Goal: Information Seeking & Learning: Learn about a topic

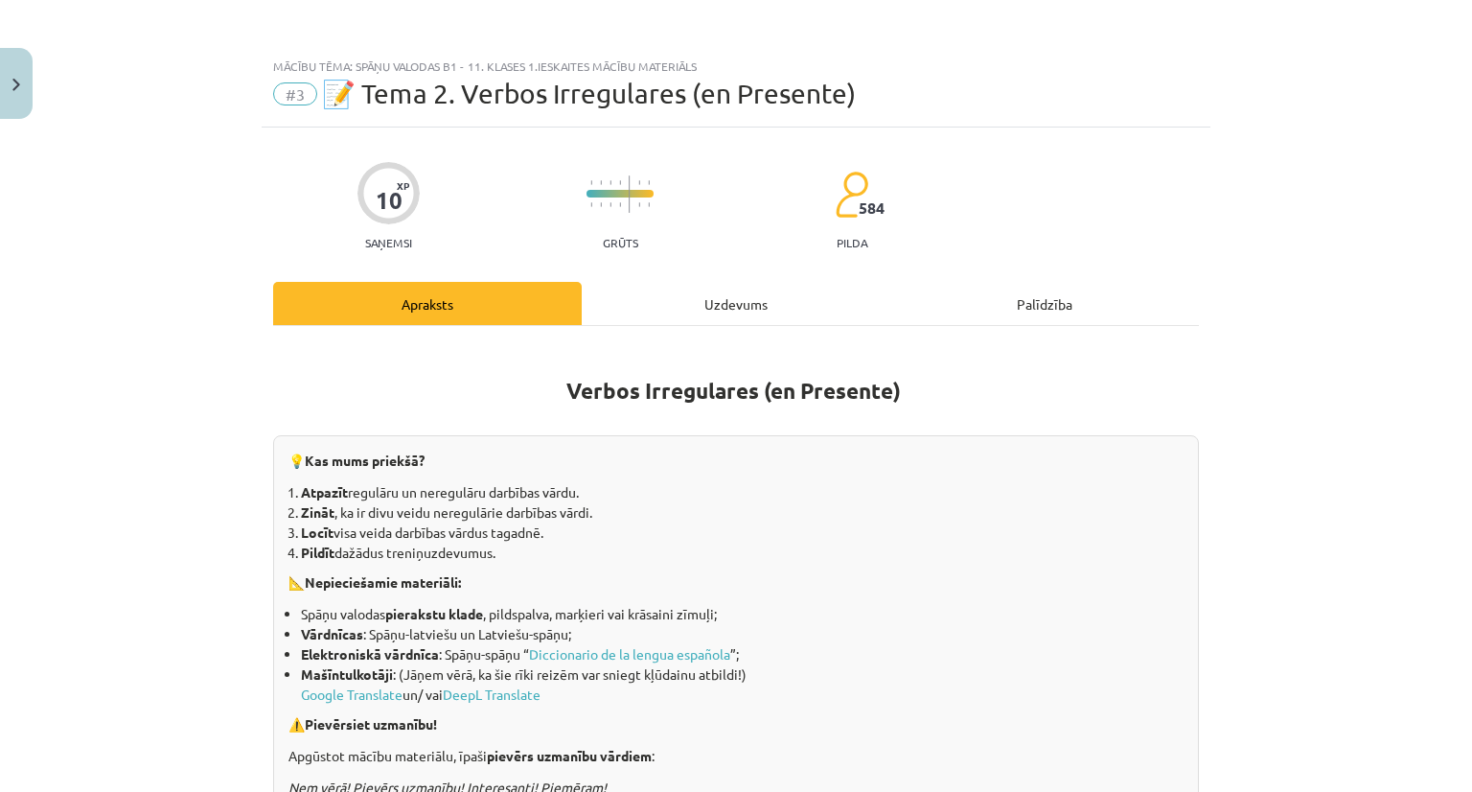
scroll to position [11, 0]
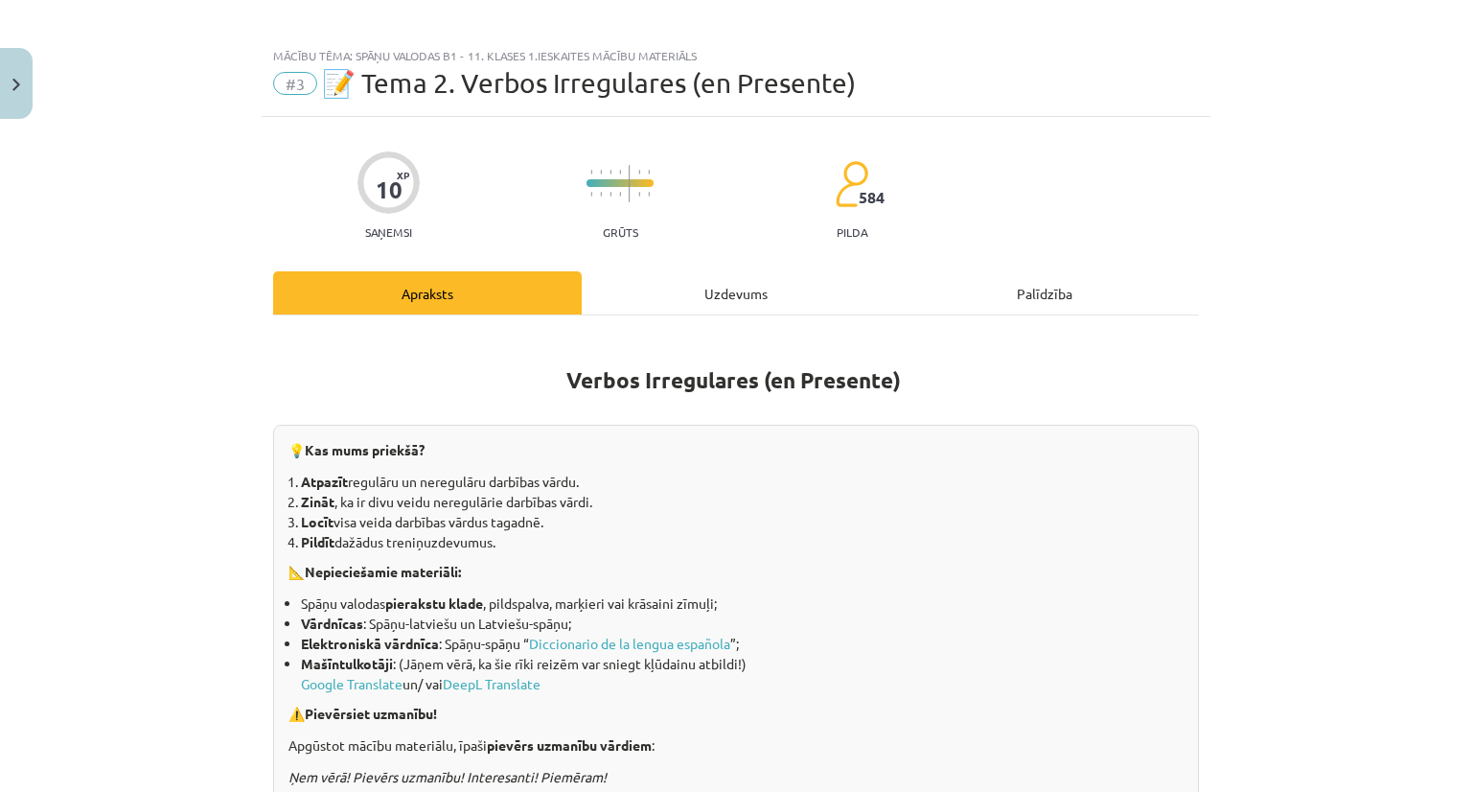
click at [747, 296] on div "Uzdevums" at bounding box center [736, 292] width 309 height 43
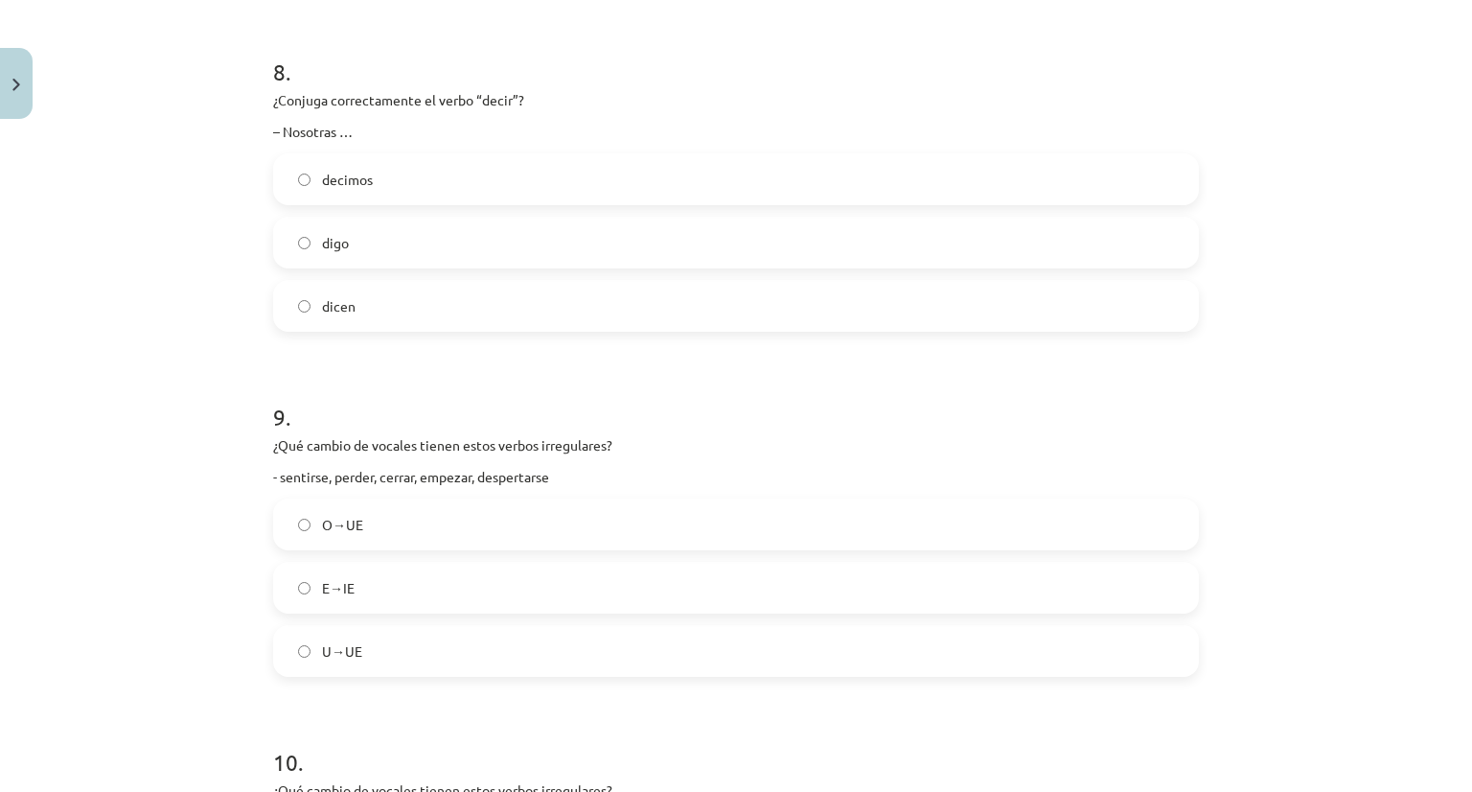
scroll to position [3129, 0]
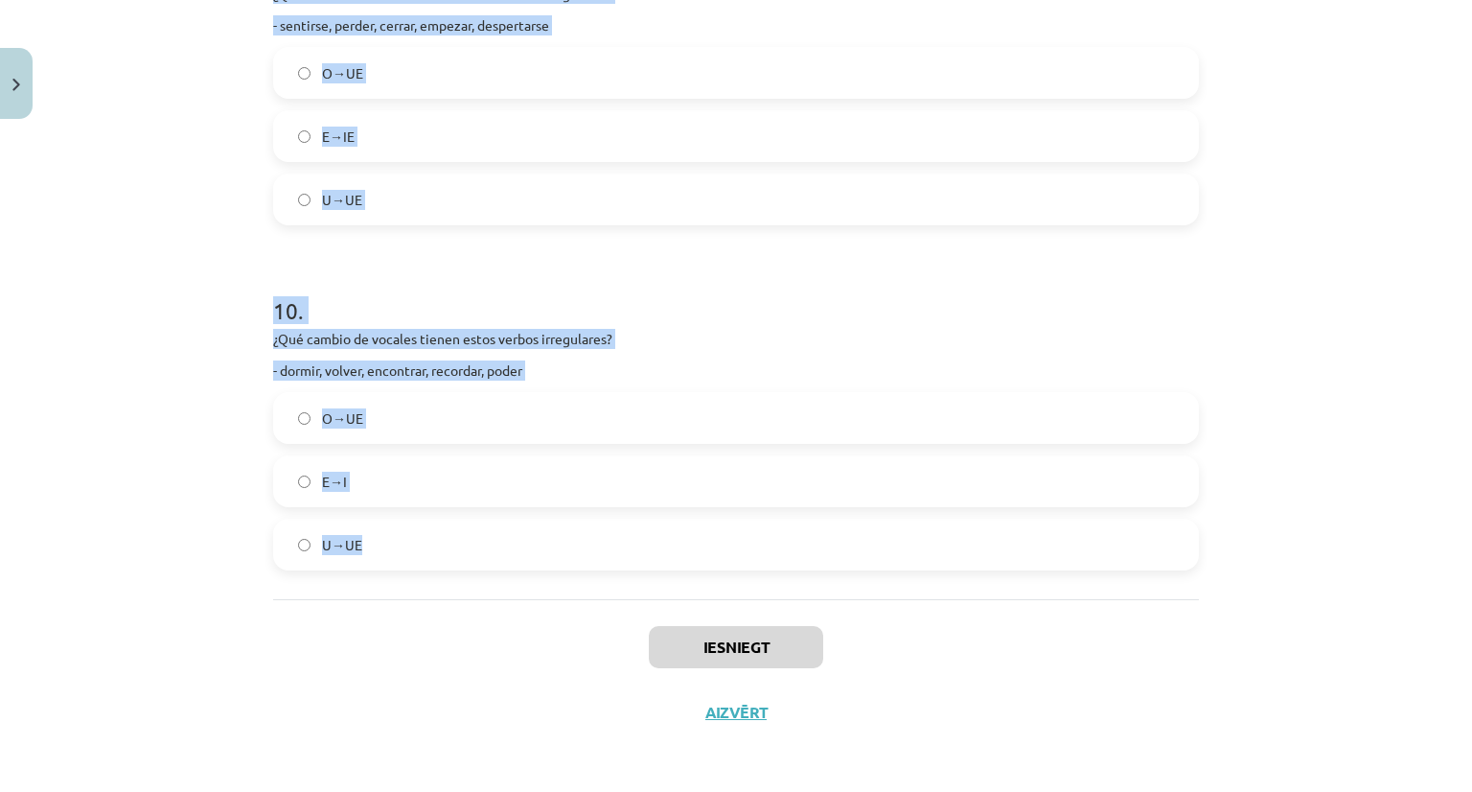
drag, startPoint x: 259, startPoint y: 315, endPoint x: 484, endPoint y: 549, distance: 324.7
copy form "Kur darbības vārds “ver” ir izlocīts pareizi (ievēro arī secību)! vero, veras, …"
click at [1319, 245] on div "Mācību tēma: Spāņu valodas b1 - 11. klases 1.ieskaites mācību materiāls #3 📝 Te…" at bounding box center [736, 396] width 1472 height 792
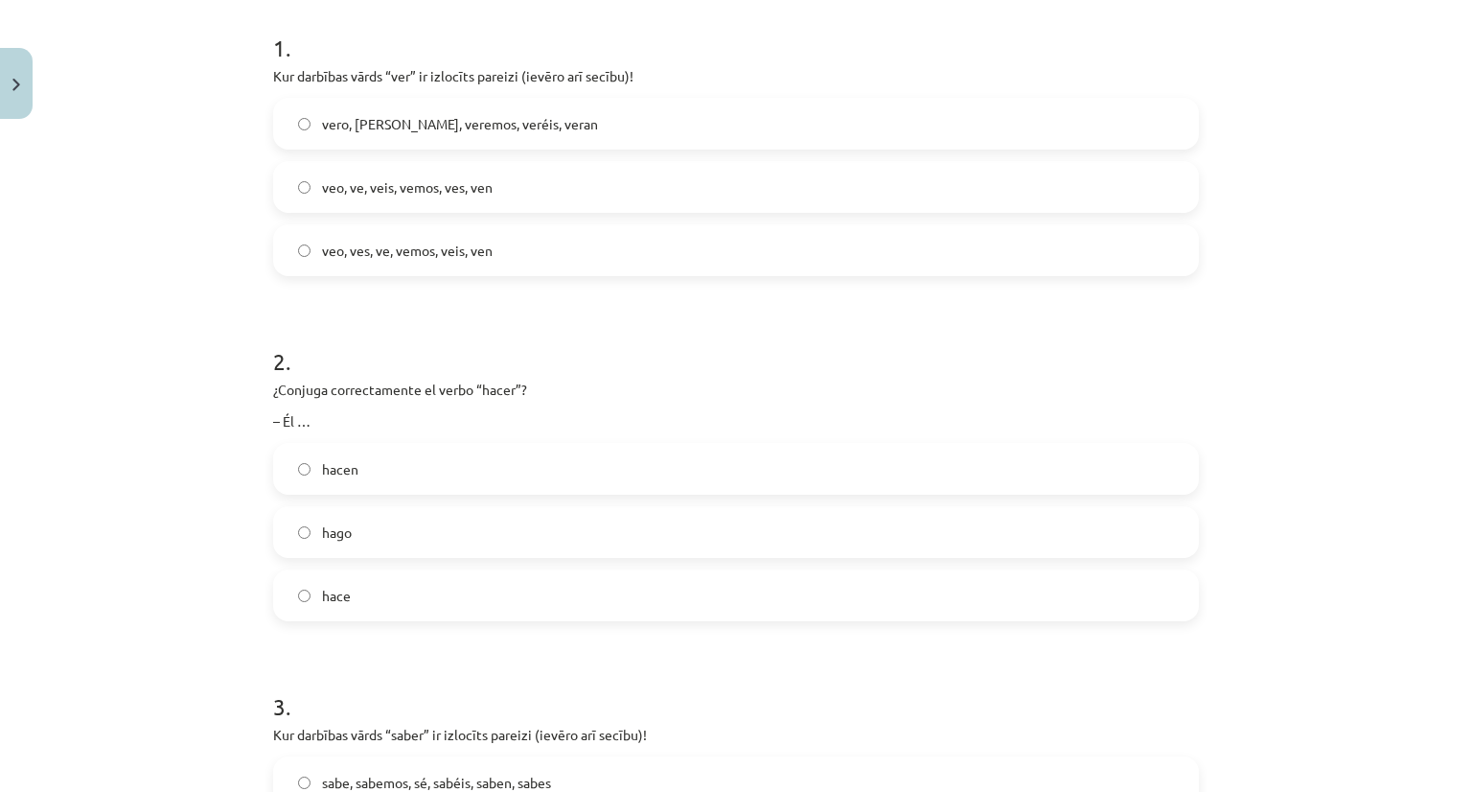
scroll to position [383, 0]
click at [401, 261] on label "veo, ves, ve, vemos, veis, ven" at bounding box center [736, 247] width 922 height 48
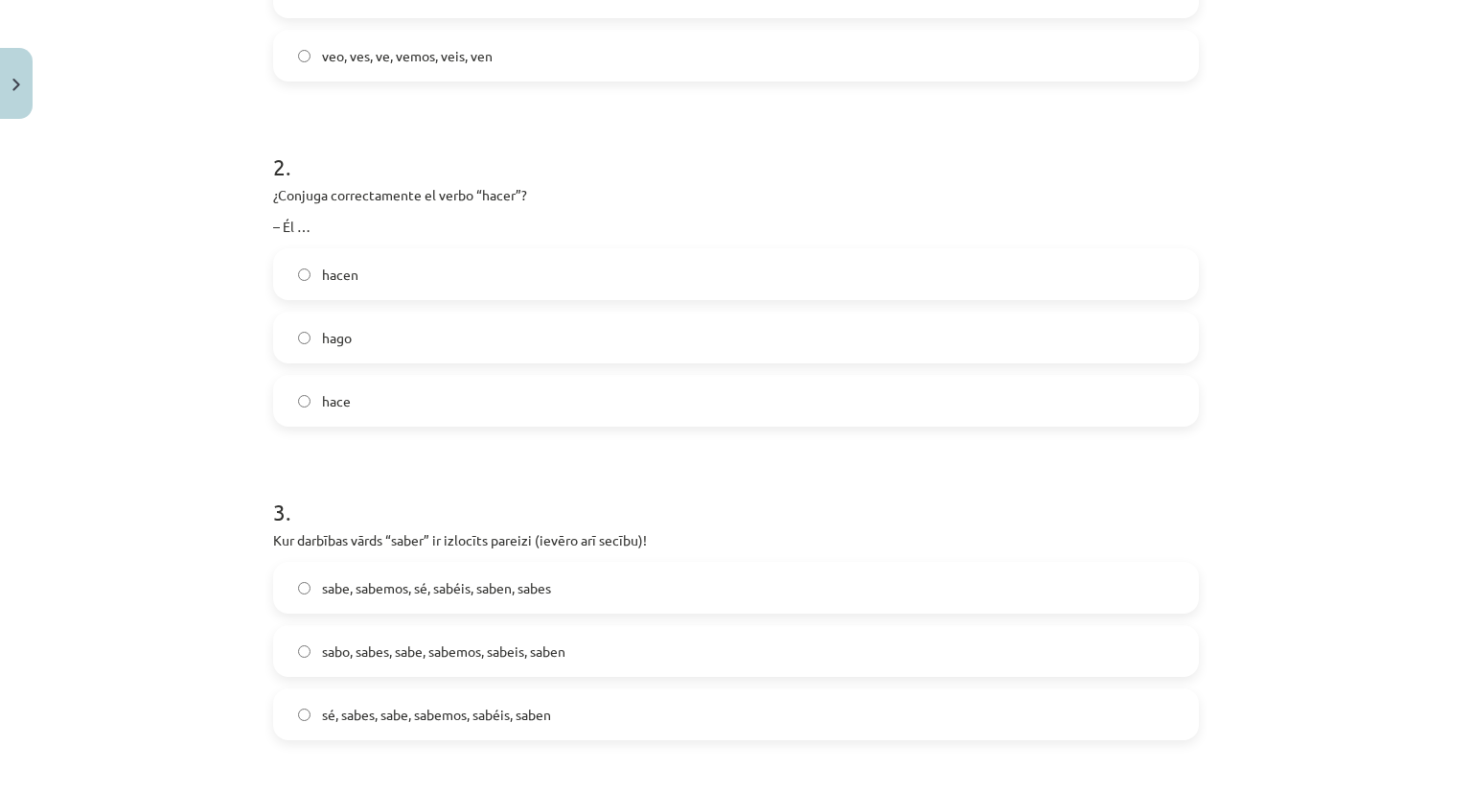
scroll to position [863, 0]
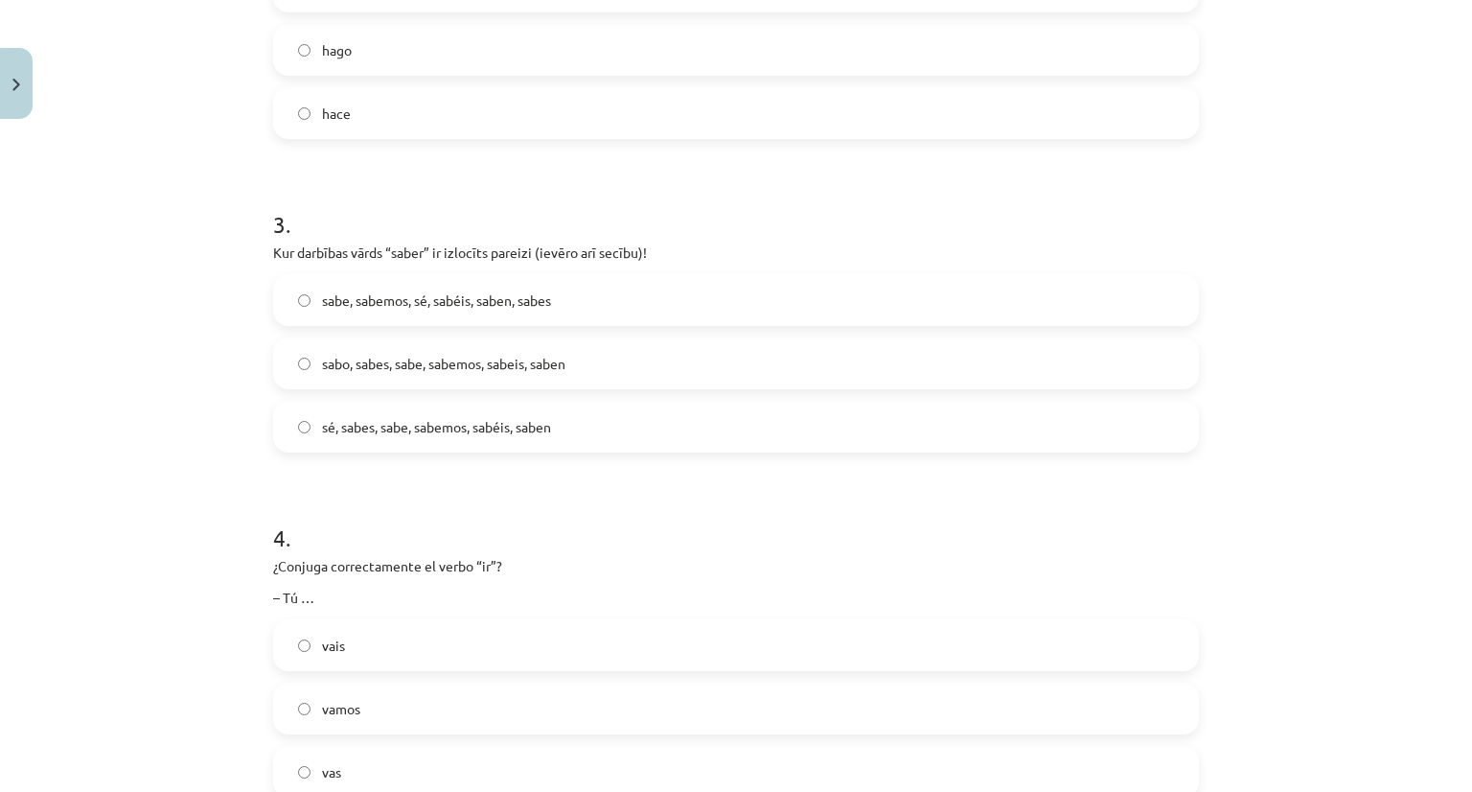
click at [395, 114] on label "hace" at bounding box center [736, 113] width 922 height 48
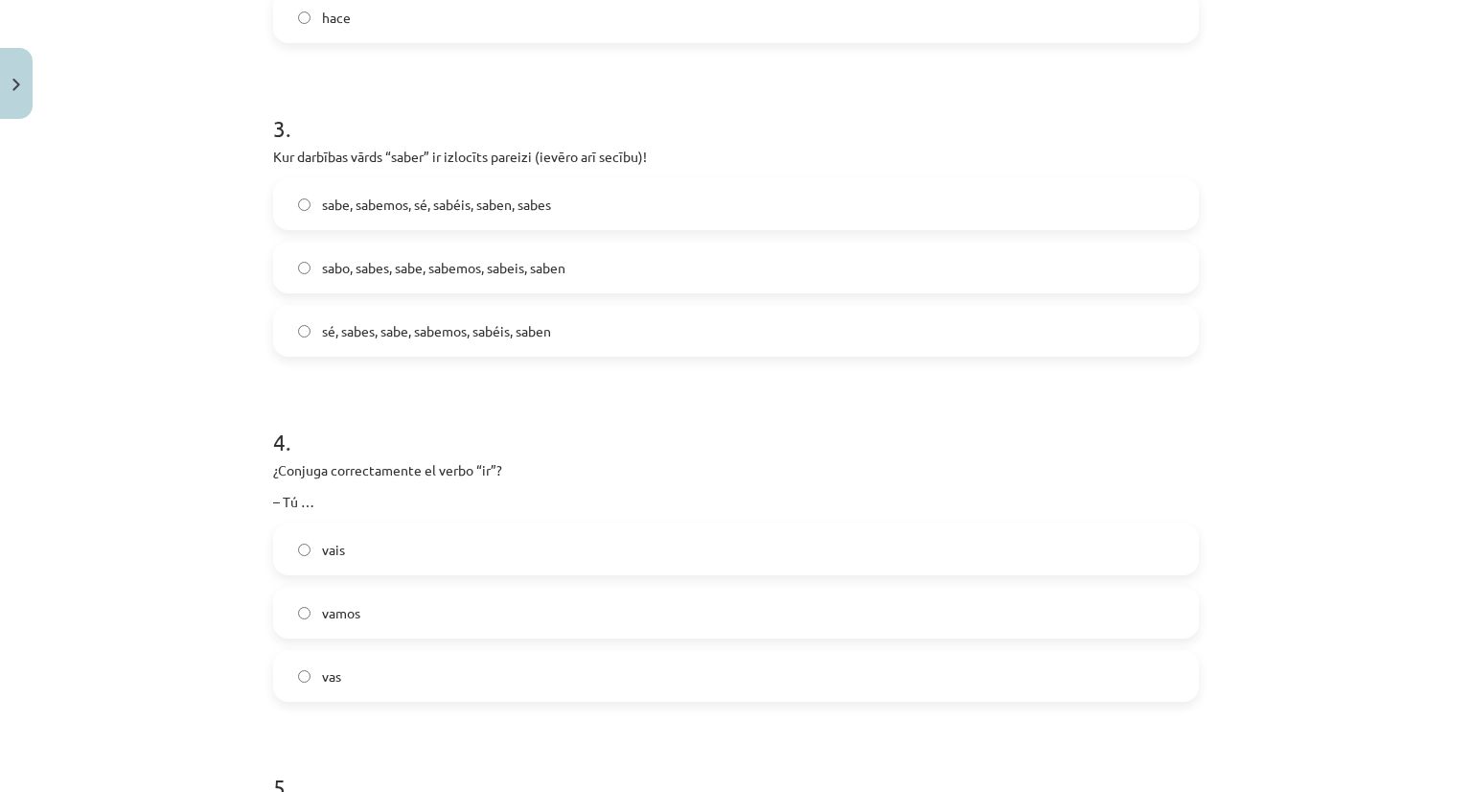
click at [412, 333] on span "sé, sabes, sabe, sabemos, sabéis, saben" at bounding box center [436, 331] width 229 height 20
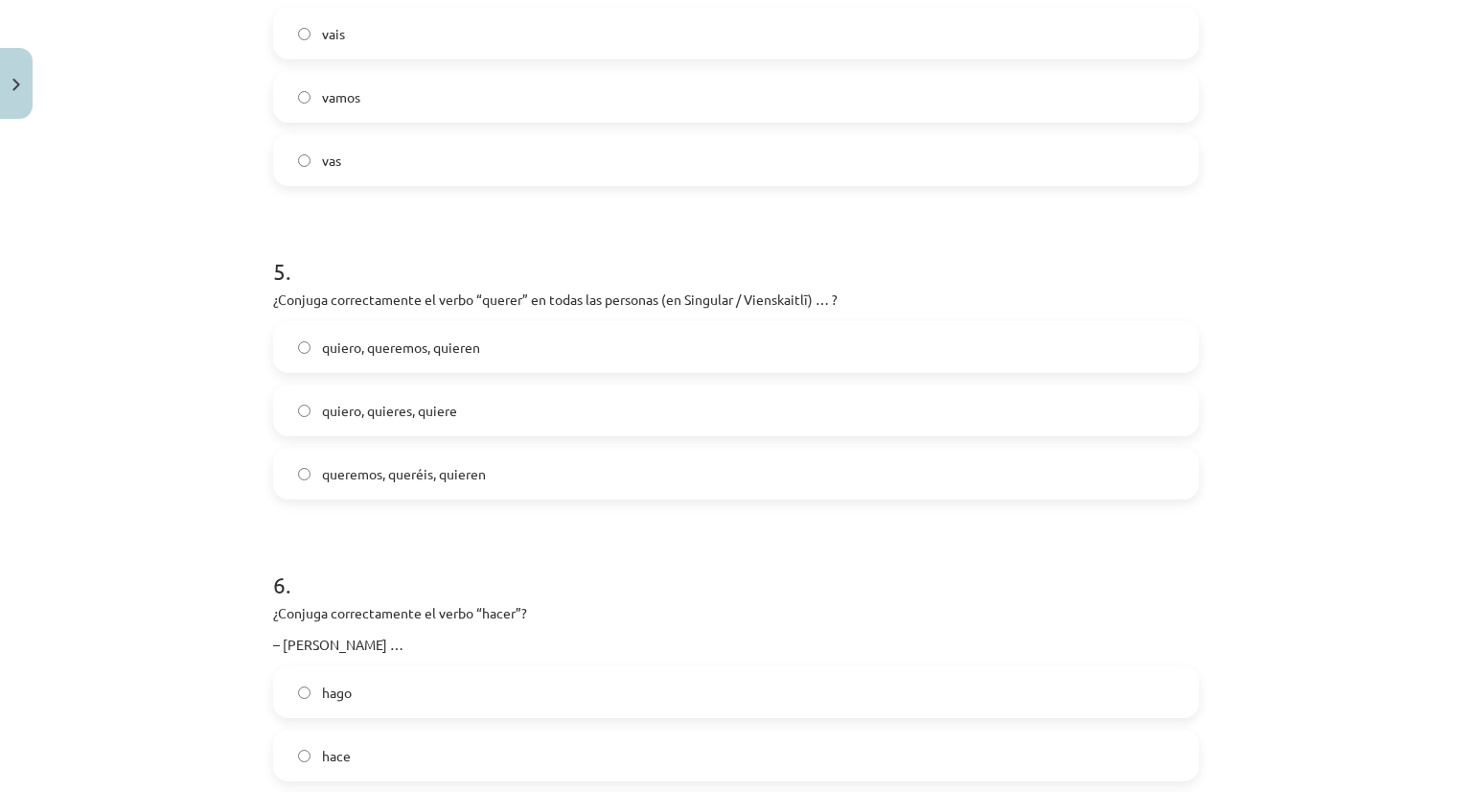
scroll to position [1534, 0]
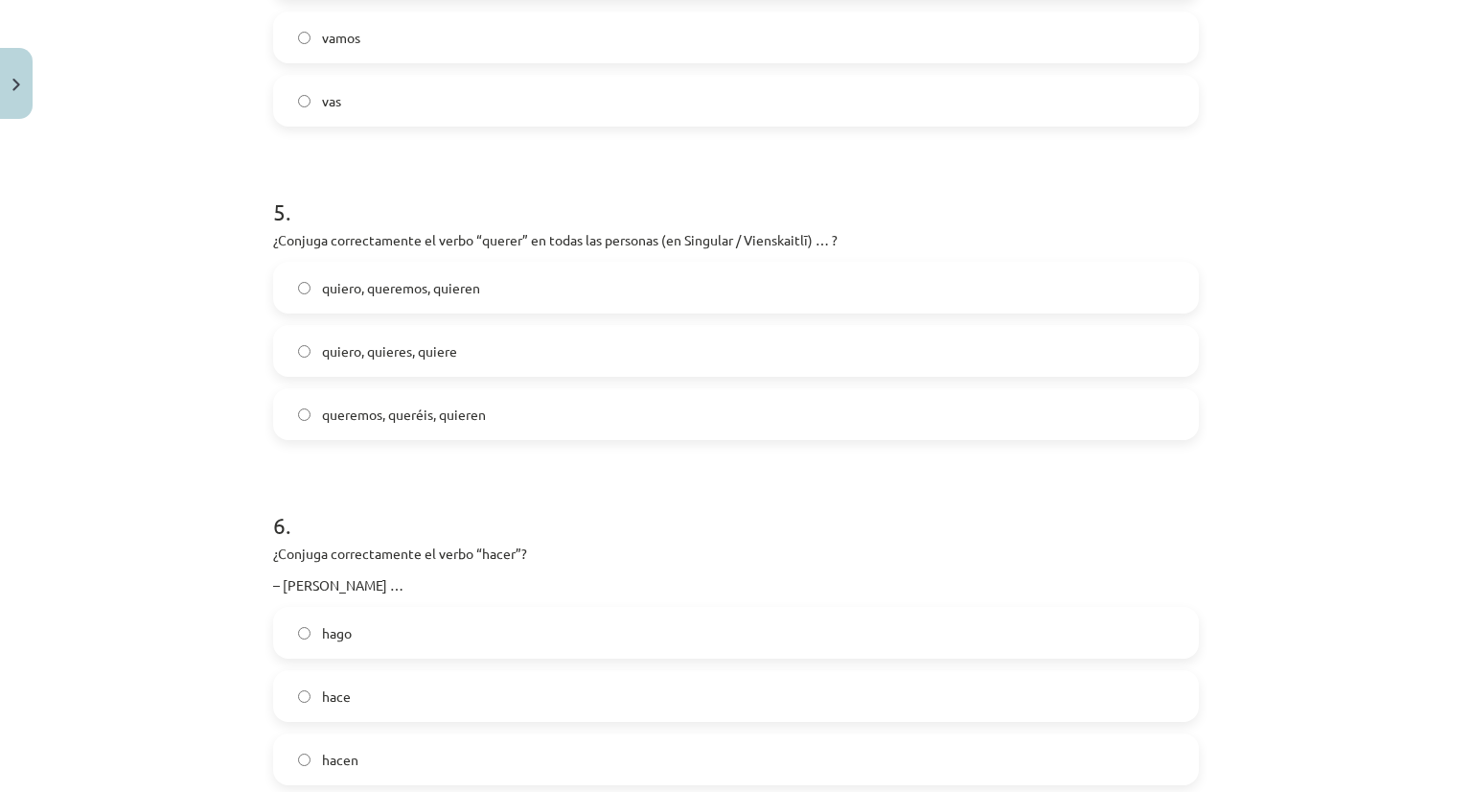
click at [464, 348] on label "quiero, quieres, quiere" at bounding box center [736, 351] width 922 height 48
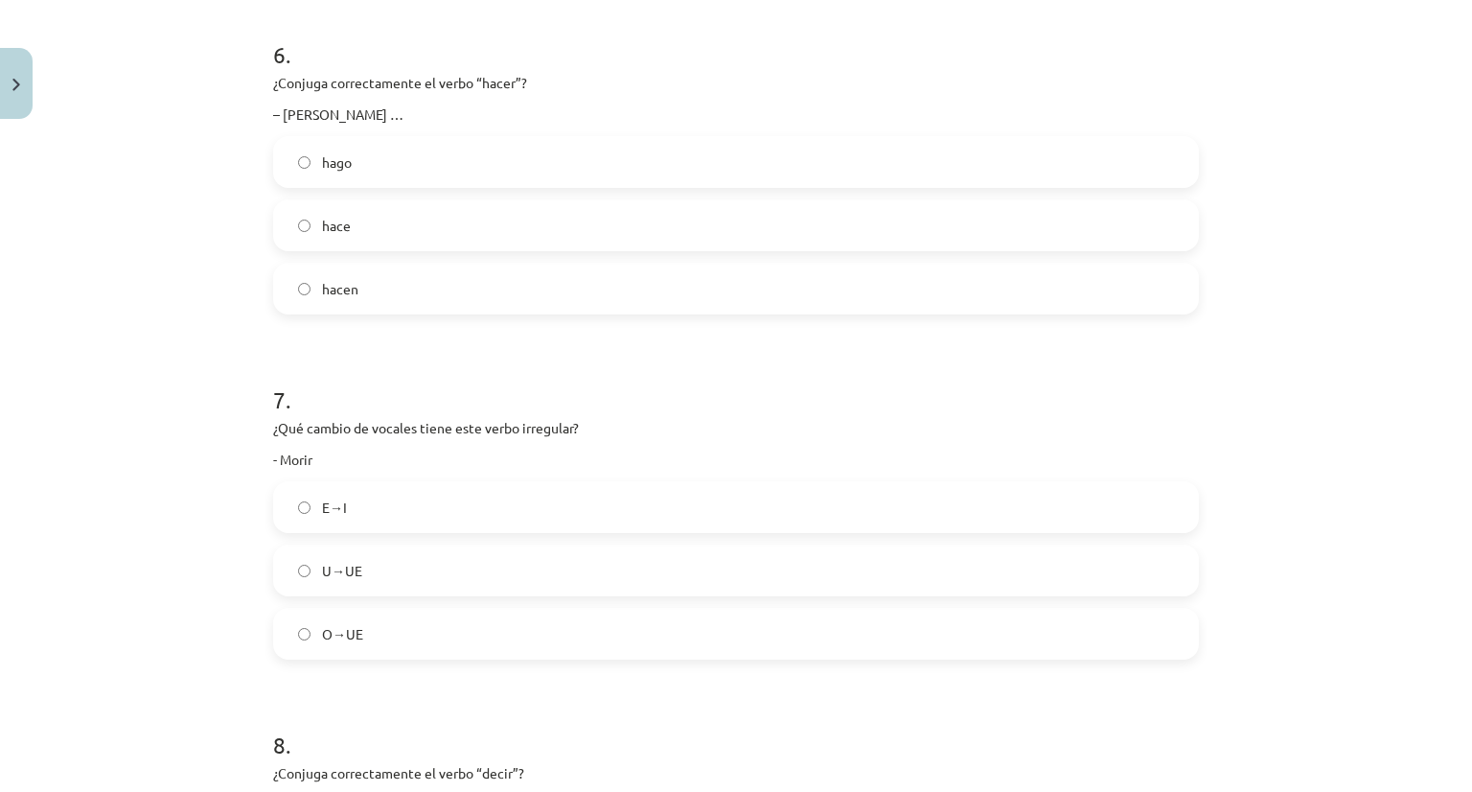
scroll to position [2013, 0]
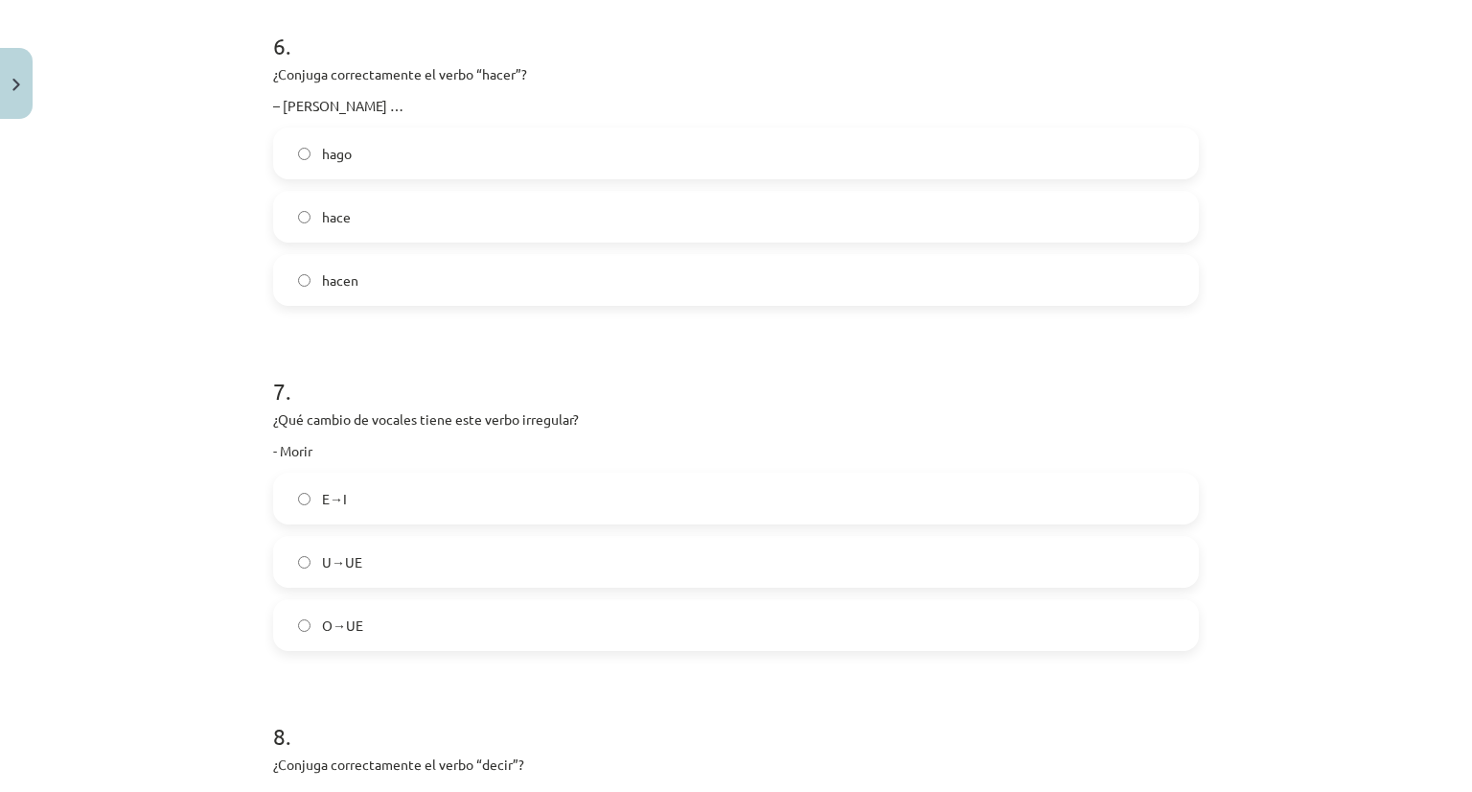
click at [376, 219] on label "hace" at bounding box center [736, 217] width 922 height 48
click at [441, 618] on label "O→UE" at bounding box center [736, 625] width 922 height 48
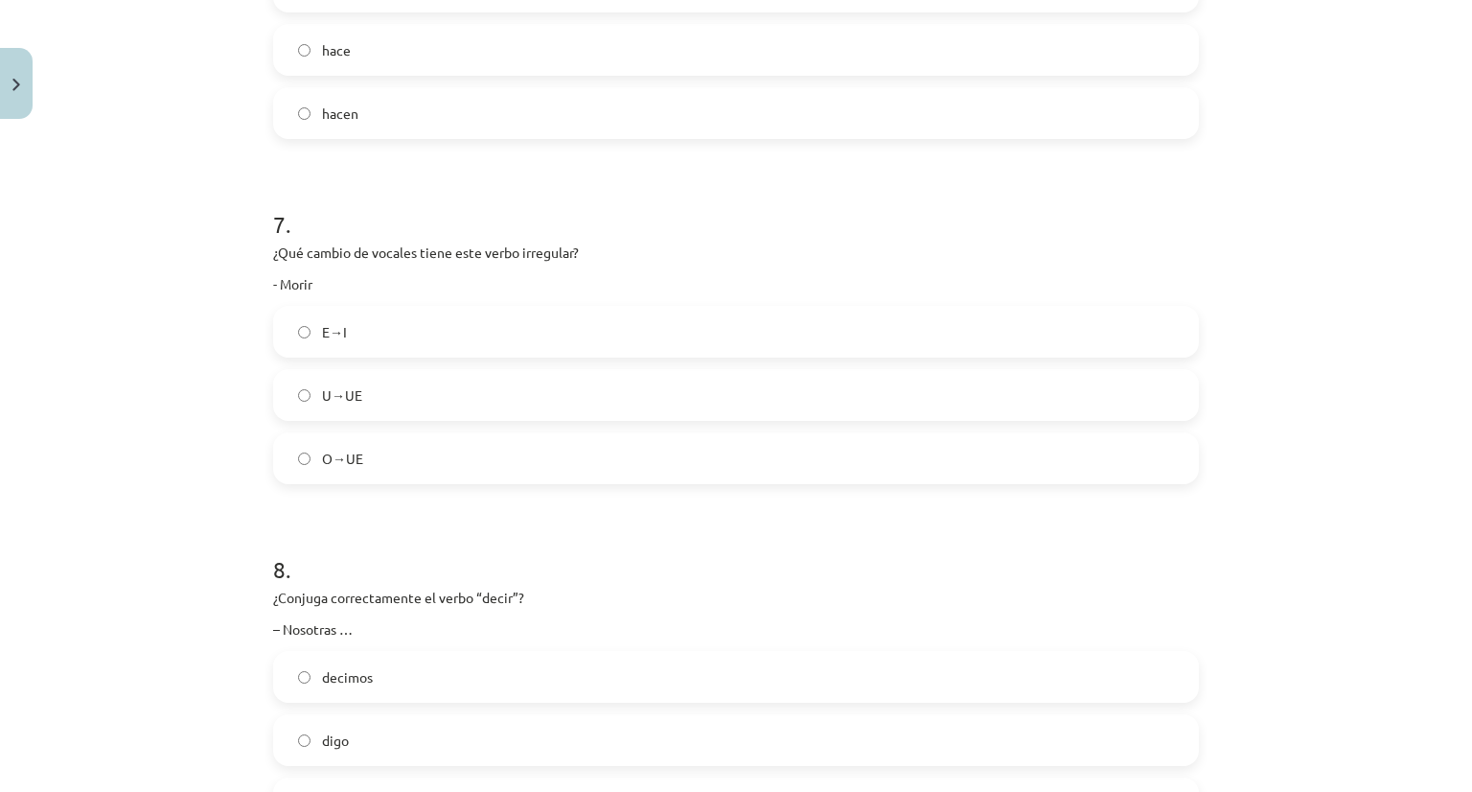
scroll to position [2492, 0]
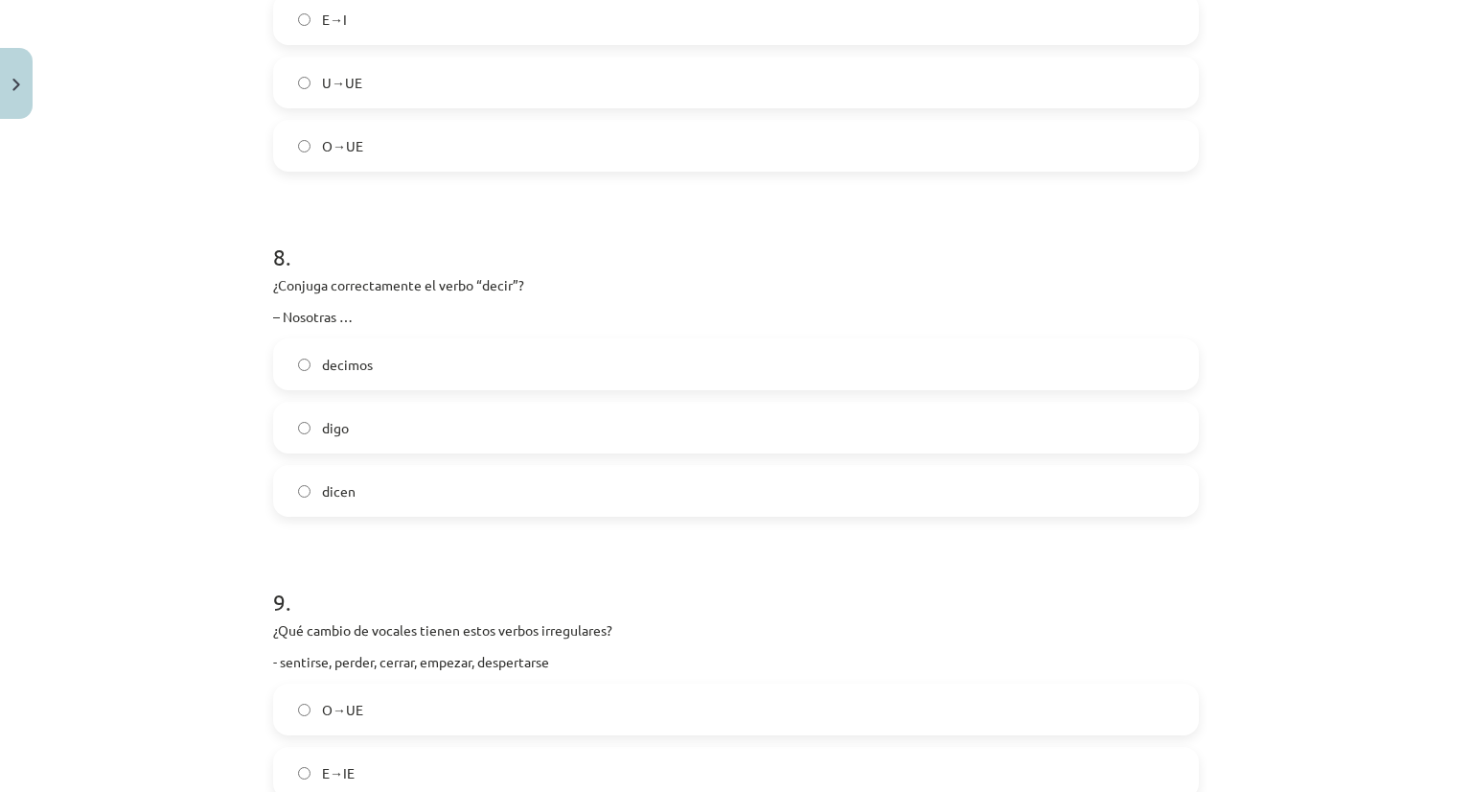
click at [408, 372] on label "decimos" at bounding box center [736, 364] width 922 height 48
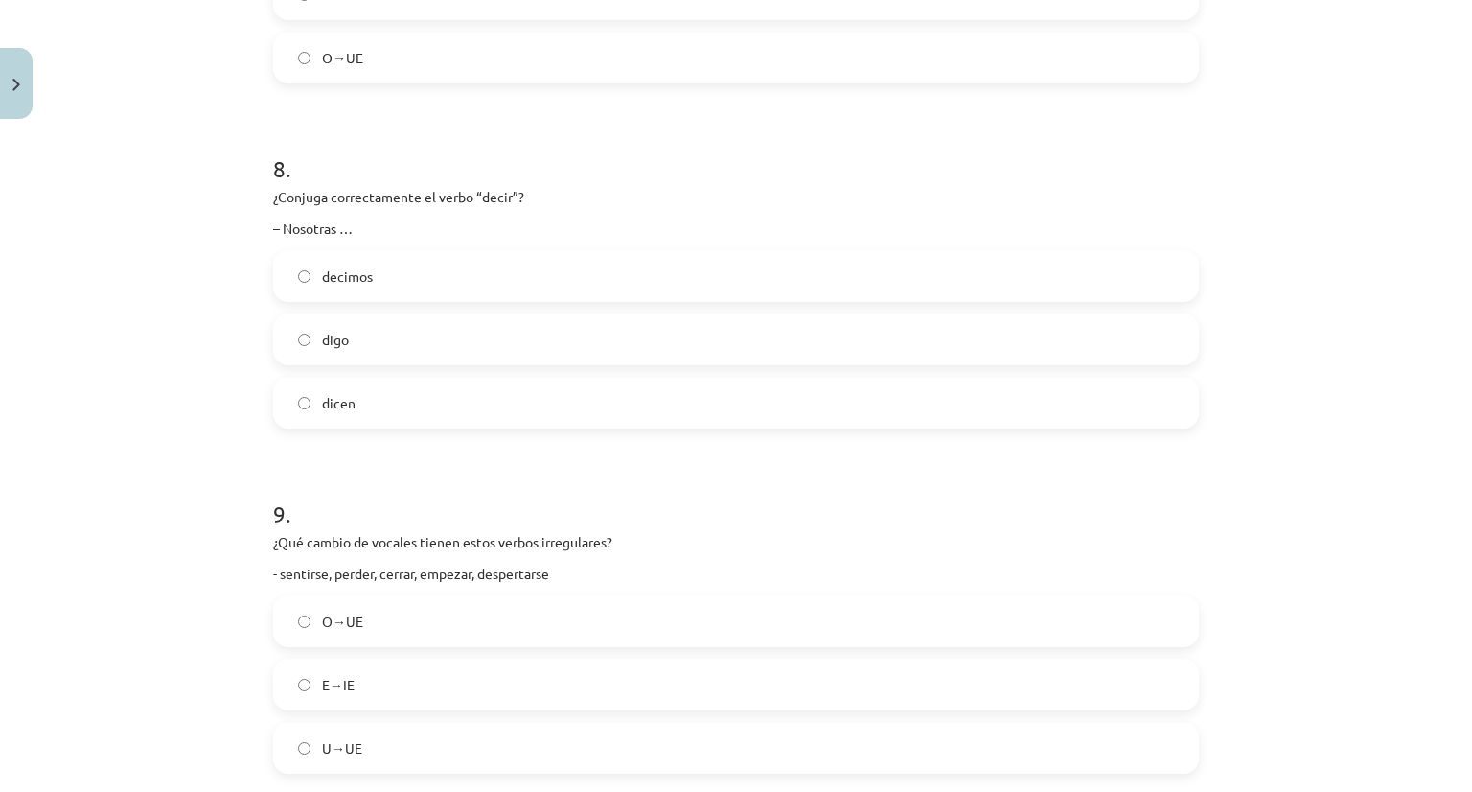
scroll to position [2684, 0]
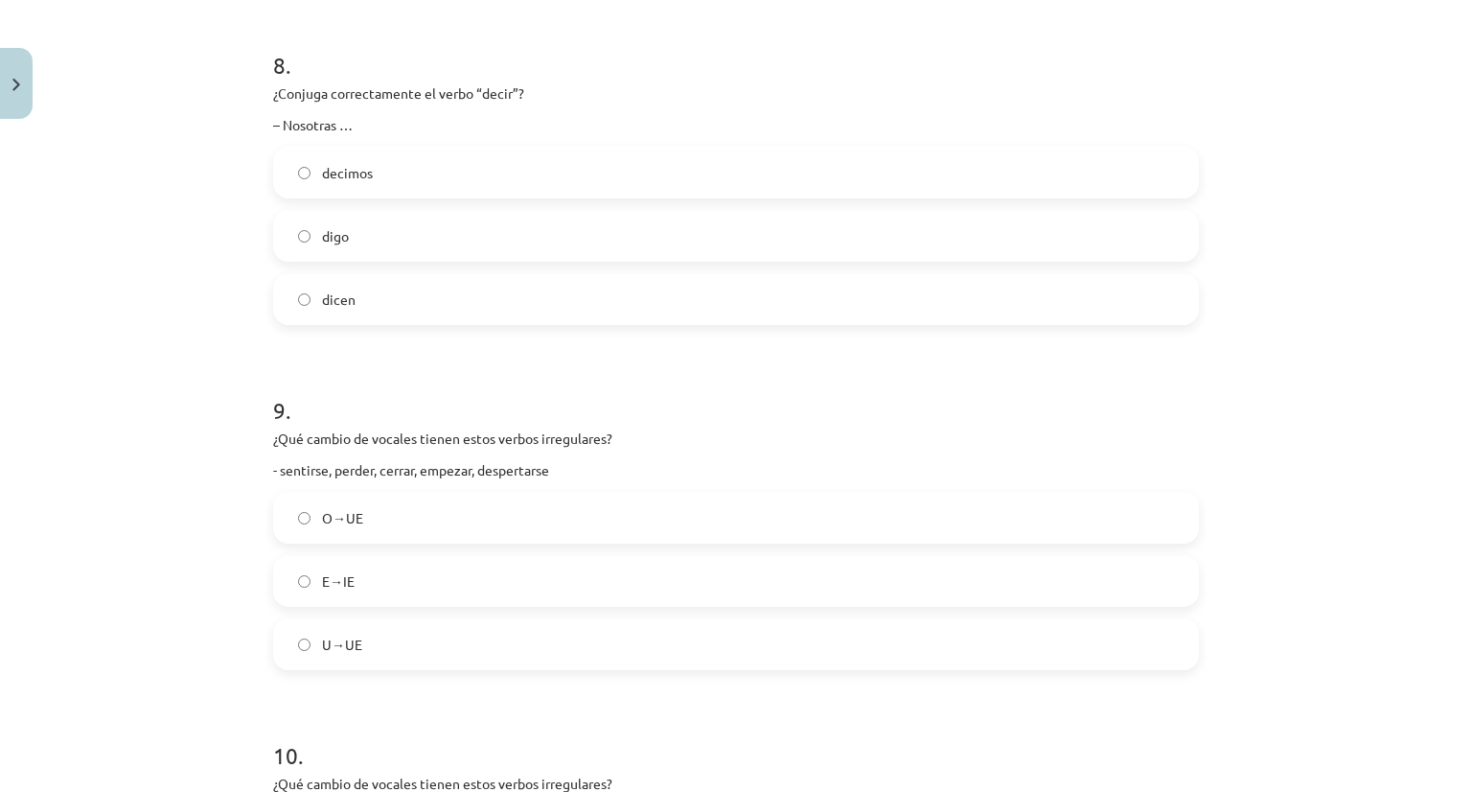
click at [390, 582] on label "E→IE" at bounding box center [736, 581] width 922 height 48
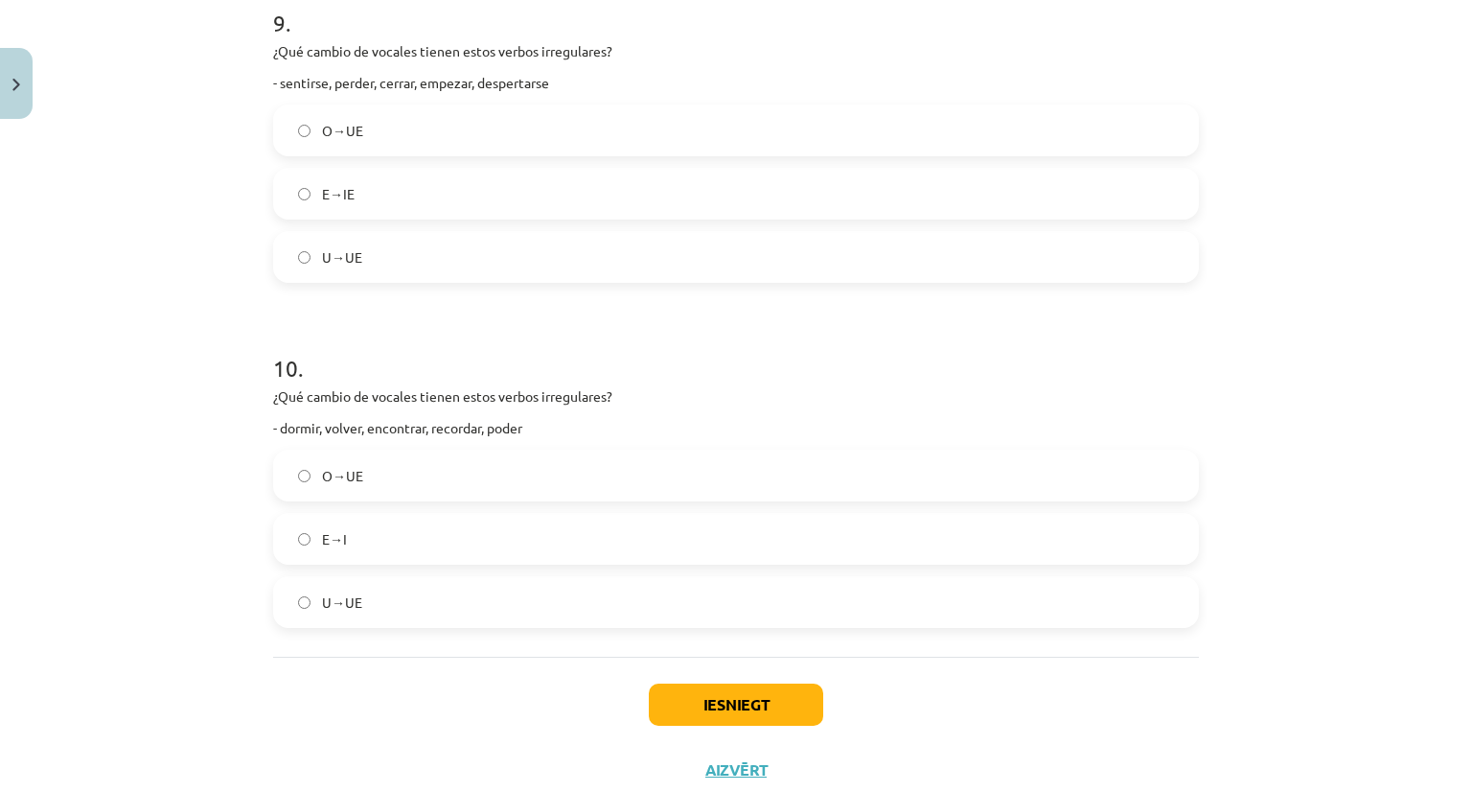
scroll to position [3129, 0]
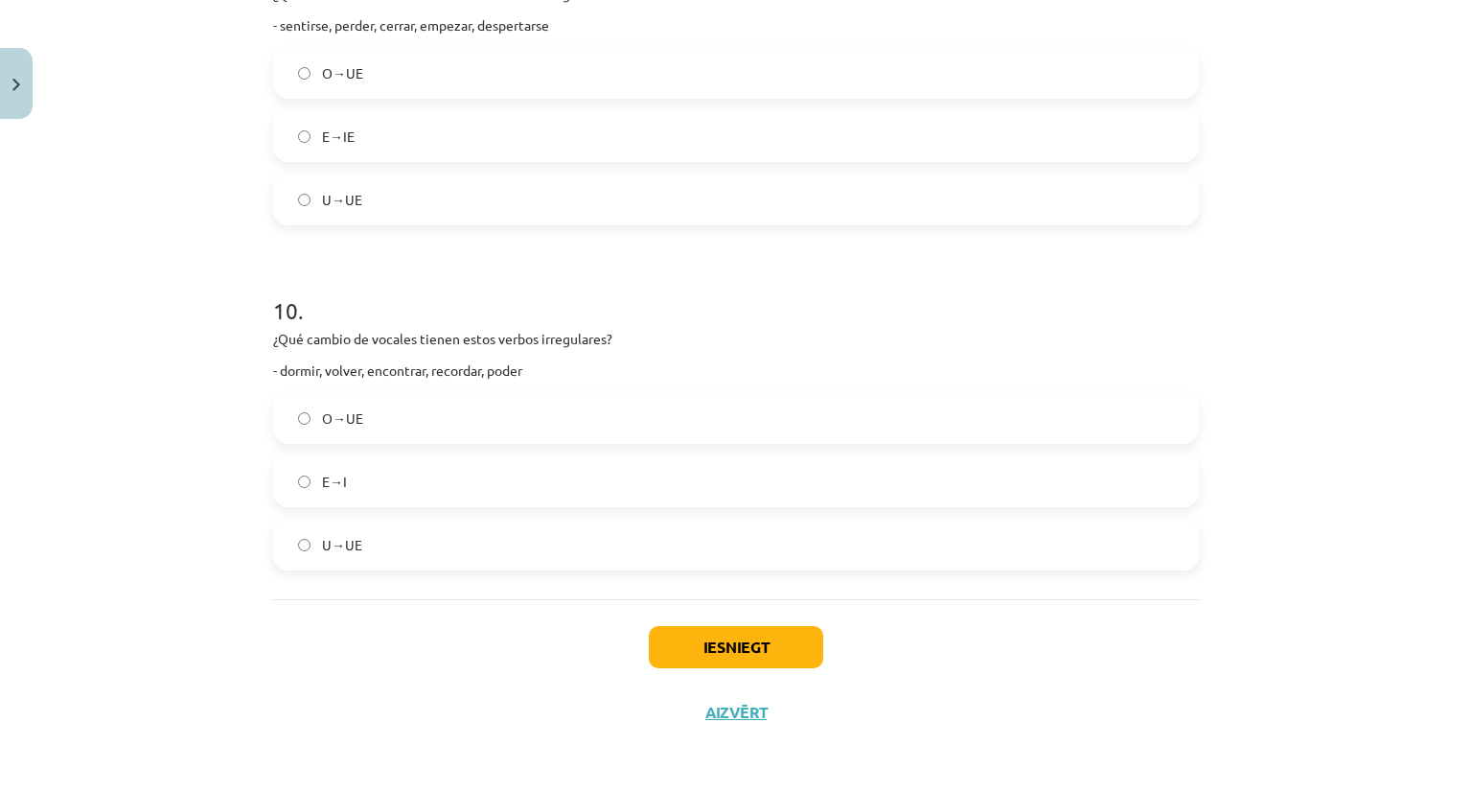
click at [406, 412] on label "O→UE" at bounding box center [736, 418] width 922 height 48
click at [724, 649] on button "Iesniegt" at bounding box center [736, 647] width 174 height 42
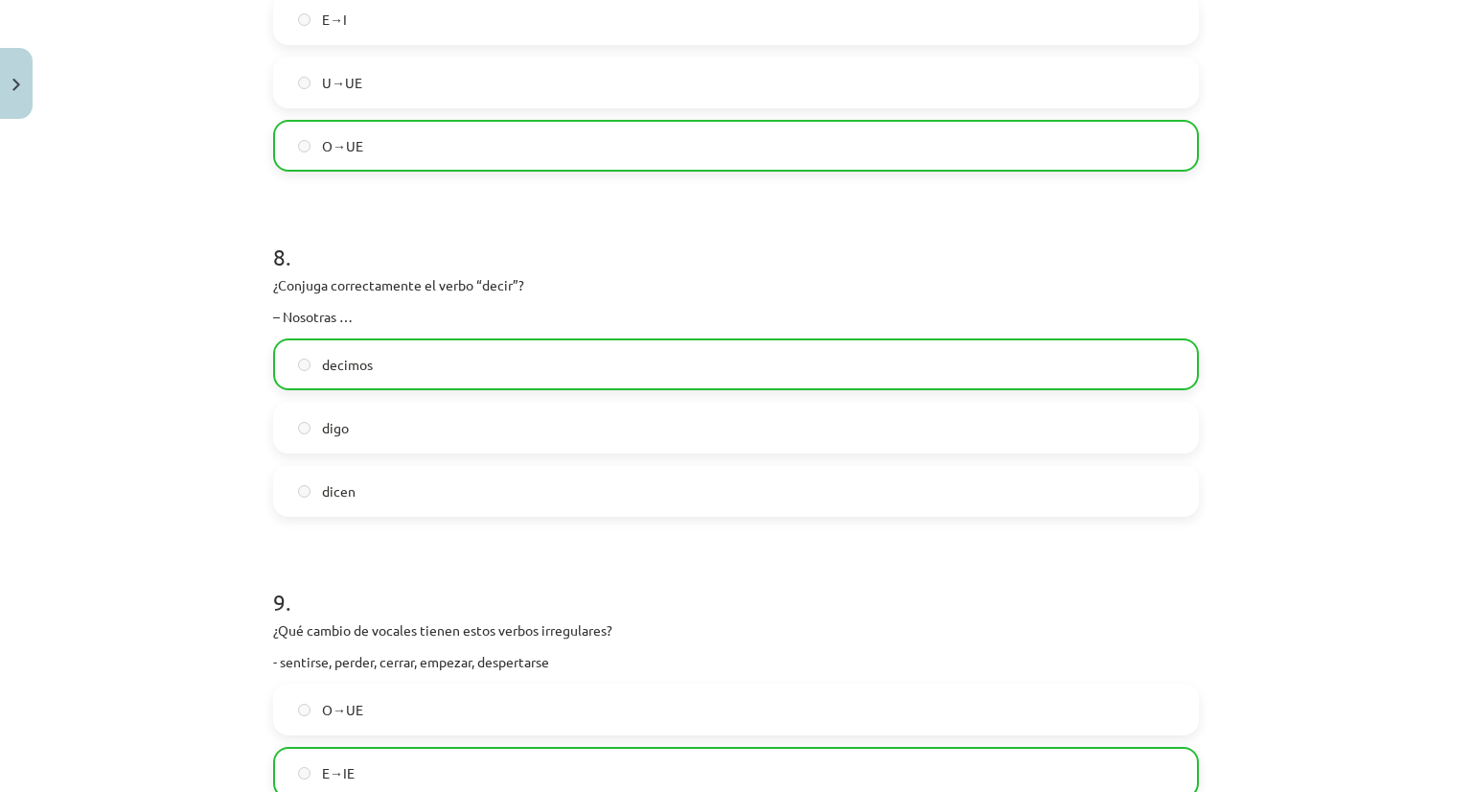
scroll to position [3190, 0]
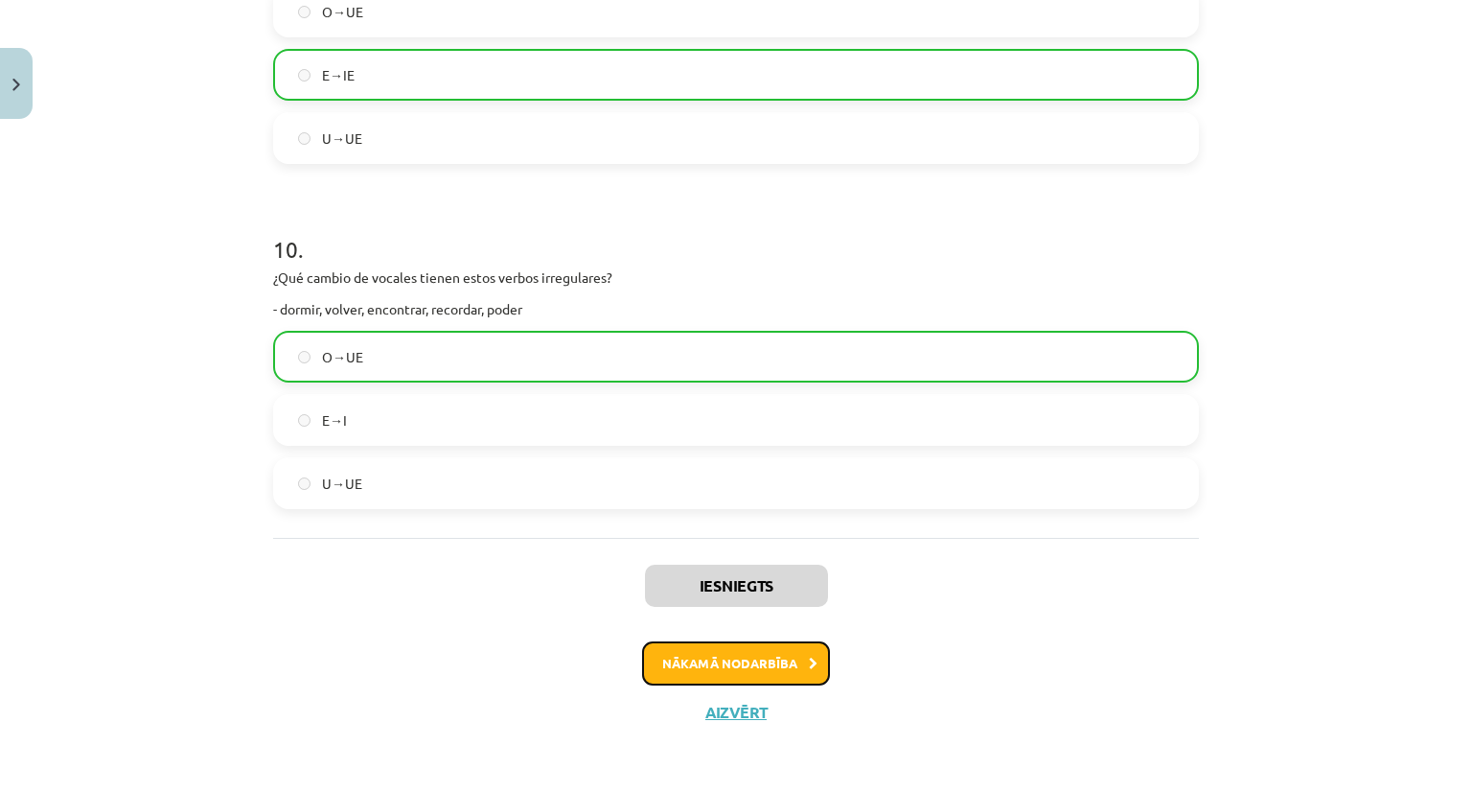
click at [724, 670] on button "Nākamā nodarbība" at bounding box center [736, 663] width 188 height 44
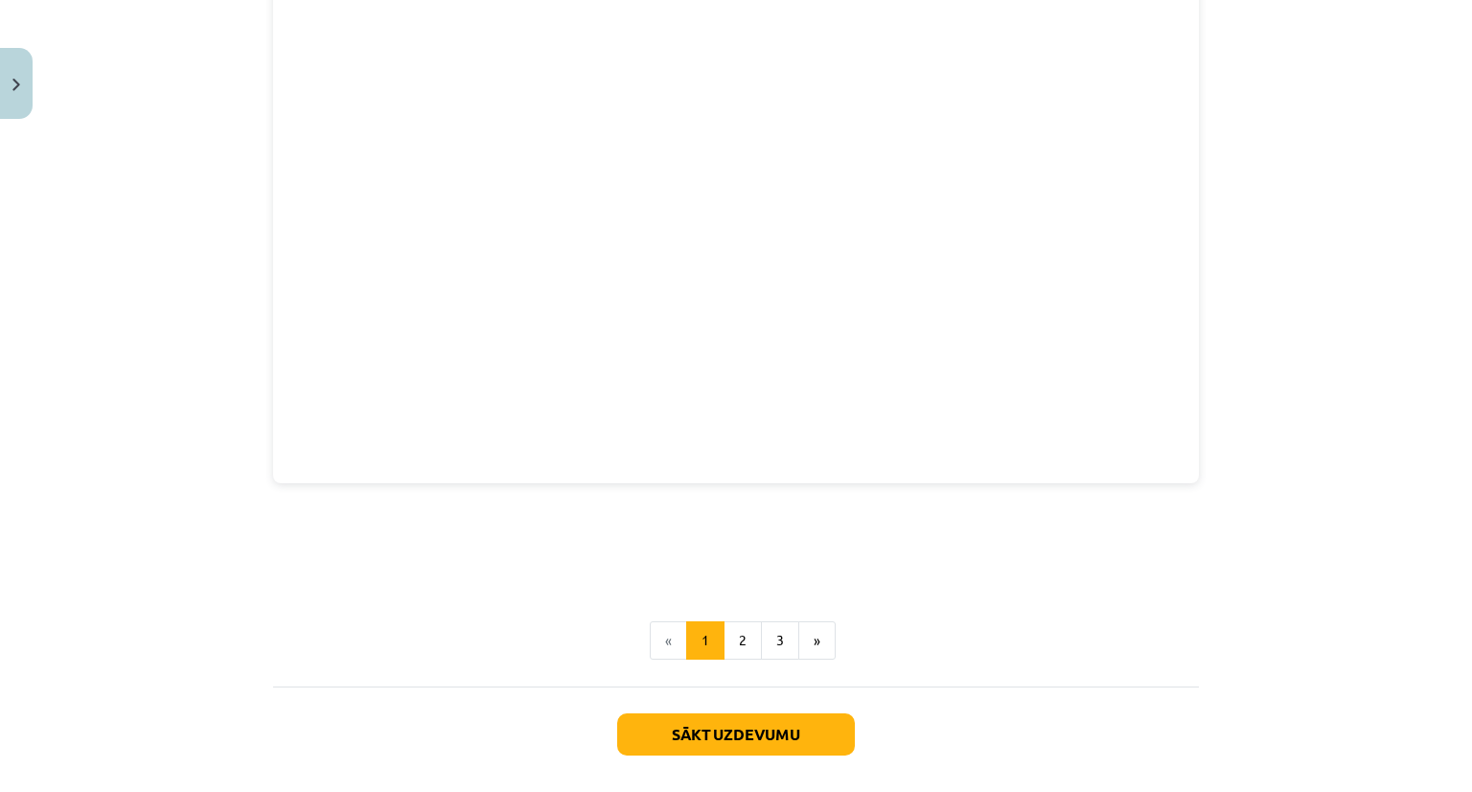
scroll to position [2957, 0]
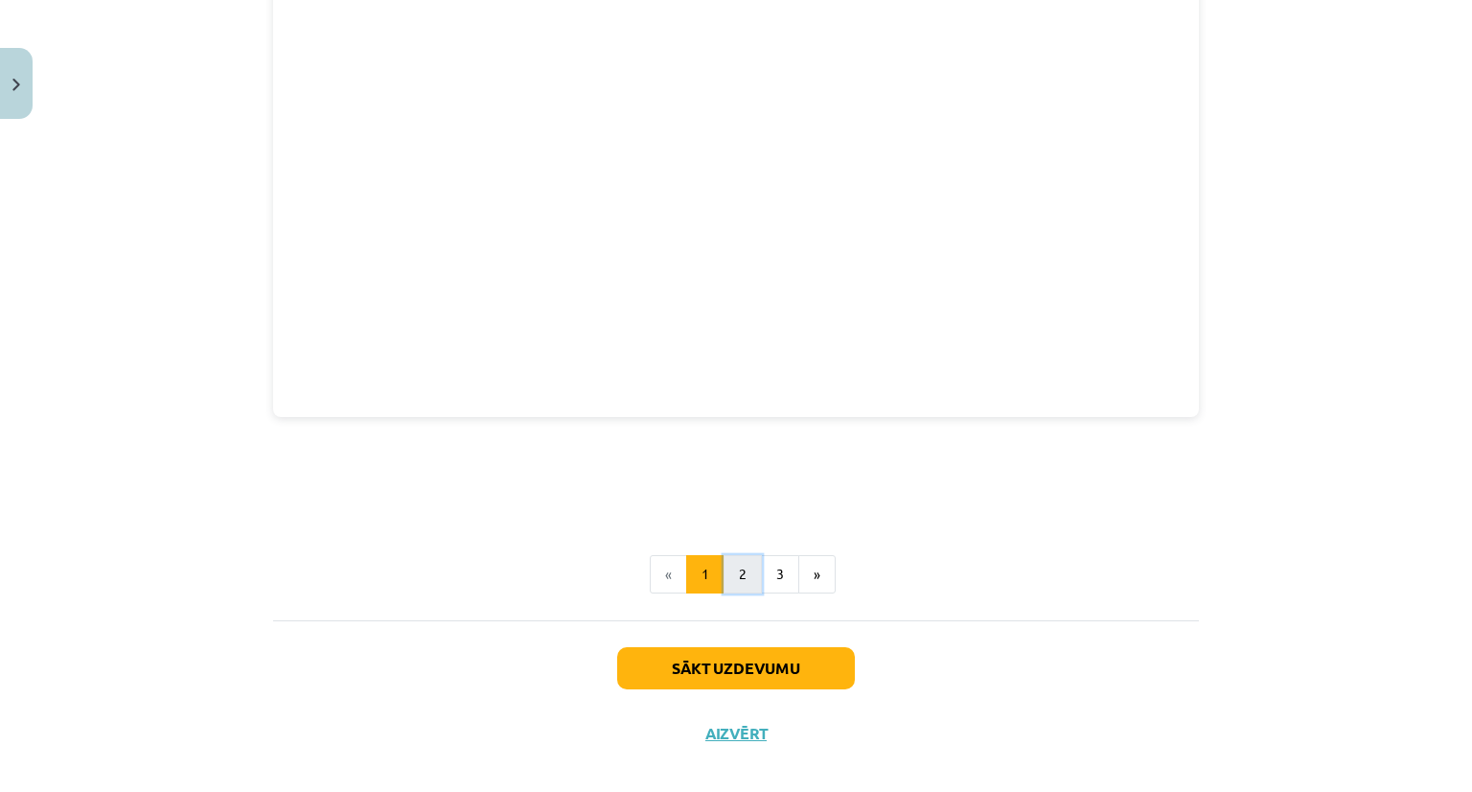
click at [738, 558] on button "2" at bounding box center [743, 574] width 38 height 38
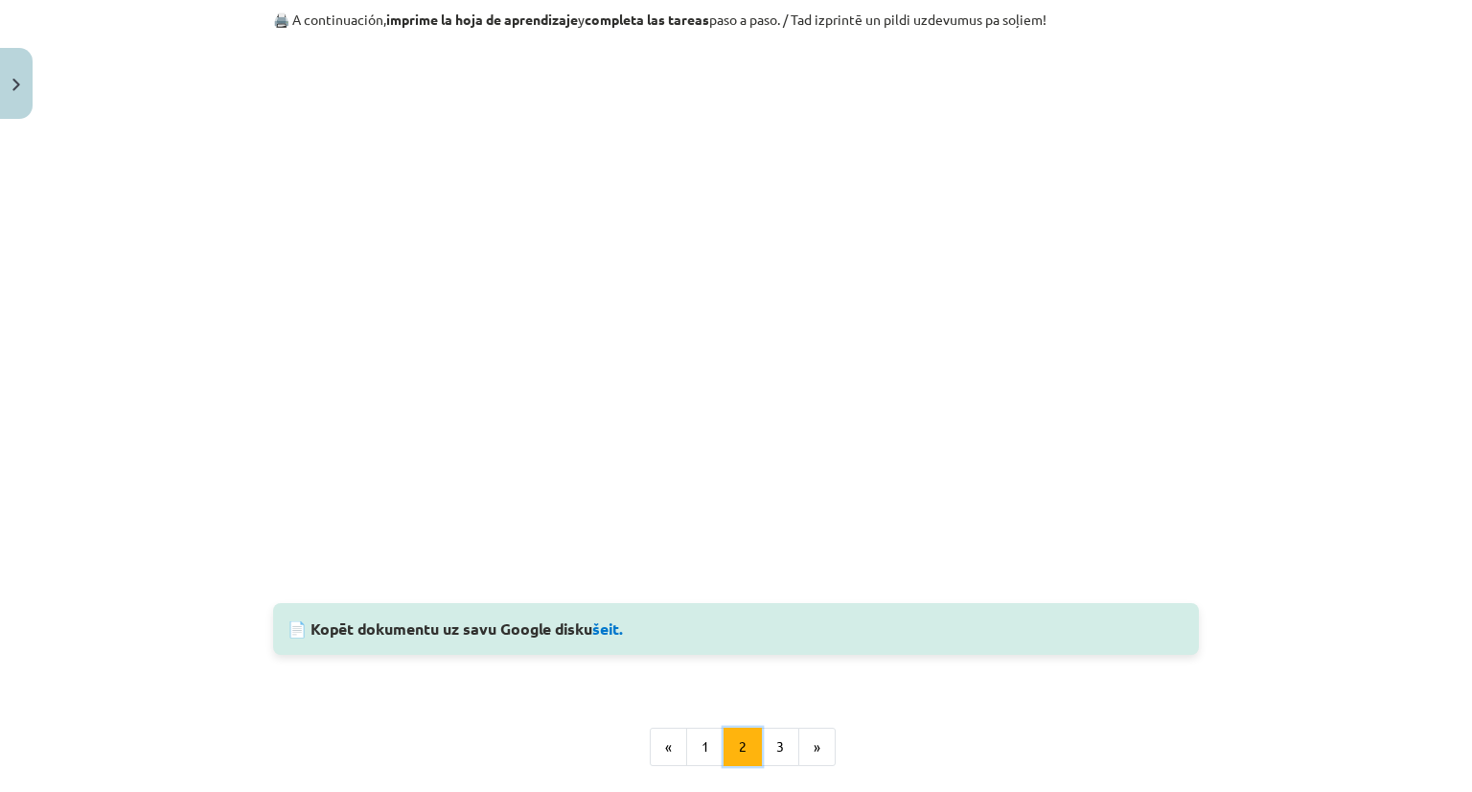
scroll to position [342, 0]
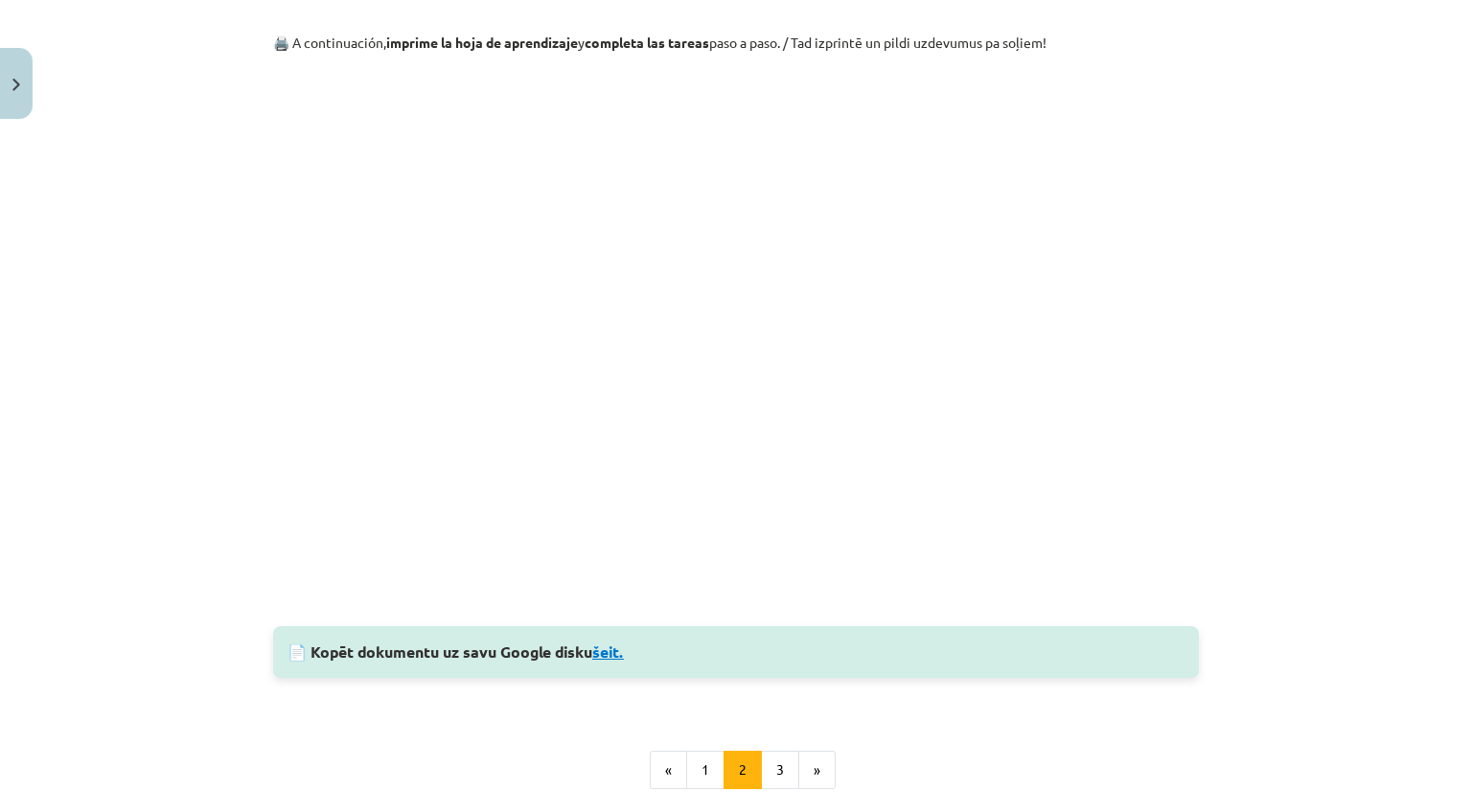
click at [616, 656] on link "šeit." at bounding box center [608, 651] width 32 height 20
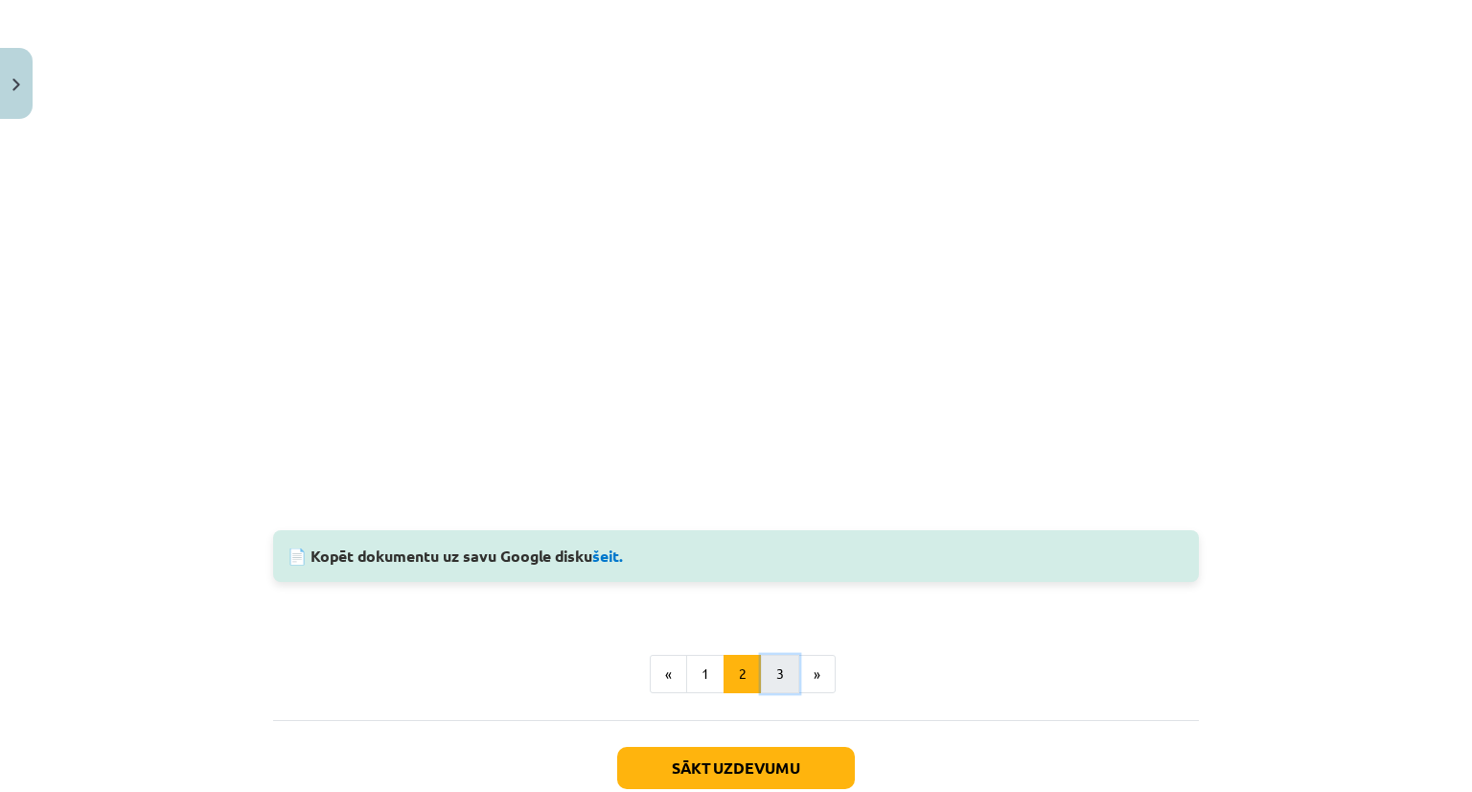
click at [778, 677] on button "3" at bounding box center [780, 674] width 38 height 38
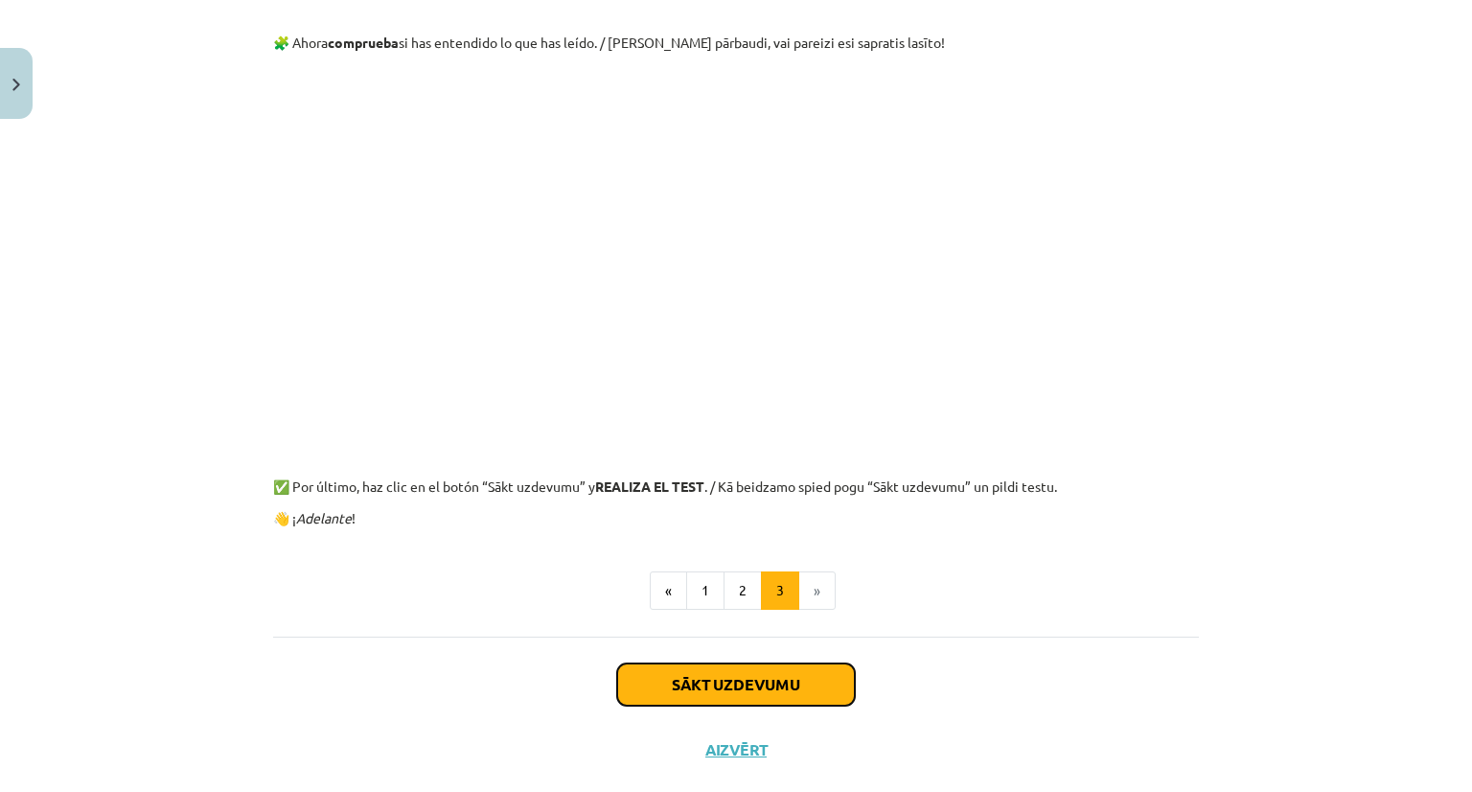
click at [791, 685] on button "Sākt uzdevumu" at bounding box center [736, 684] width 238 height 42
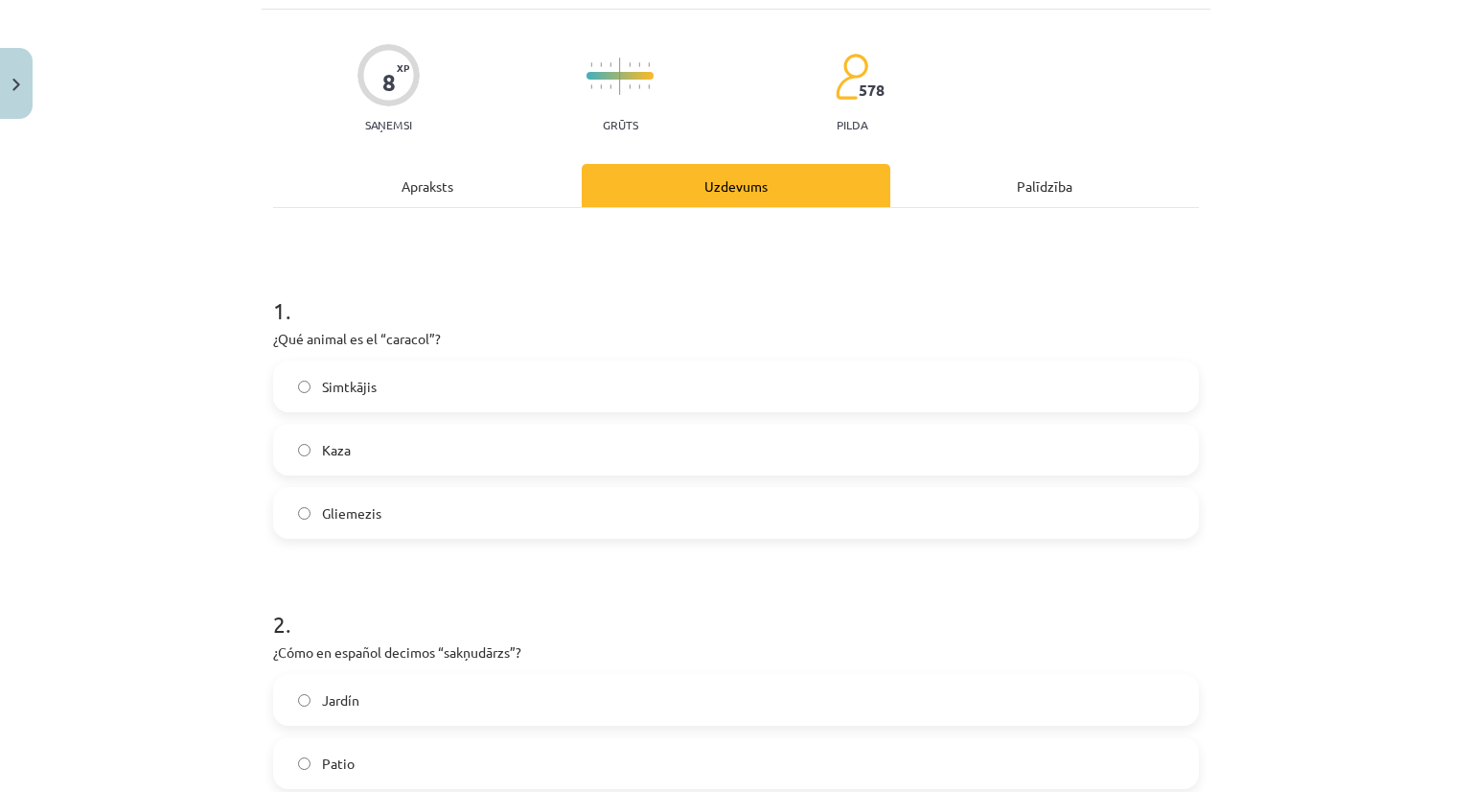
scroll to position [48, 0]
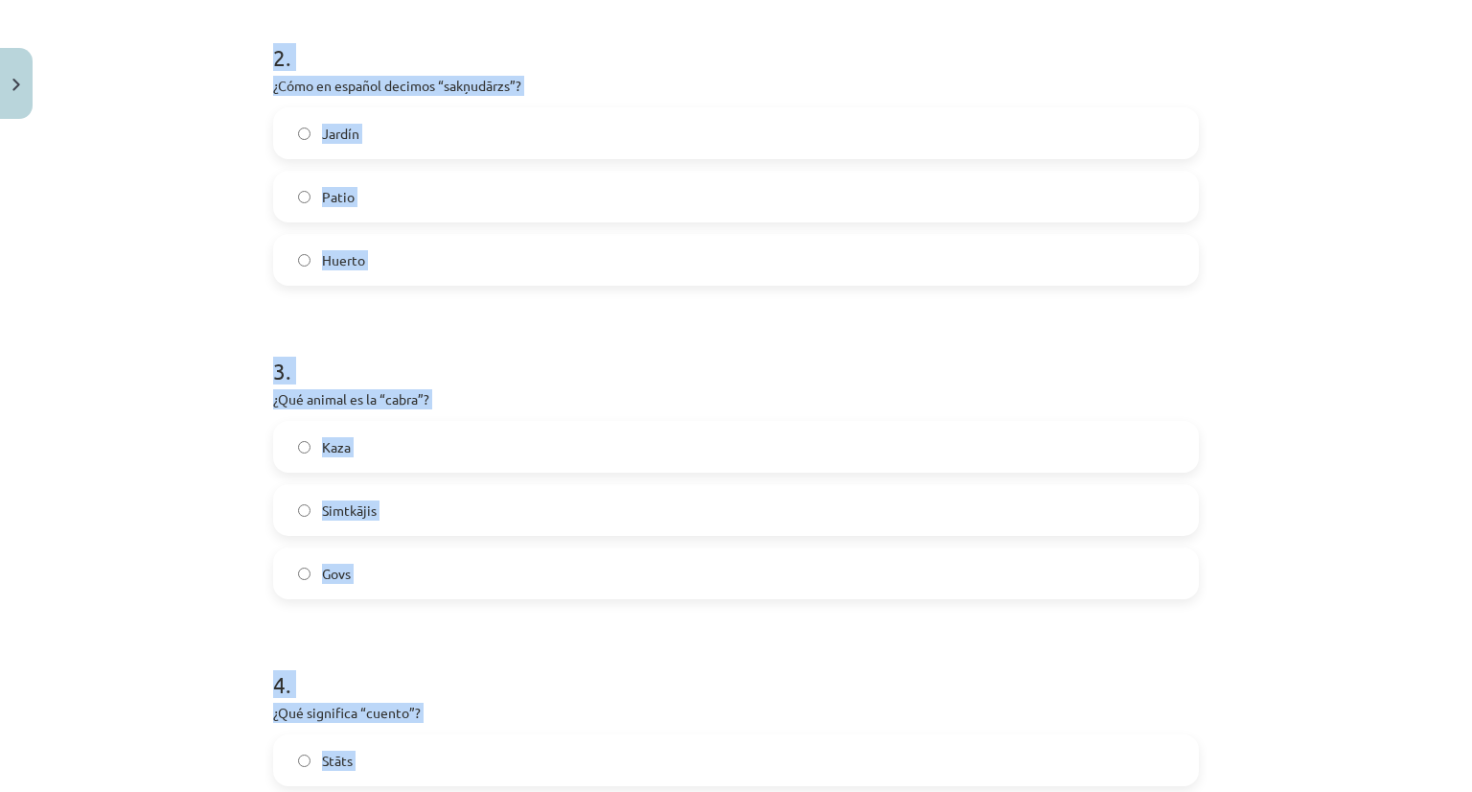
drag, startPoint x: 287, startPoint y: 405, endPoint x: 466, endPoint y: 673, distance: 321.9
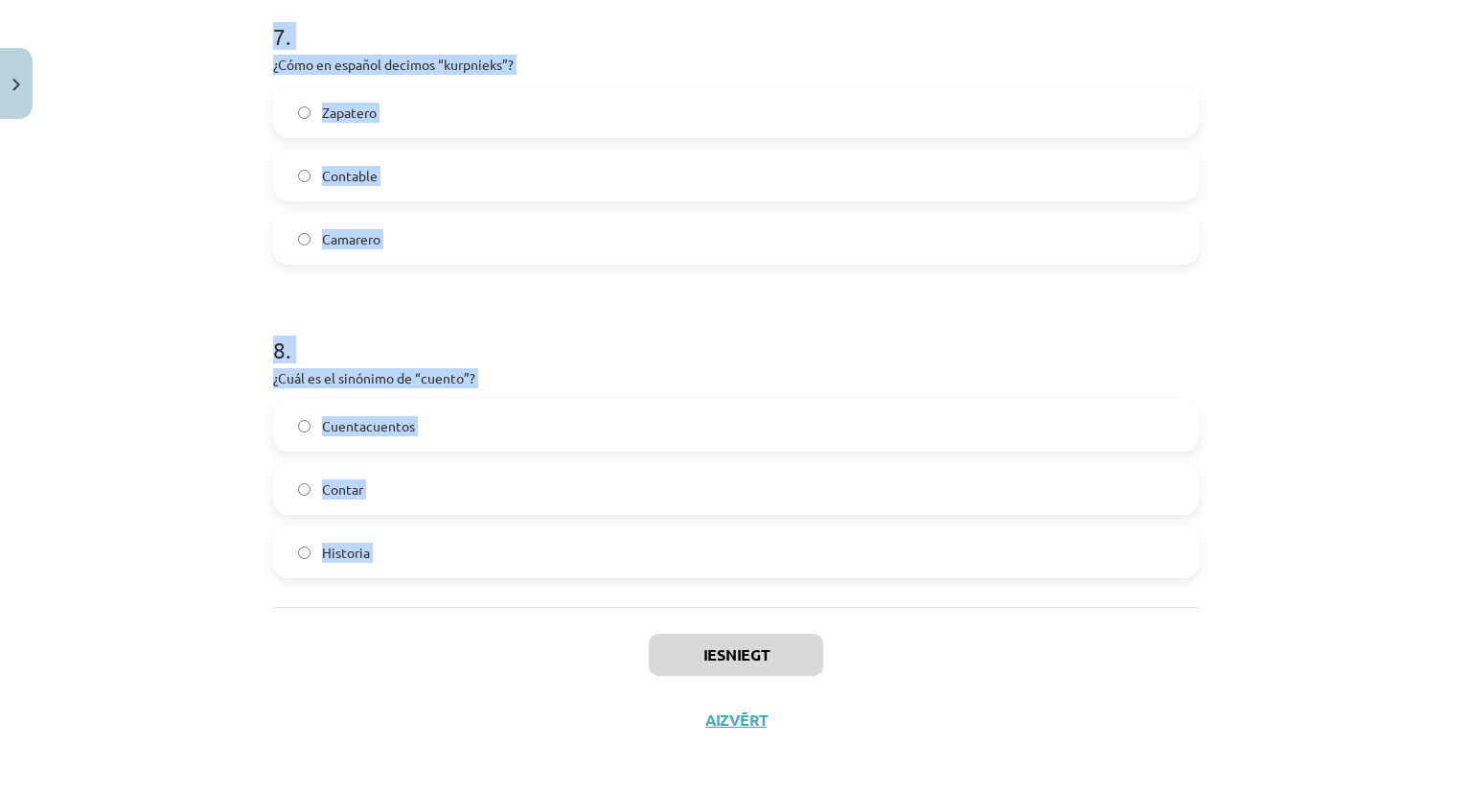
scroll to position [2281, 0]
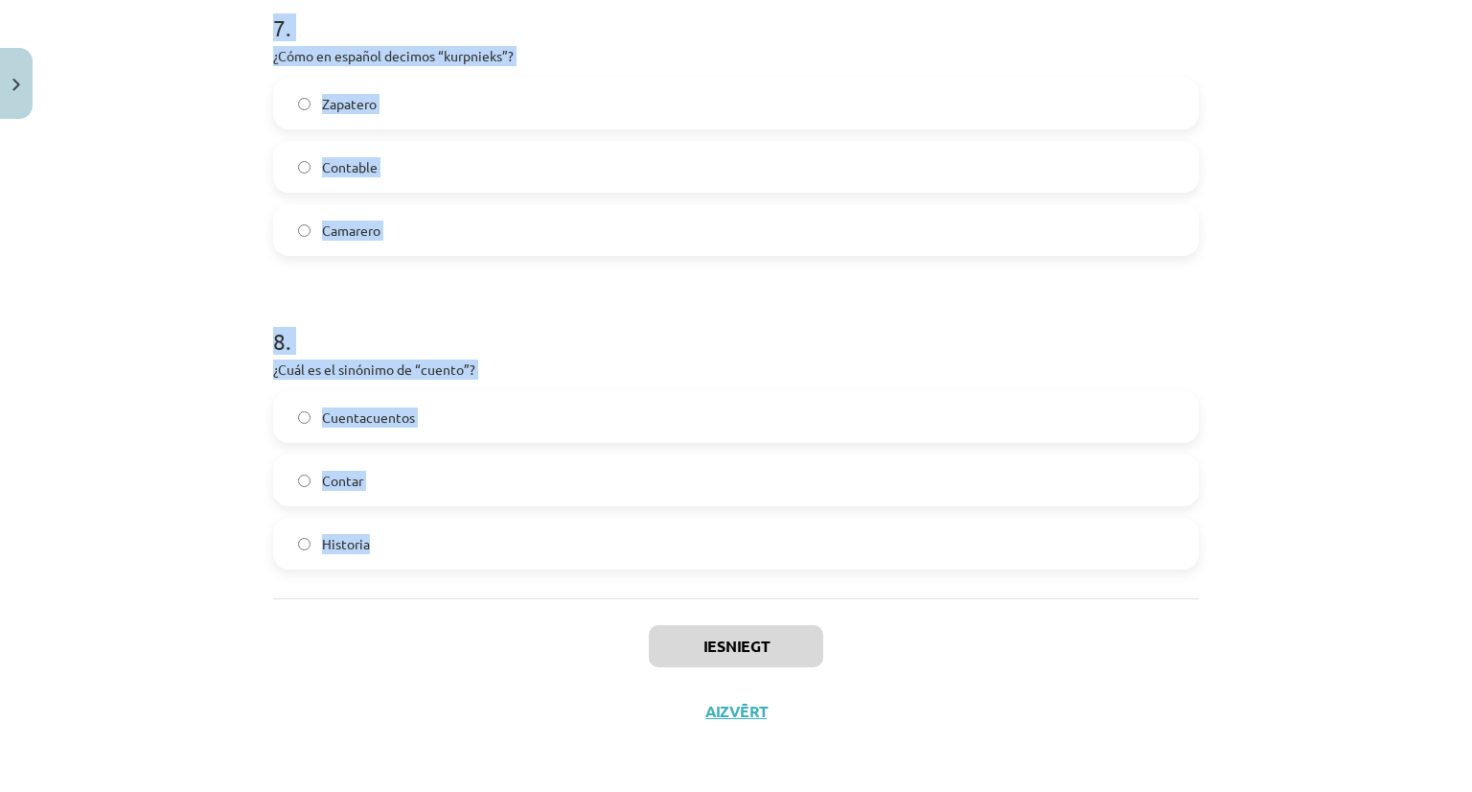
drag, startPoint x: 466, startPoint y: 662, endPoint x: 445, endPoint y: 561, distance: 103.8
copy form "Izglābt Padoties 6 . “El Señor Sucio” significa… Netīreļa kungs Tumsas kungs Ku…"
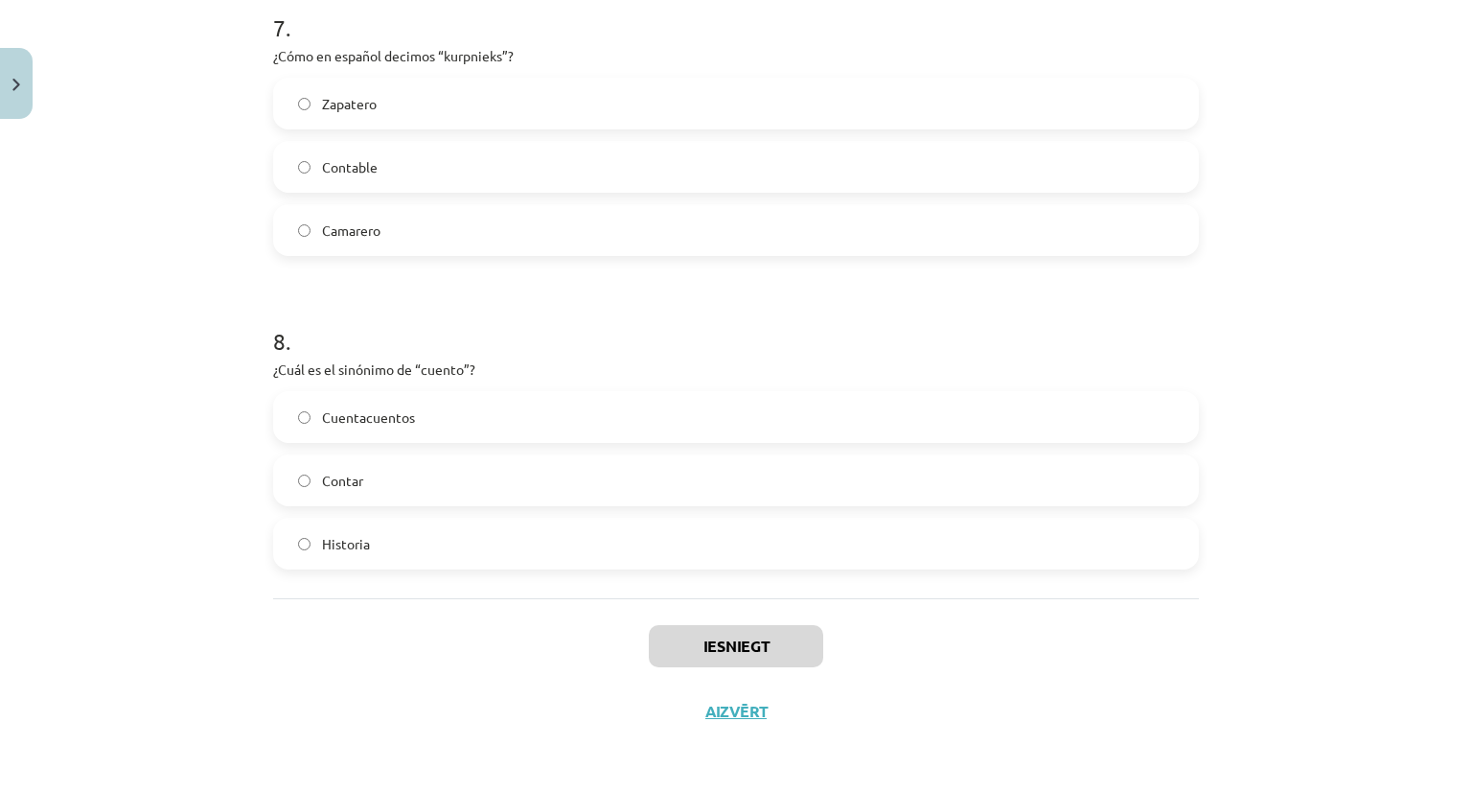
click at [465, 615] on div "Iesniegt Aizvērt" at bounding box center [736, 665] width 926 height 134
click at [429, 418] on label "Cuentacuentos" at bounding box center [736, 417] width 922 height 48
click at [1365, 331] on div "Mācību tēma: Spāņu valodas b1 - 11. klases 1.ieskaites mācību materiāls #4 📝 Te…" at bounding box center [736, 396] width 1472 height 792
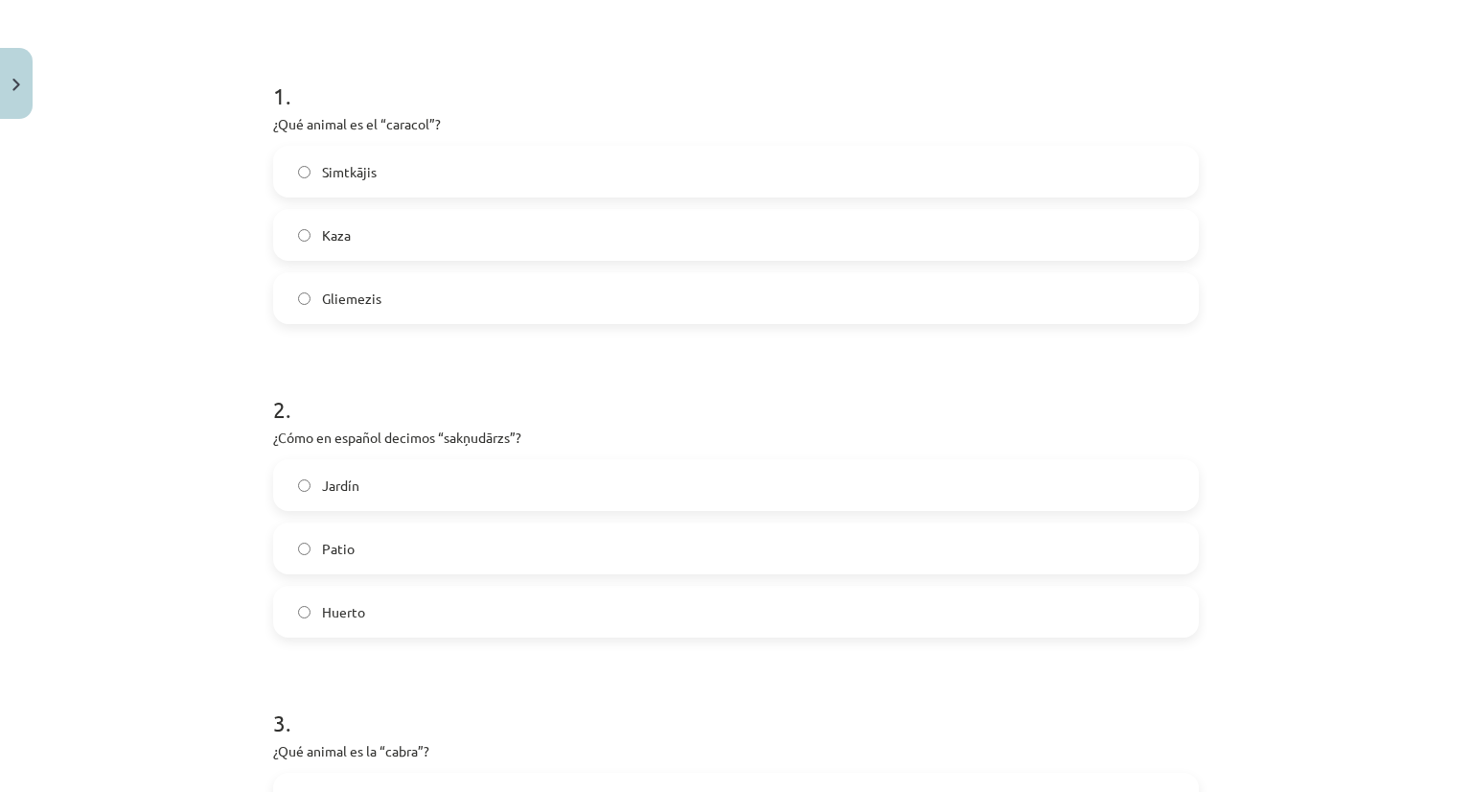
scroll to position [173, 0]
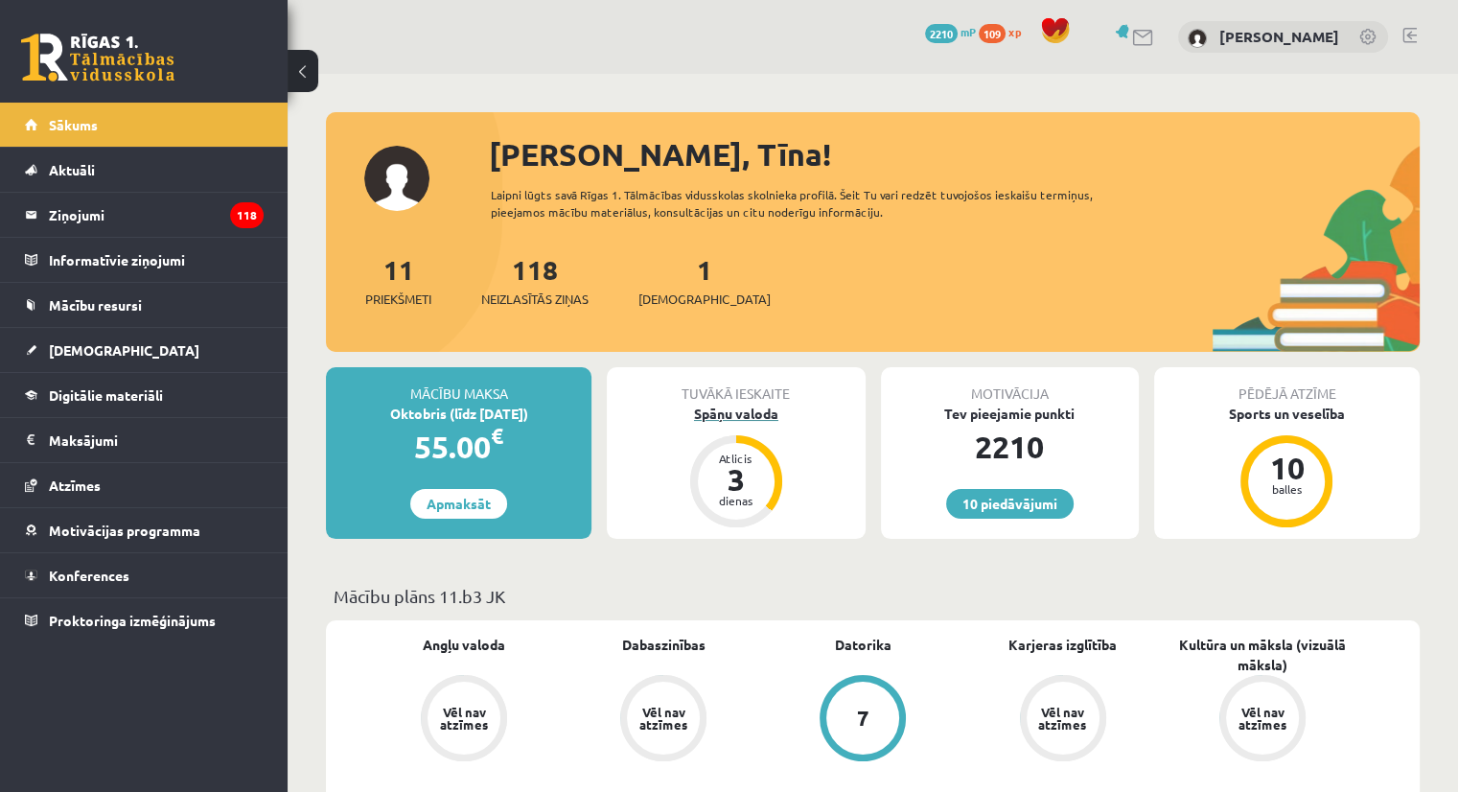
click at [732, 407] on div "Spāņu valoda" at bounding box center [736, 414] width 258 height 20
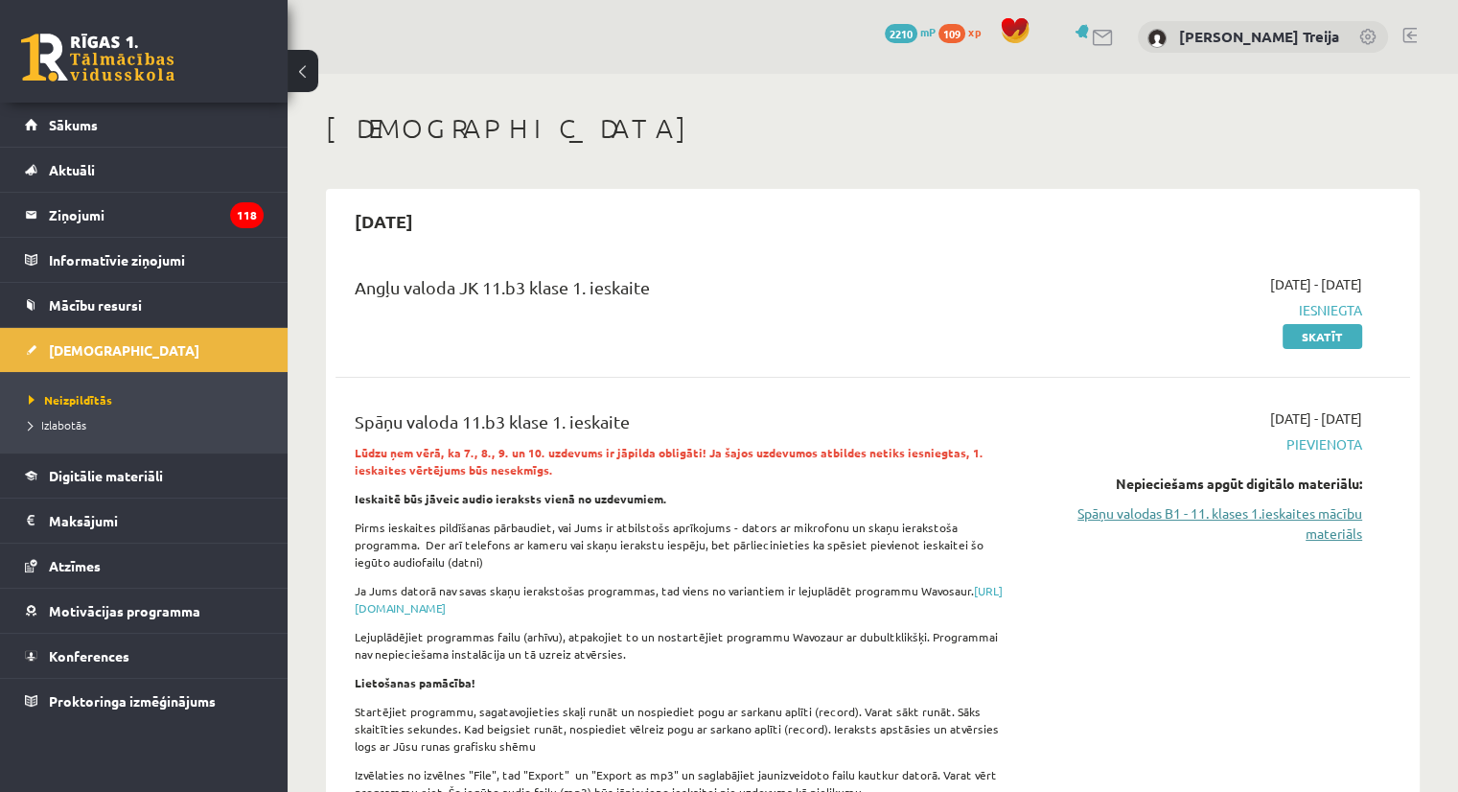
click at [1320, 516] on link "Spāņu valodas B1 - 11. klases 1.ieskaites mācību materiāls" at bounding box center [1204, 523] width 316 height 40
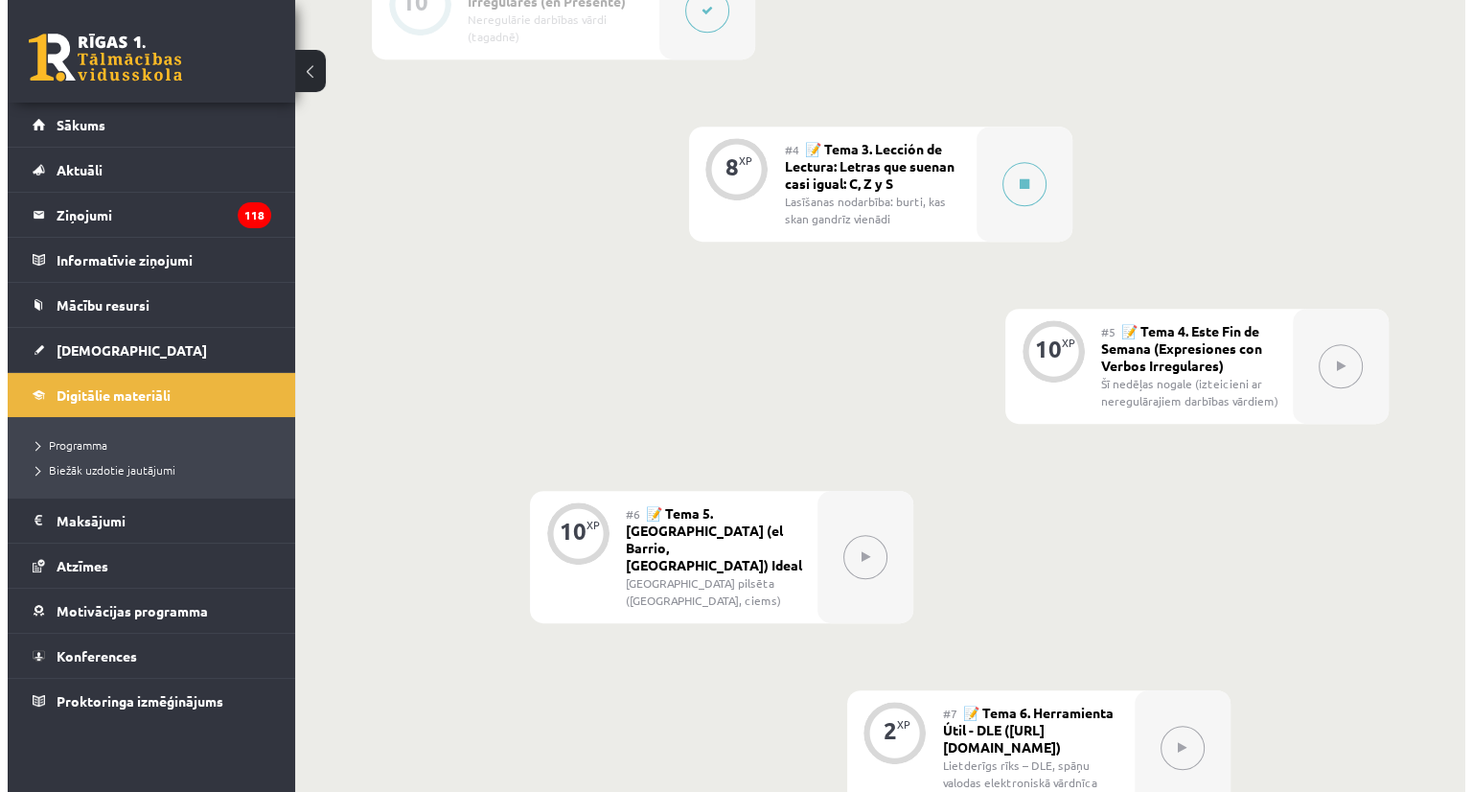
scroll to position [866, 0]
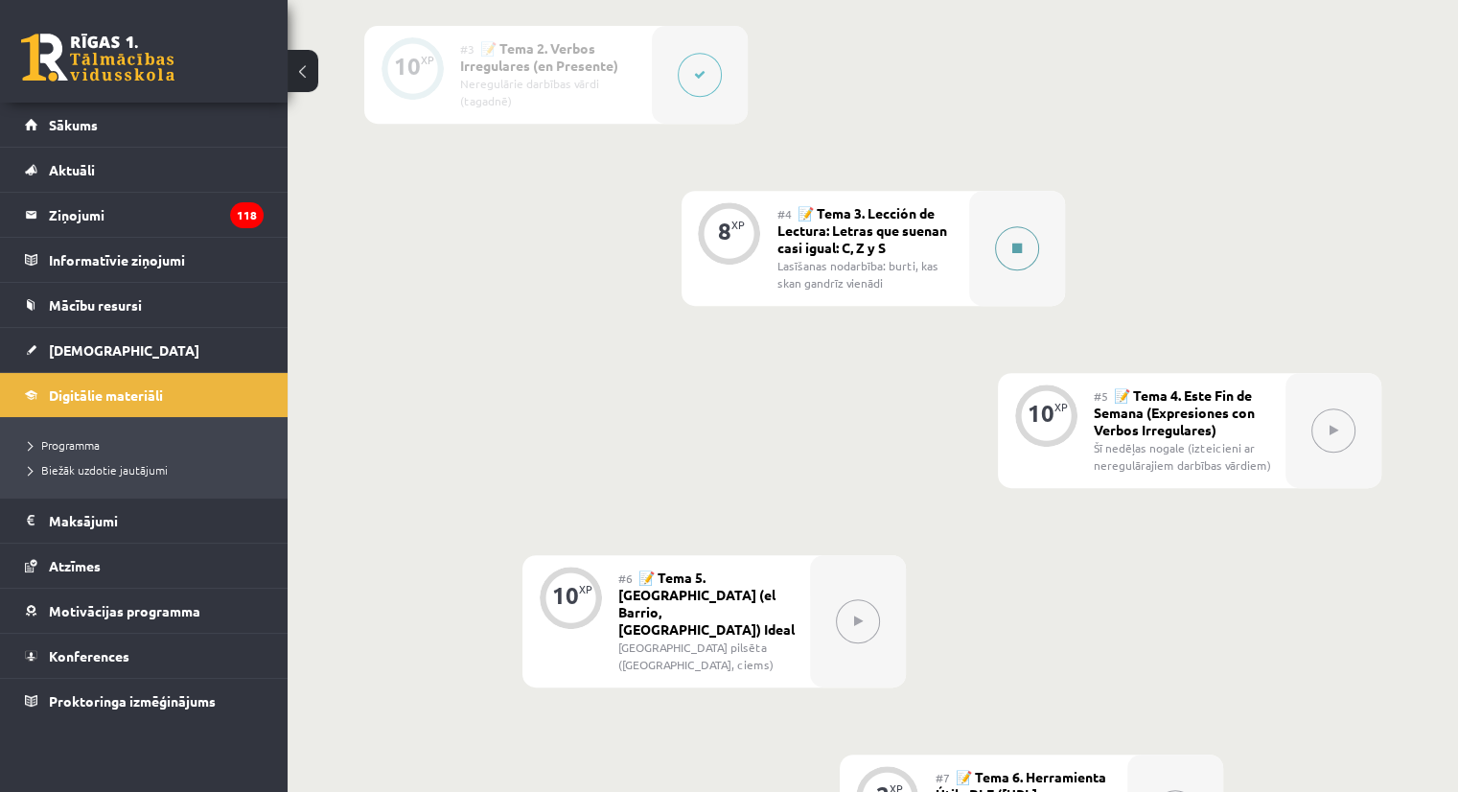
click at [1005, 239] on button at bounding box center [1017, 248] width 44 height 44
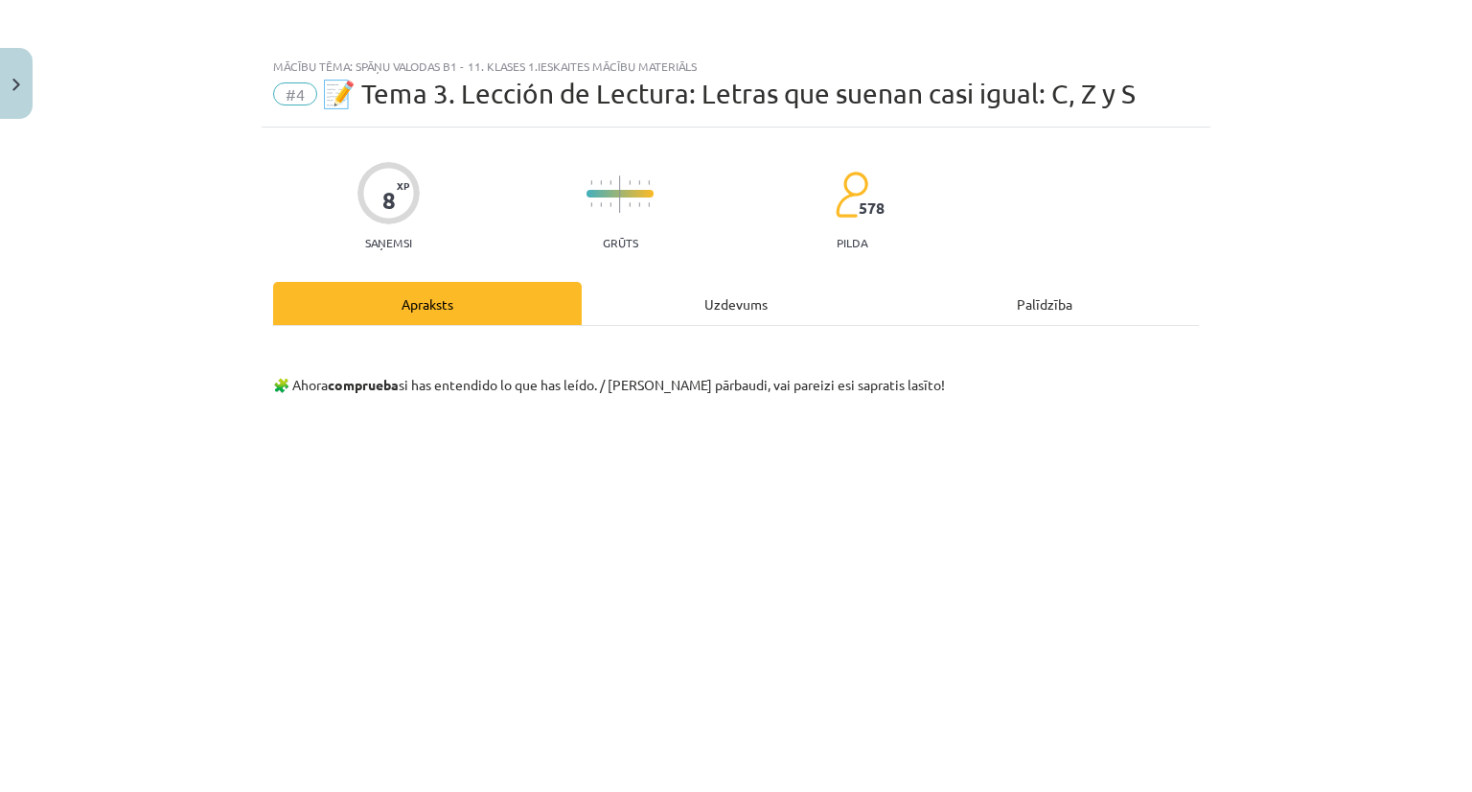
click at [755, 290] on div "Uzdevums" at bounding box center [736, 303] width 309 height 43
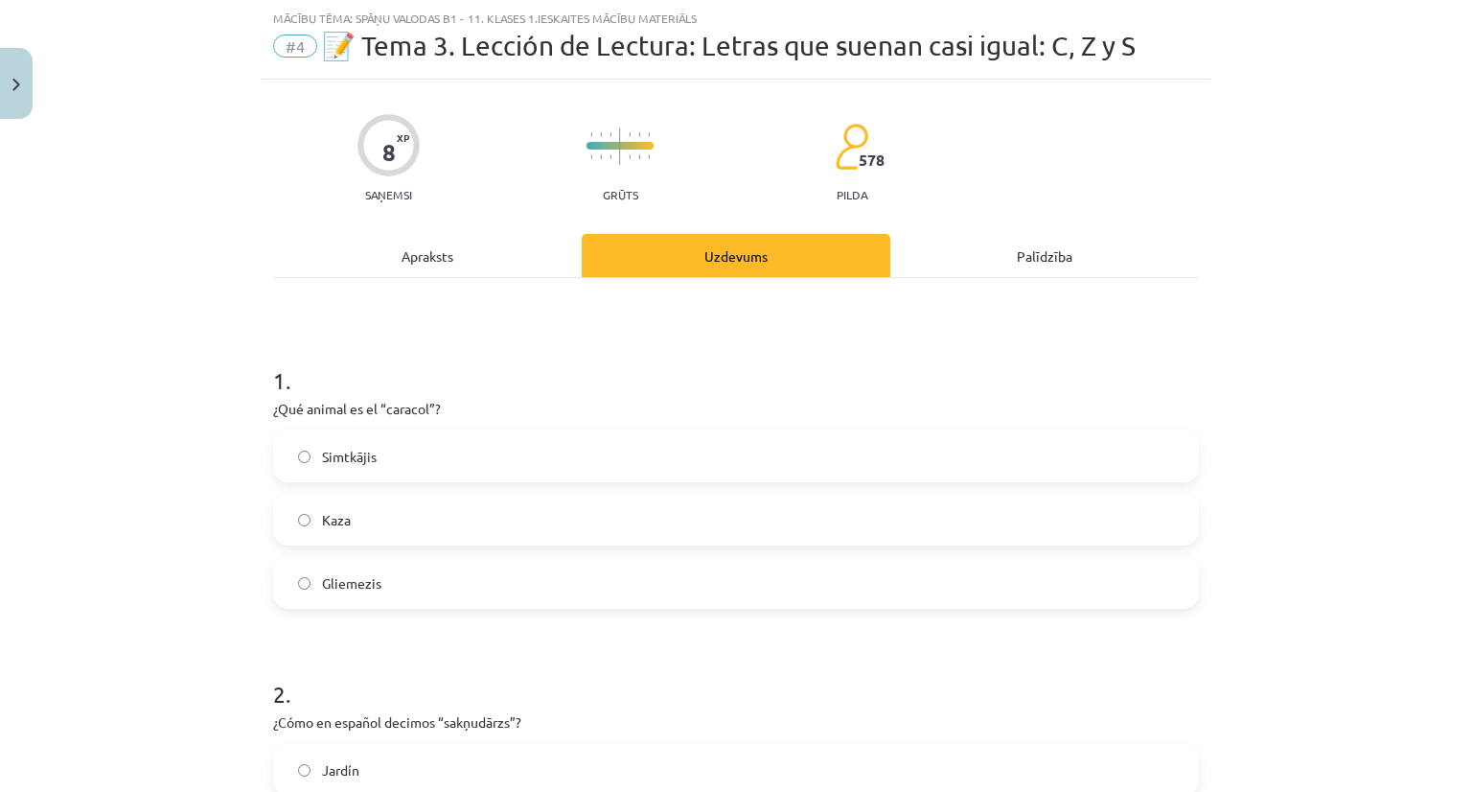
scroll to position [240, 0]
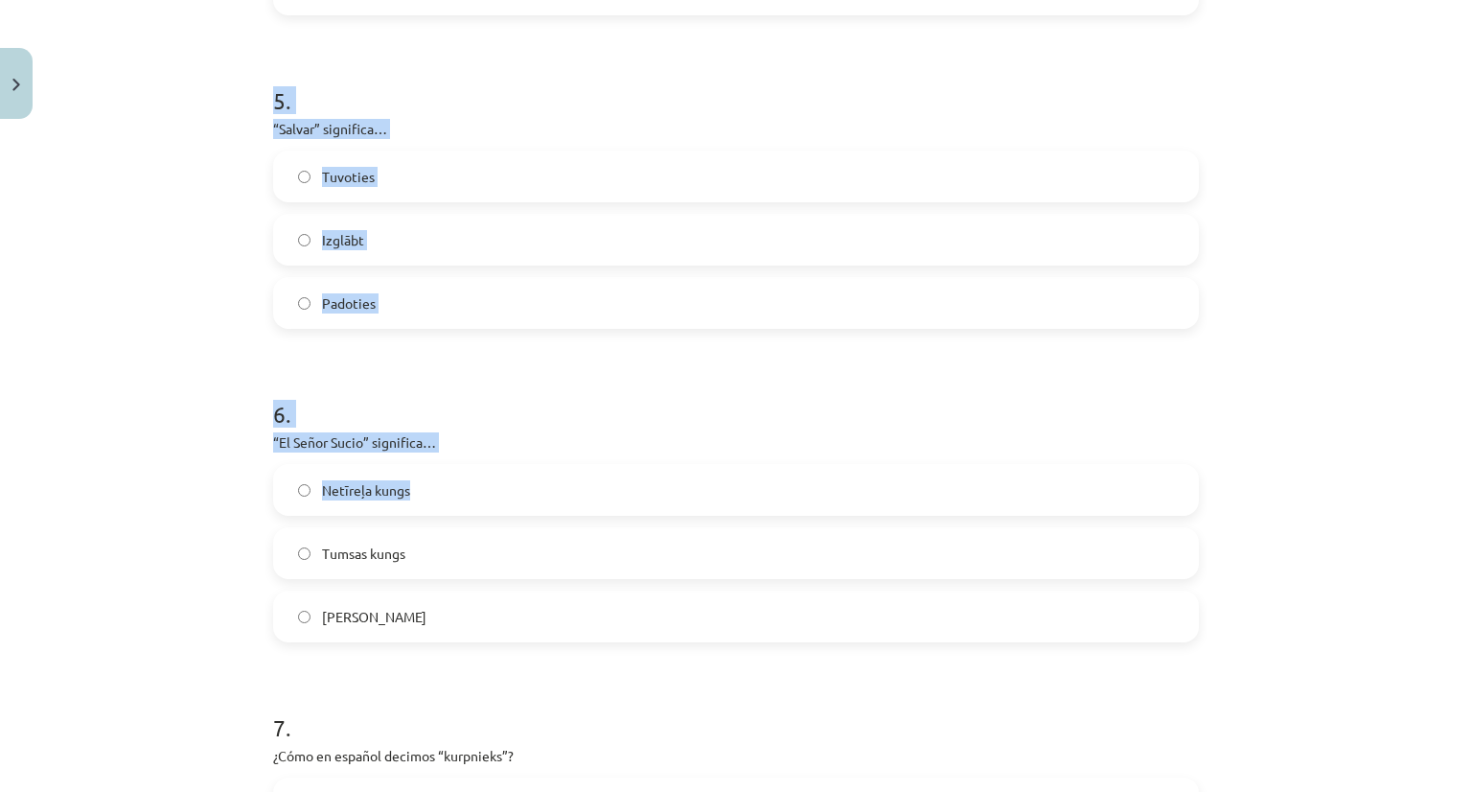
drag, startPoint x: 258, startPoint y: 217, endPoint x: 477, endPoint y: 492, distance: 351.9
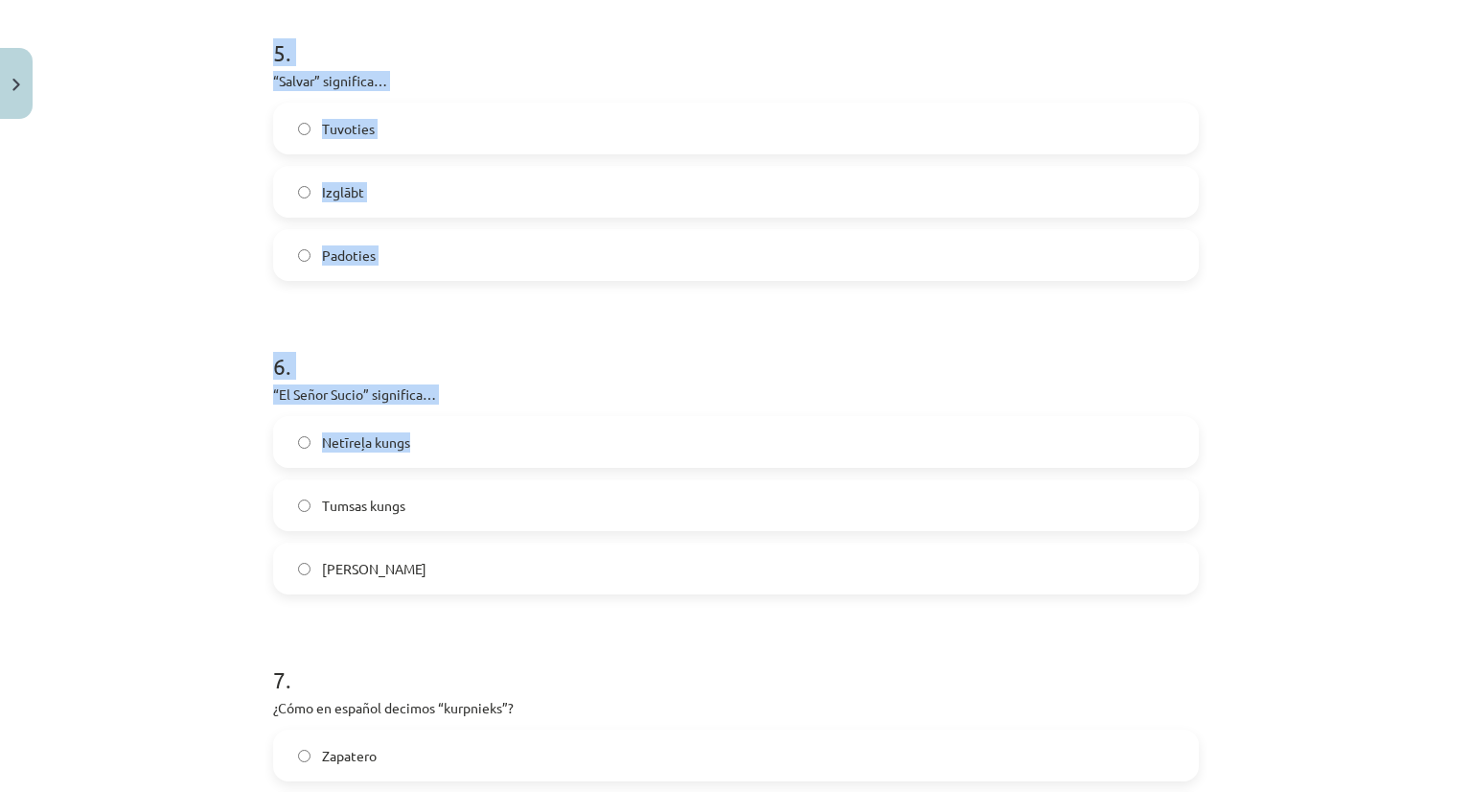
scroll to position [1677, 0]
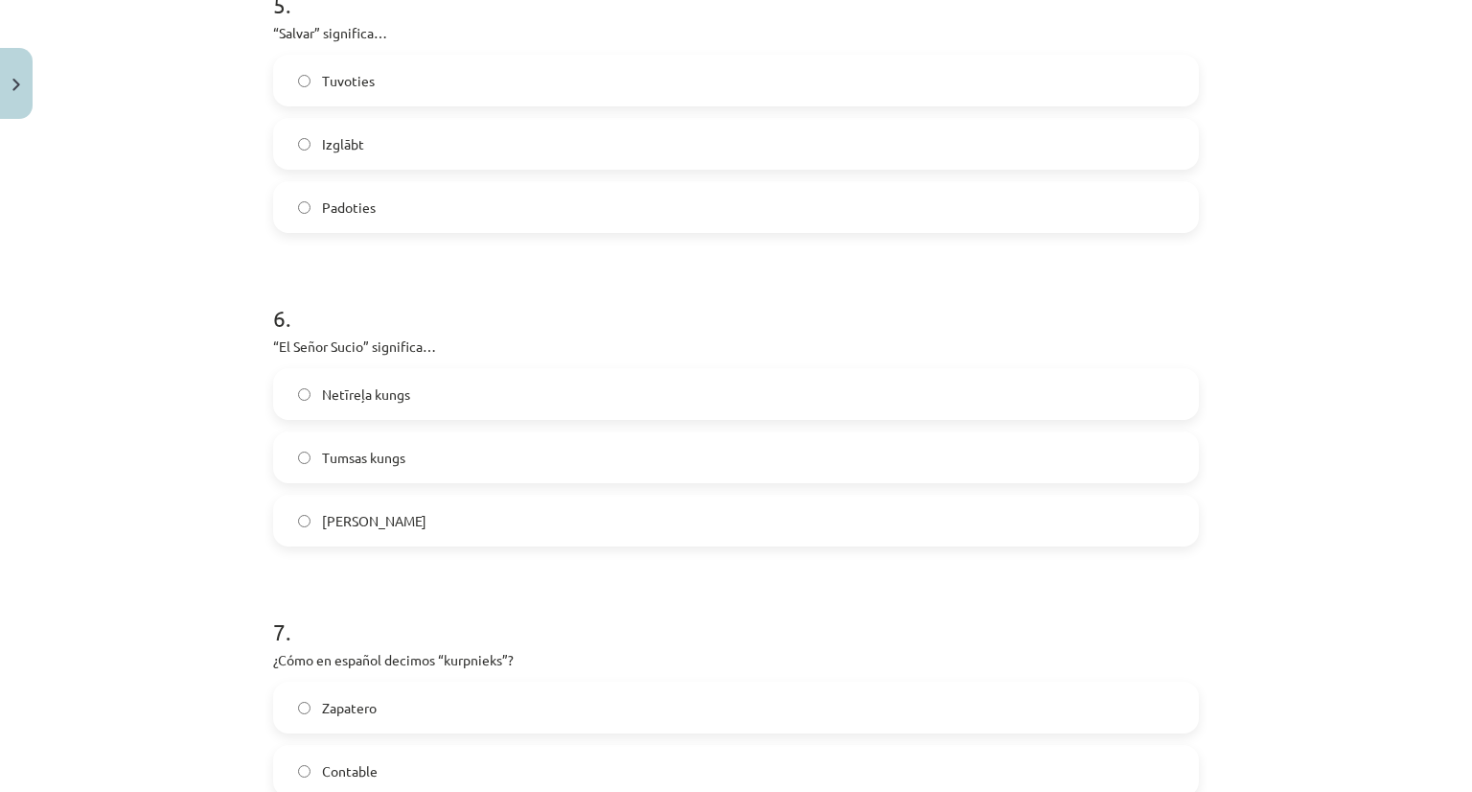
click at [450, 614] on h1 "7 ." at bounding box center [736, 614] width 926 height 59
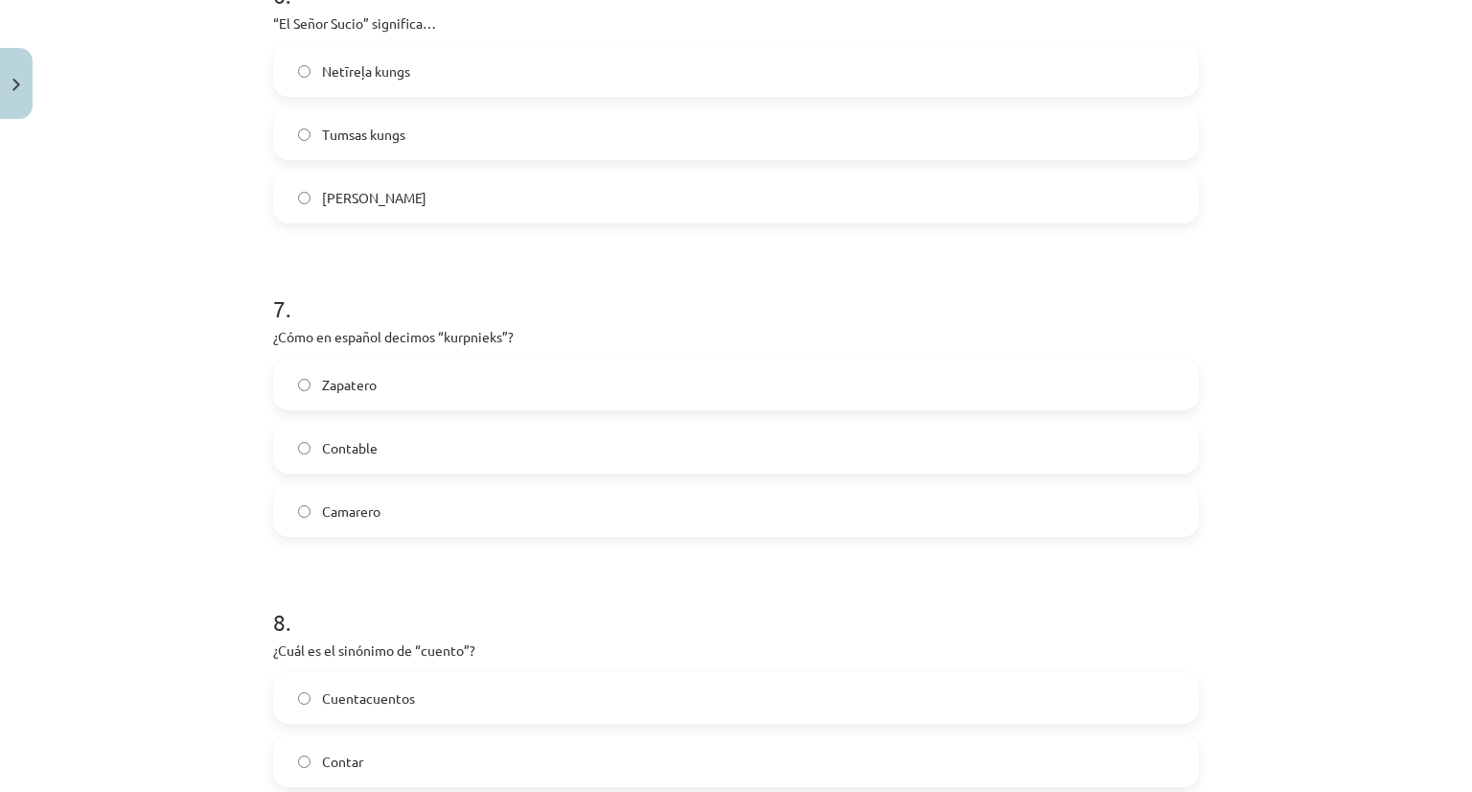
scroll to position [2281, 0]
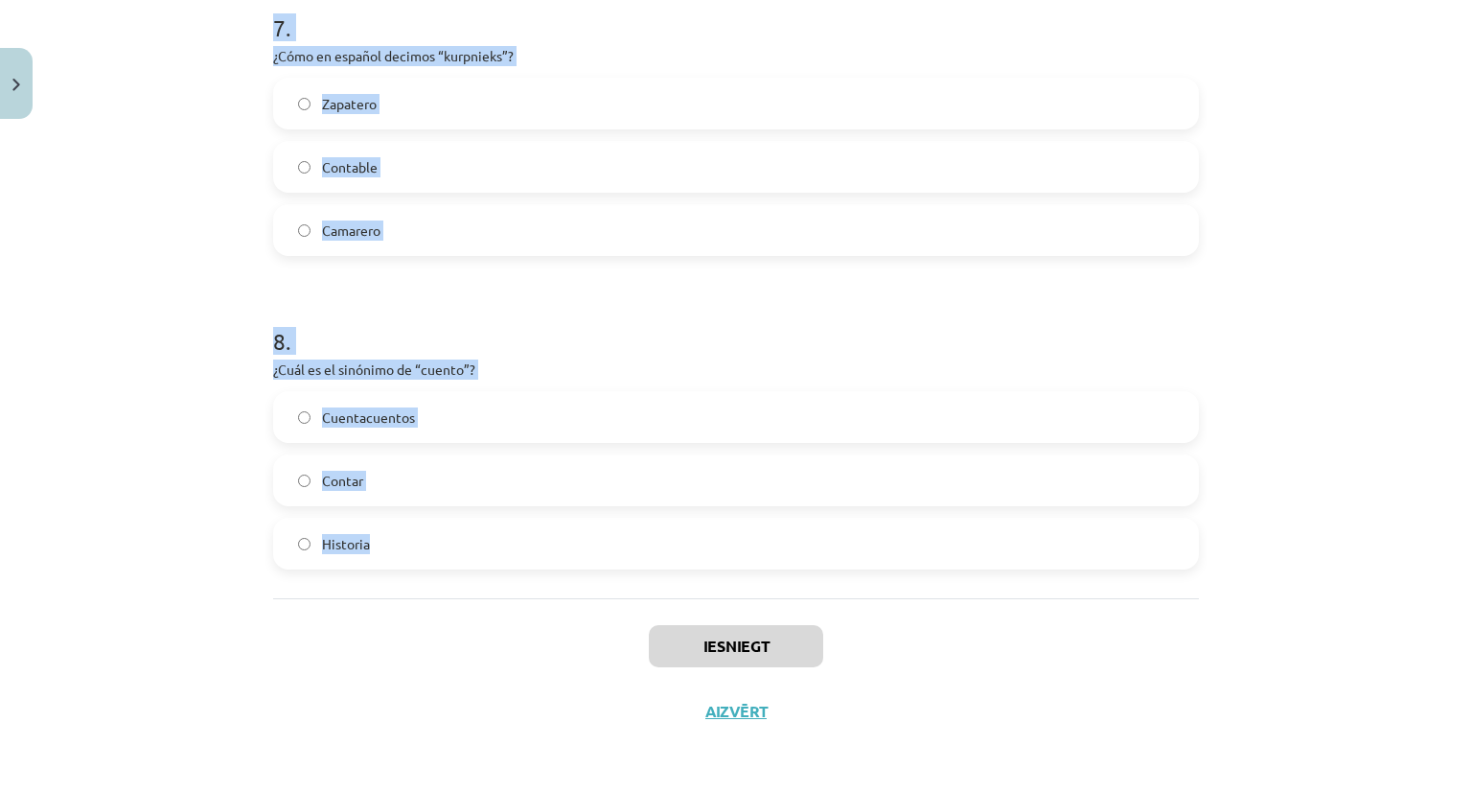
drag, startPoint x: 265, startPoint y: 118, endPoint x: 452, endPoint y: 549, distance: 470.5
copy form "¿Qué animal es el “caracol”? Simtkājis Kaza Gliemezis 2 . ¿Cómo en español deci…"
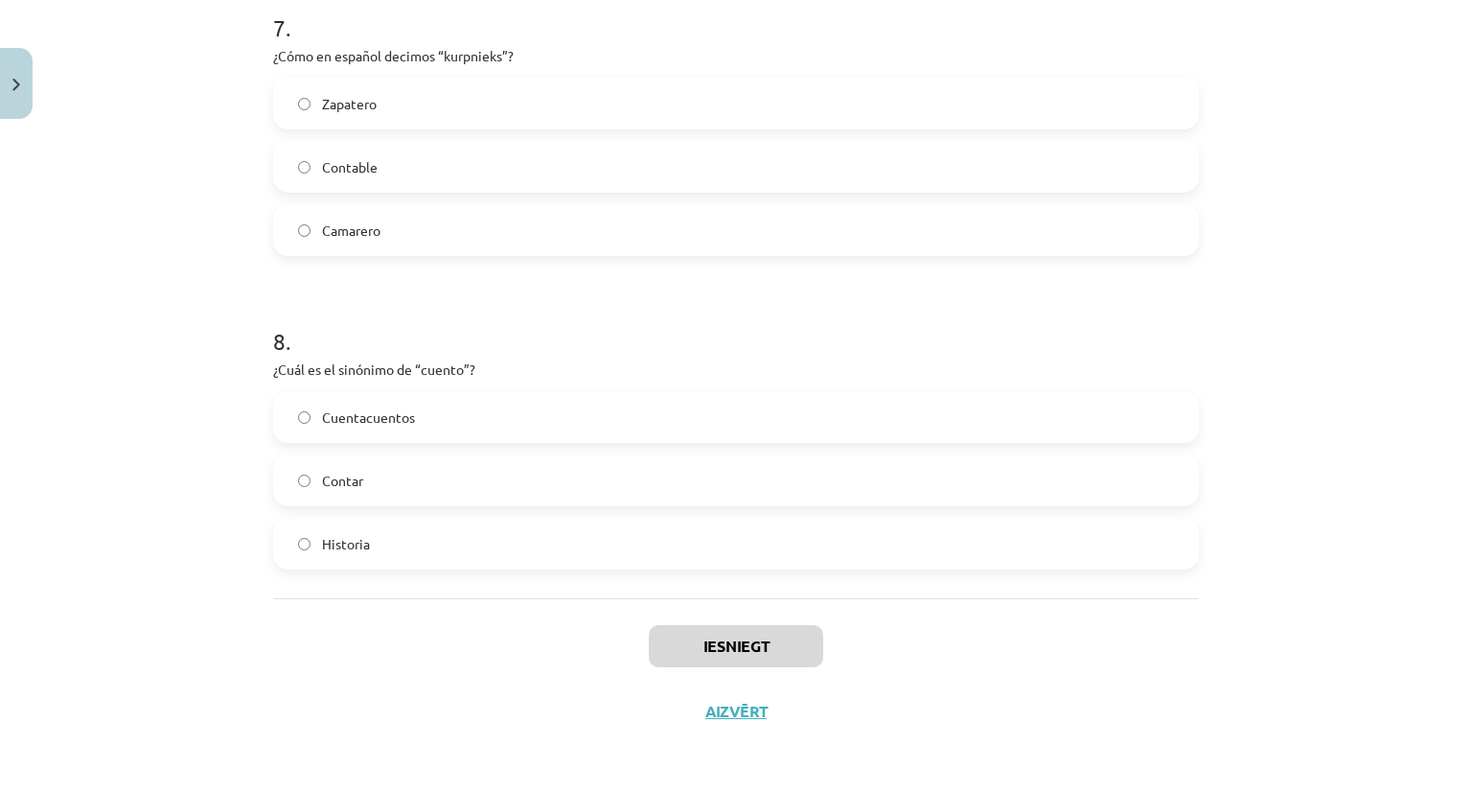
click at [488, 629] on div "Iesniegt Aizvērt" at bounding box center [736, 665] width 926 height 134
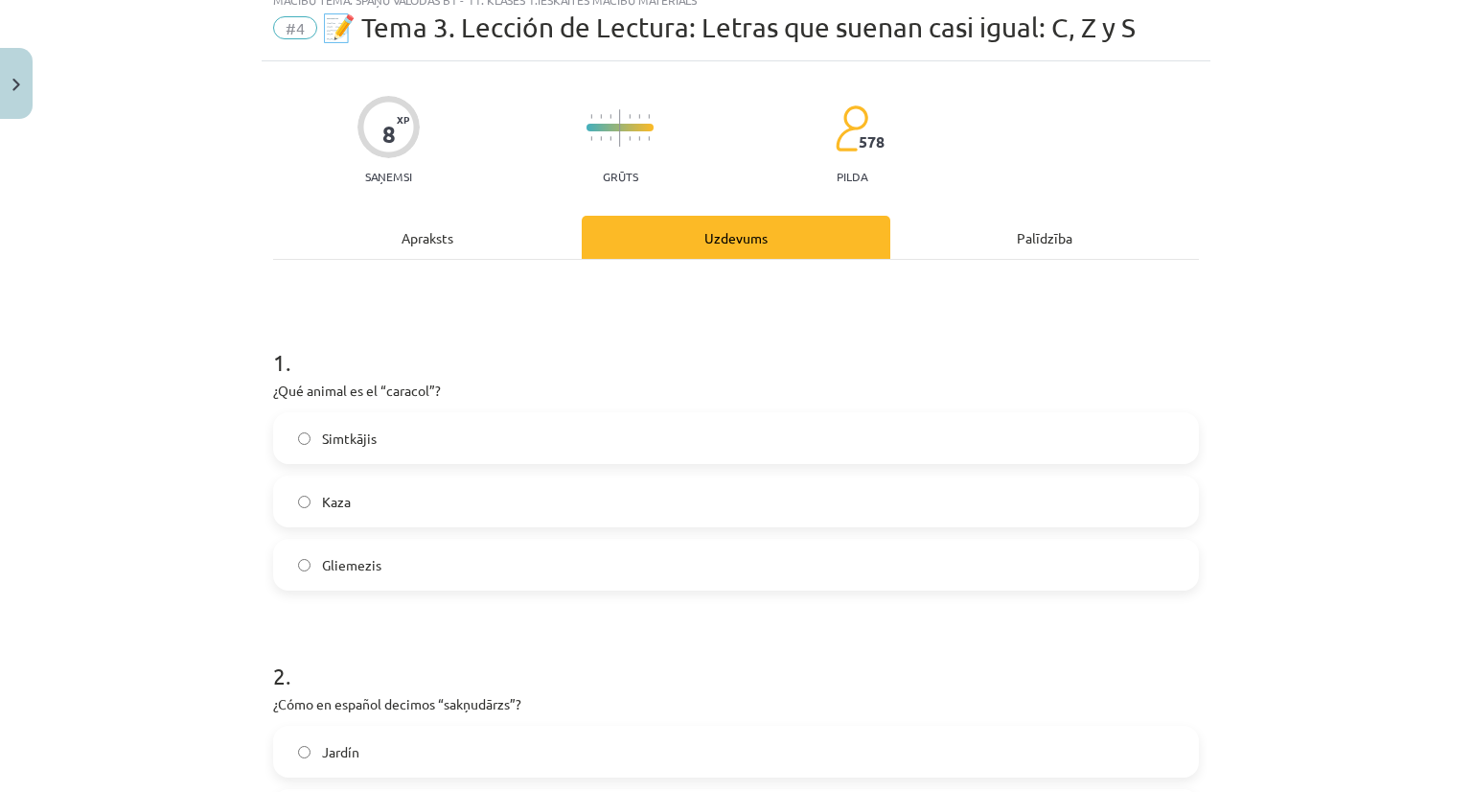
scroll to position [96, 0]
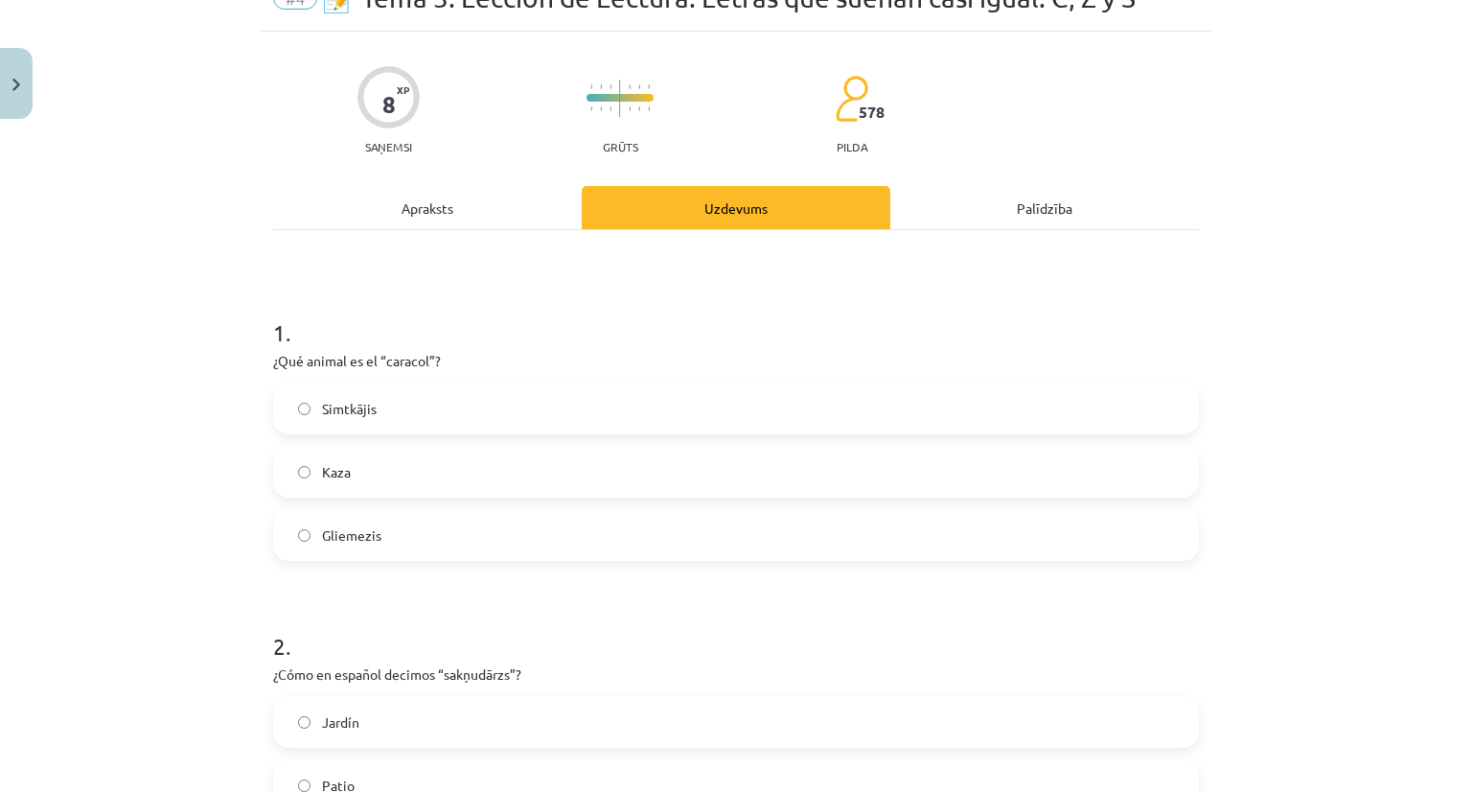
click at [474, 544] on label "Gliemezis" at bounding box center [736, 535] width 922 height 48
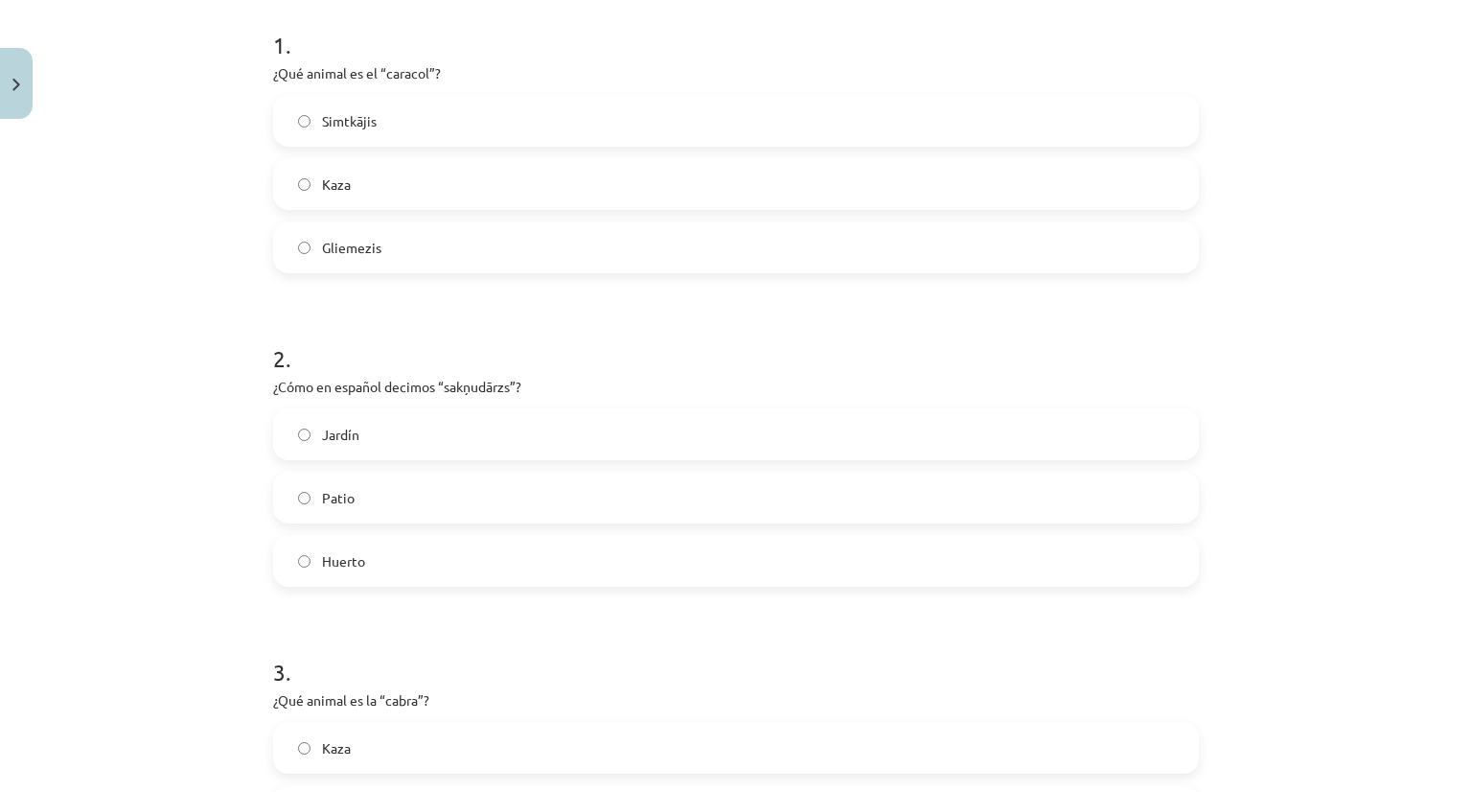
scroll to position [575, 0]
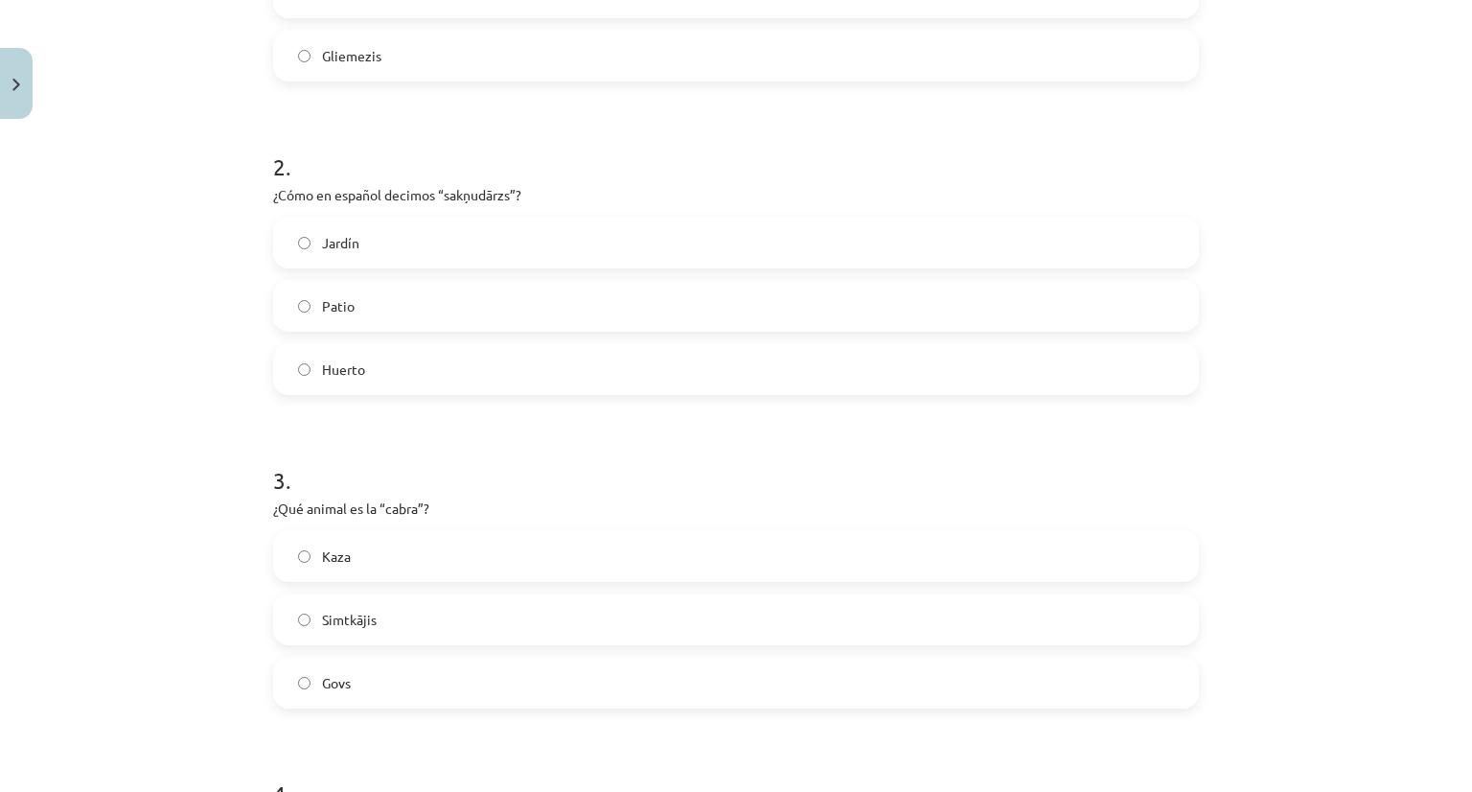
click at [391, 366] on label "Huerto" at bounding box center [736, 369] width 922 height 48
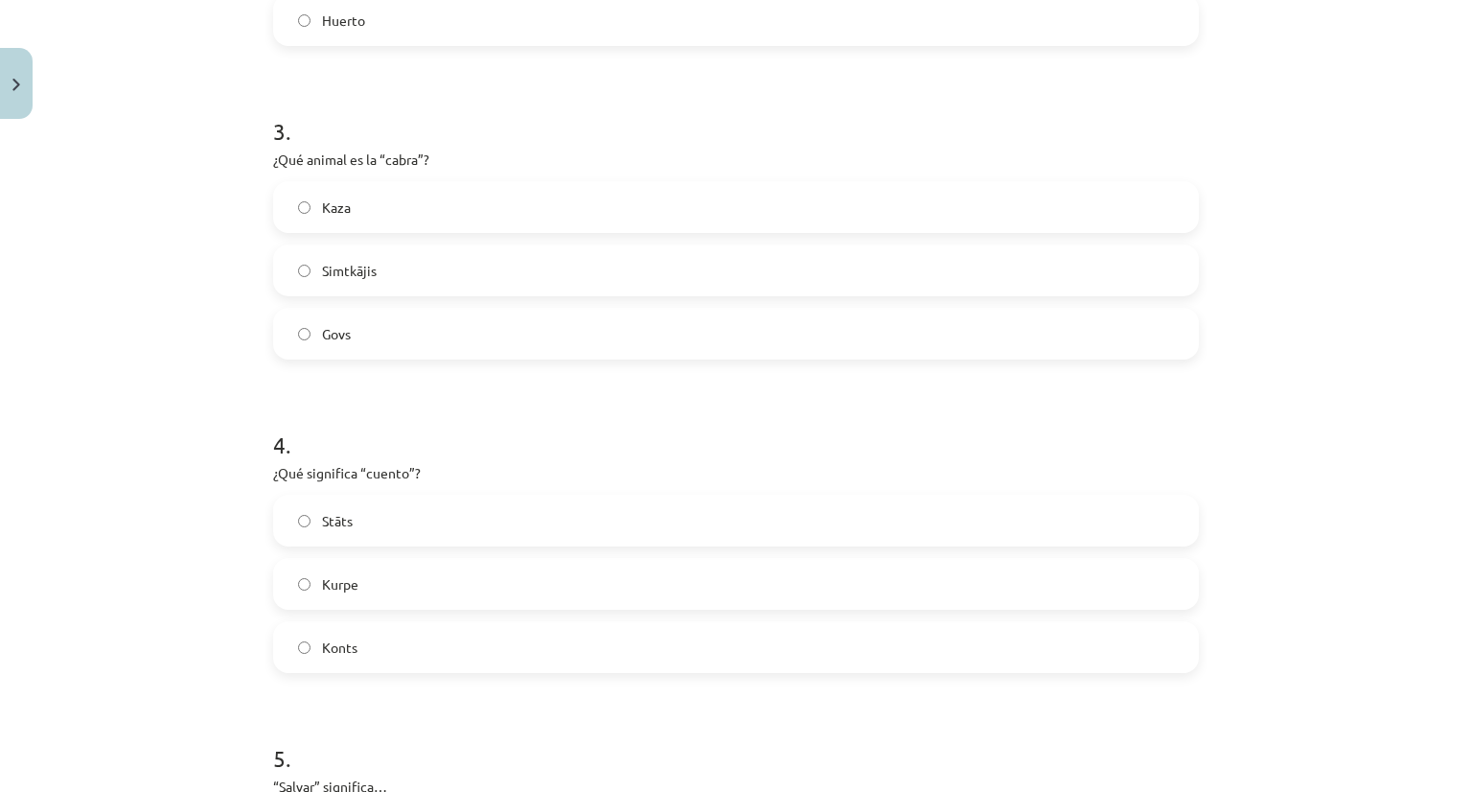
scroll to position [958, 0]
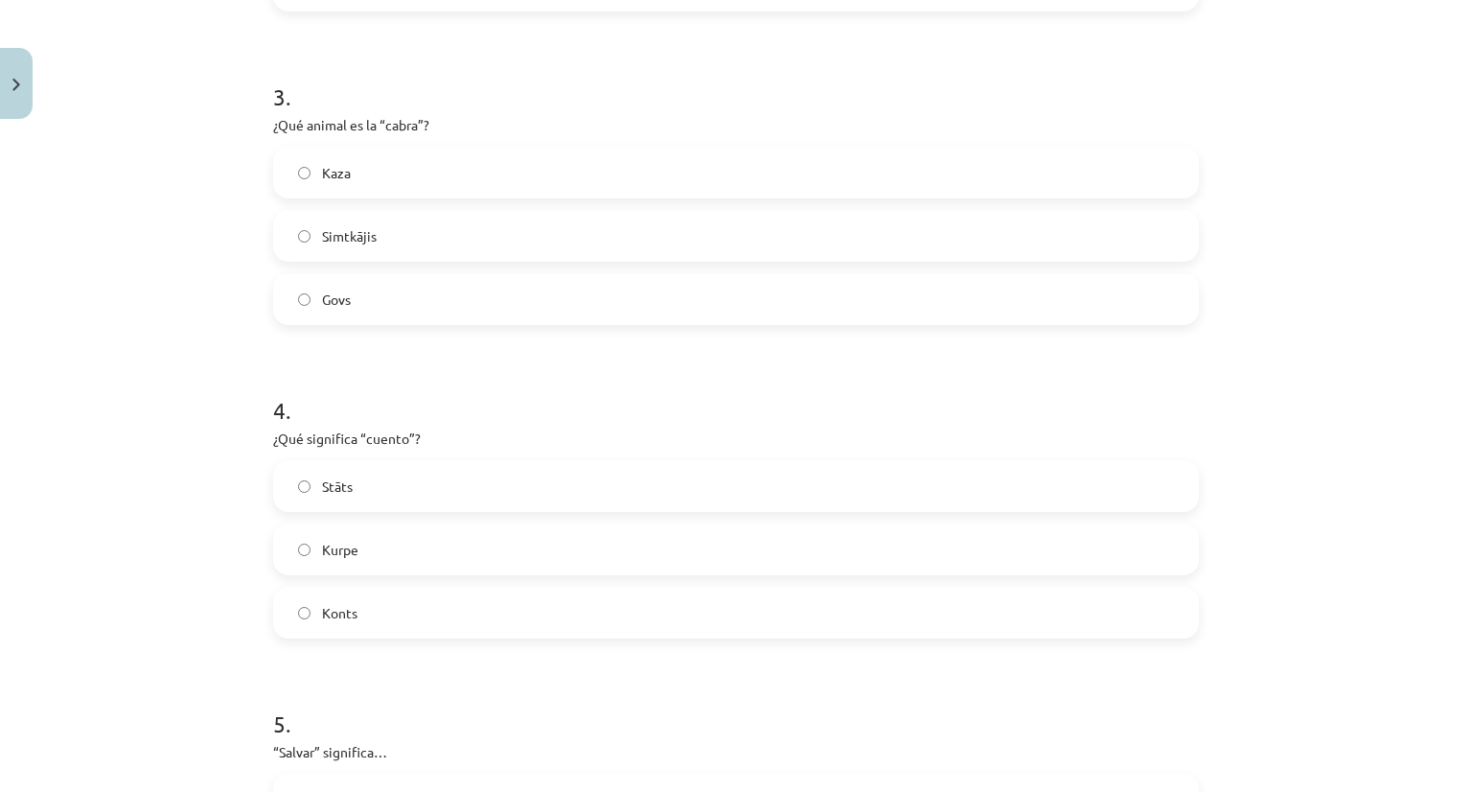
click at [418, 168] on label "Kaza" at bounding box center [736, 173] width 922 height 48
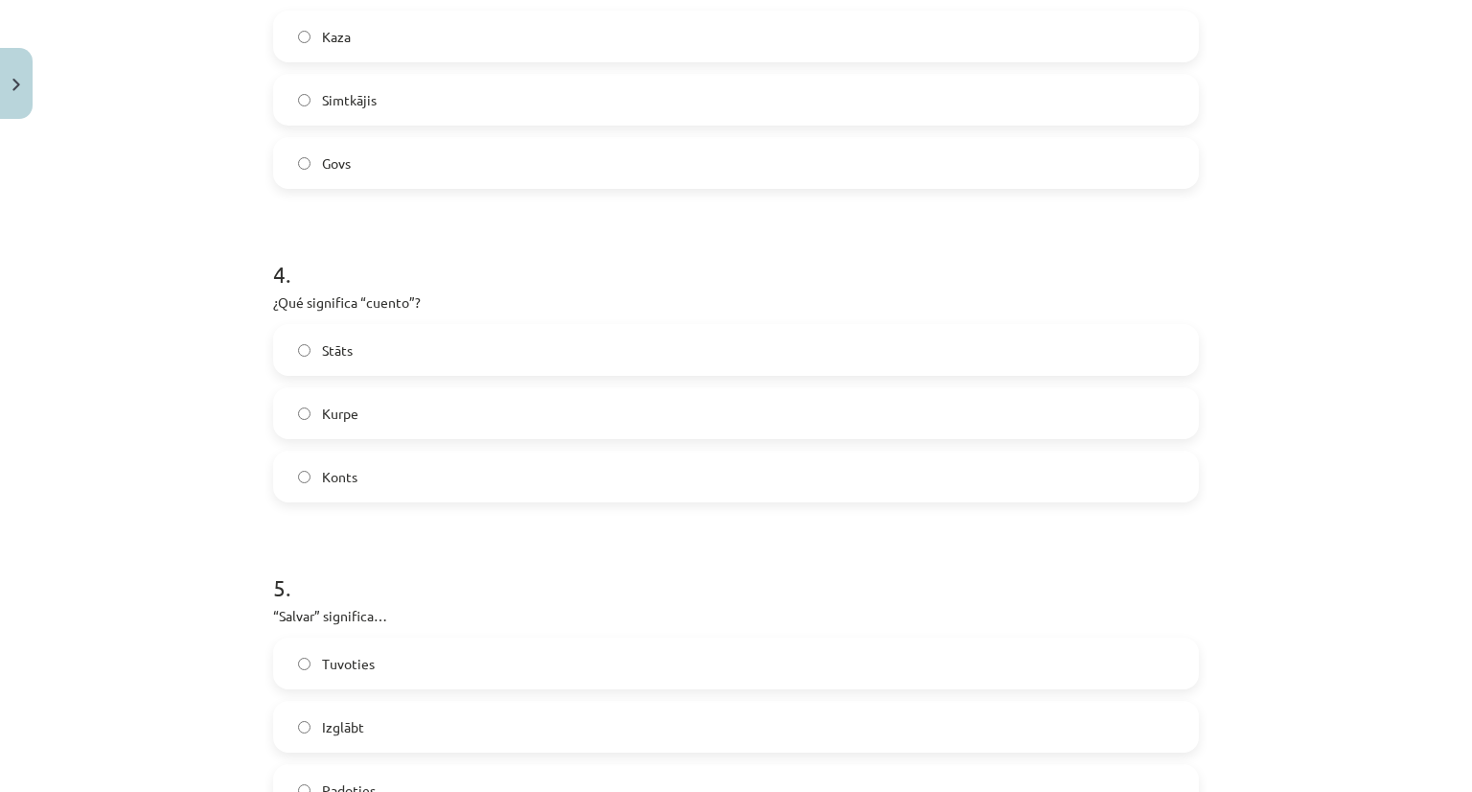
scroll to position [1150, 0]
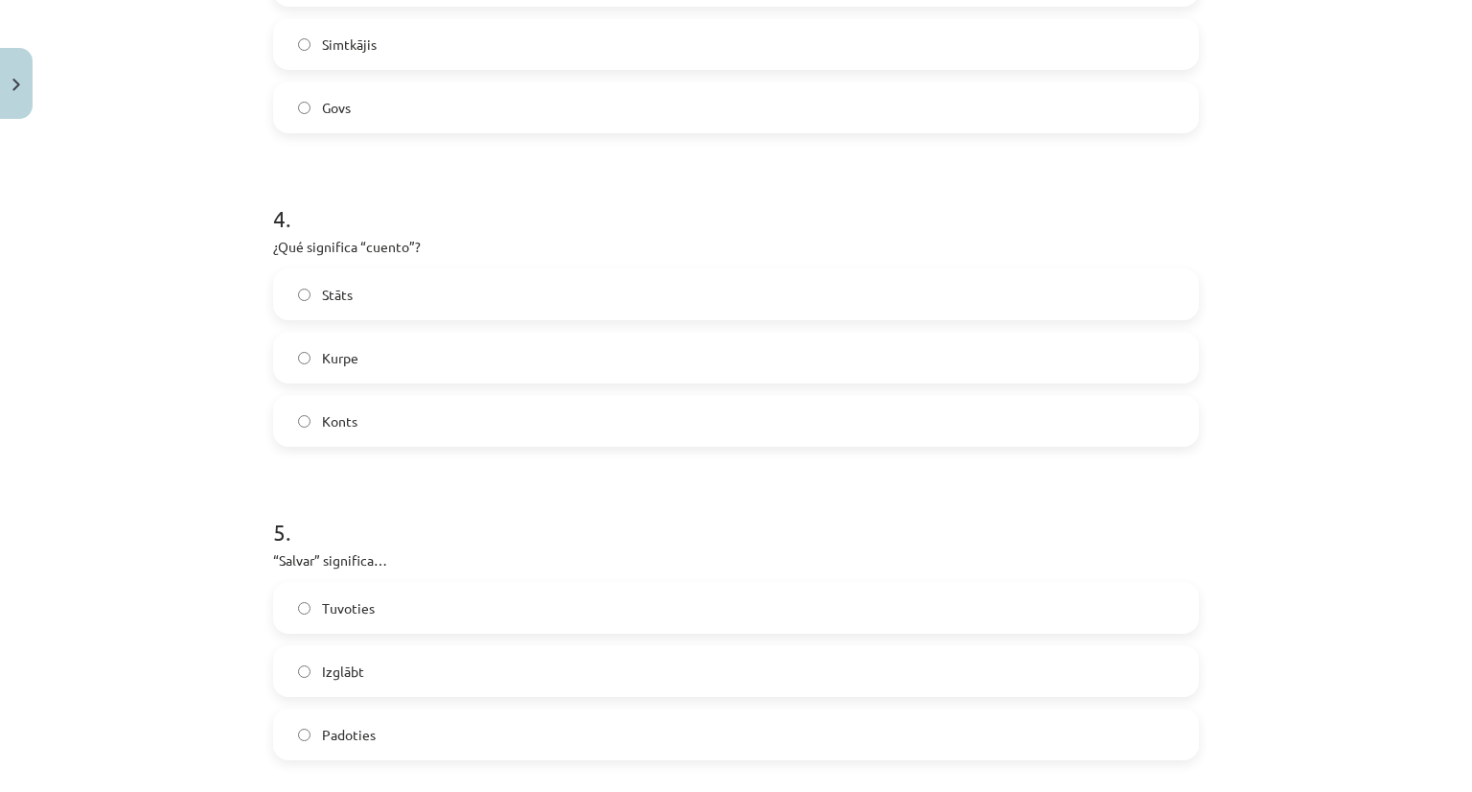
click at [377, 292] on label "Stāts" at bounding box center [736, 294] width 922 height 48
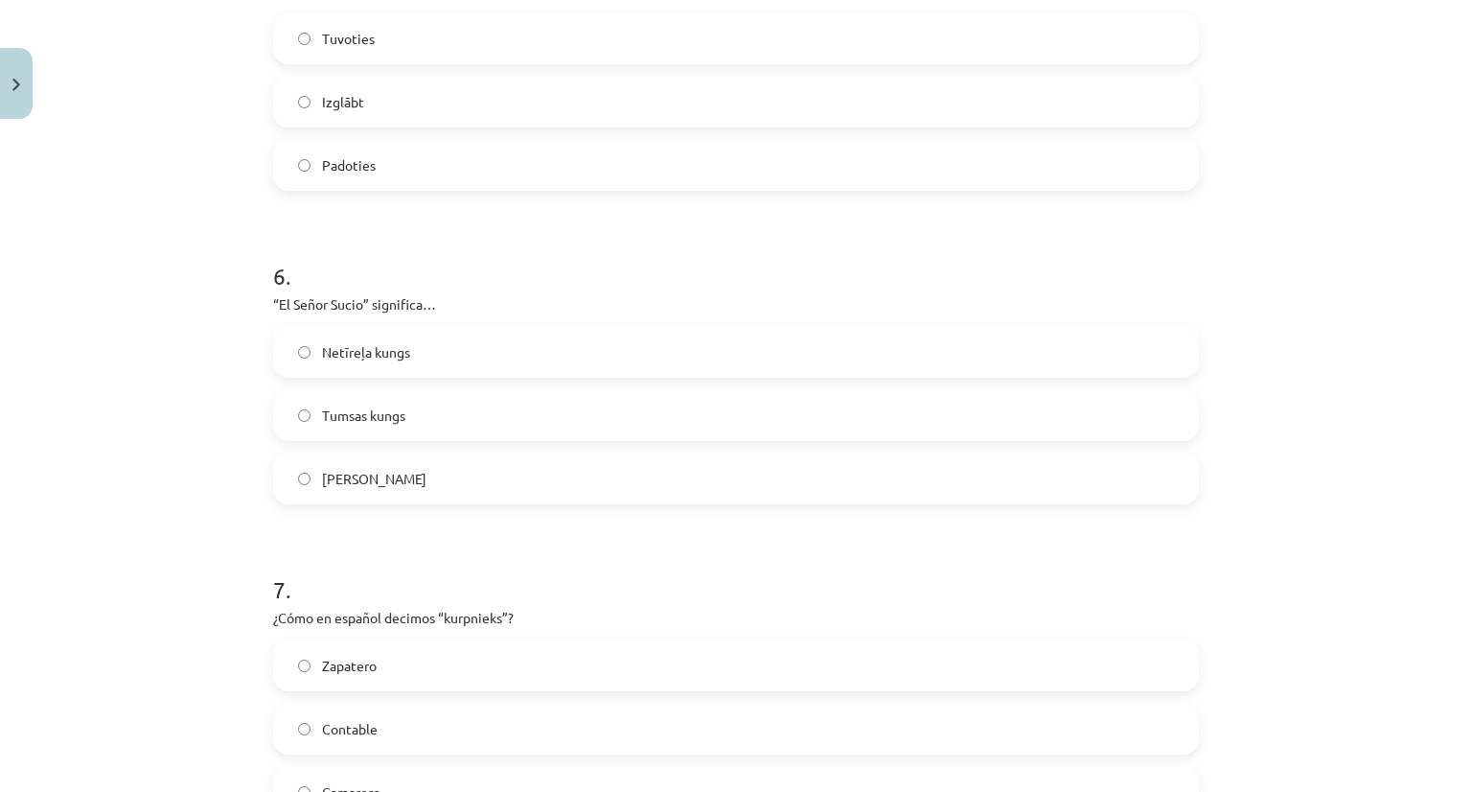
scroll to position [1725, 0]
click at [382, 89] on label "Izglābt" at bounding box center [736, 96] width 922 height 48
click at [403, 355] on span "Netīreļa kungs" at bounding box center [366, 346] width 88 height 20
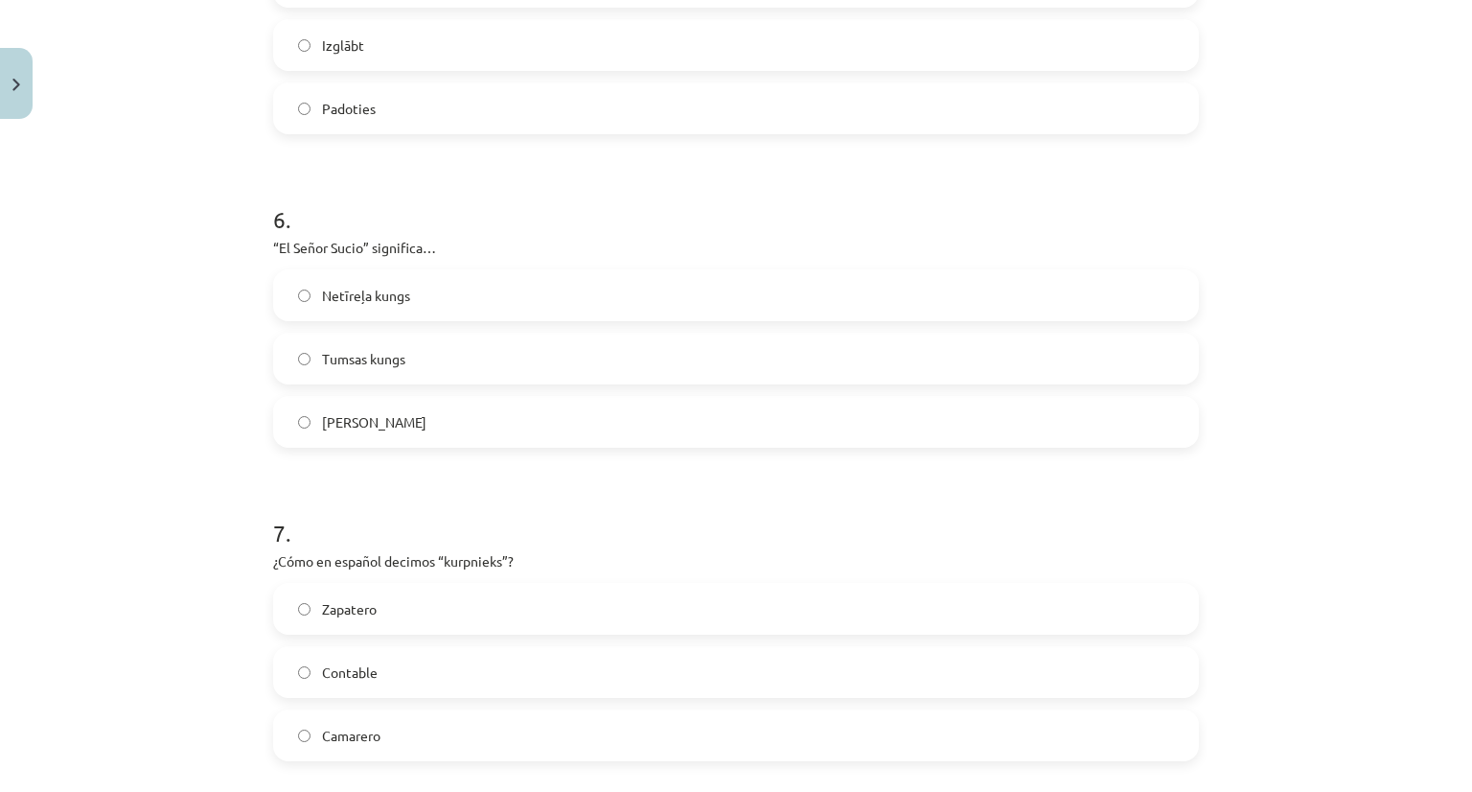
scroll to position [1821, 0]
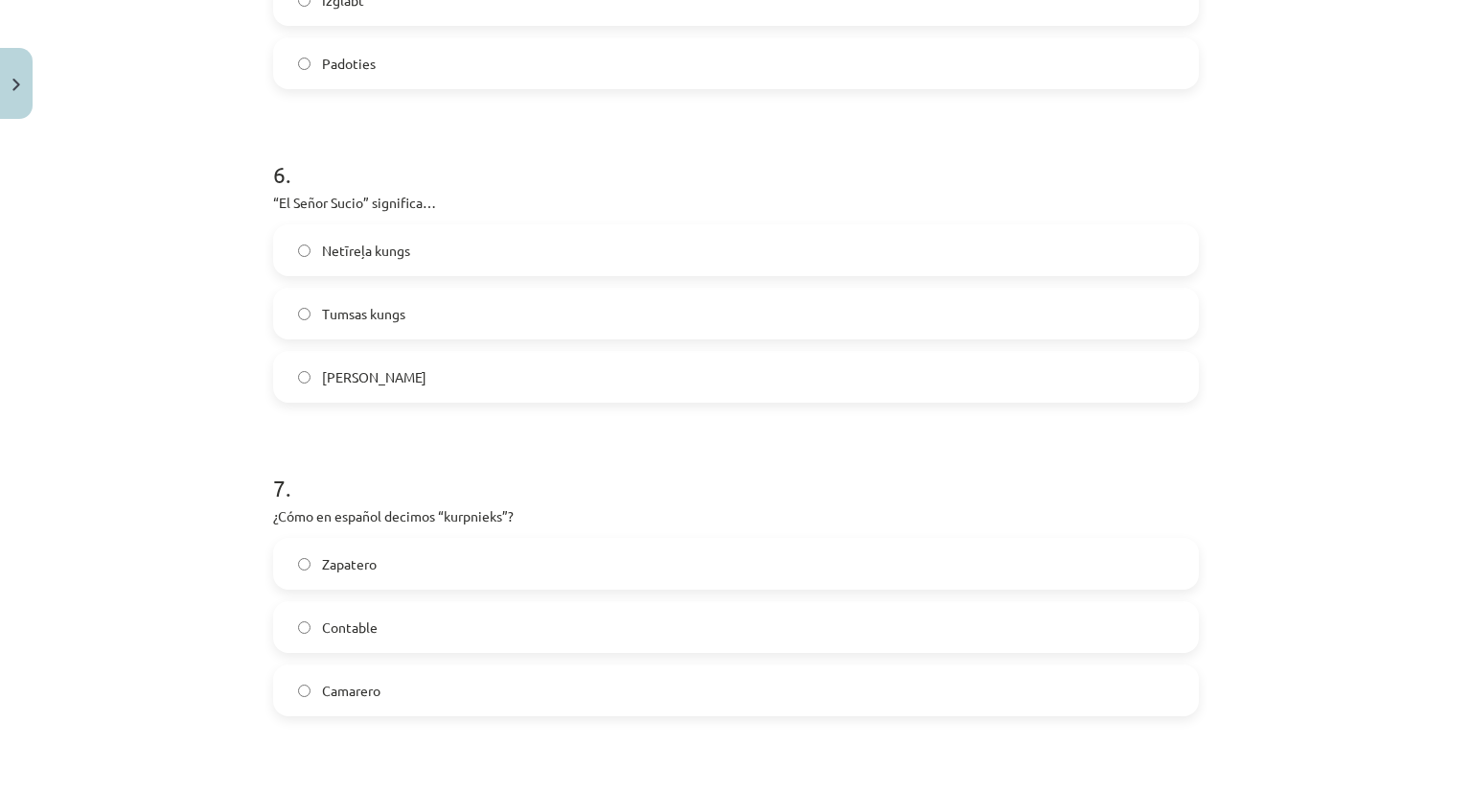
click at [407, 565] on label "Zapatero" at bounding box center [736, 564] width 922 height 48
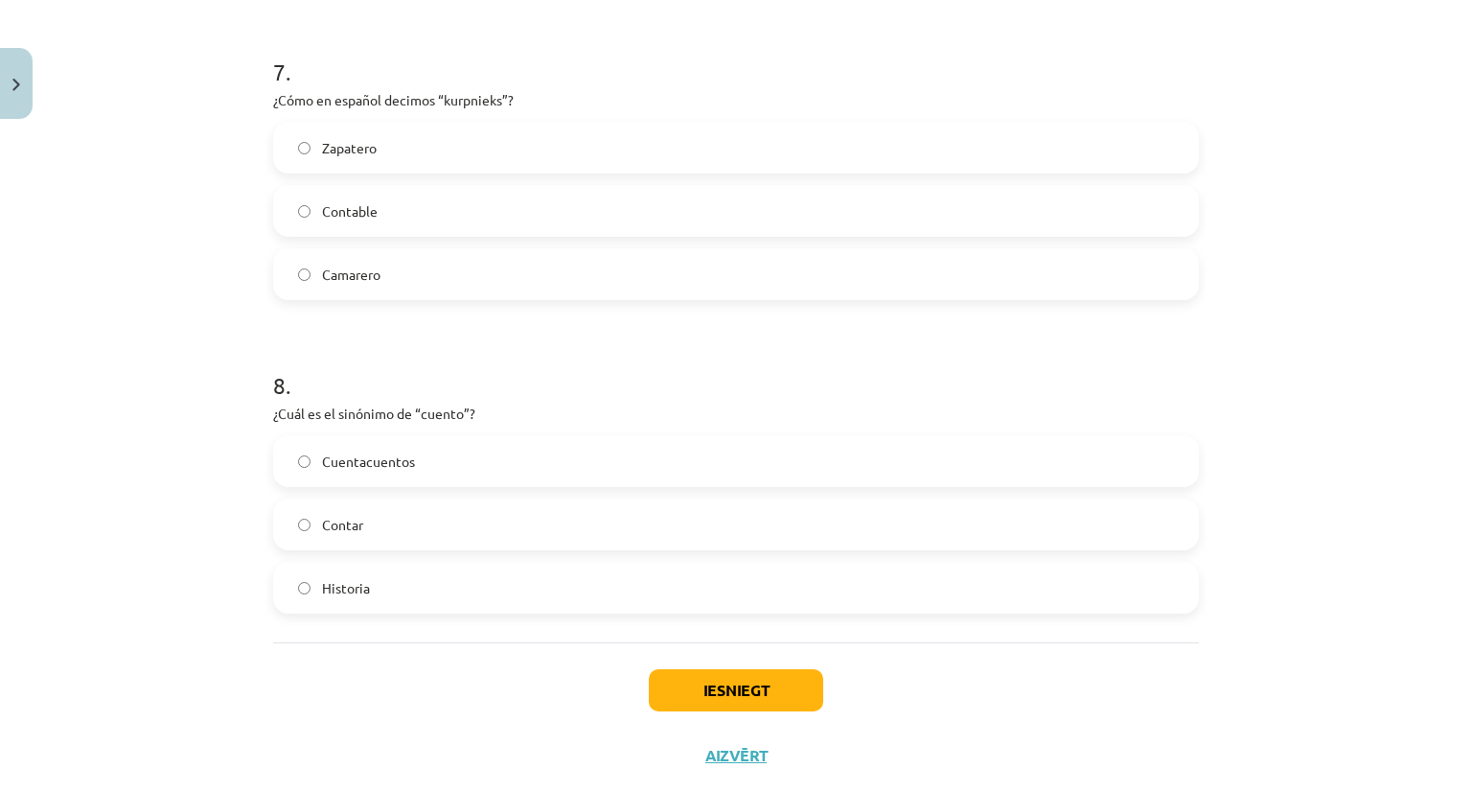
scroll to position [2281, 0]
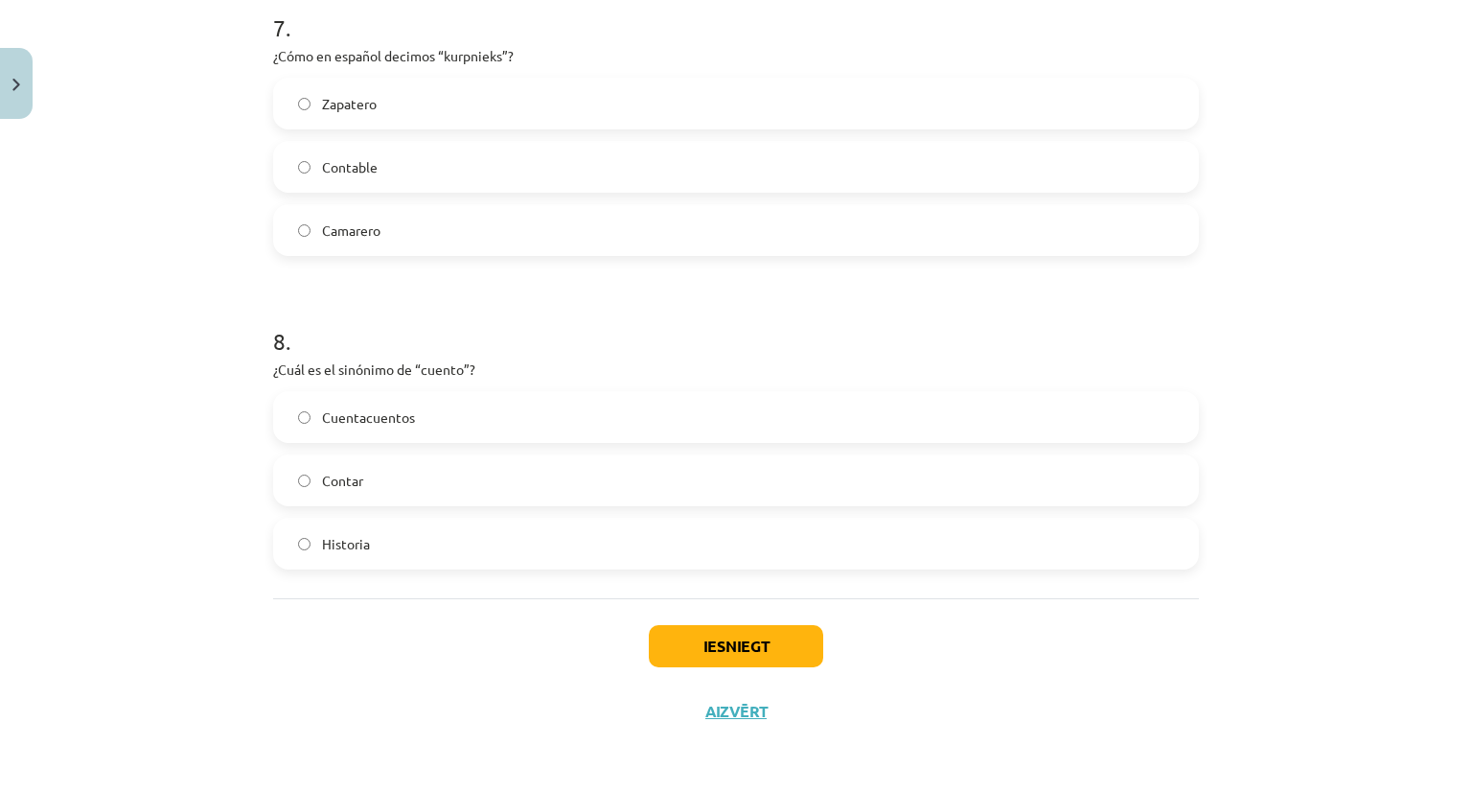
click at [368, 555] on label "Historia" at bounding box center [736, 544] width 922 height 48
click at [703, 649] on button "Iesniegt" at bounding box center [736, 646] width 174 height 42
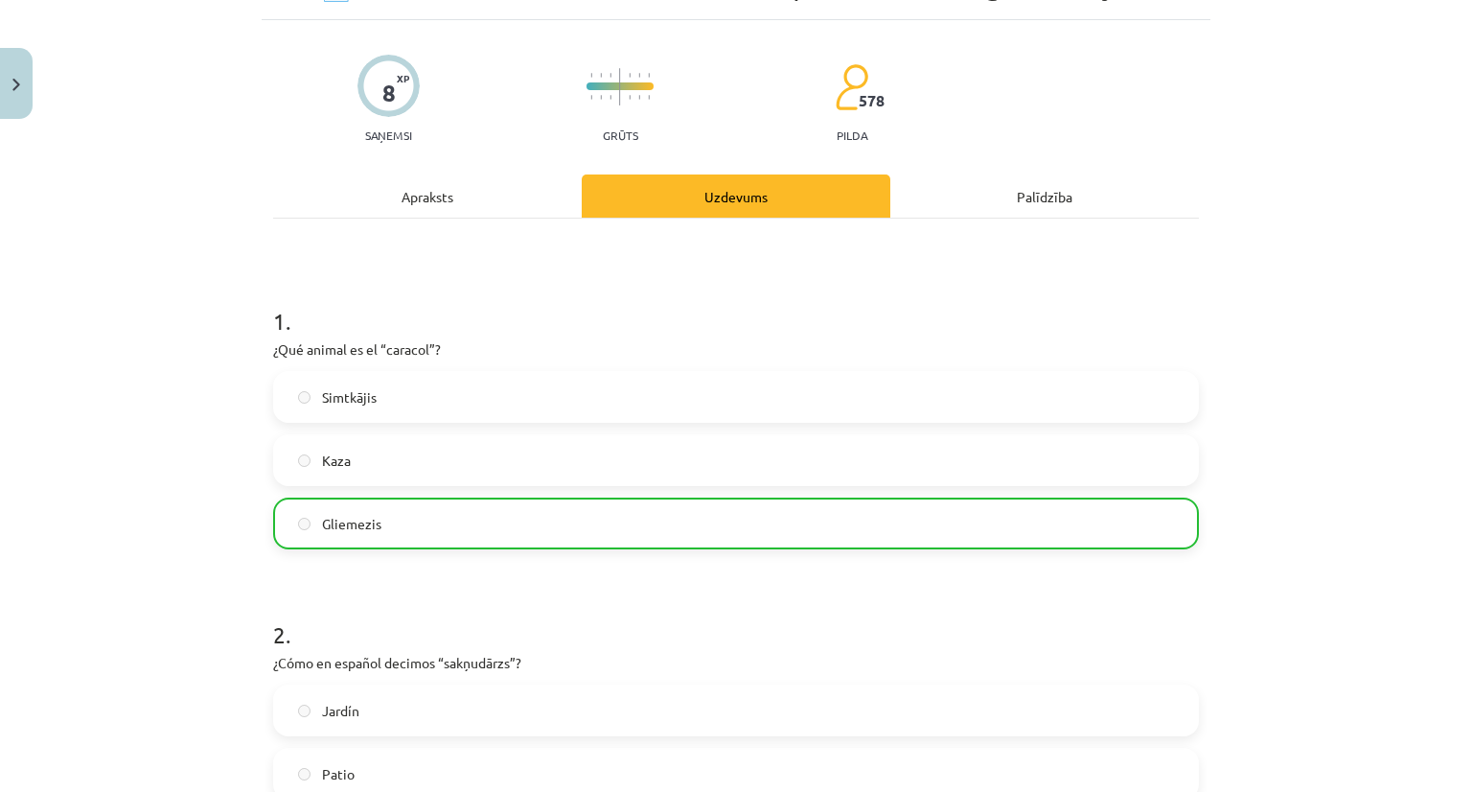
scroll to position [0, 0]
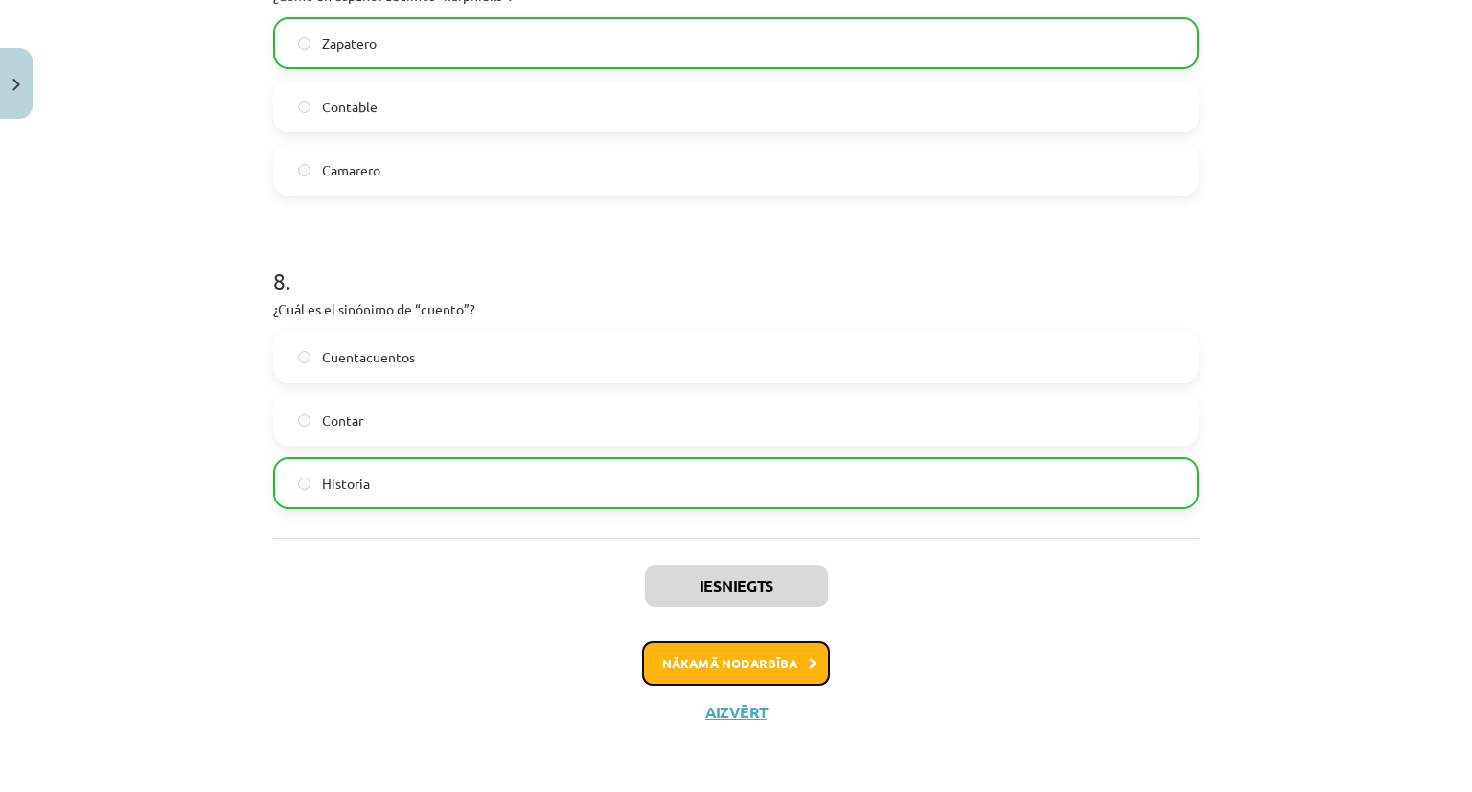
drag, startPoint x: 718, startPoint y: 657, endPoint x: 710, endPoint y: 645, distance: 13.8
click at [717, 657] on button "Nākamā nodarbība" at bounding box center [736, 663] width 188 height 44
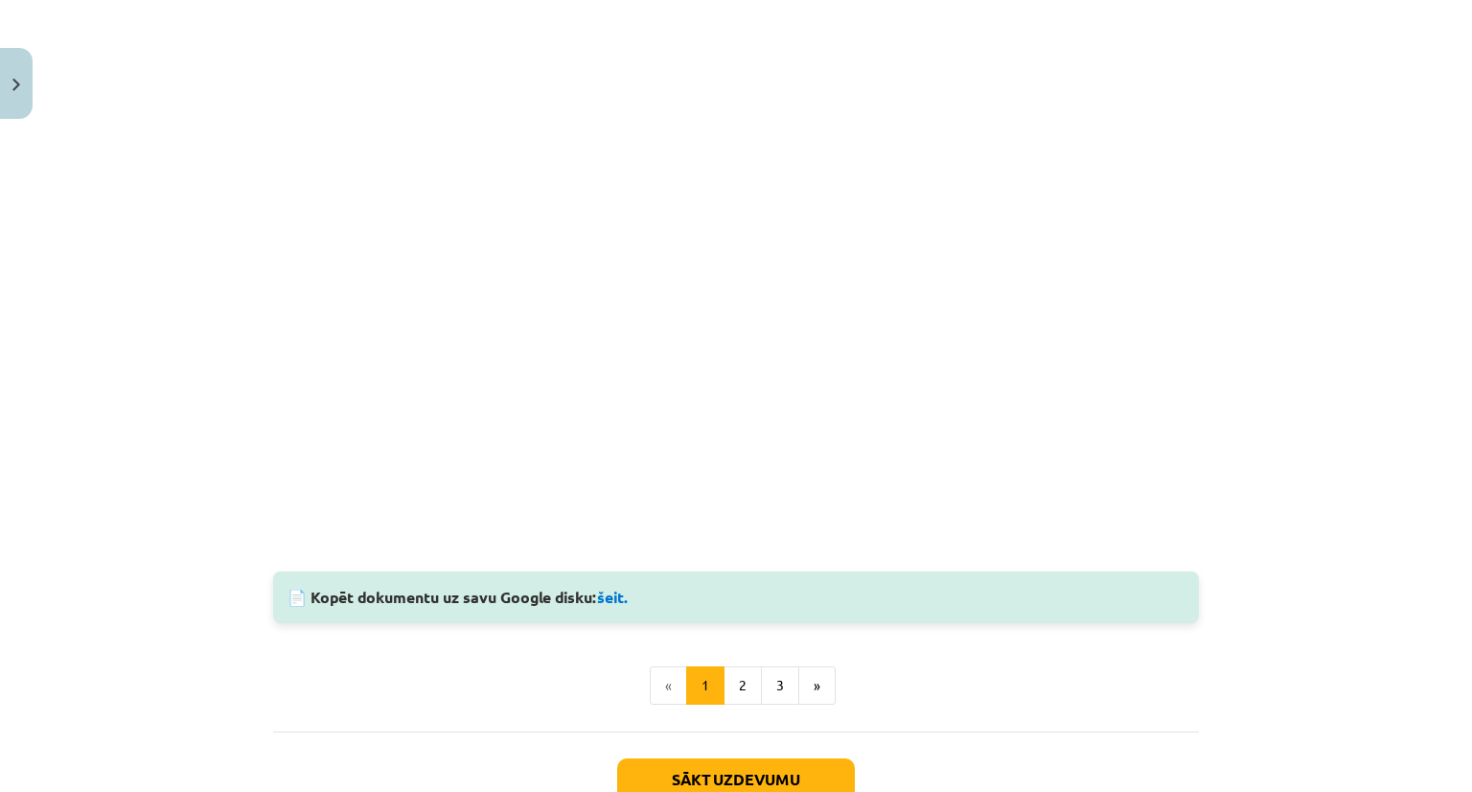
scroll to position [1294, 0]
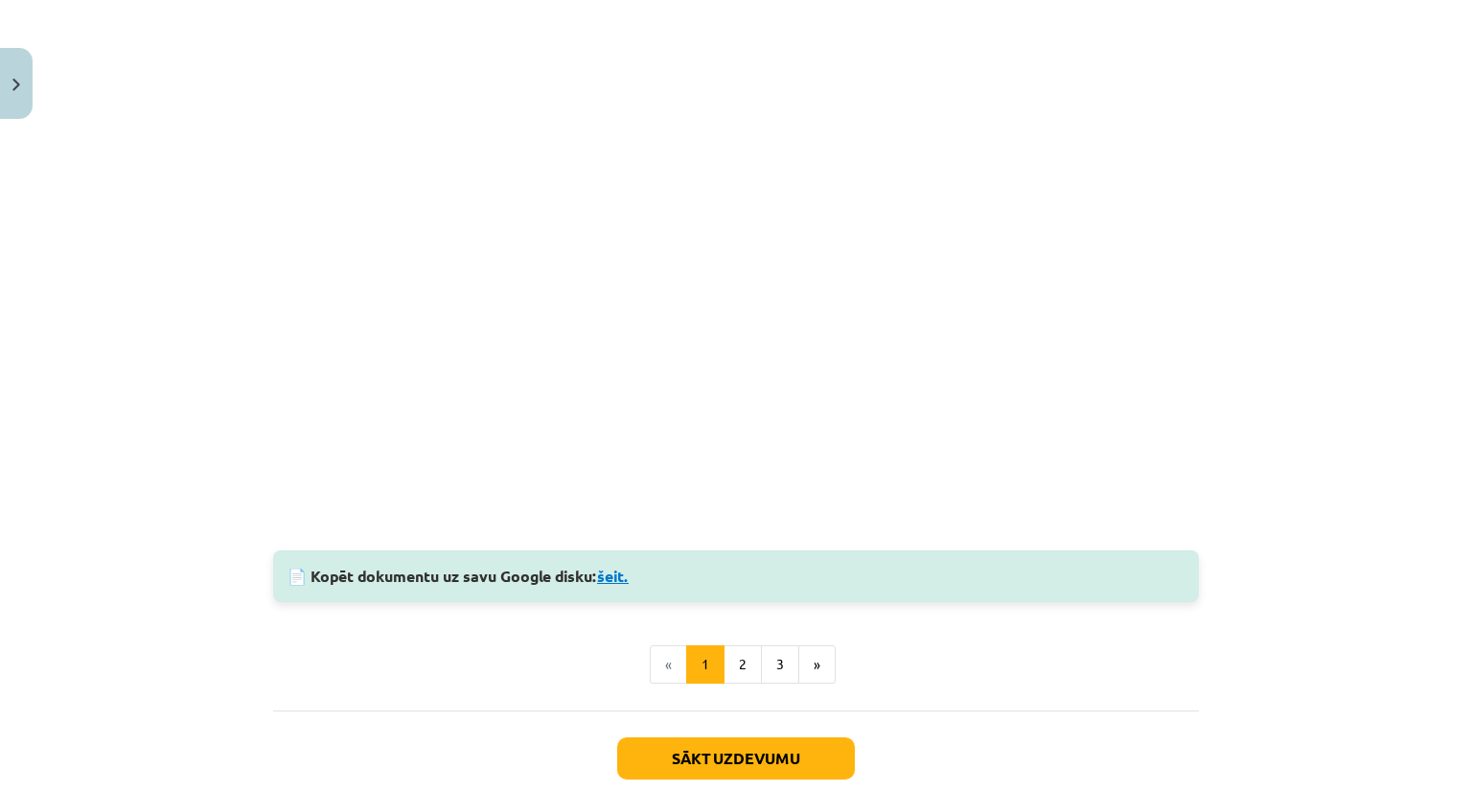
click at [616, 576] on link "šeit." at bounding box center [613, 576] width 32 height 20
click at [739, 663] on button "2" at bounding box center [743, 664] width 38 height 38
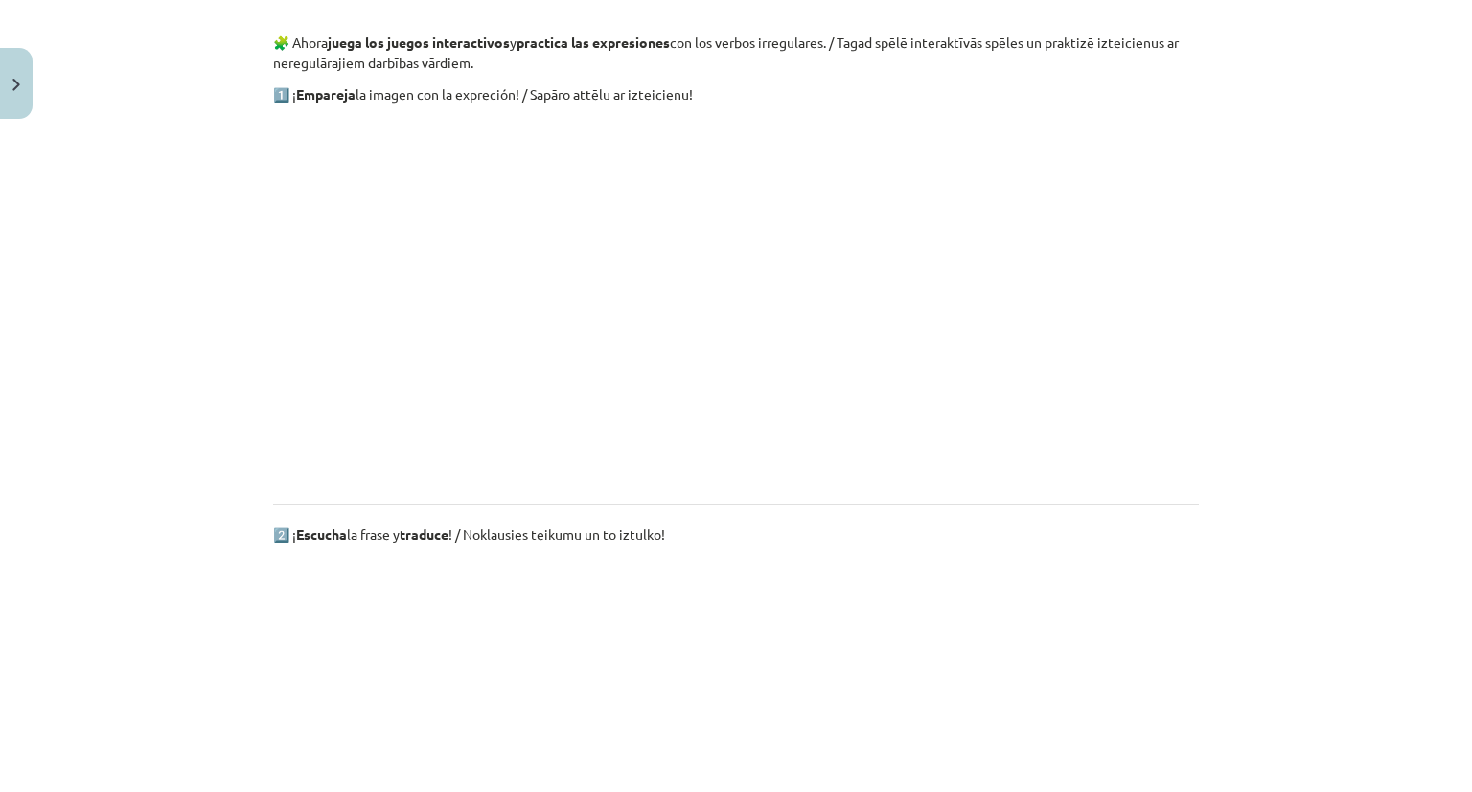
scroll to position [1250, 0]
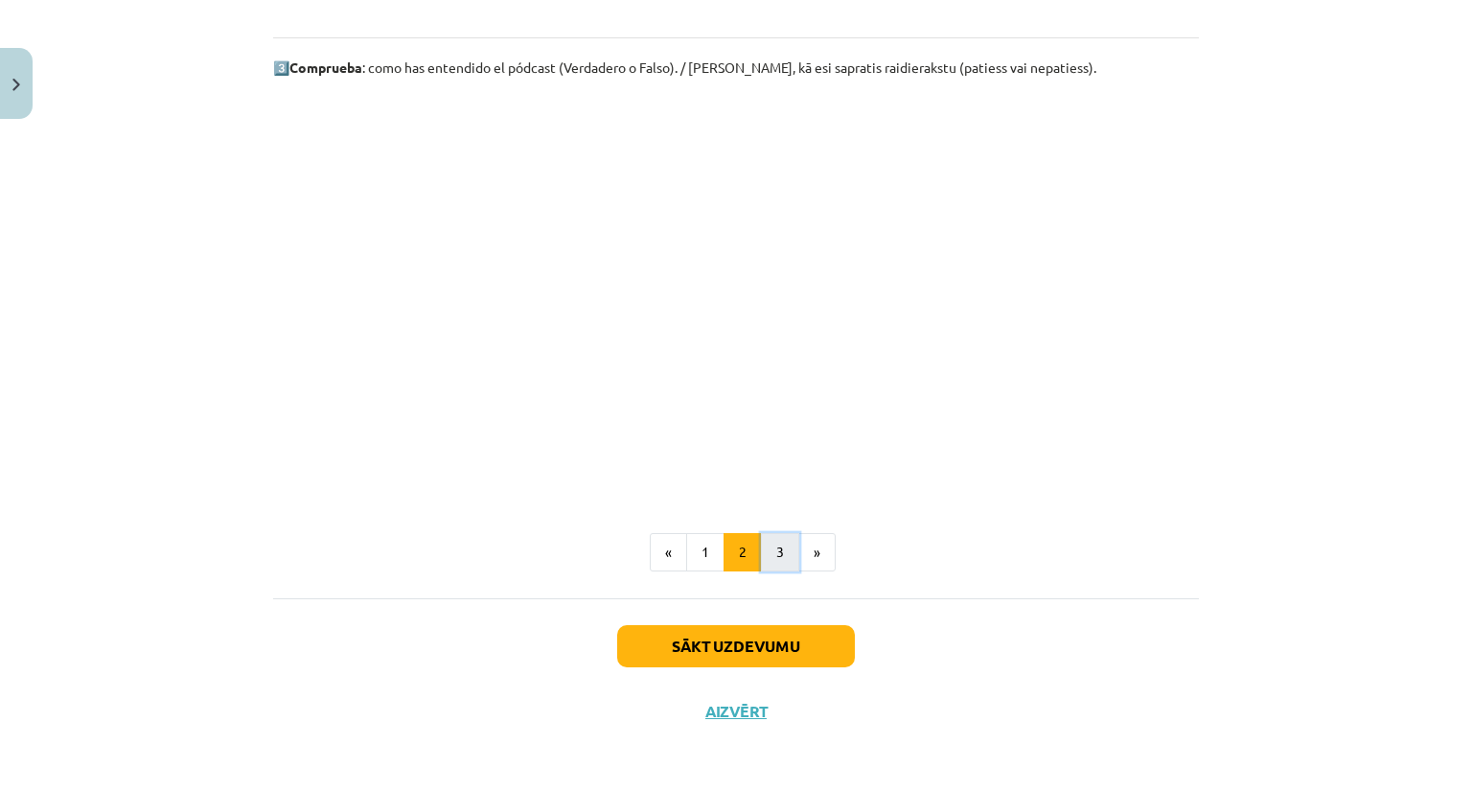
click at [777, 570] on button "3" at bounding box center [780, 552] width 38 height 38
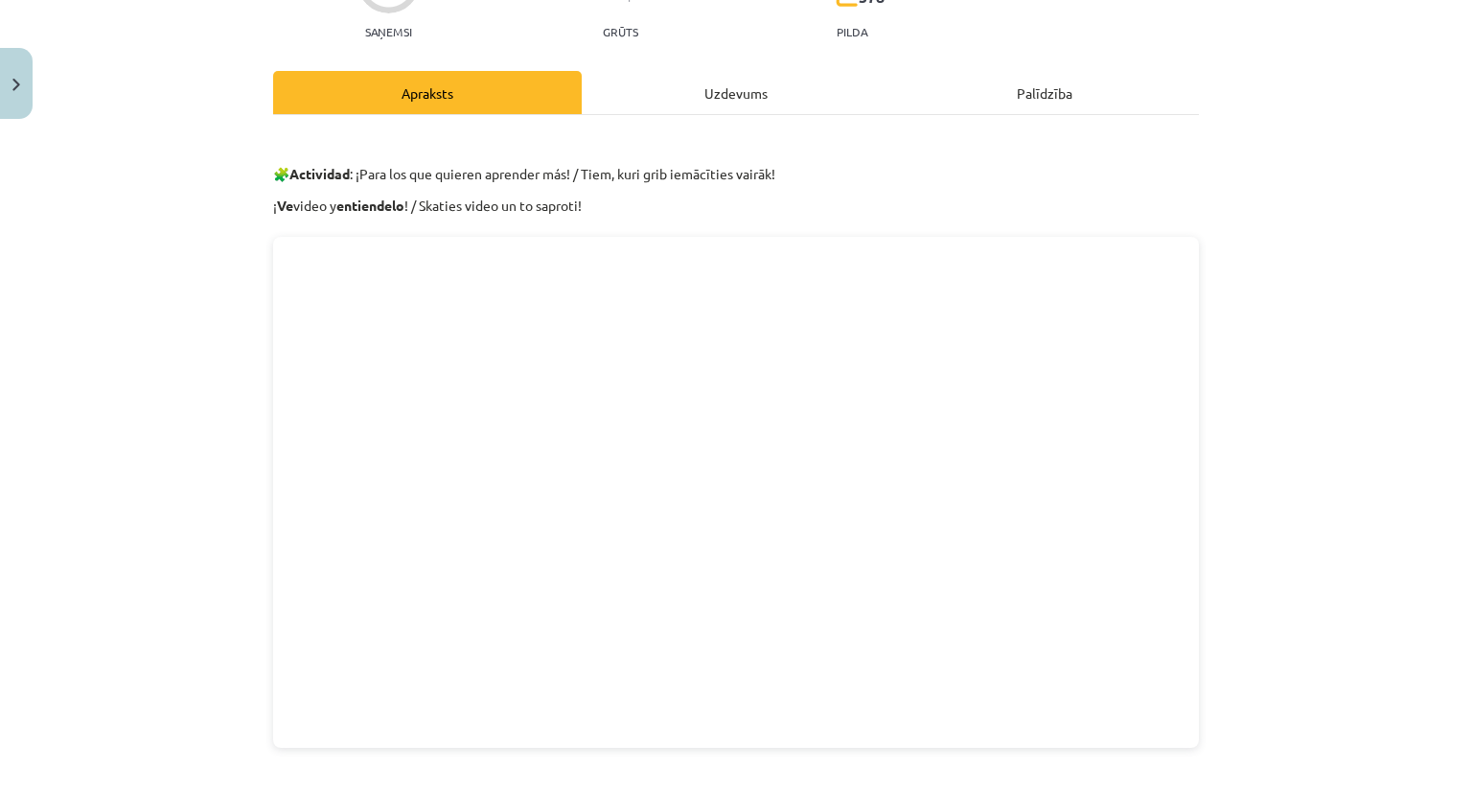
scroll to position [594, 0]
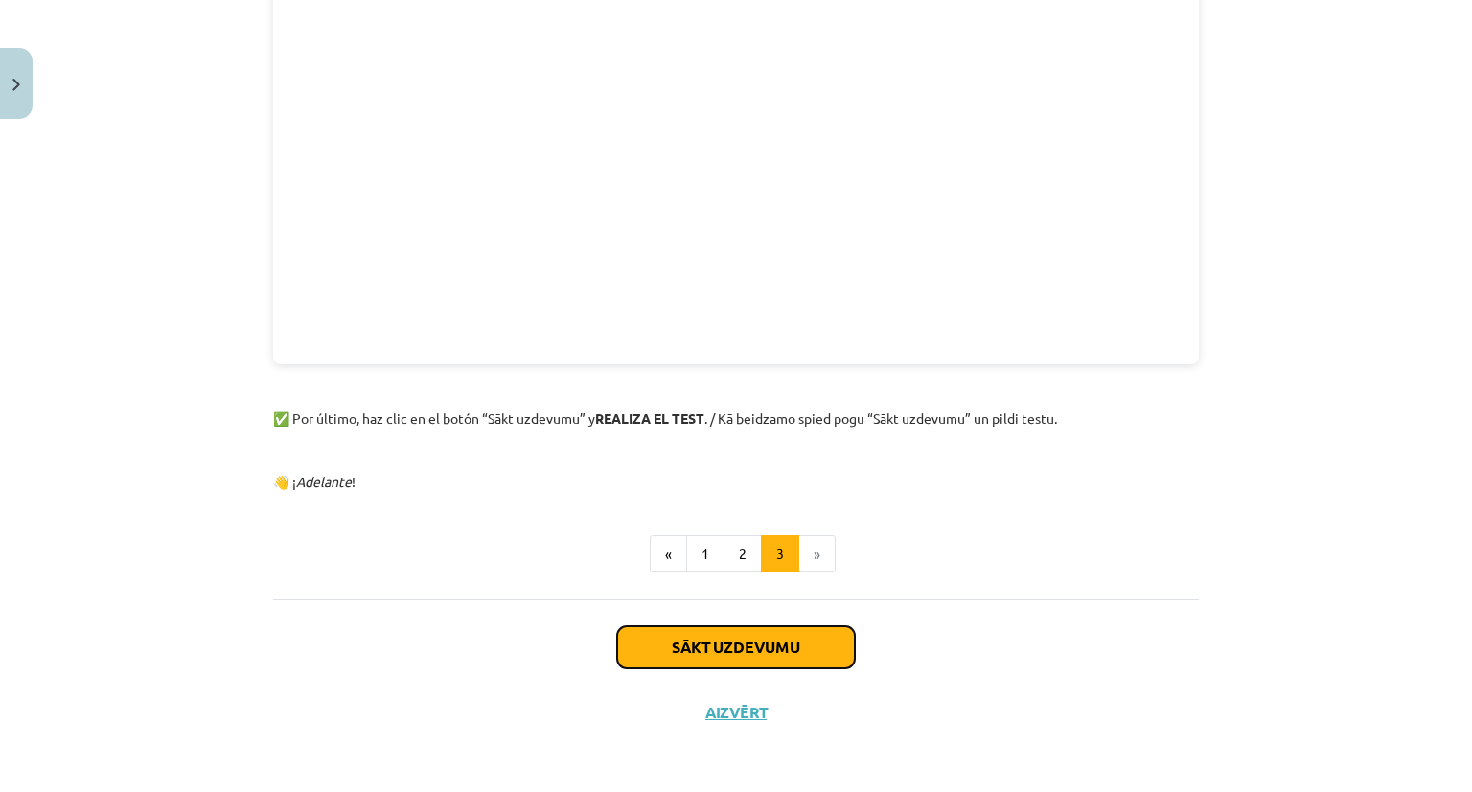
click at [789, 654] on button "Sākt uzdevumu" at bounding box center [736, 647] width 238 height 42
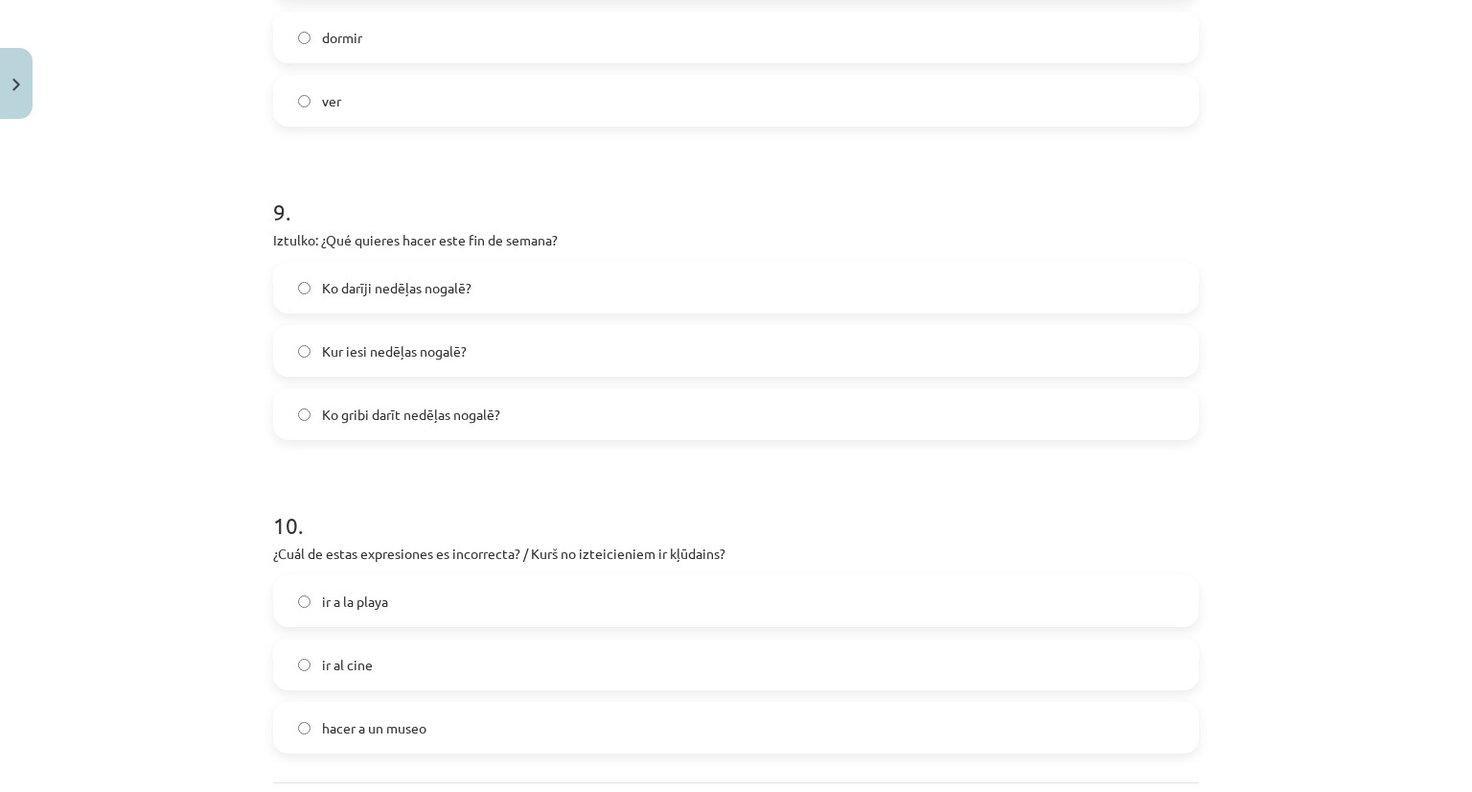
scroll to position [2907, 0]
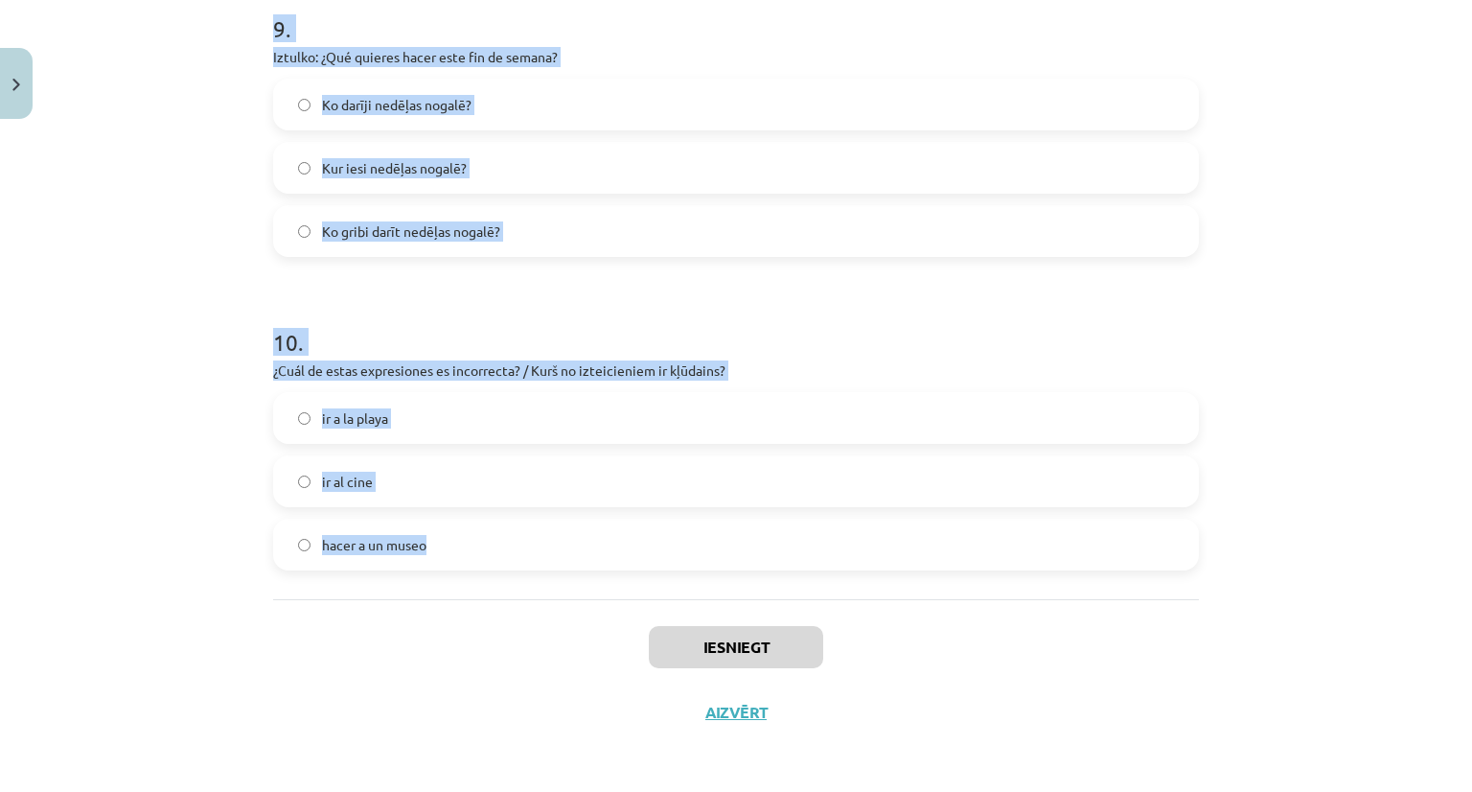
drag, startPoint x: 261, startPoint y: 406, endPoint x: 458, endPoint y: 565, distance: 253.0
copy form "Tengo hambre. Quiero _______ algo en la cafetería. jugar venir comer 2 . Mañana…"
drag, startPoint x: 1417, startPoint y: 418, endPoint x: 1357, endPoint y: 419, distance: 59.4
click at [1419, 416] on div "Mācību tēma: Spāņu valodas b1 - 11. klases 1.ieskaites mācību materiāls #5 📝 Te…" at bounding box center [736, 396] width 1472 height 792
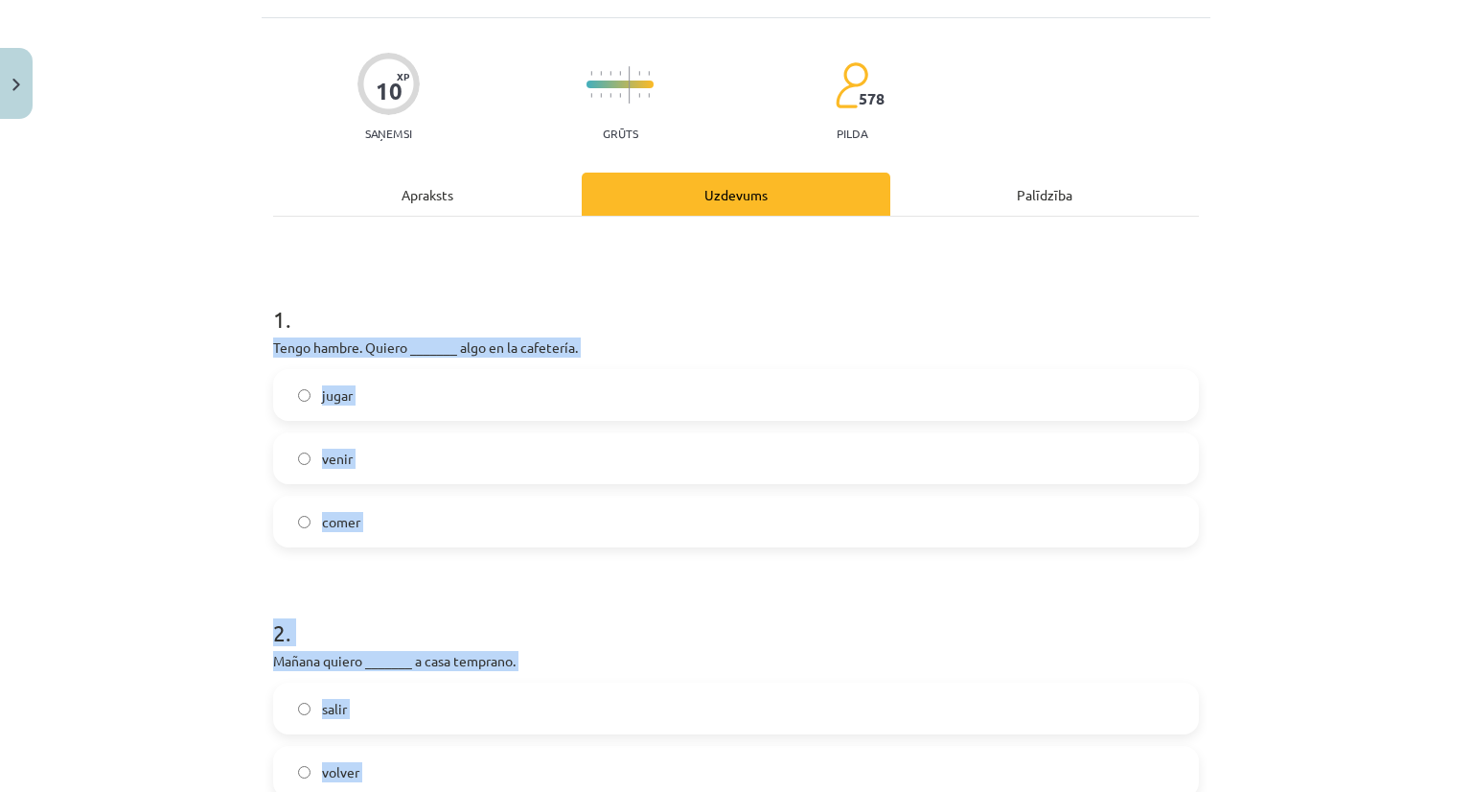
scroll to position [192, 0]
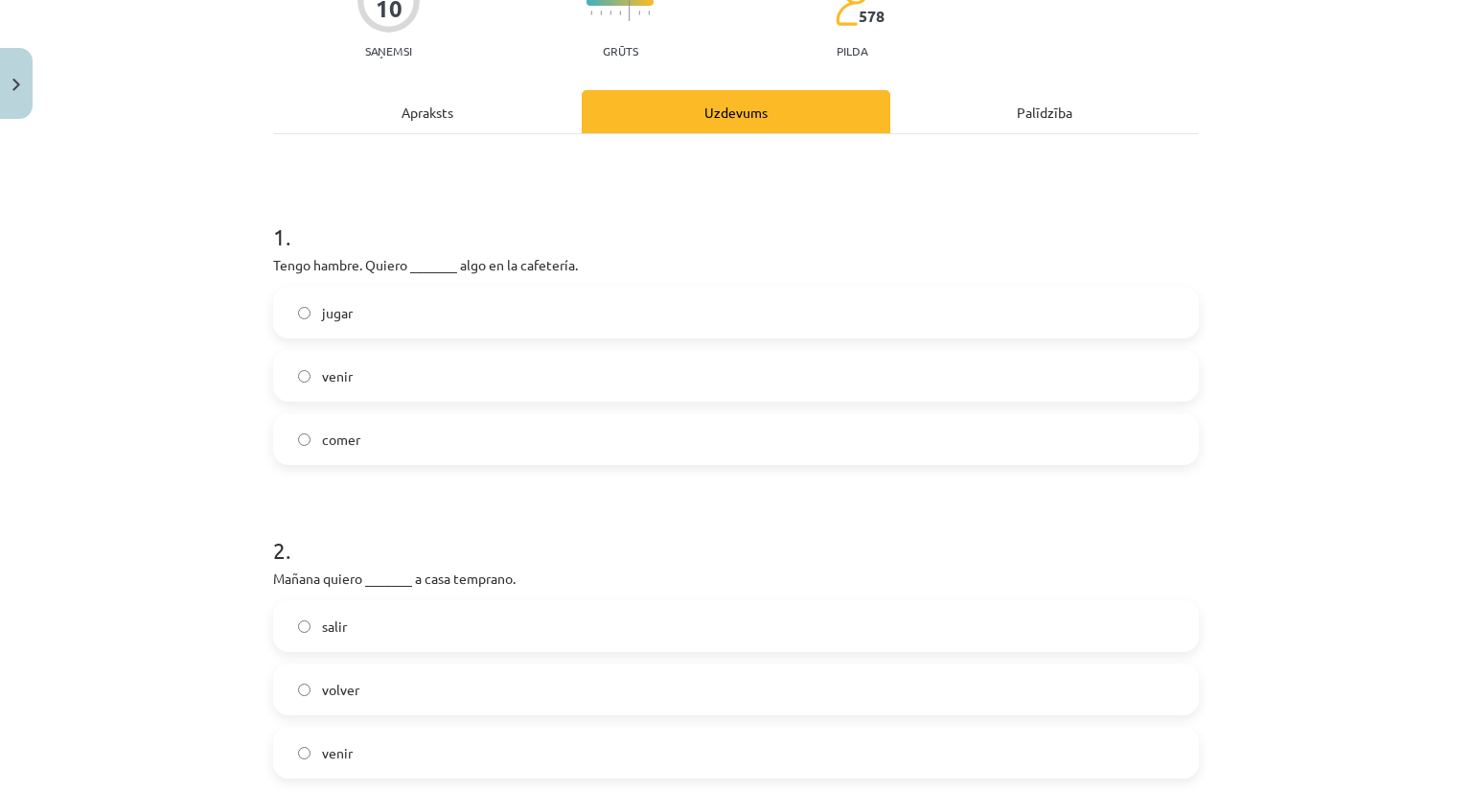
click at [349, 448] on span "comer" at bounding box center [341, 439] width 38 height 20
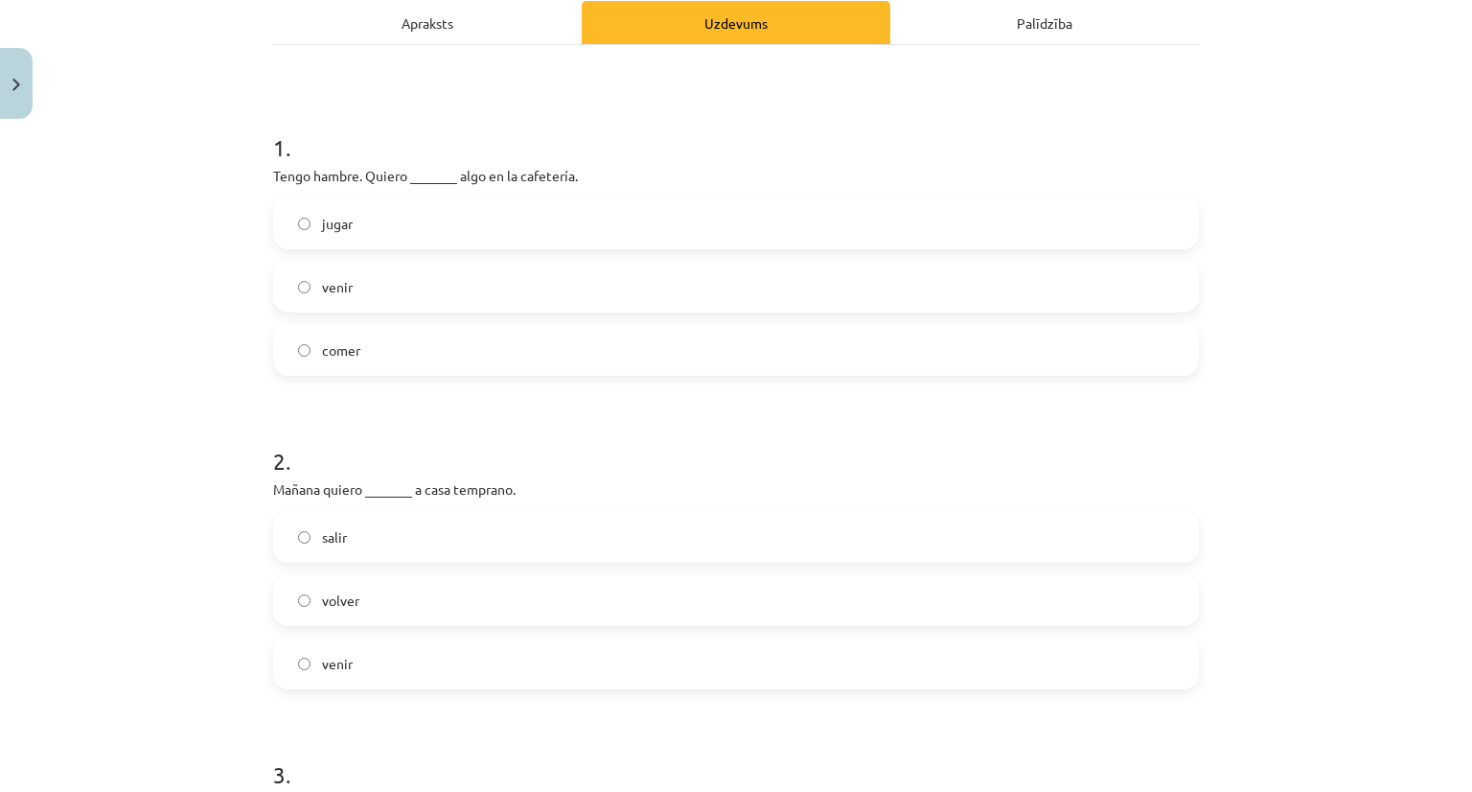
scroll to position [383, 0]
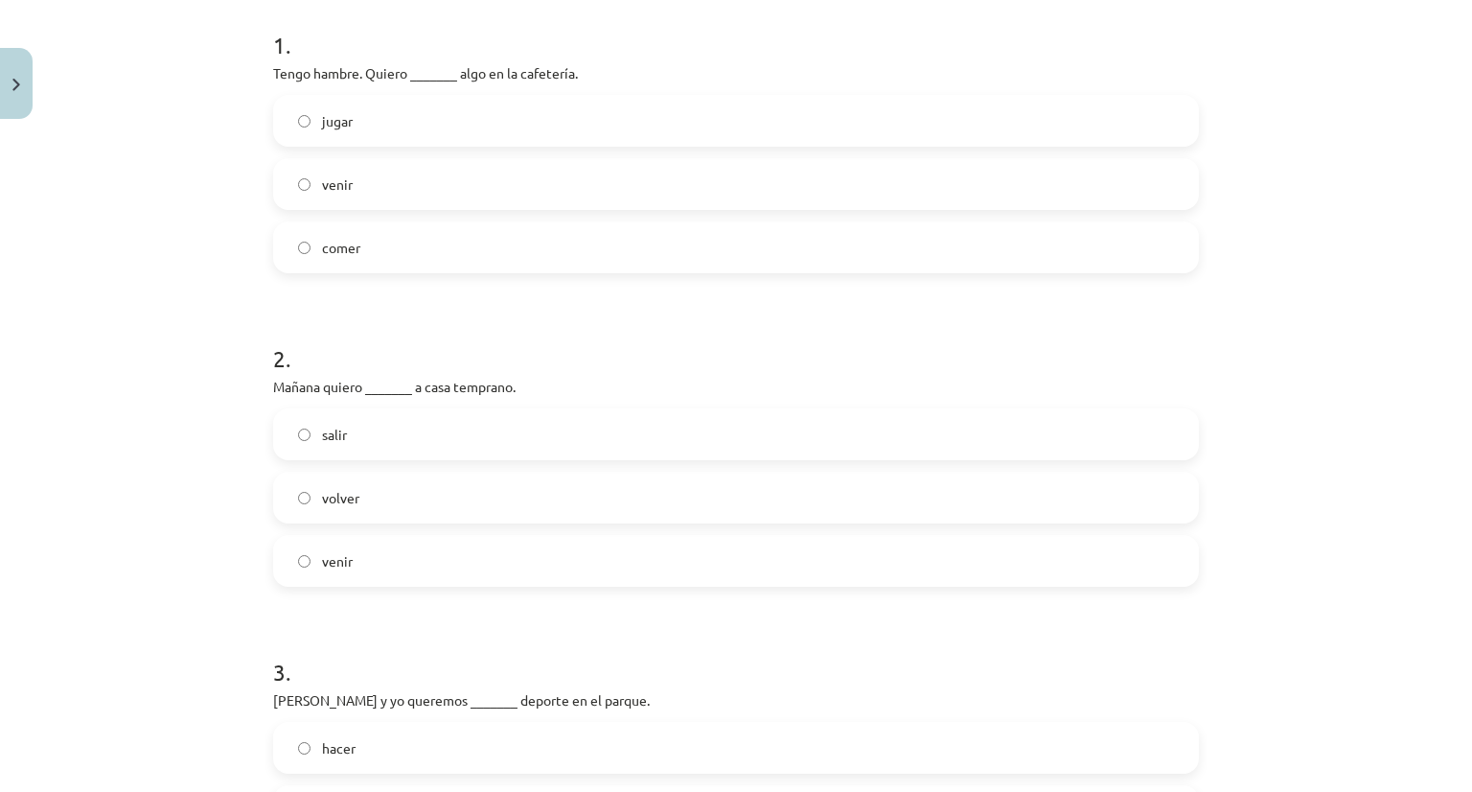
click at [357, 500] on label "volver" at bounding box center [736, 497] width 922 height 48
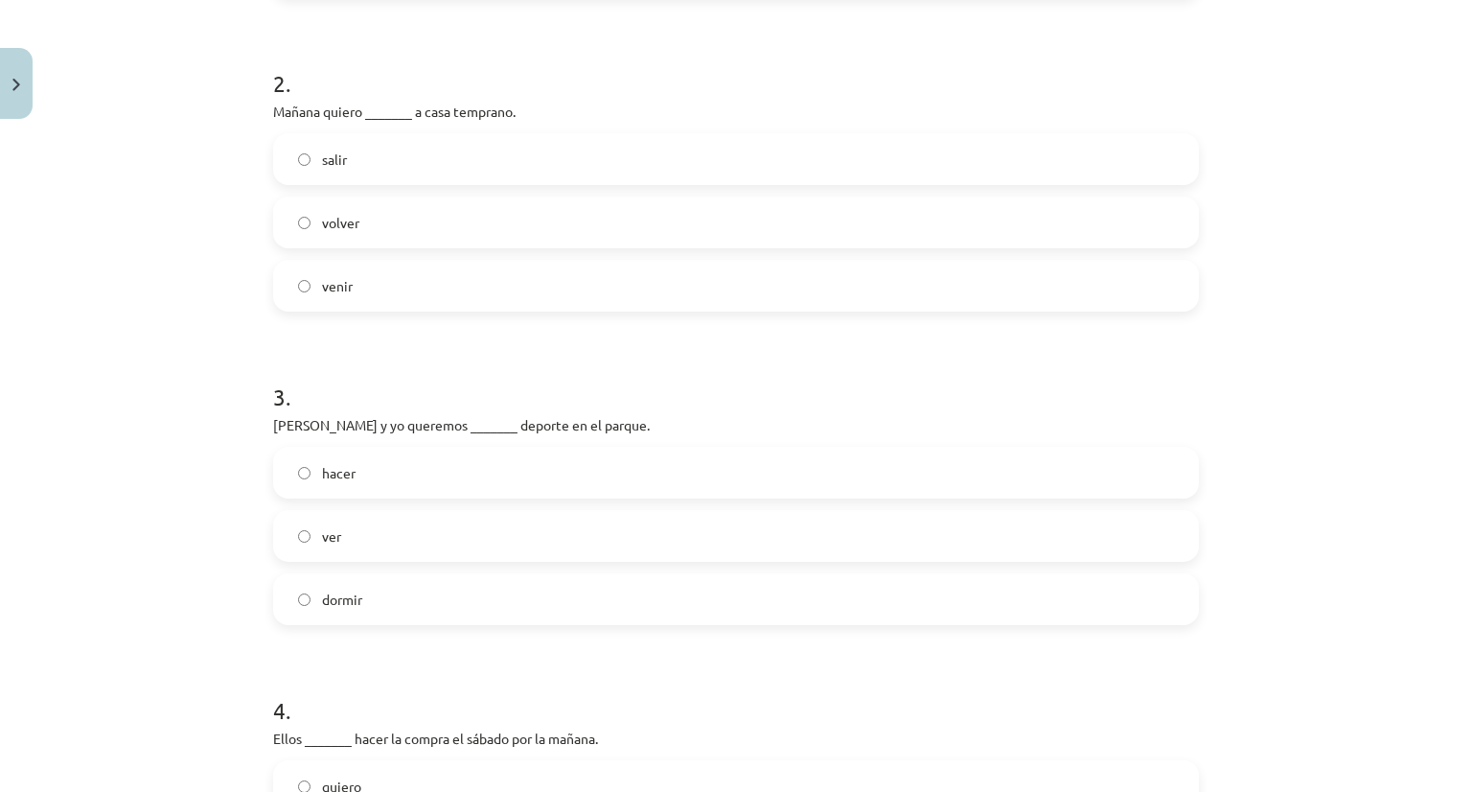
scroll to position [863, 0]
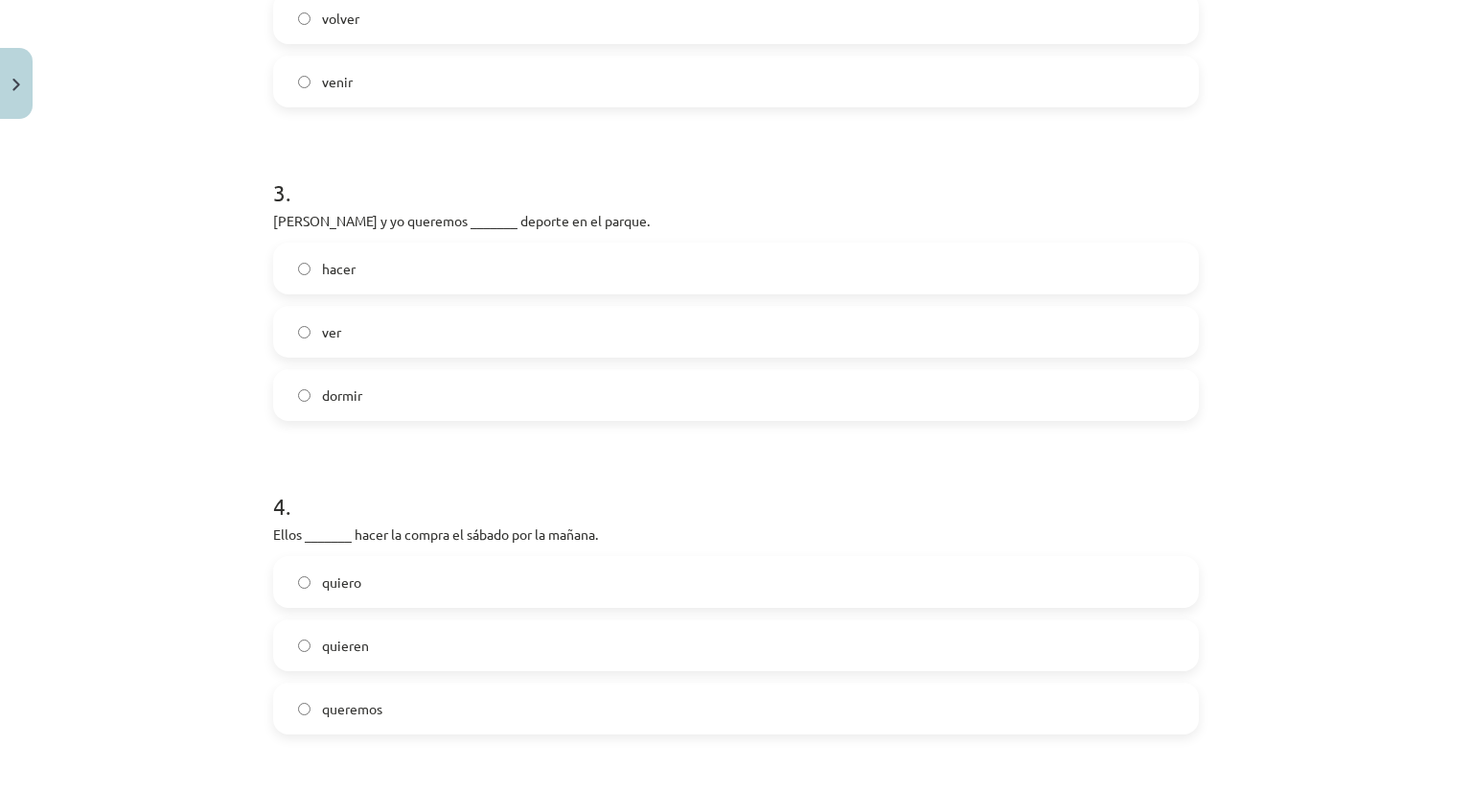
click at [403, 275] on label "hacer" at bounding box center [736, 268] width 922 height 48
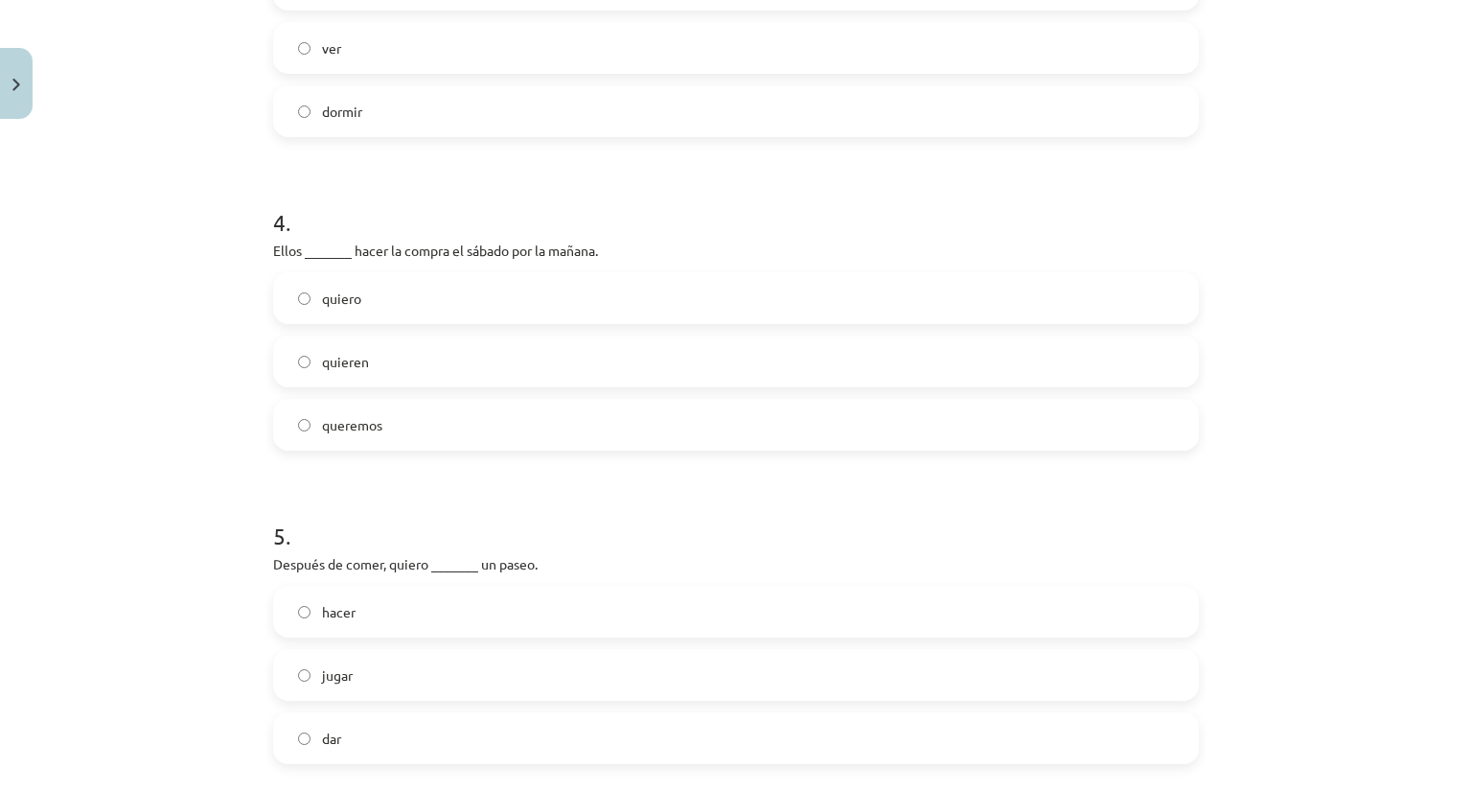
scroll to position [1150, 0]
click at [387, 361] on label "quieren" at bounding box center [736, 358] width 922 height 48
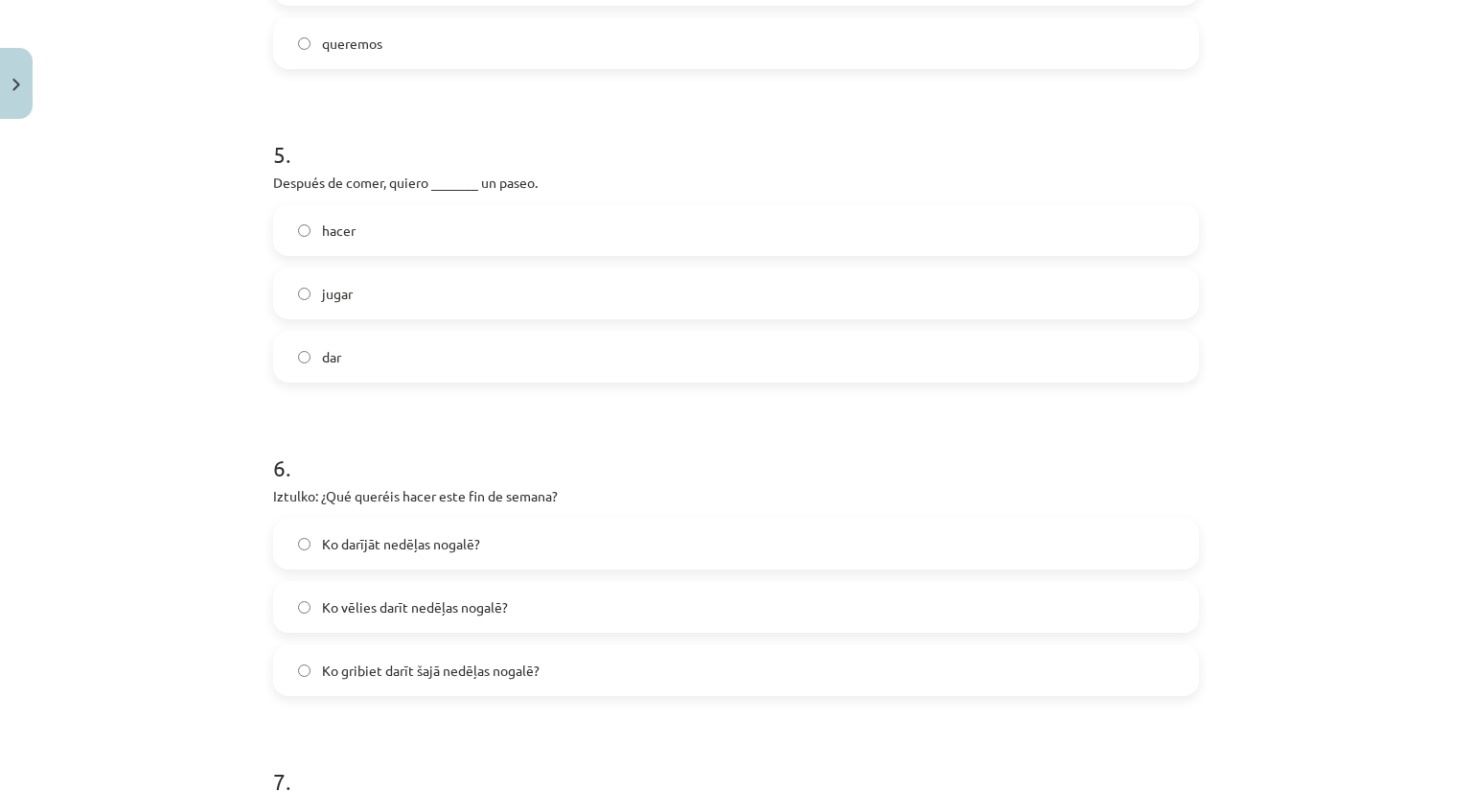
scroll to position [1534, 0]
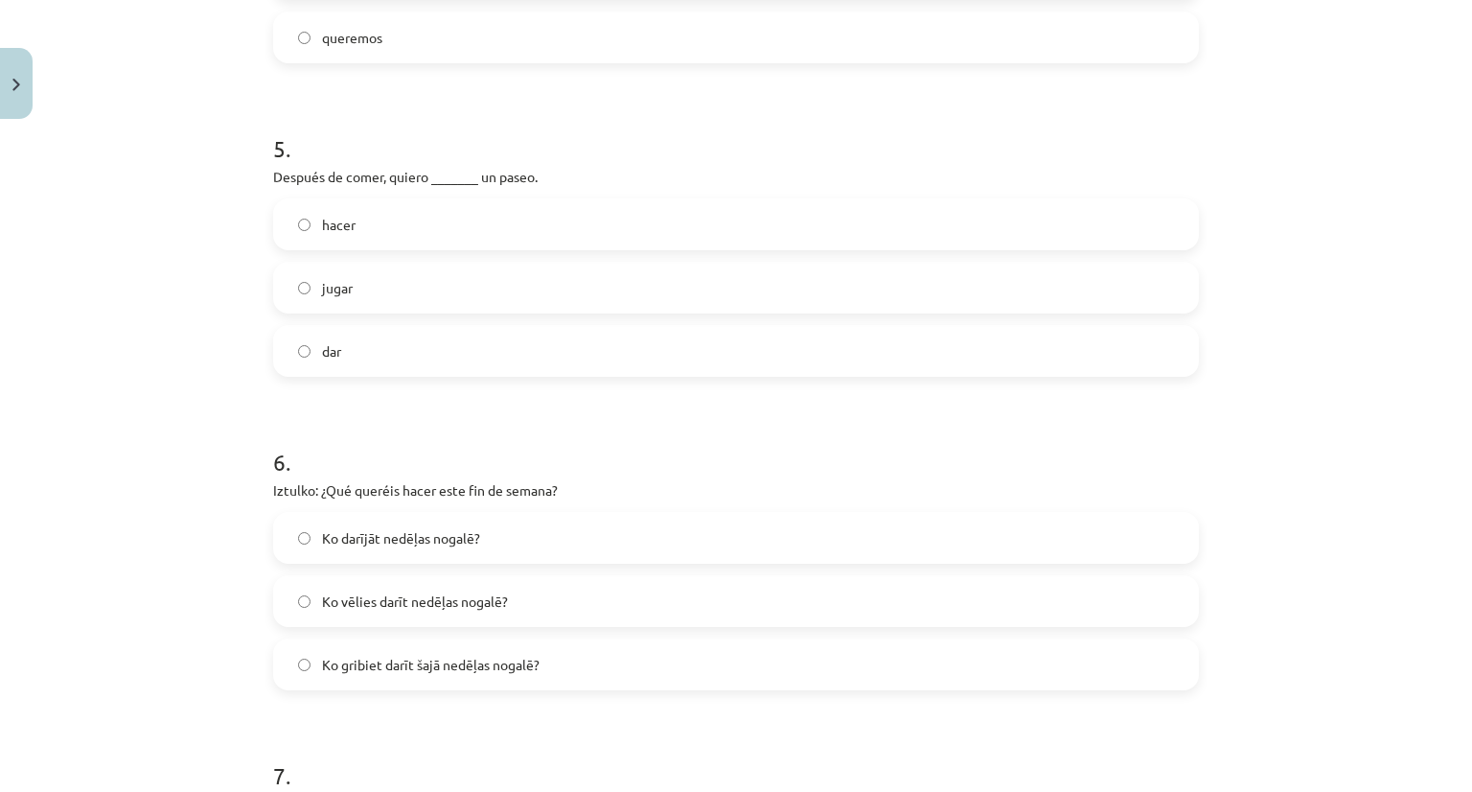
click at [371, 353] on label "dar" at bounding box center [736, 351] width 922 height 48
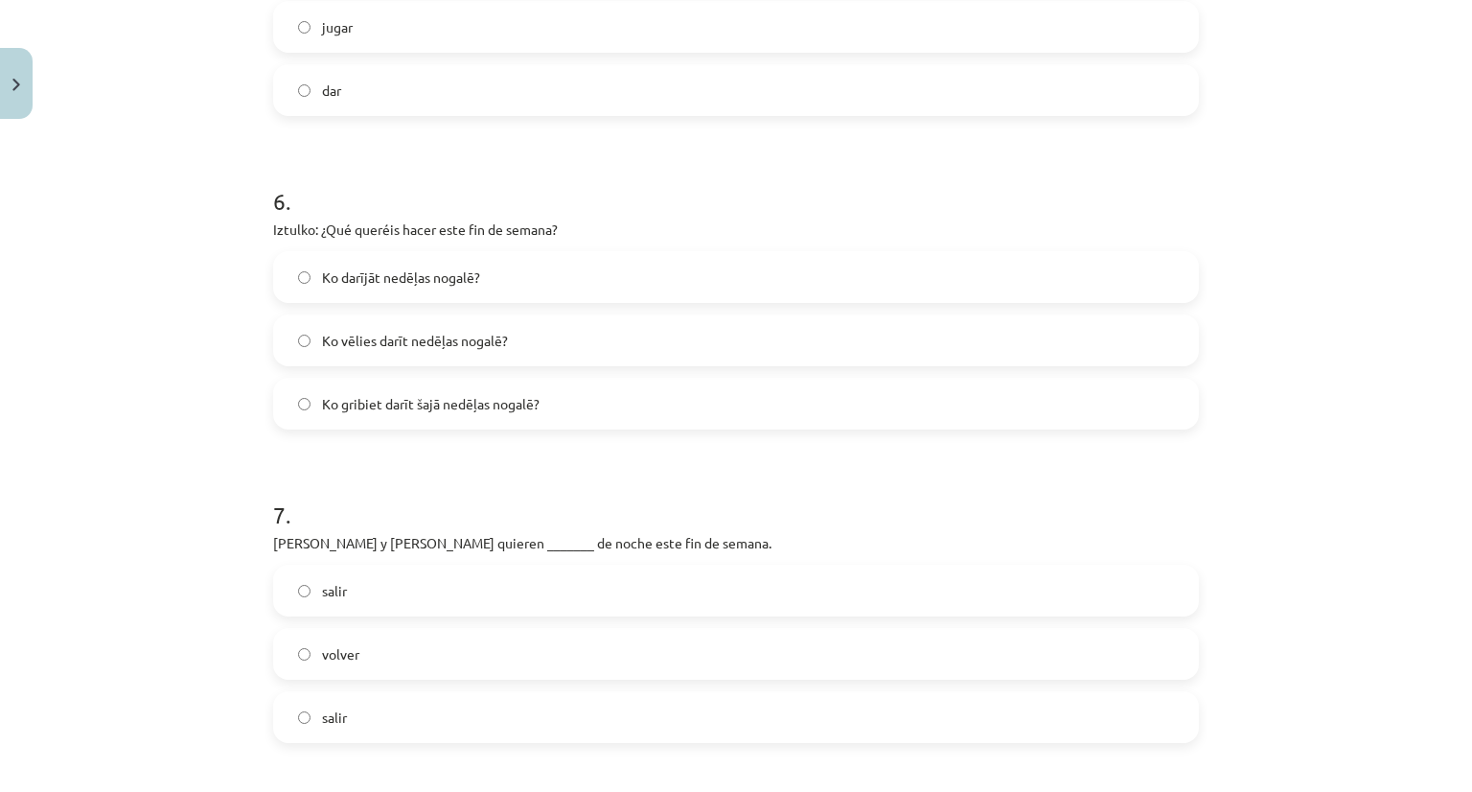
scroll to position [1821, 0]
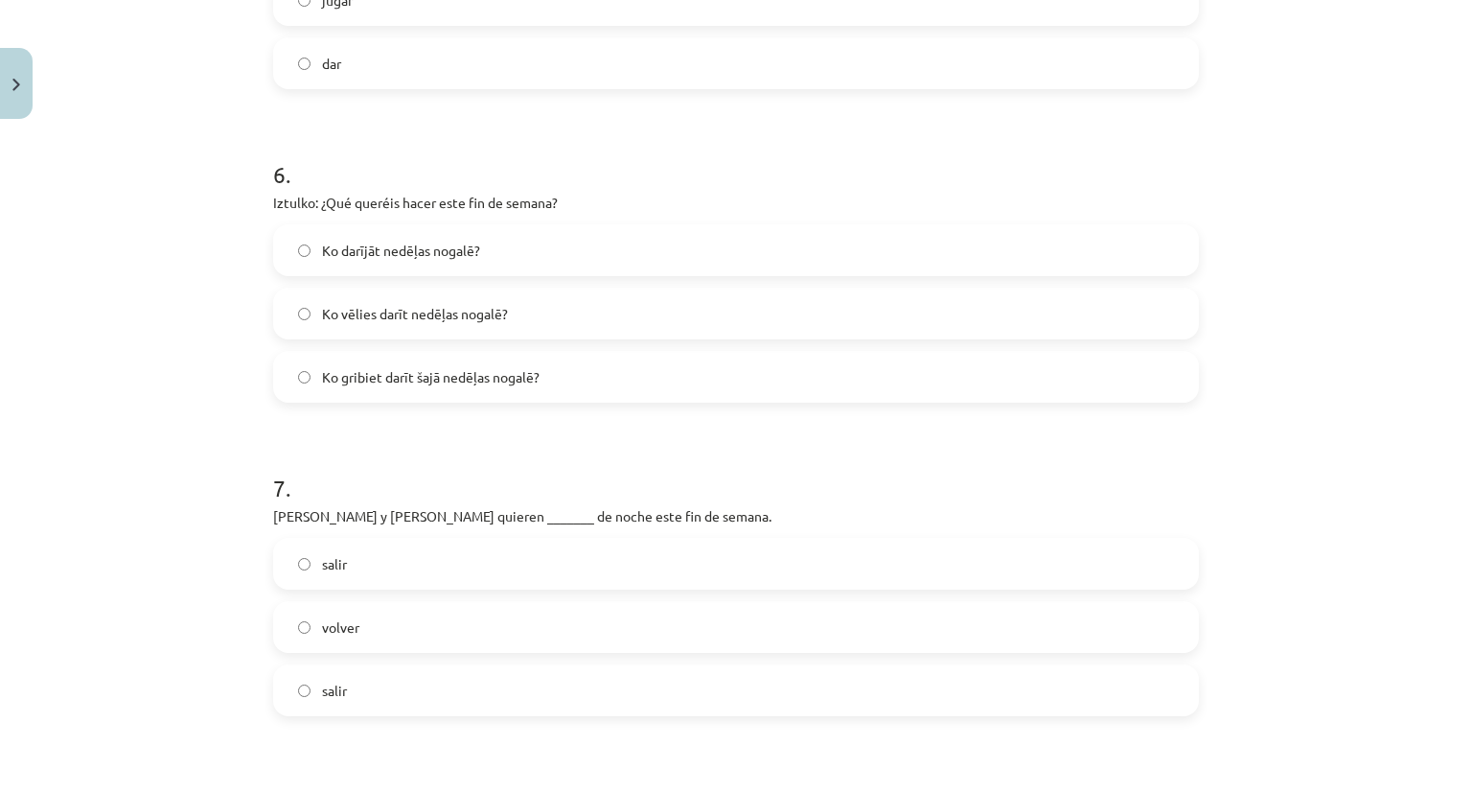
click at [472, 373] on span "Ko gribiet darīt šajā nedēļas nogalē?" at bounding box center [431, 377] width 218 height 20
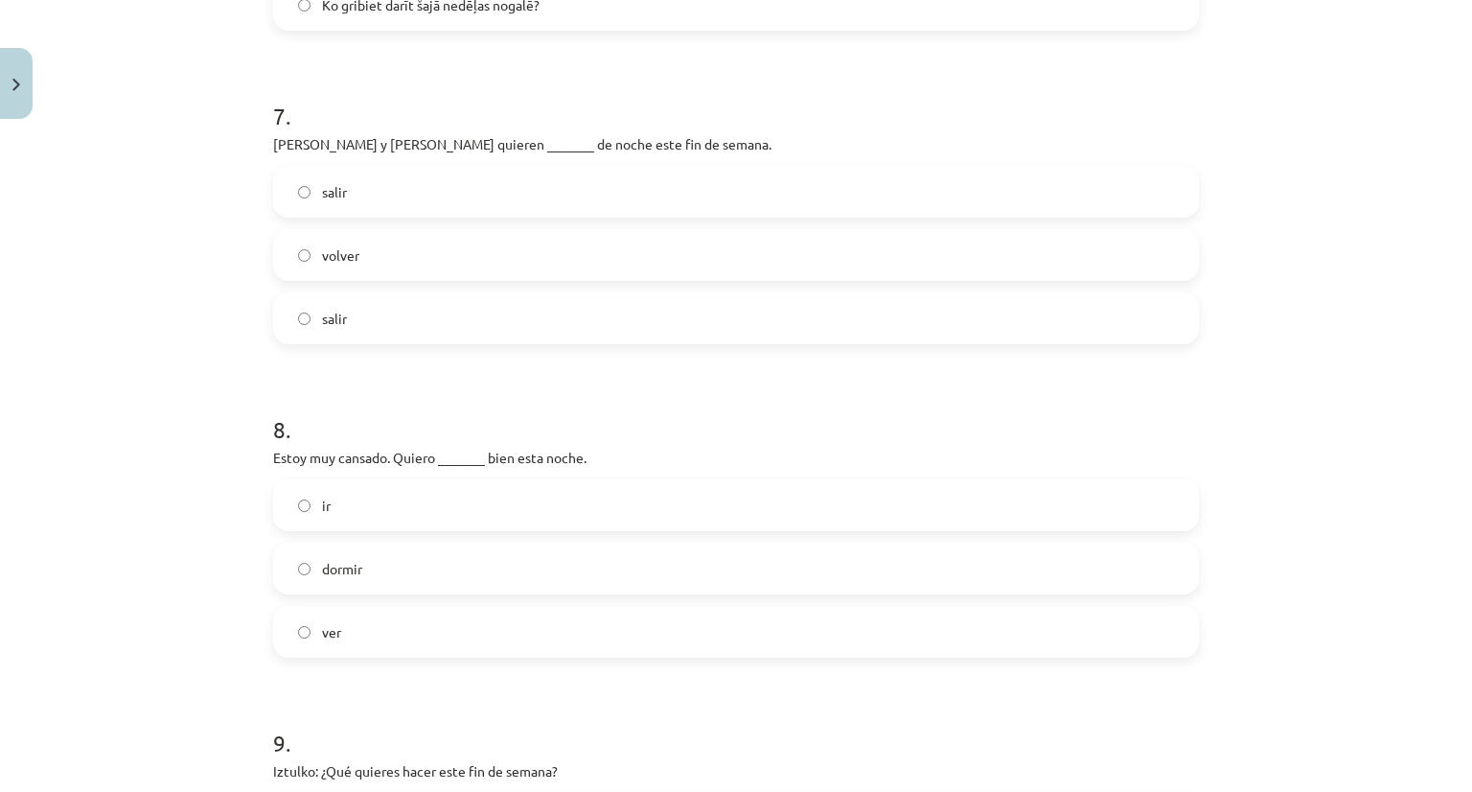
scroll to position [2205, 0]
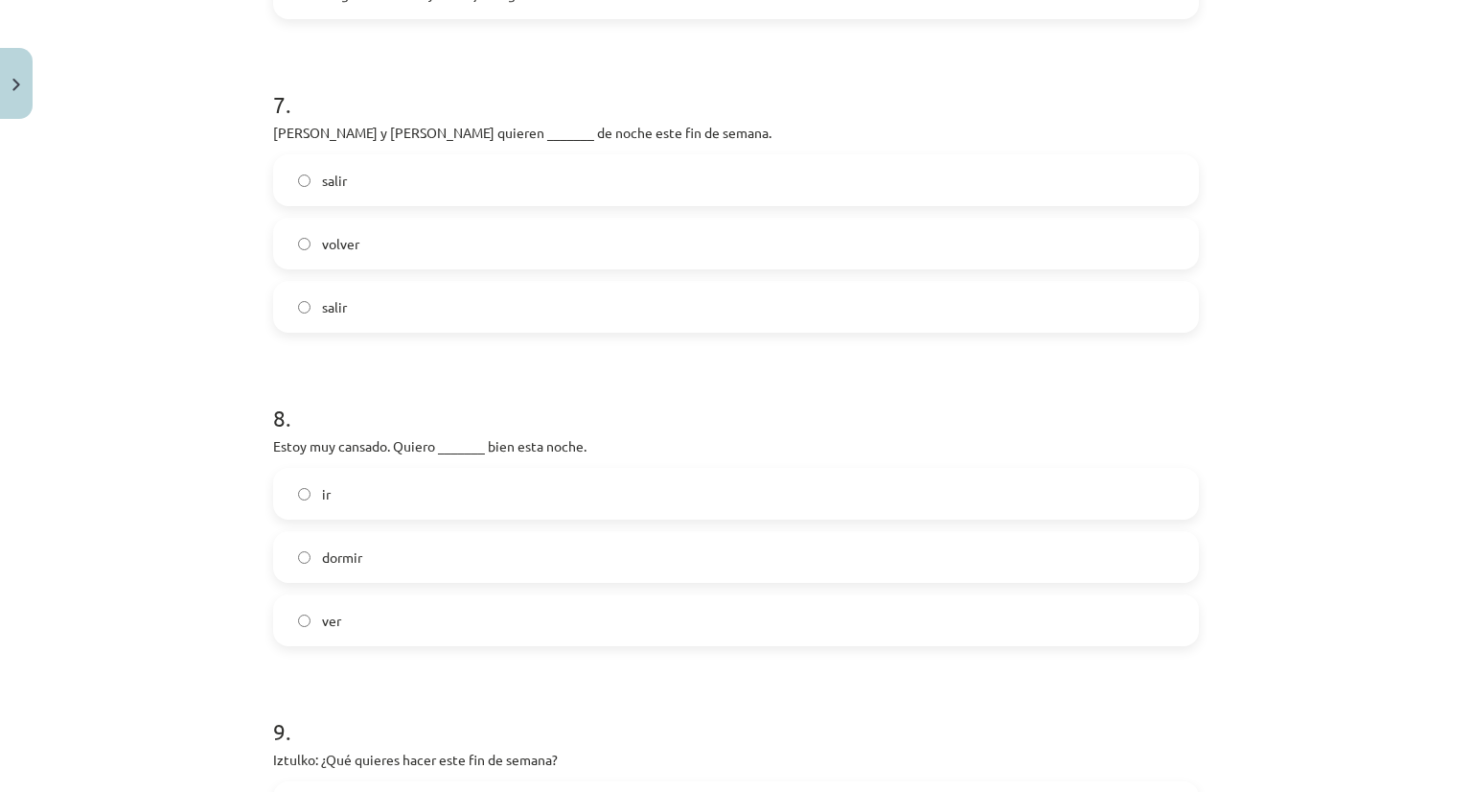
click at [371, 300] on label "salir" at bounding box center [736, 307] width 922 height 48
click at [358, 561] on label "dormir" at bounding box center [736, 557] width 922 height 48
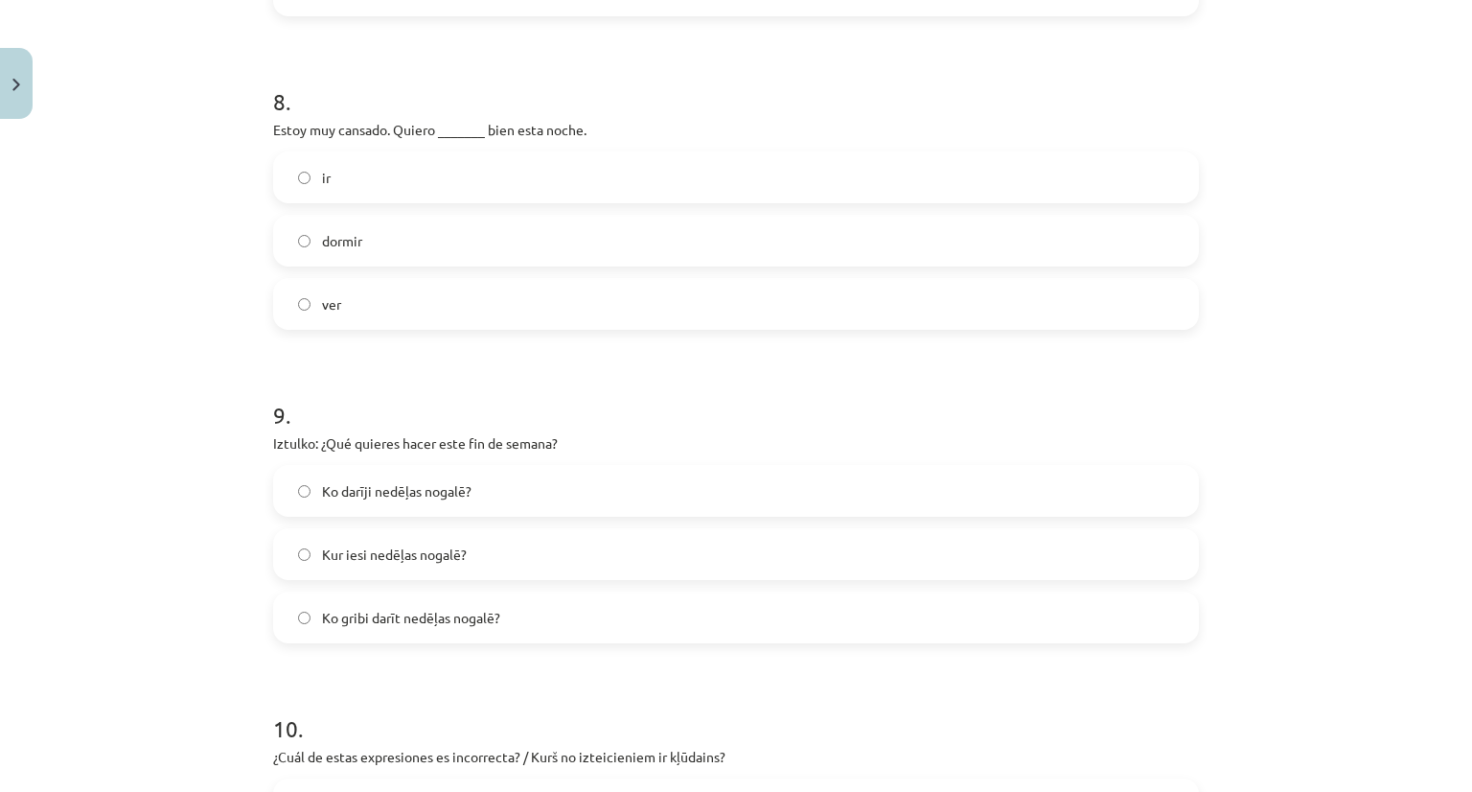
scroll to position [2684, 0]
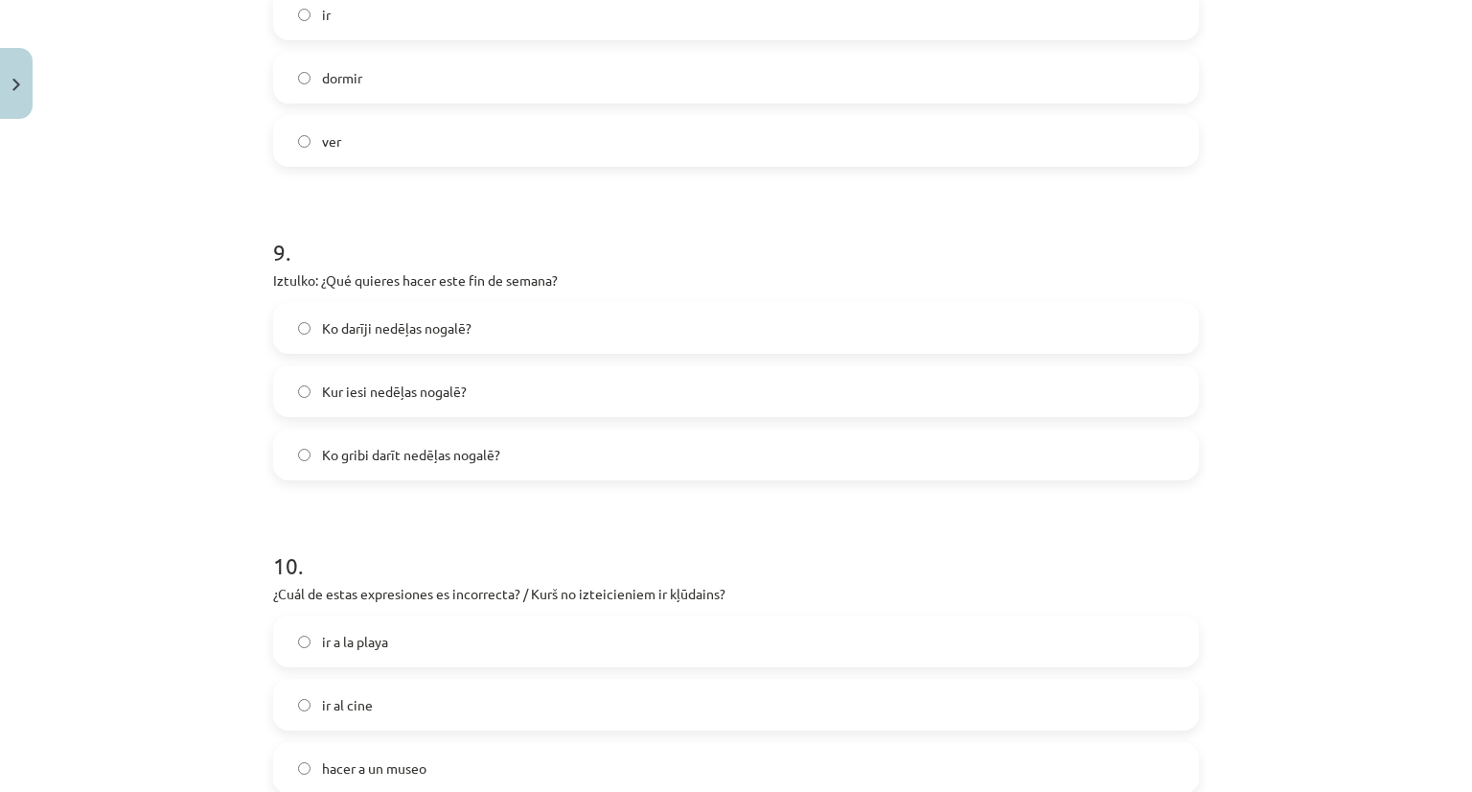
click at [459, 465] on label "Ko gribi darīt nedēļas nogalē?" at bounding box center [736, 454] width 922 height 48
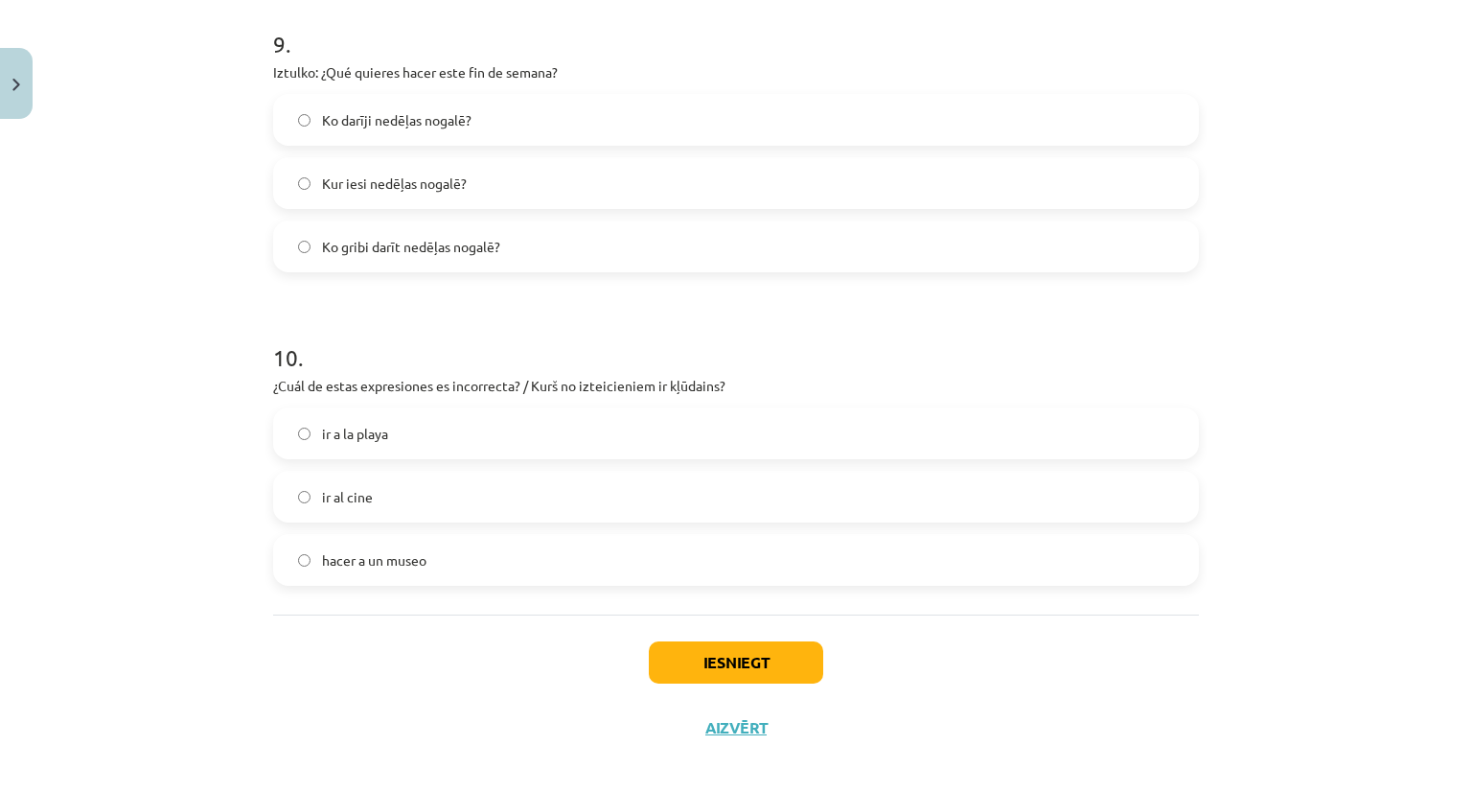
scroll to position [2907, 0]
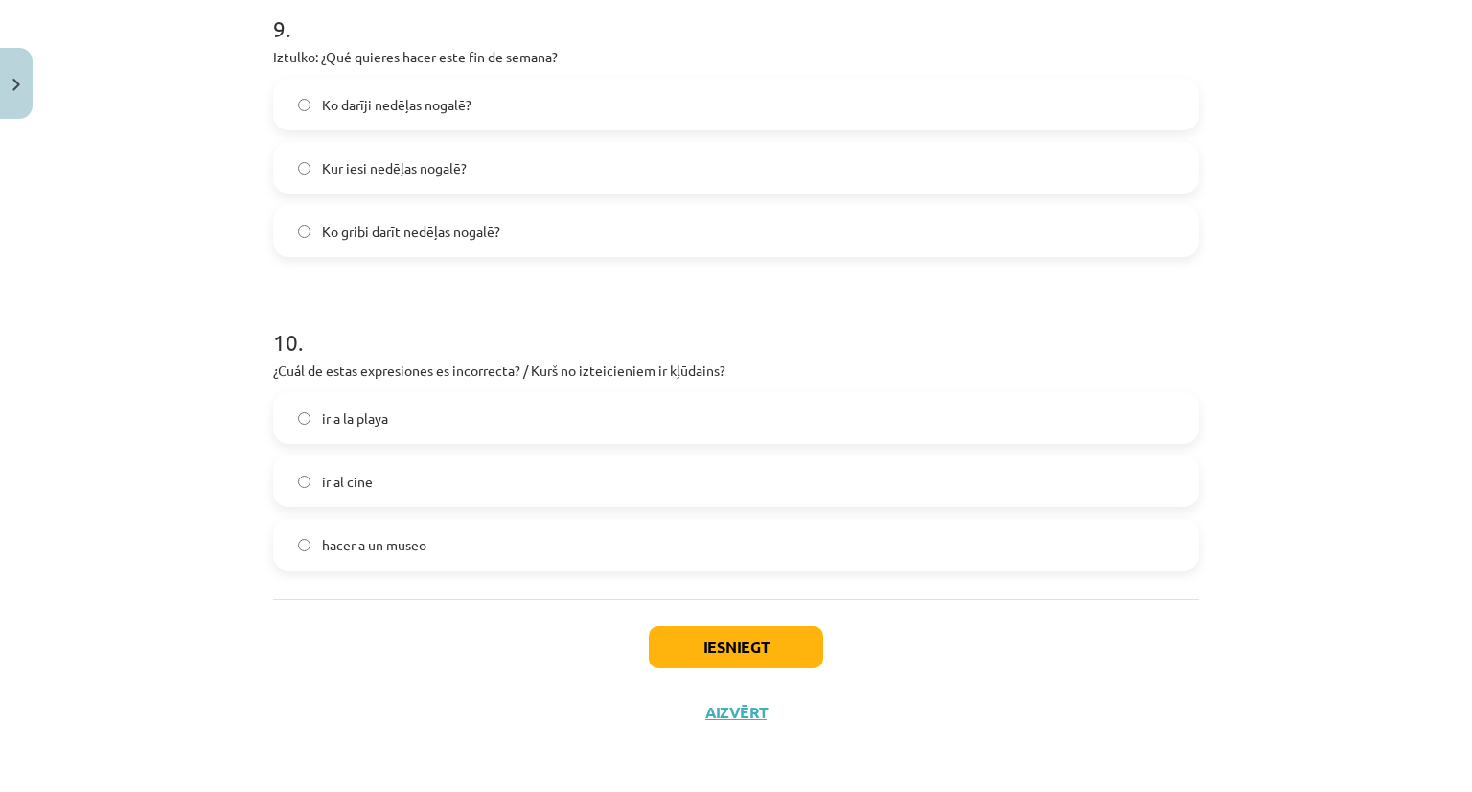
click at [422, 551] on label "hacer a un museo" at bounding box center [736, 544] width 922 height 48
click at [742, 650] on button "Iesniegt" at bounding box center [736, 647] width 174 height 42
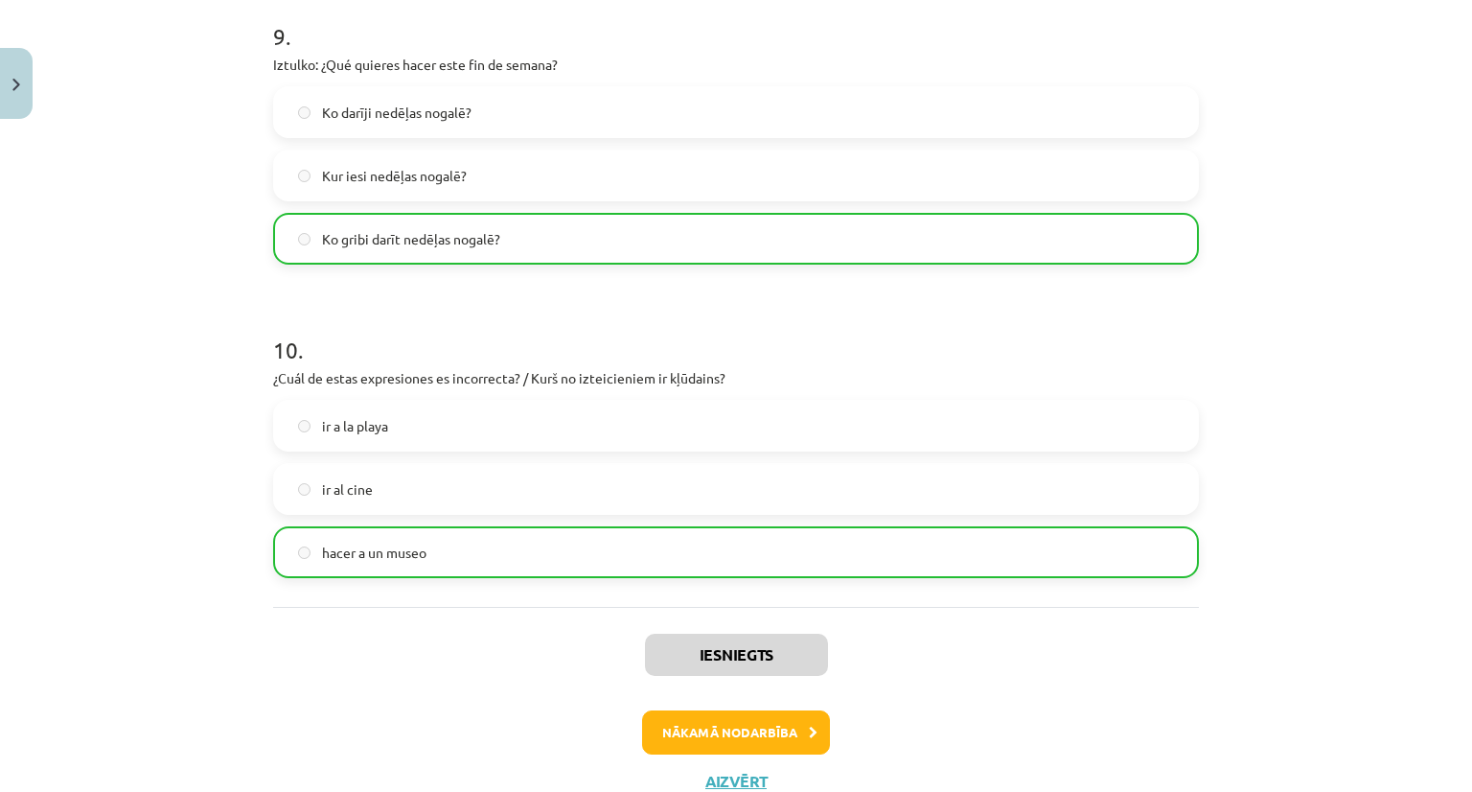
scroll to position [2968, 0]
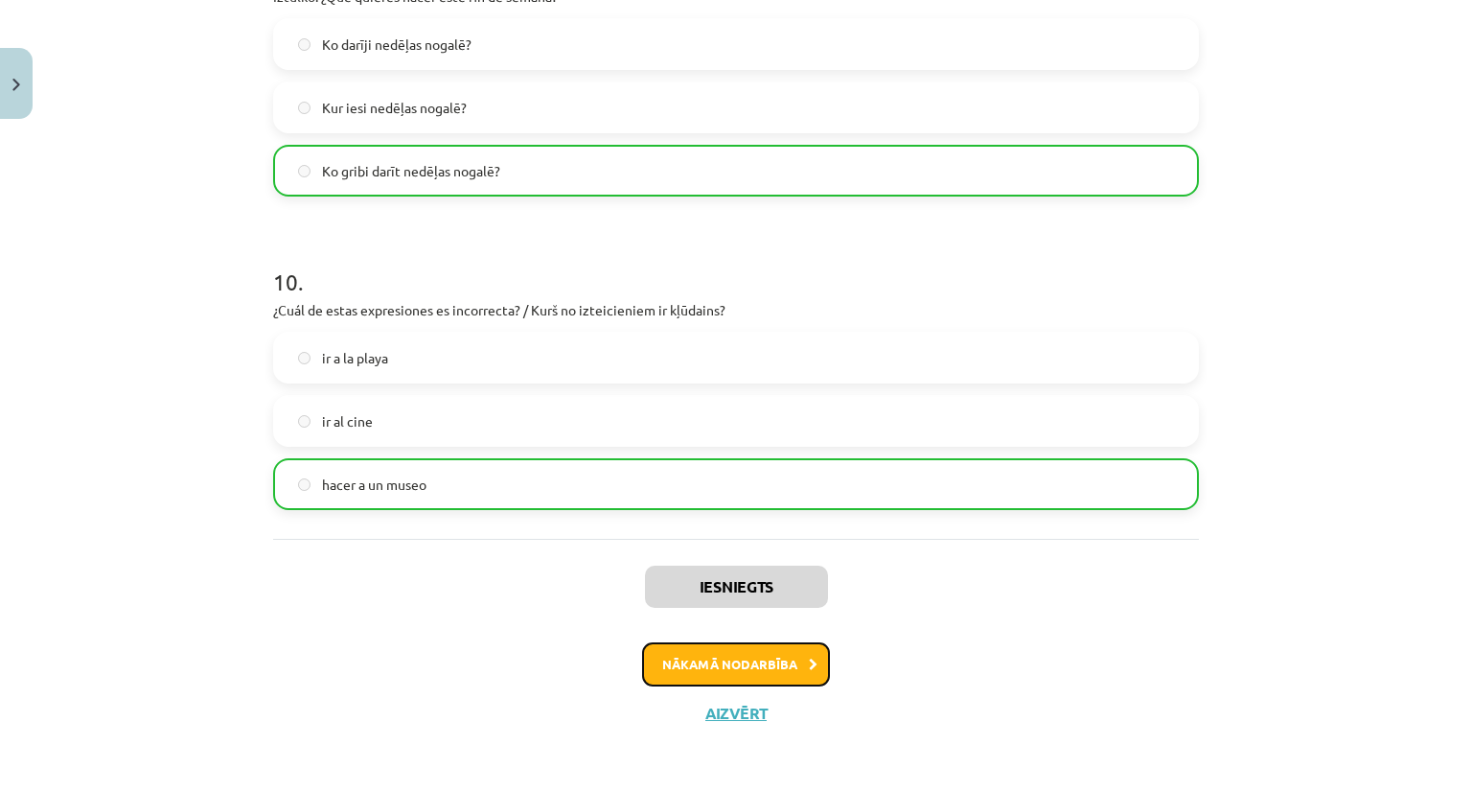
click at [759, 661] on button "Nākamā nodarbība" at bounding box center [736, 664] width 188 height 44
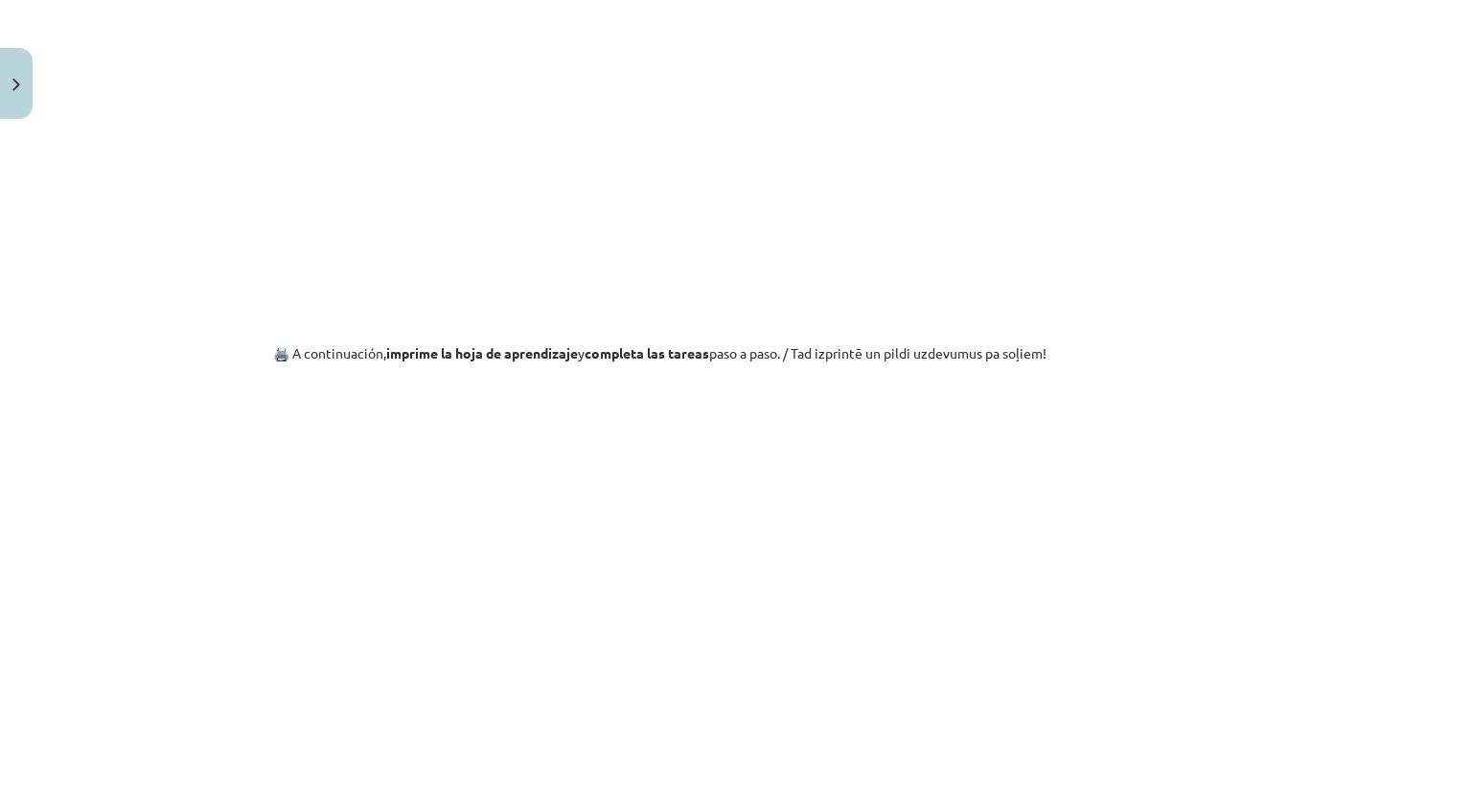
scroll to position [1928, 0]
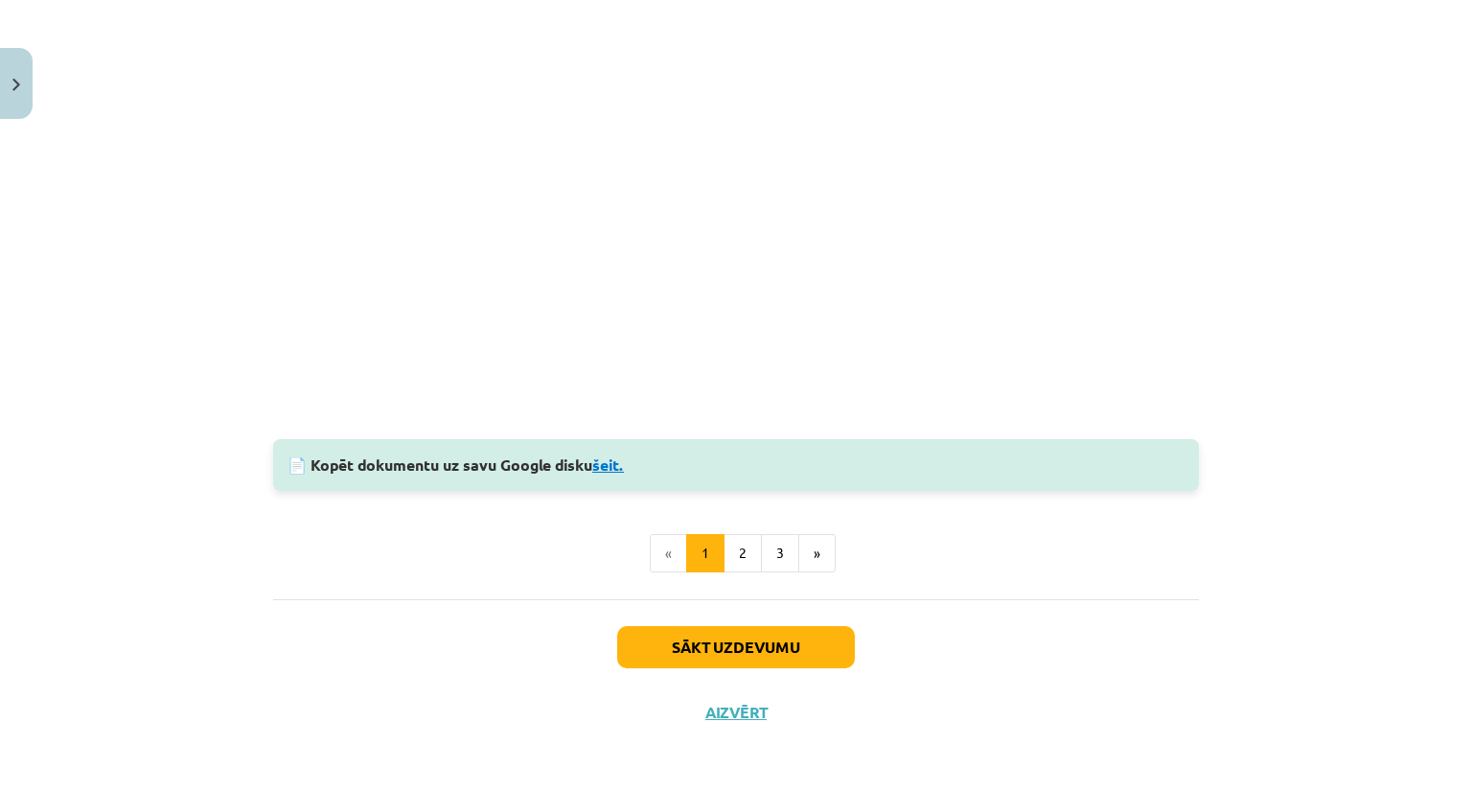
click at [615, 466] on link "šeit." at bounding box center [608, 464] width 32 height 20
click at [736, 557] on button "2" at bounding box center [743, 553] width 38 height 38
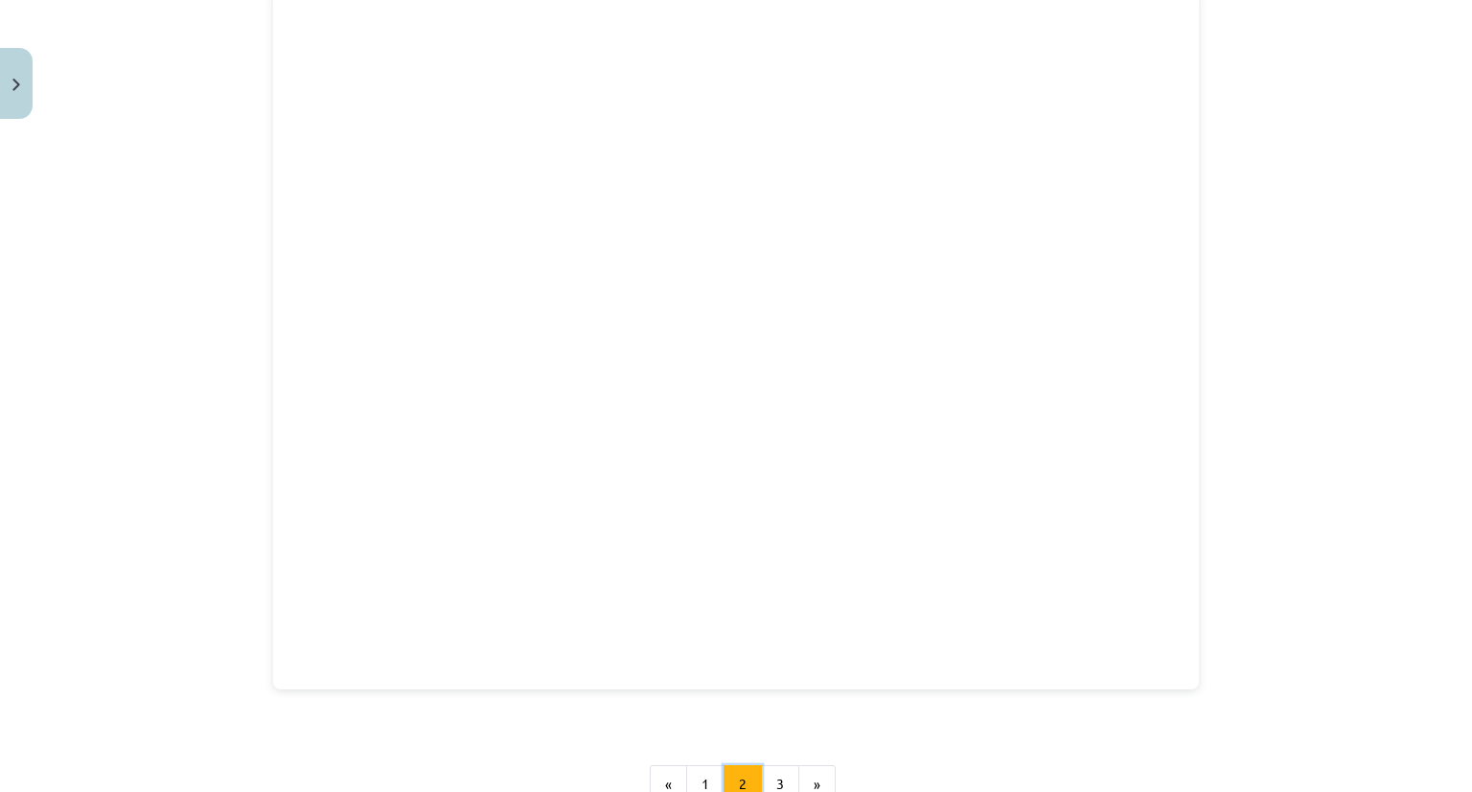
scroll to position [342, 0]
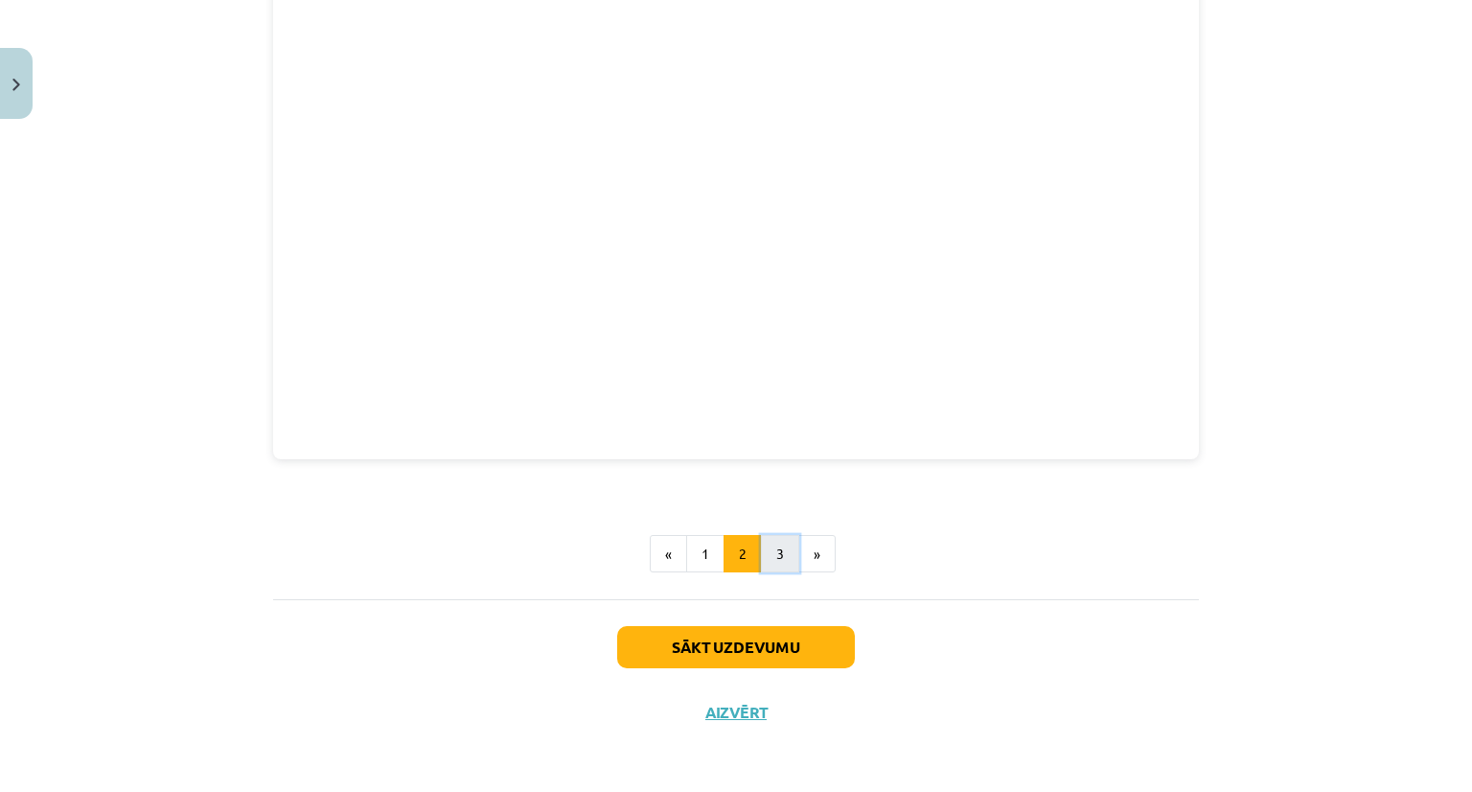
click at [774, 561] on button "3" at bounding box center [780, 554] width 38 height 38
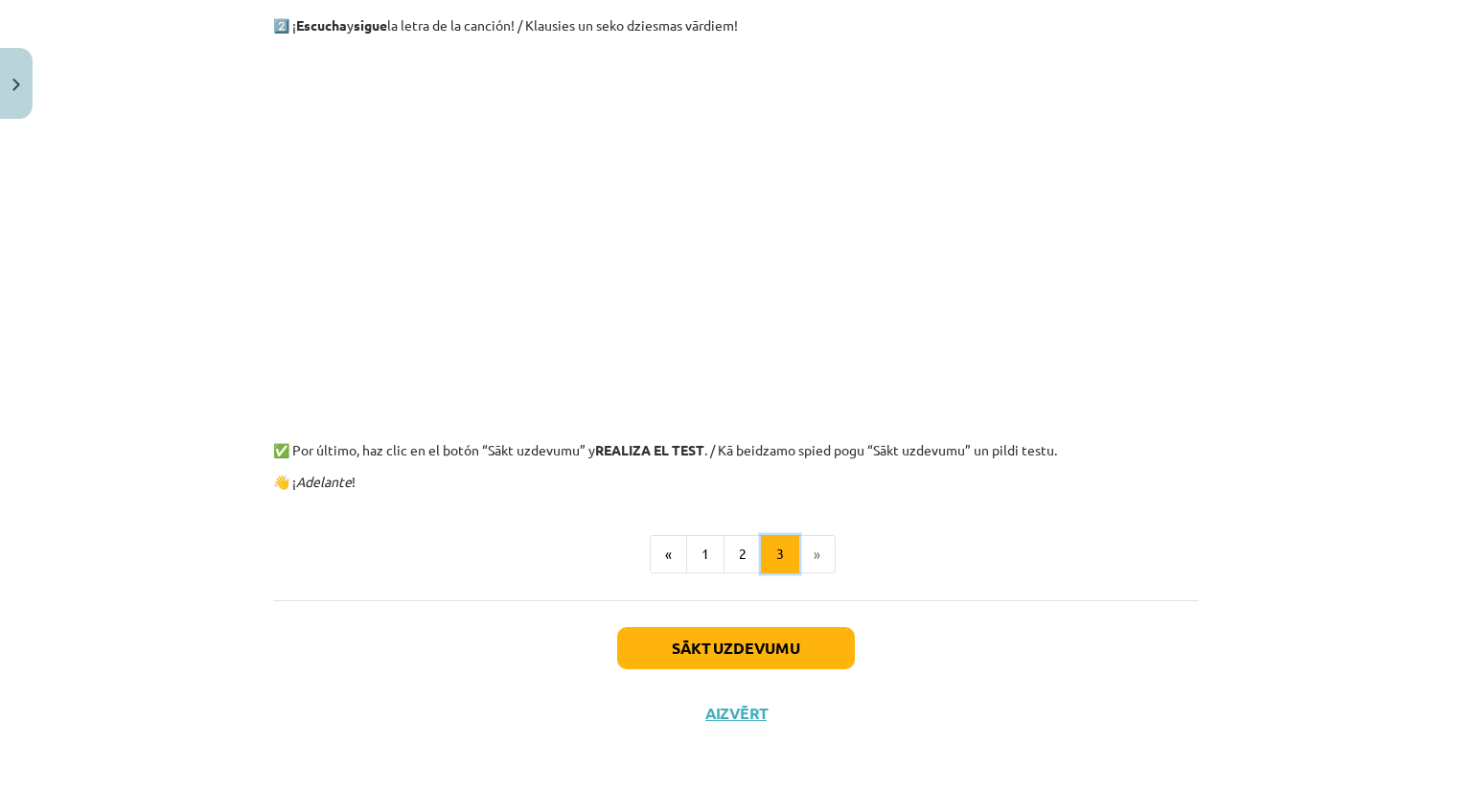
scroll to position [833, 0]
click at [763, 654] on button "Sākt uzdevumu" at bounding box center [736, 646] width 238 height 42
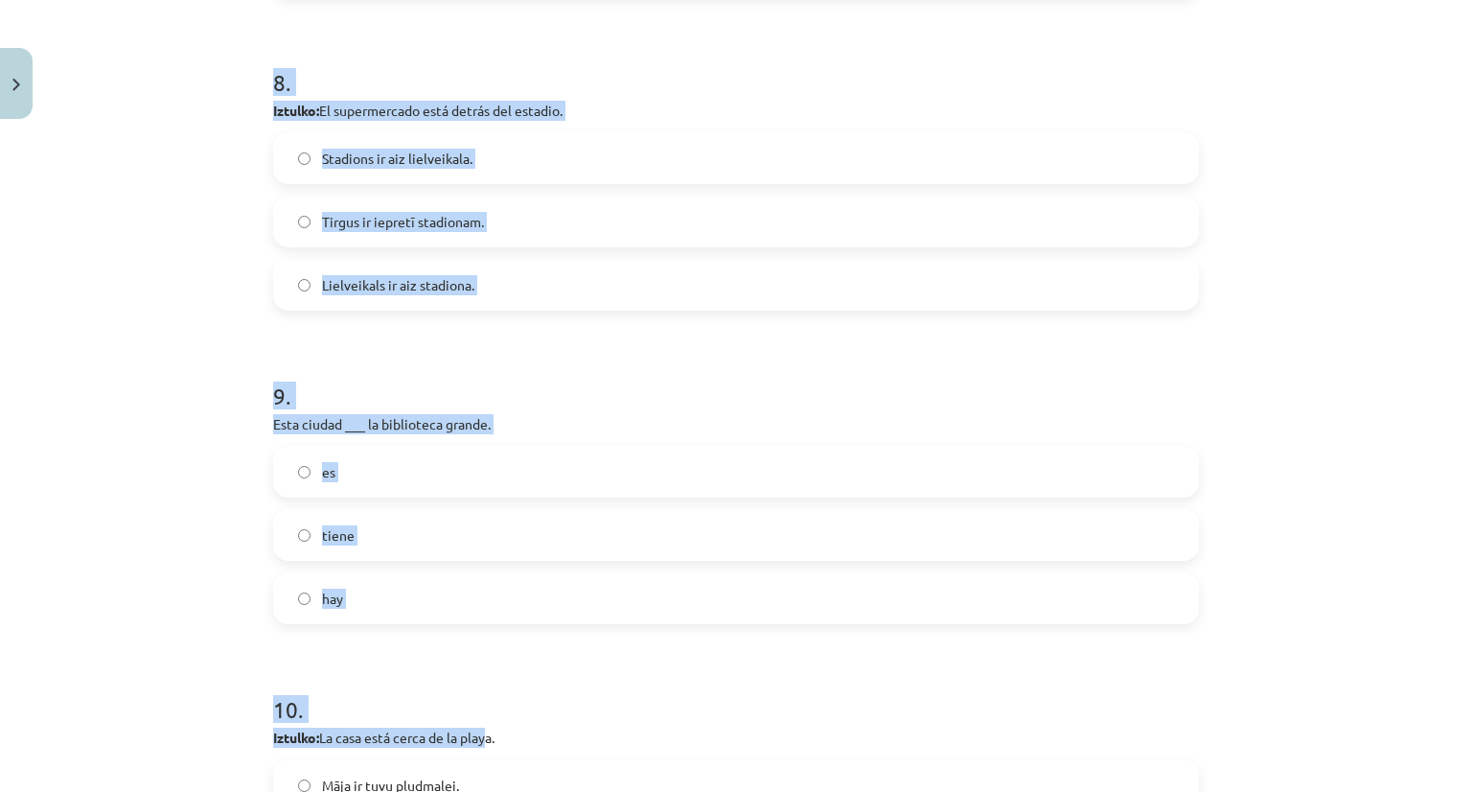
scroll to position [2907, 0]
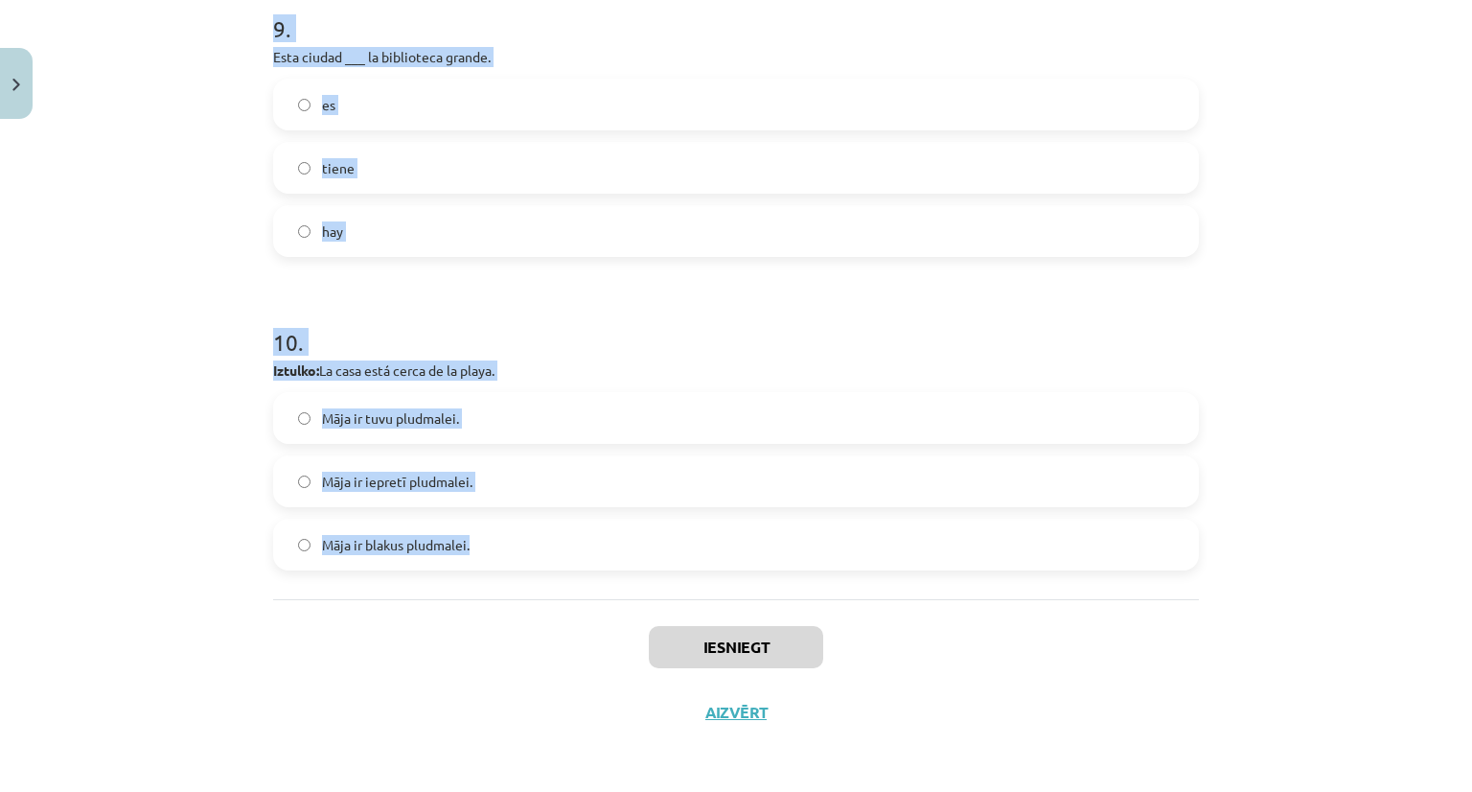
drag, startPoint x: 262, startPoint y: 407, endPoint x: 467, endPoint y: 556, distance: 253.3
copy form "Un parque bonito es… feo sucio y peligroso limpio y soleado 2 . Este pueblo ___…"
click at [1346, 242] on div "Mācību tēma: Spāņu valodas b1 - 11. klases 1.ieskaites mācību materiāls #6 📝 Te…" at bounding box center [736, 396] width 1472 height 792
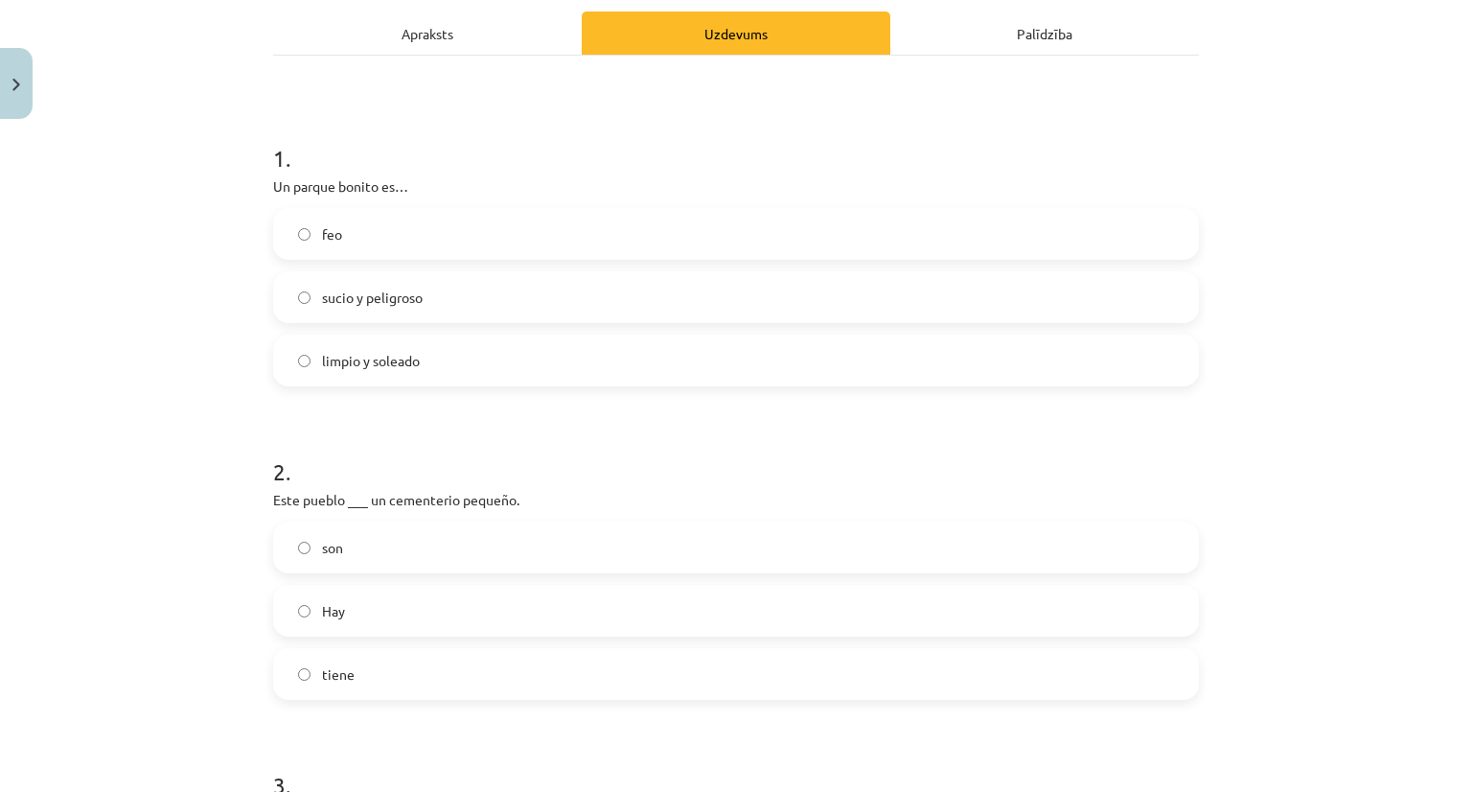
scroll to position [0, 0]
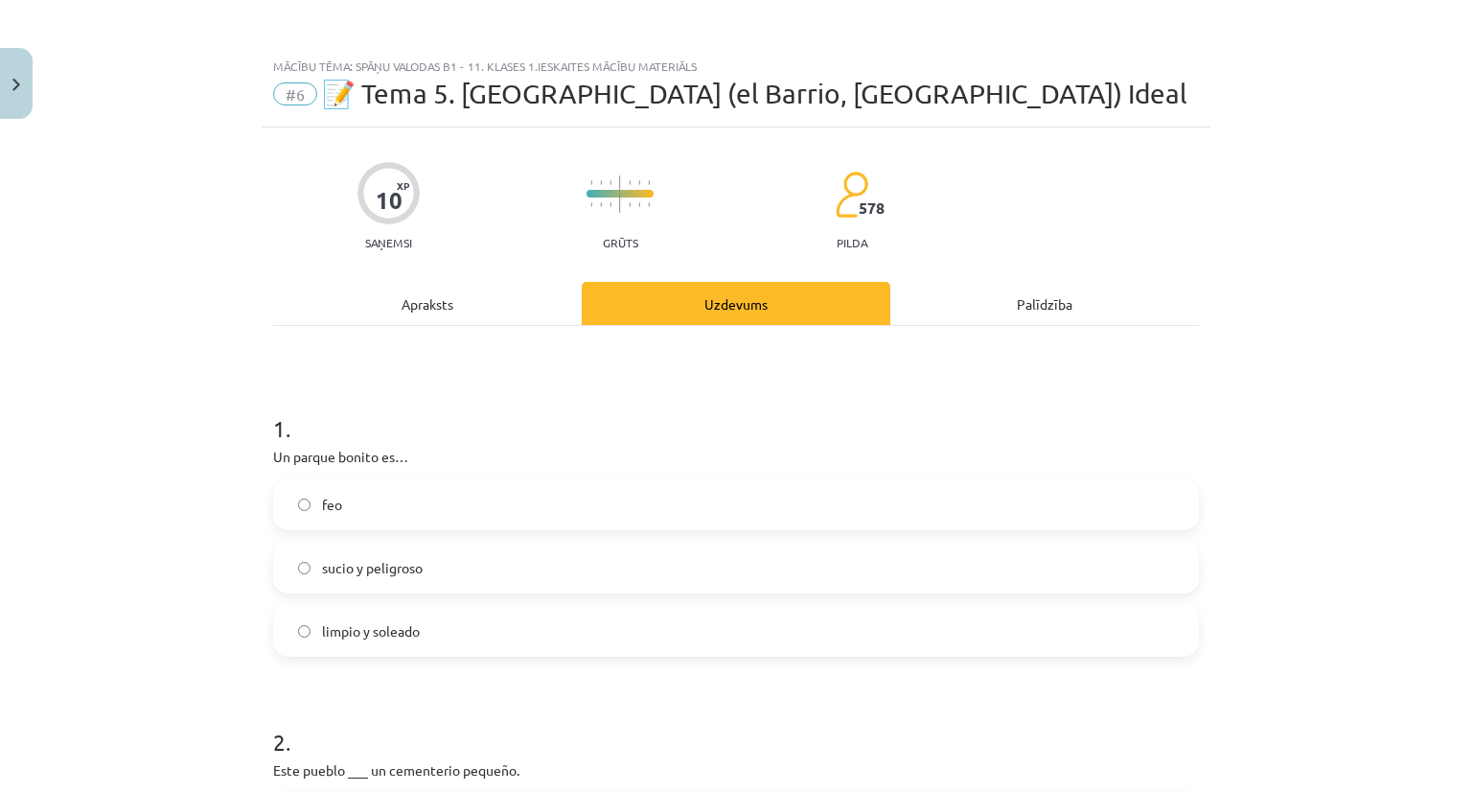
click at [381, 640] on label "limpio y soleado" at bounding box center [736, 631] width 922 height 48
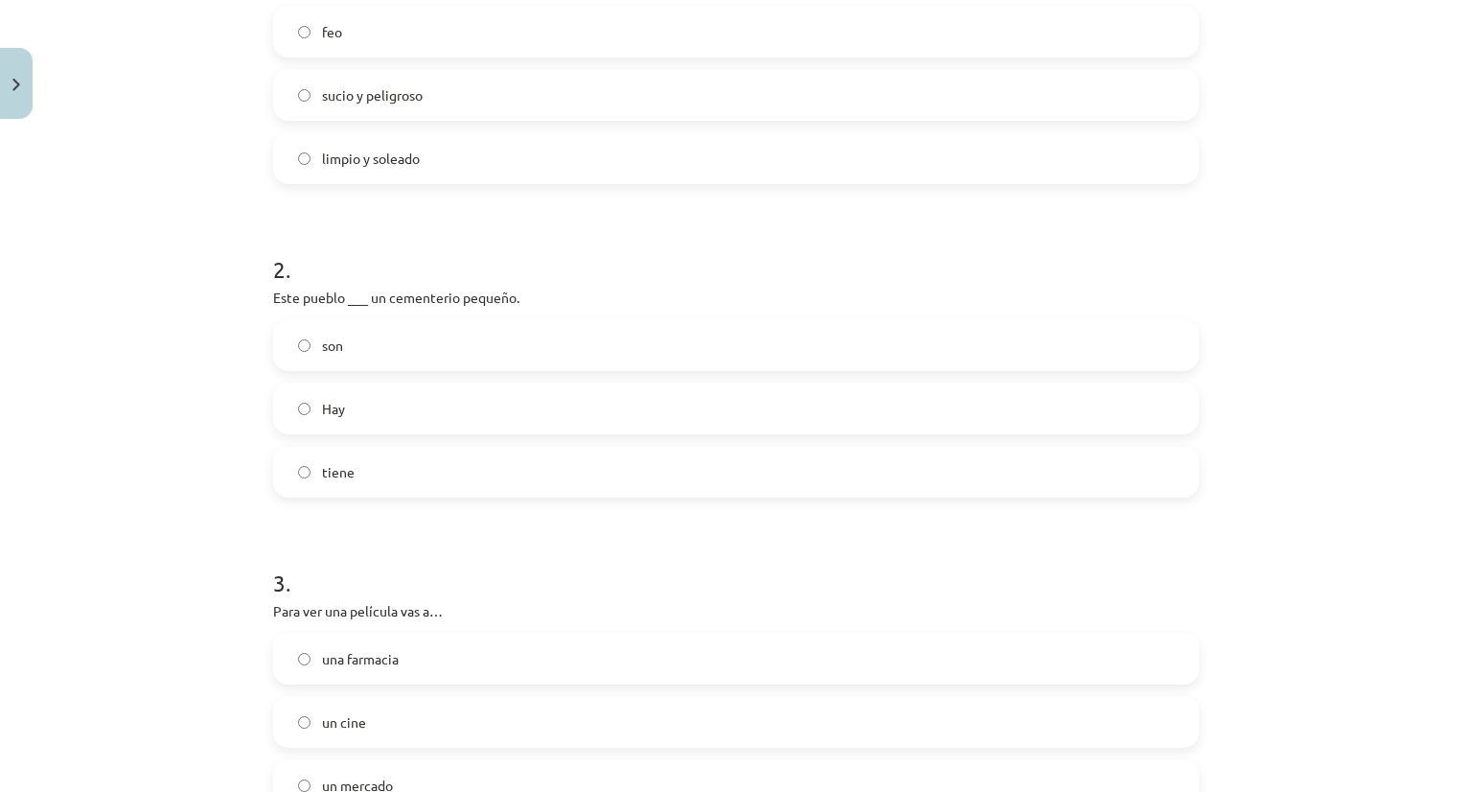
scroll to position [479, 0]
click at [388, 467] on label "tiene" at bounding box center [736, 465] width 922 height 48
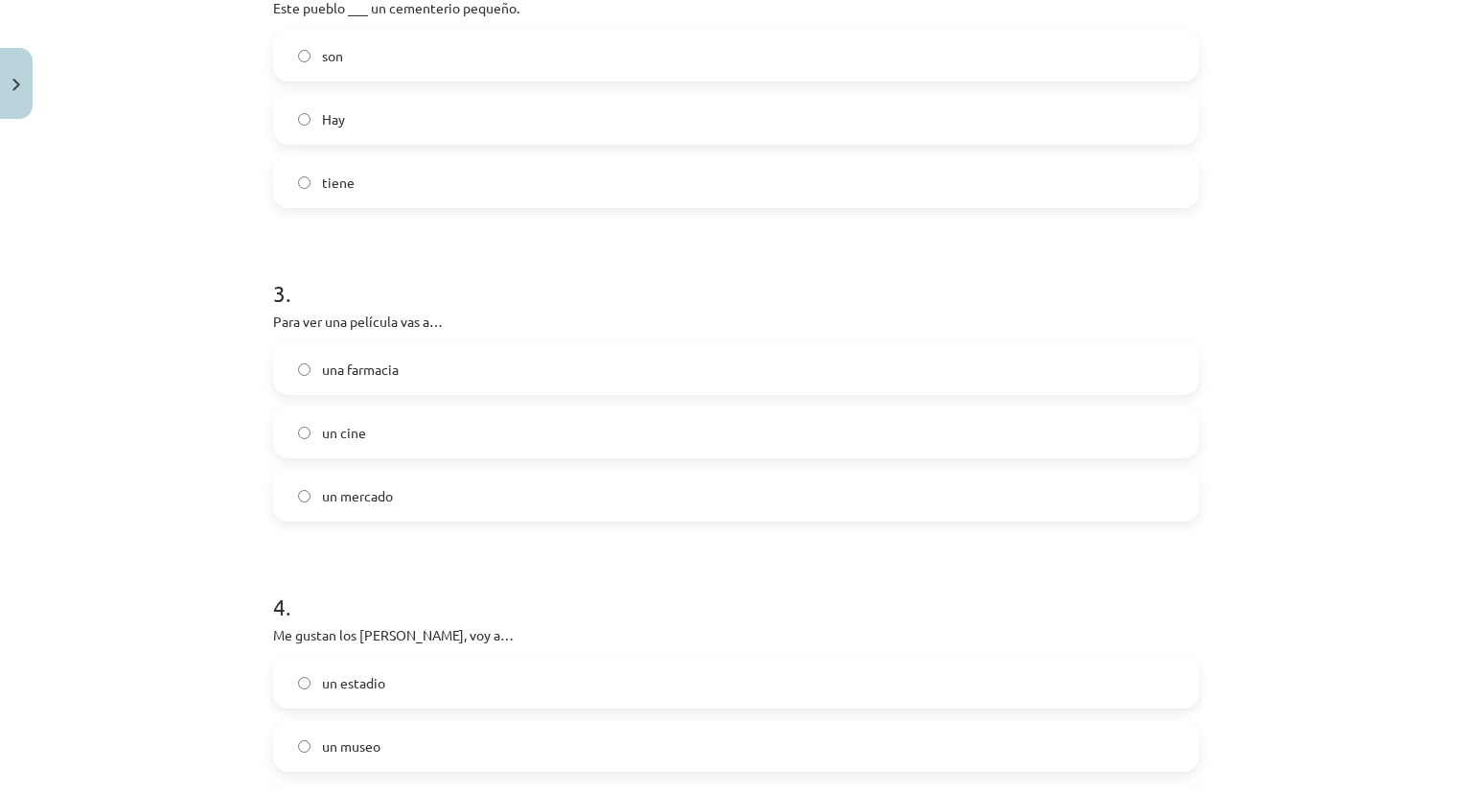
scroll to position [767, 0]
click at [390, 424] on label "un cine" at bounding box center [736, 428] width 922 height 48
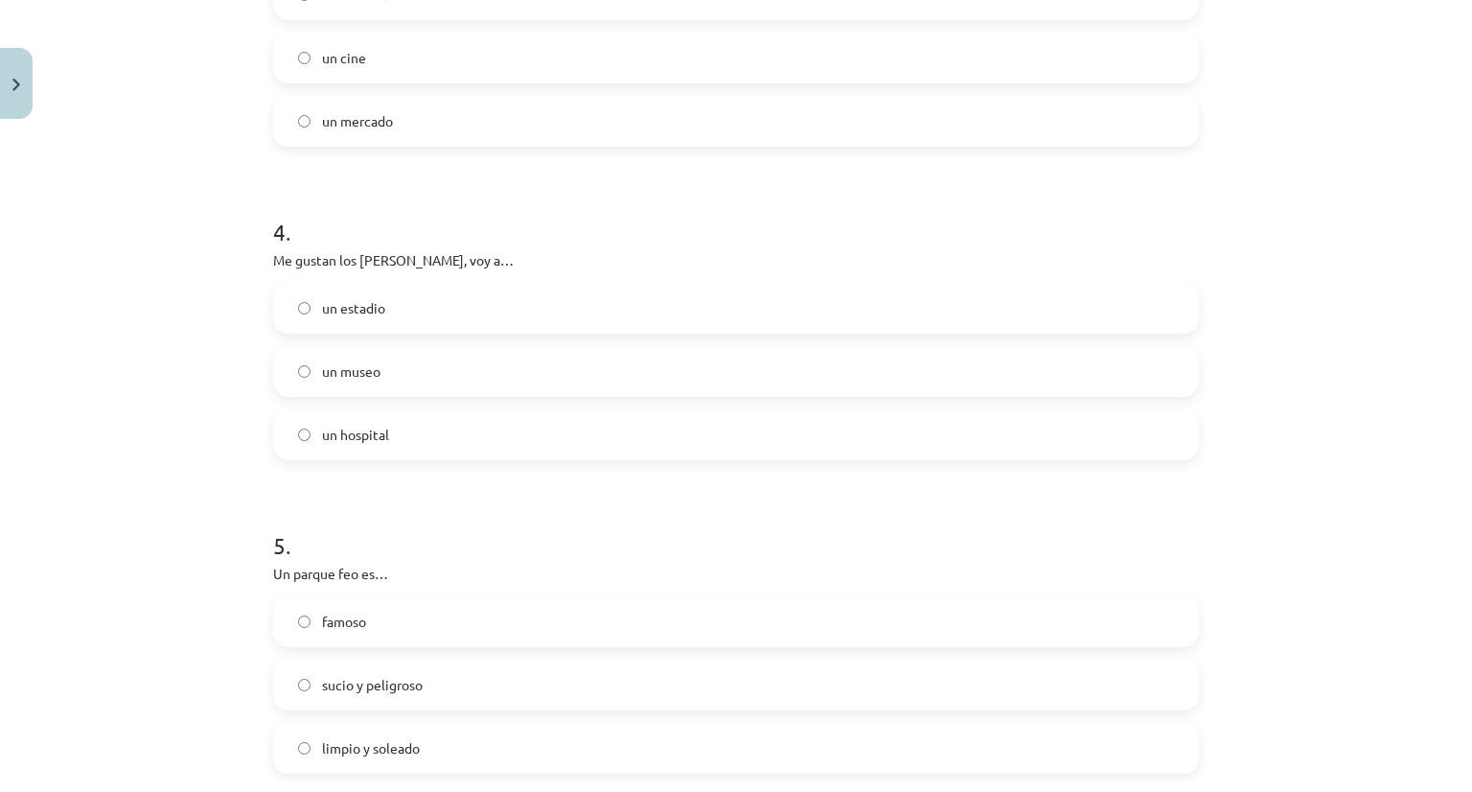
scroll to position [1150, 0]
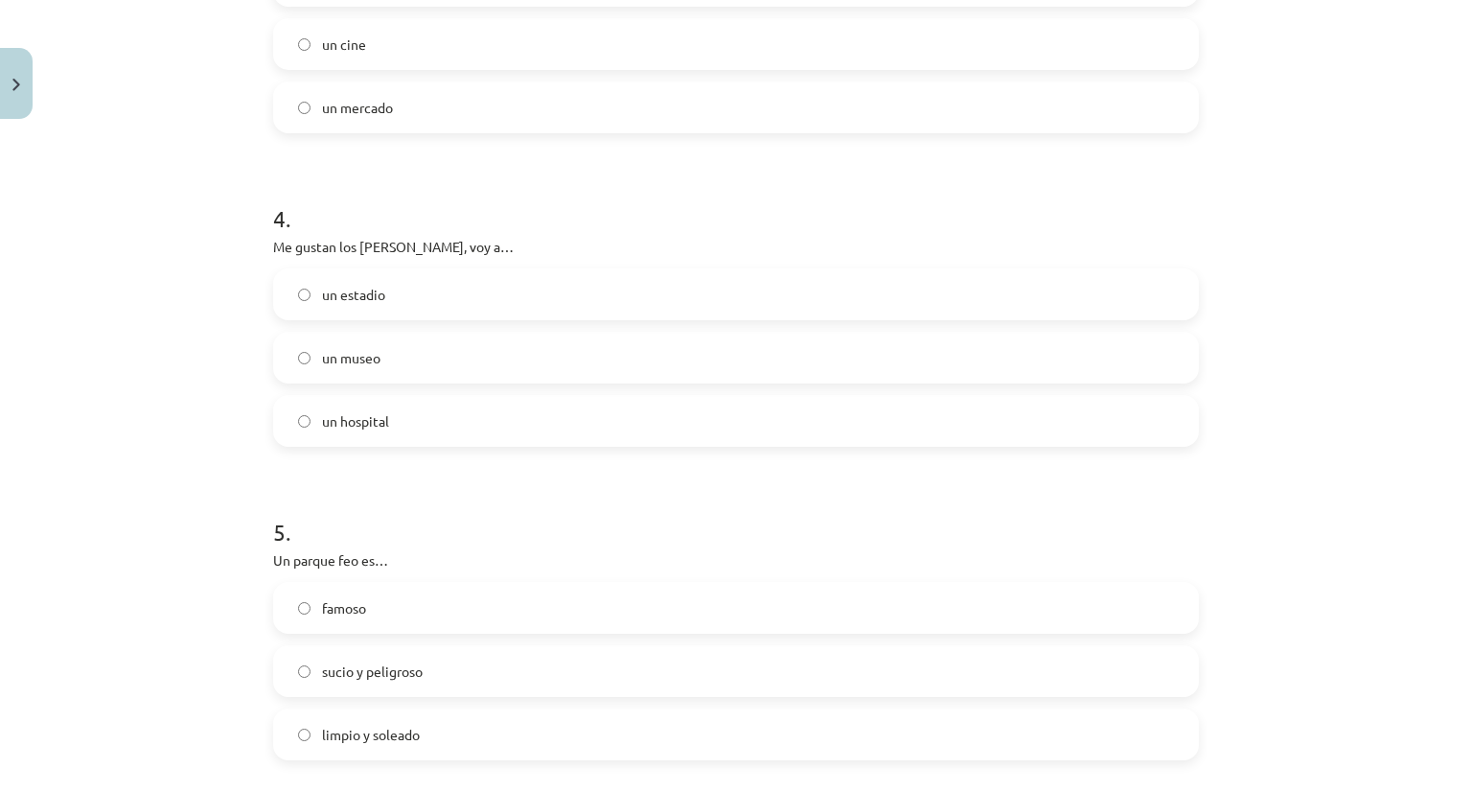
click at [354, 349] on span "un museo" at bounding box center [351, 358] width 58 height 20
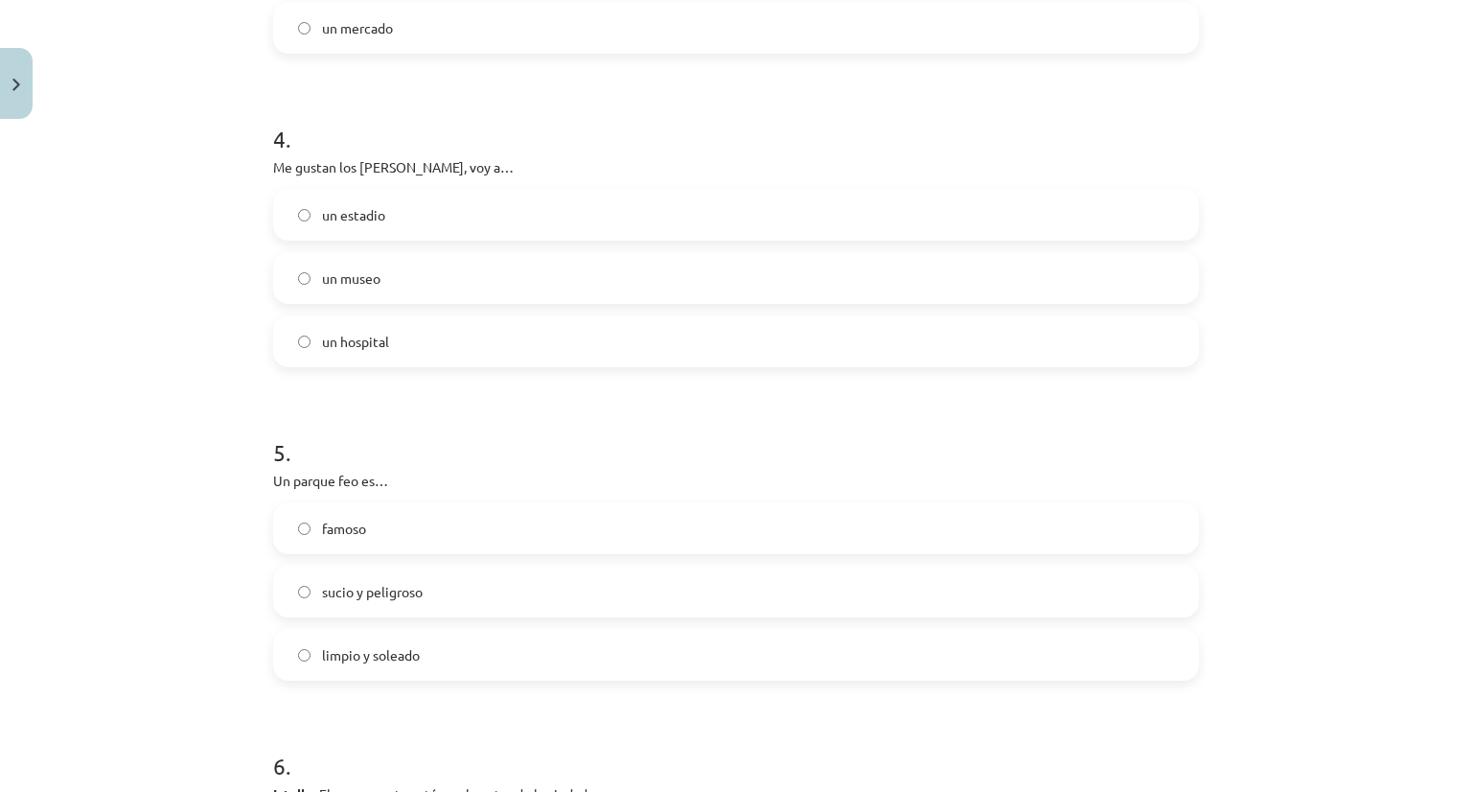
scroll to position [1534, 0]
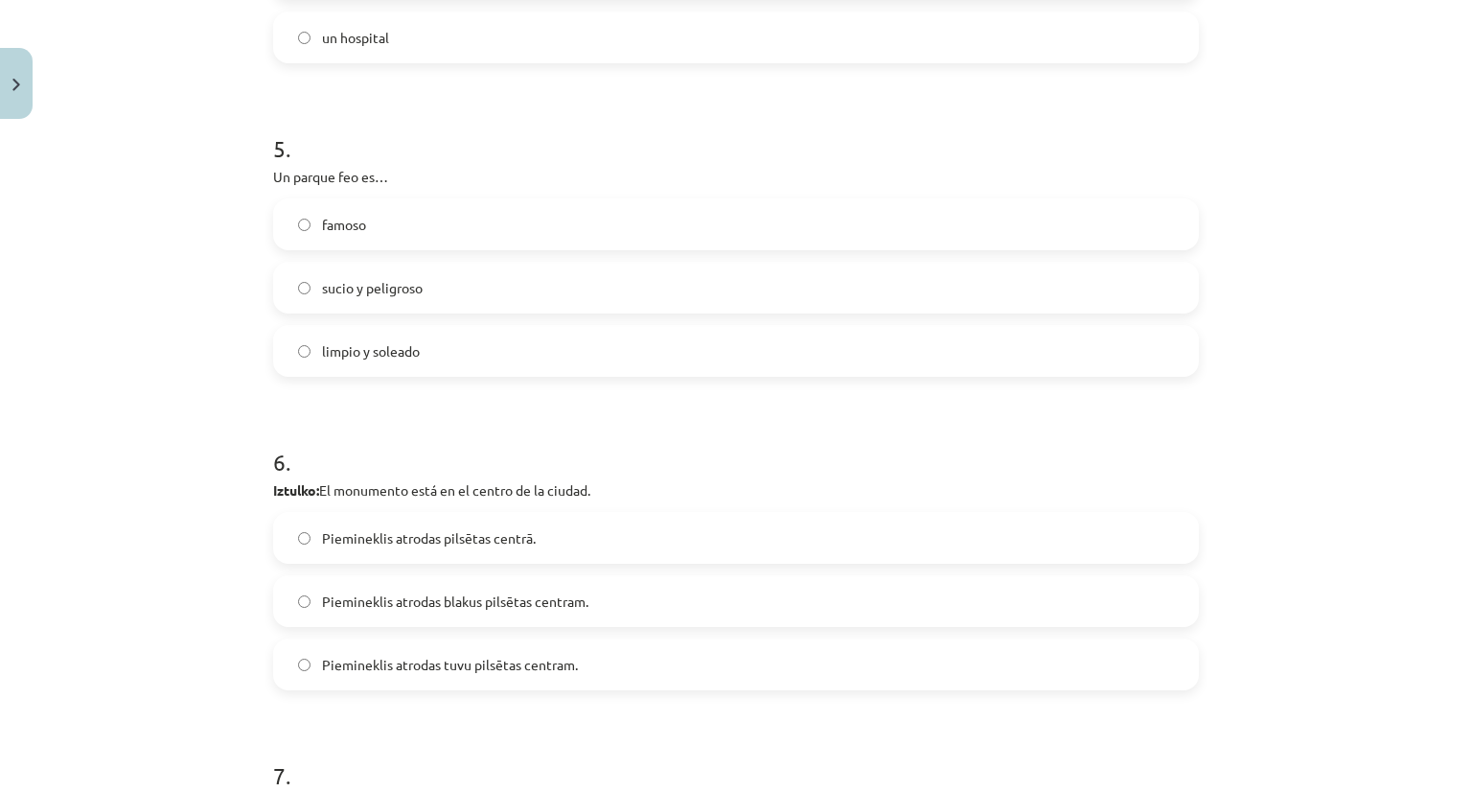
click at [381, 292] on span "sucio y peligroso" at bounding box center [372, 288] width 101 height 20
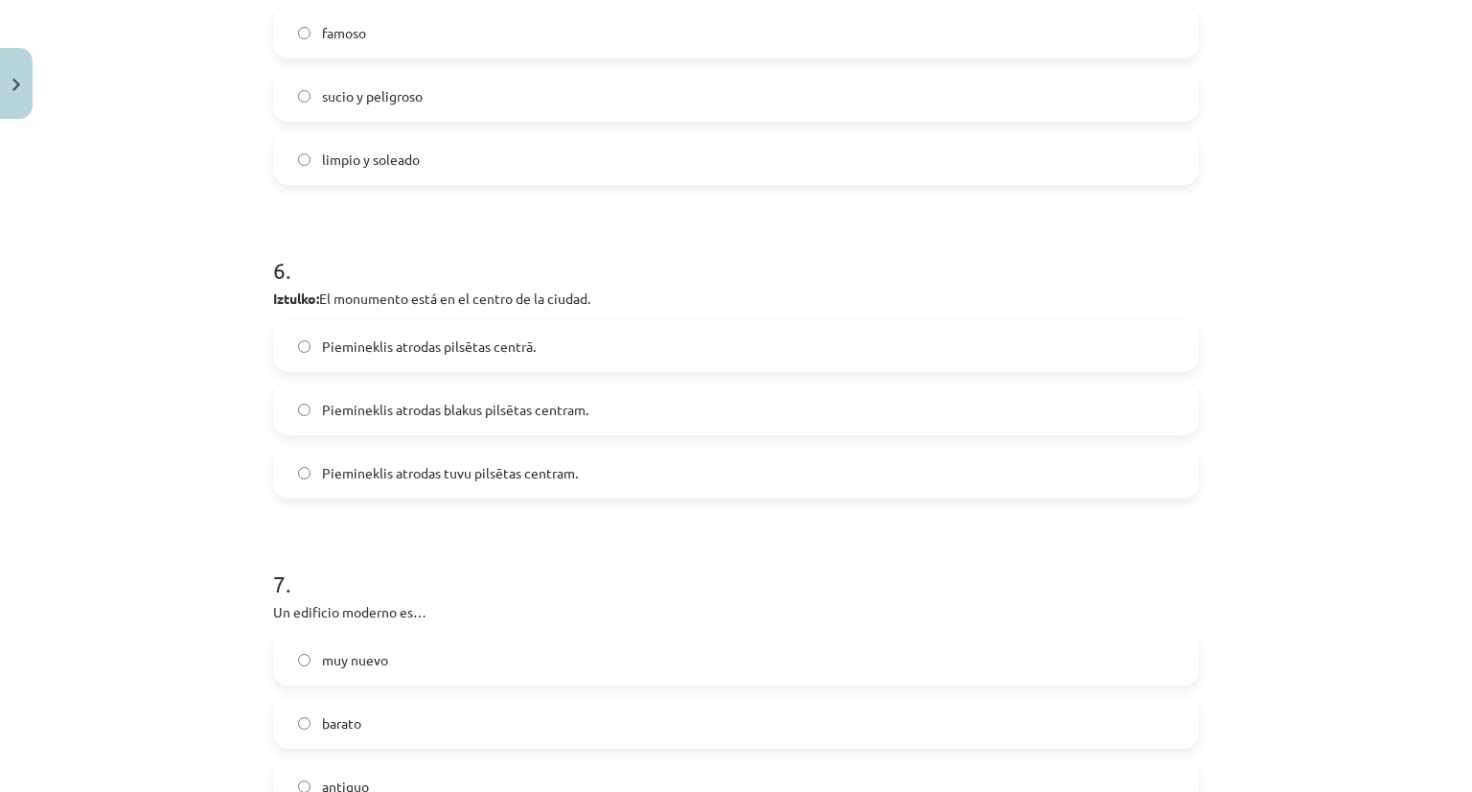
click at [466, 345] on span "Piemineklis atrodas pilsētas centrā." at bounding box center [429, 346] width 214 height 20
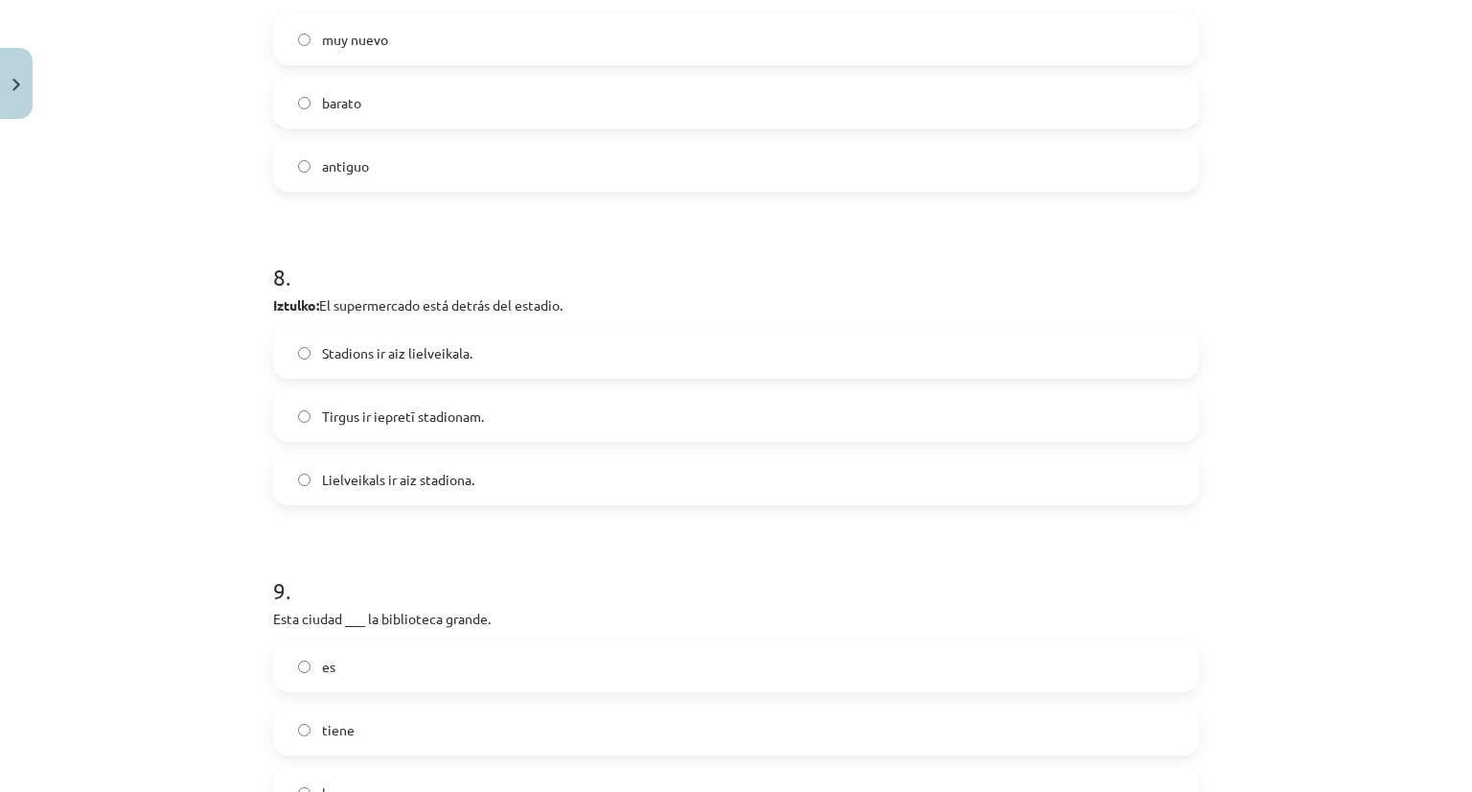
scroll to position [2300, 0]
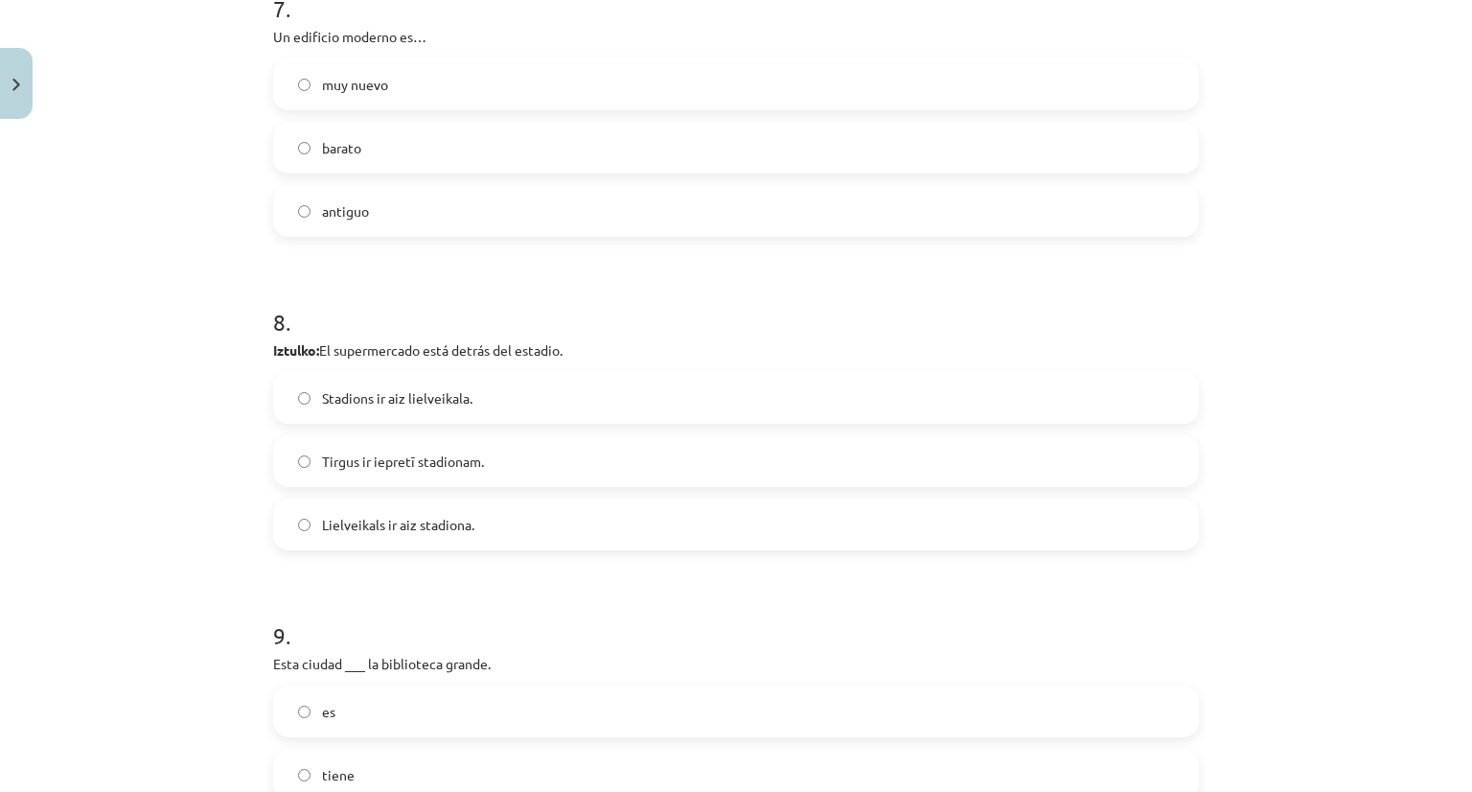
click at [370, 91] on span "muy nuevo" at bounding box center [355, 85] width 66 height 20
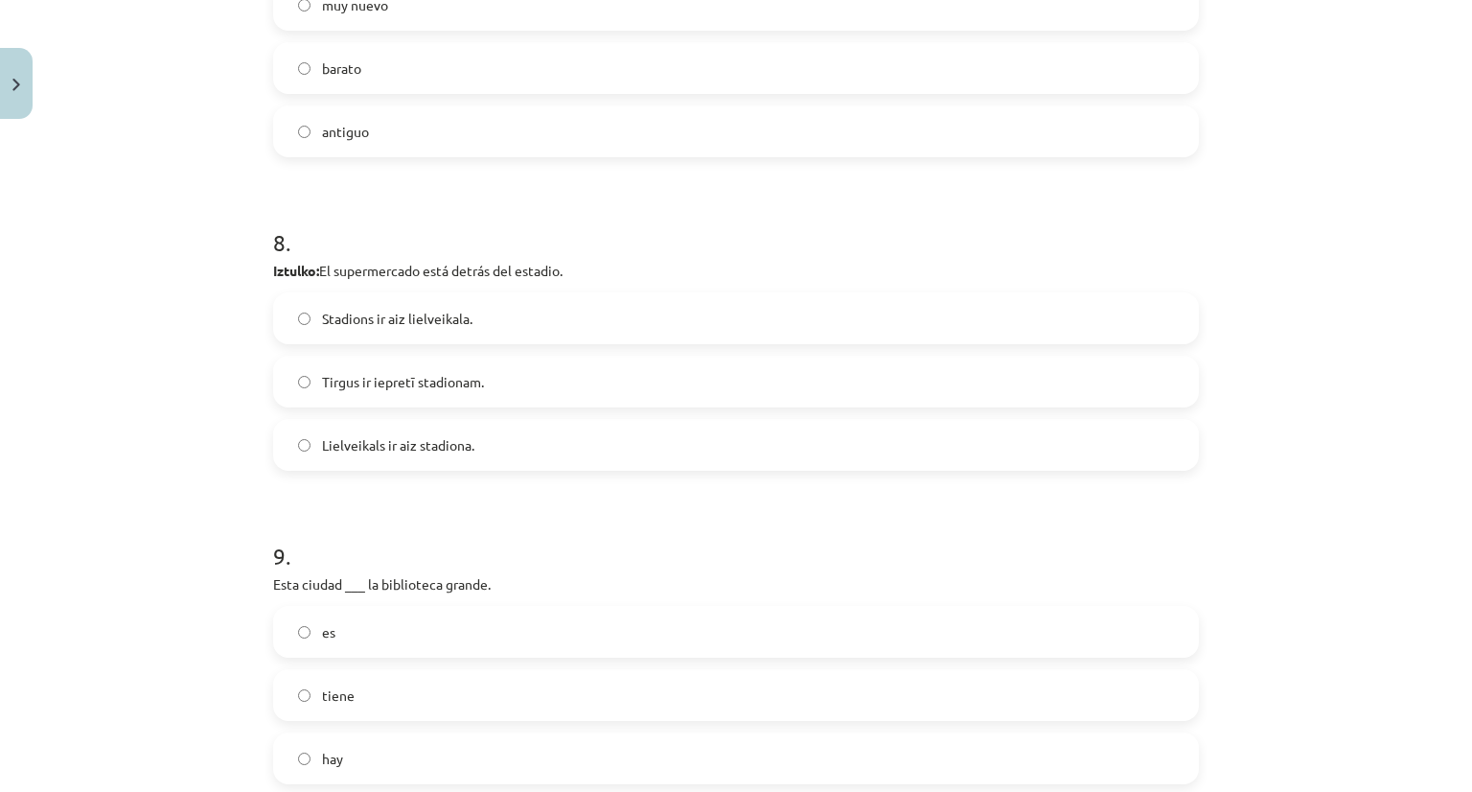
scroll to position [2492, 0]
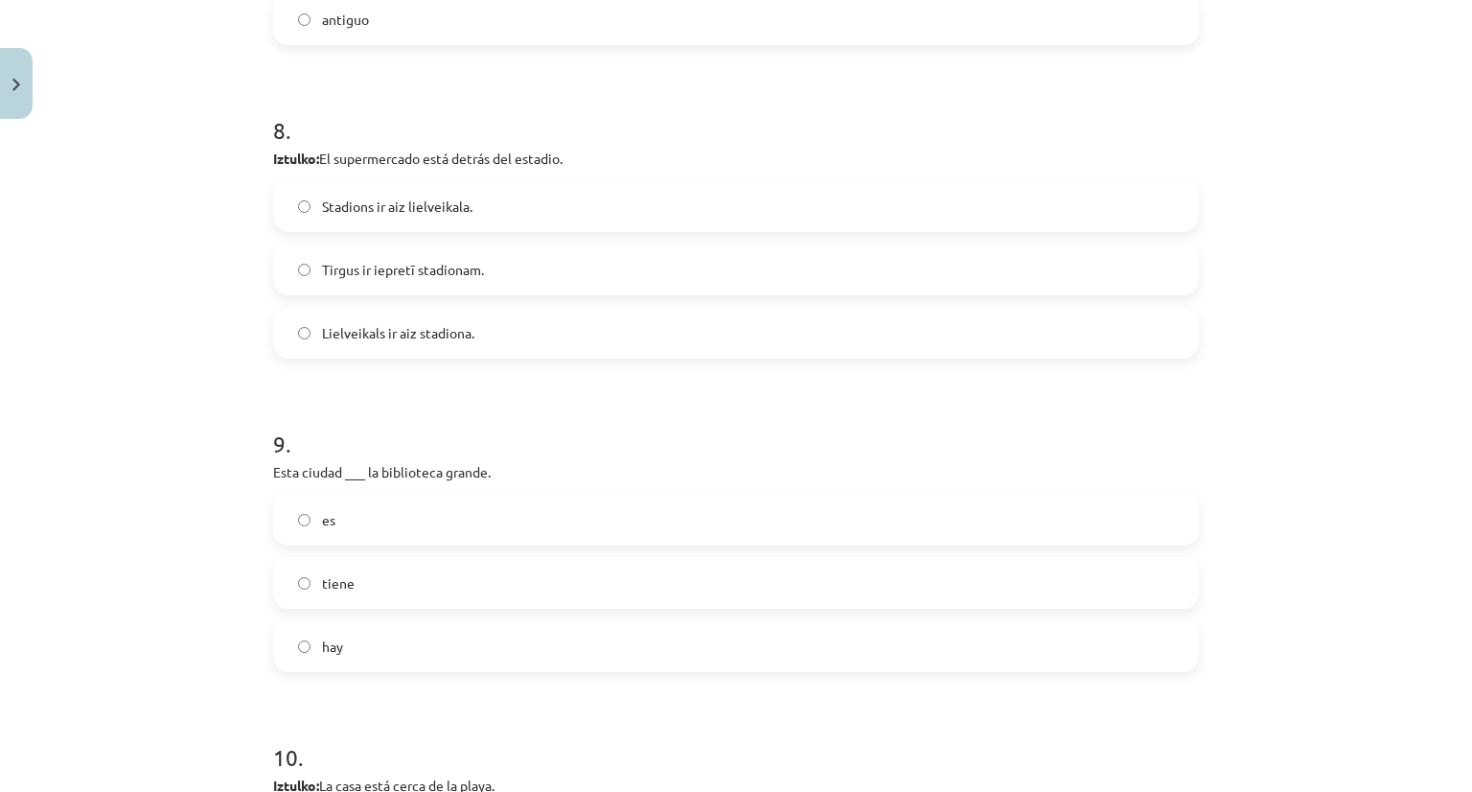
click at [400, 331] on span "Lielveikals ir aiz stadiona." at bounding box center [398, 333] width 152 height 20
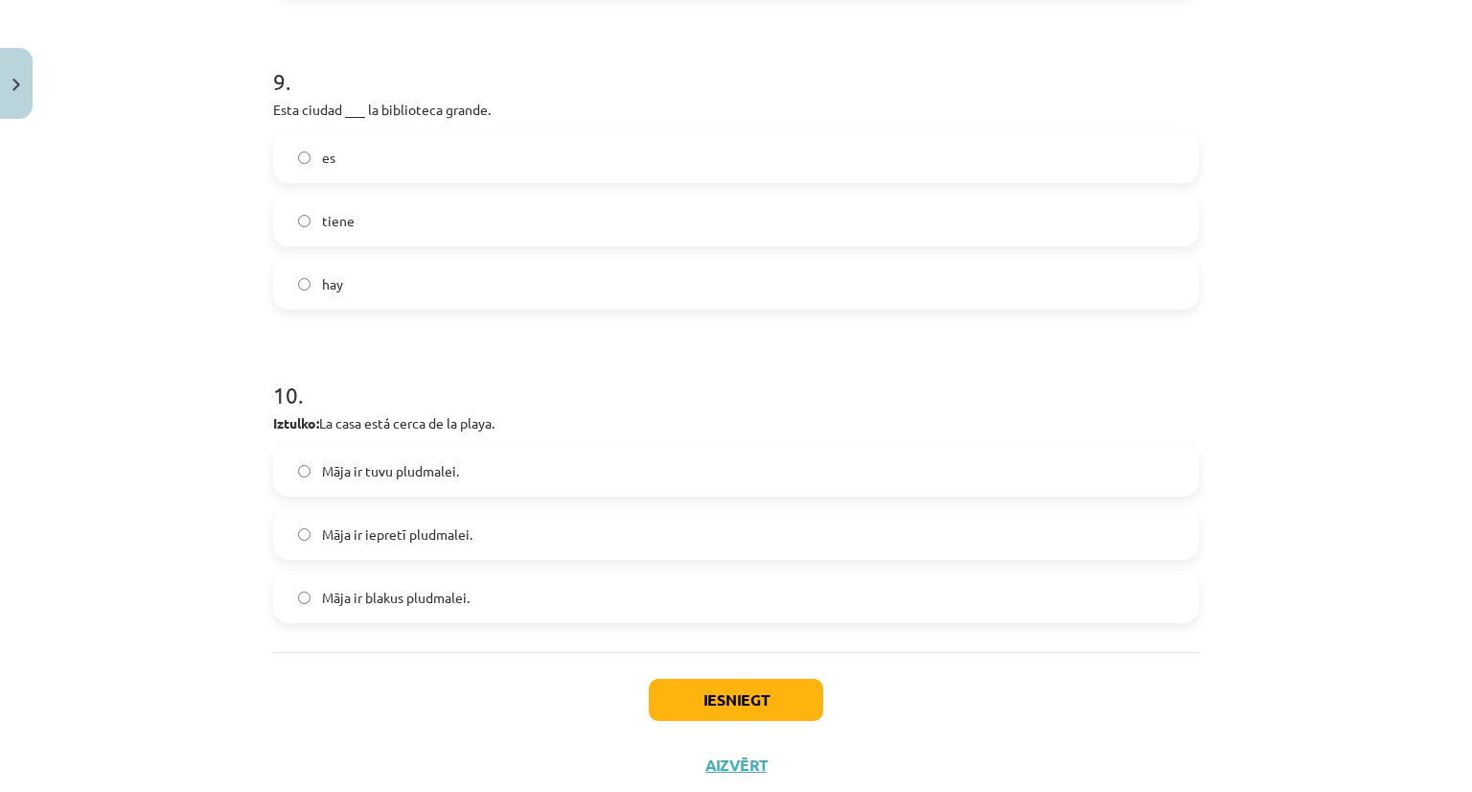
scroll to position [2875, 0]
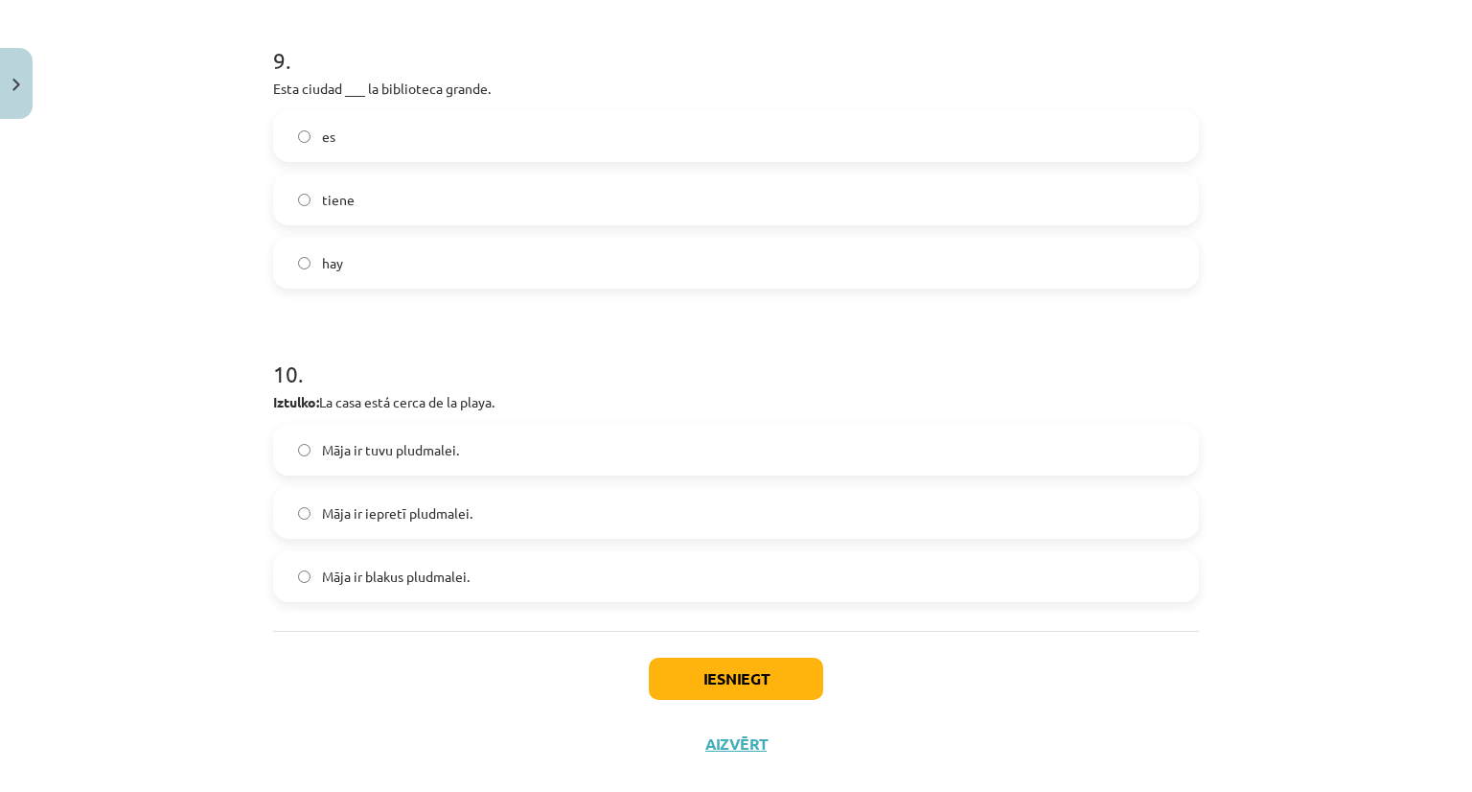
click at [341, 196] on span "tiene" at bounding box center [338, 200] width 33 height 20
click at [536, 459] on label "Māja ir tuvu pludmalei." at bounding box center [736, 450] width 922 height 48
click at [702, 675] on button "Iesniegt" at bounding box center [736, 679] width 174 height 42
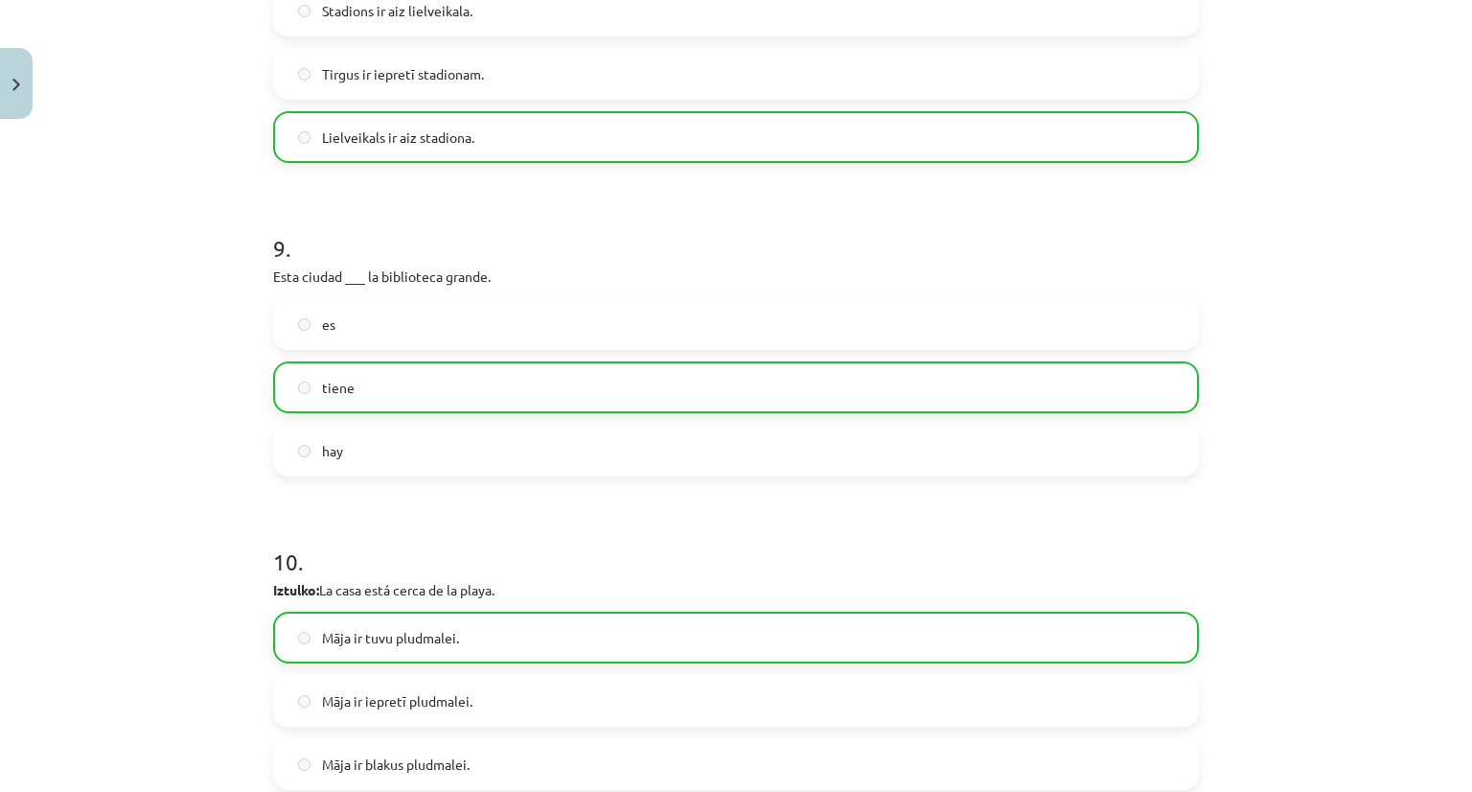
scroll to position [2968, 0]
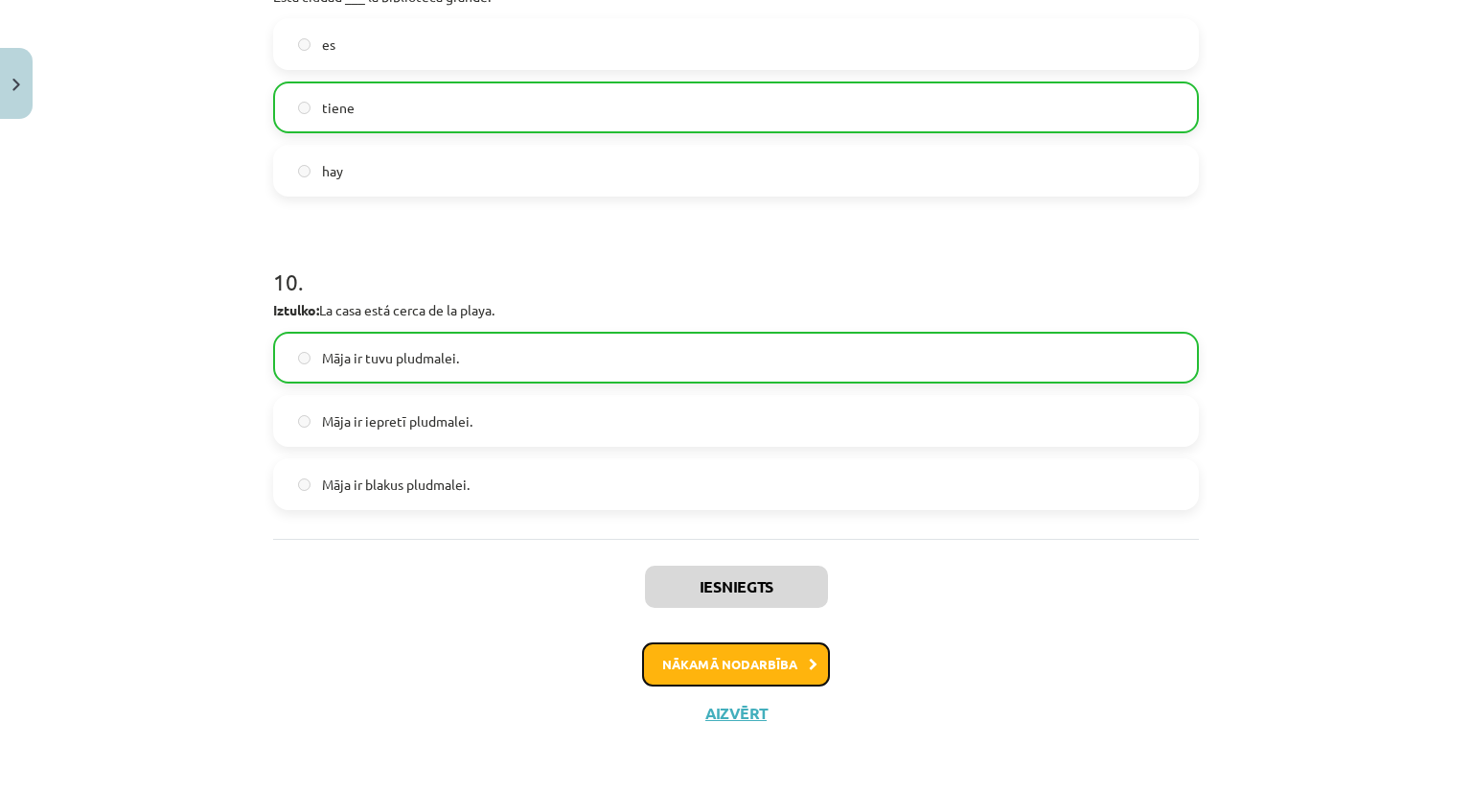
click at [754, 662] on button "Nākamā nodarbība" at bounding box center [736, 664] width 188 height 44
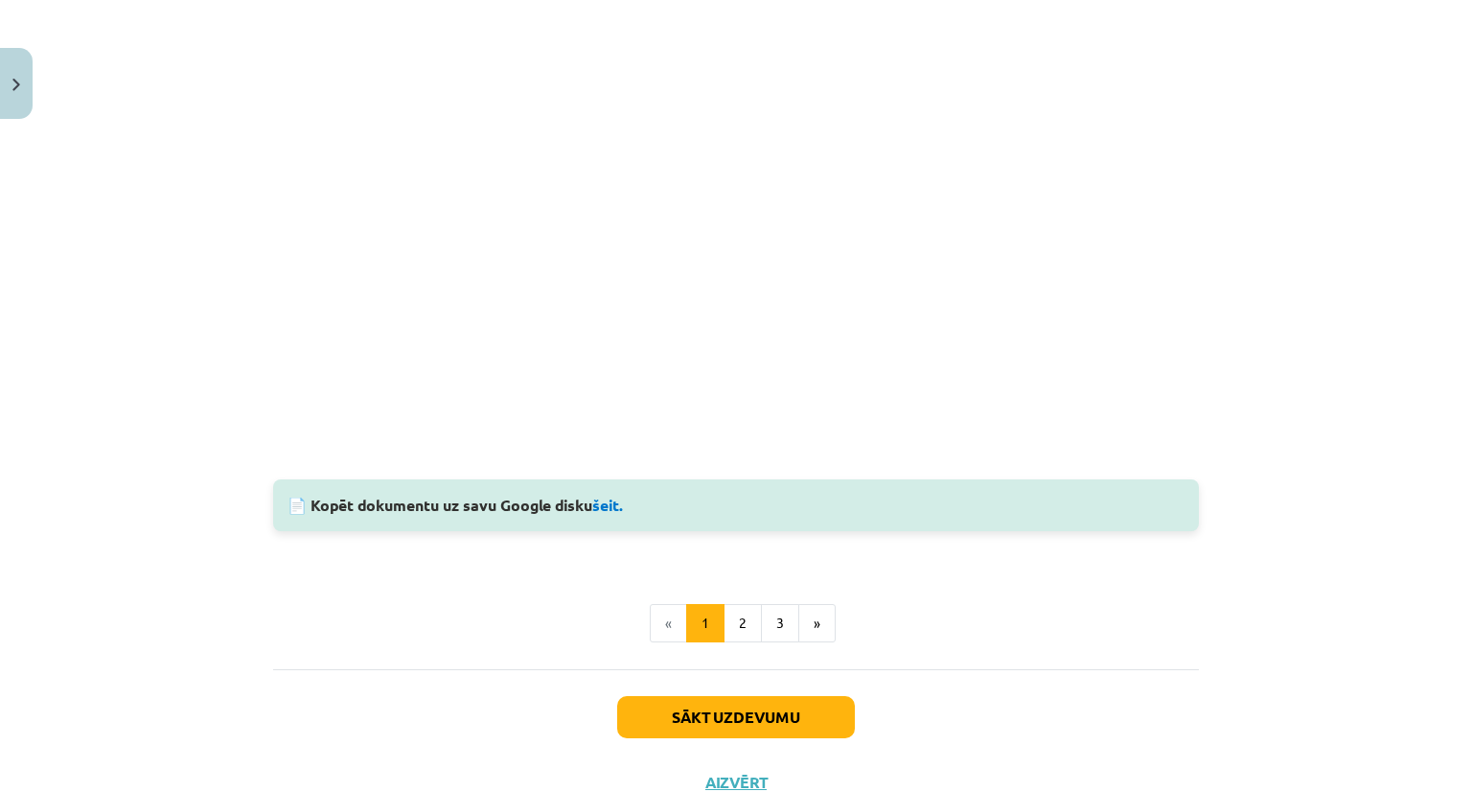
scroll to position [1582, 0]
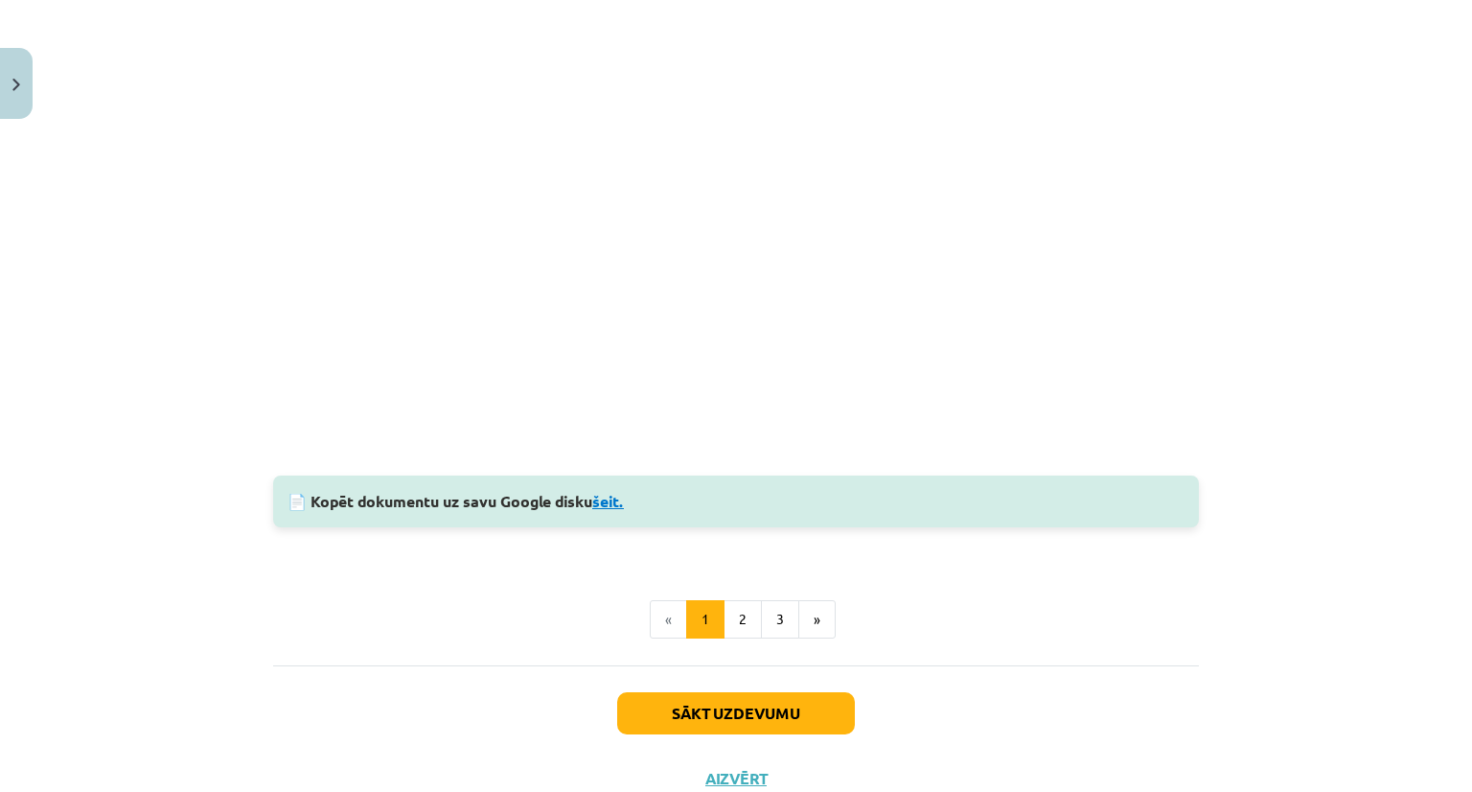
click at [610, 506] on link "šeit." at bounding box center [608, 501] width 32 height 20
click at [736, 625] on button "2" at bounding box center [743, 619] width 38 height 38
click at [736, 692] on button "Sākt uzdevumu" at bounding box center [736, 713] width 238 height 42
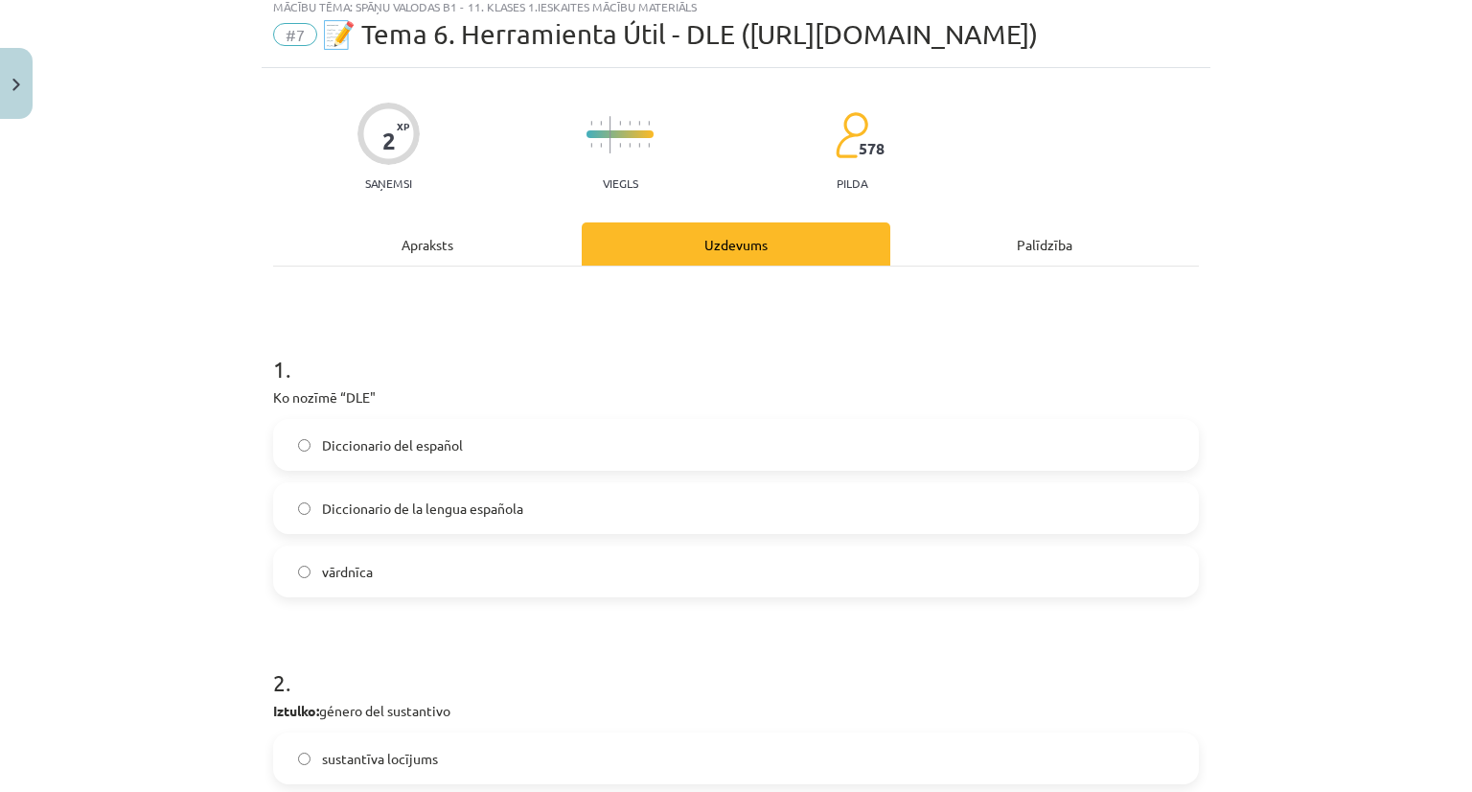
scroll to position [48, 0]
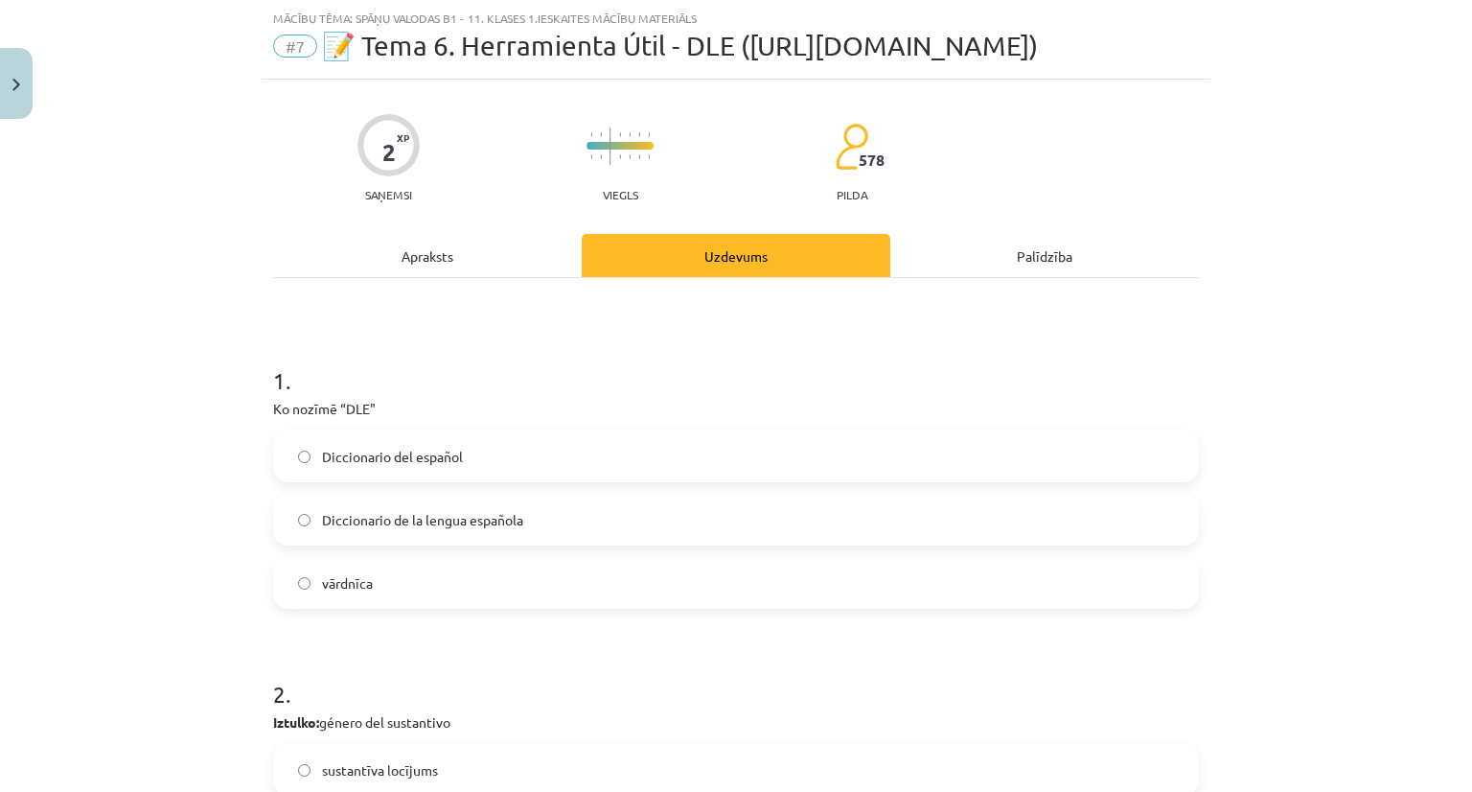
click at [457, 254] on div "Apraksts" at bounding box center [427, 255] width 309 height 43
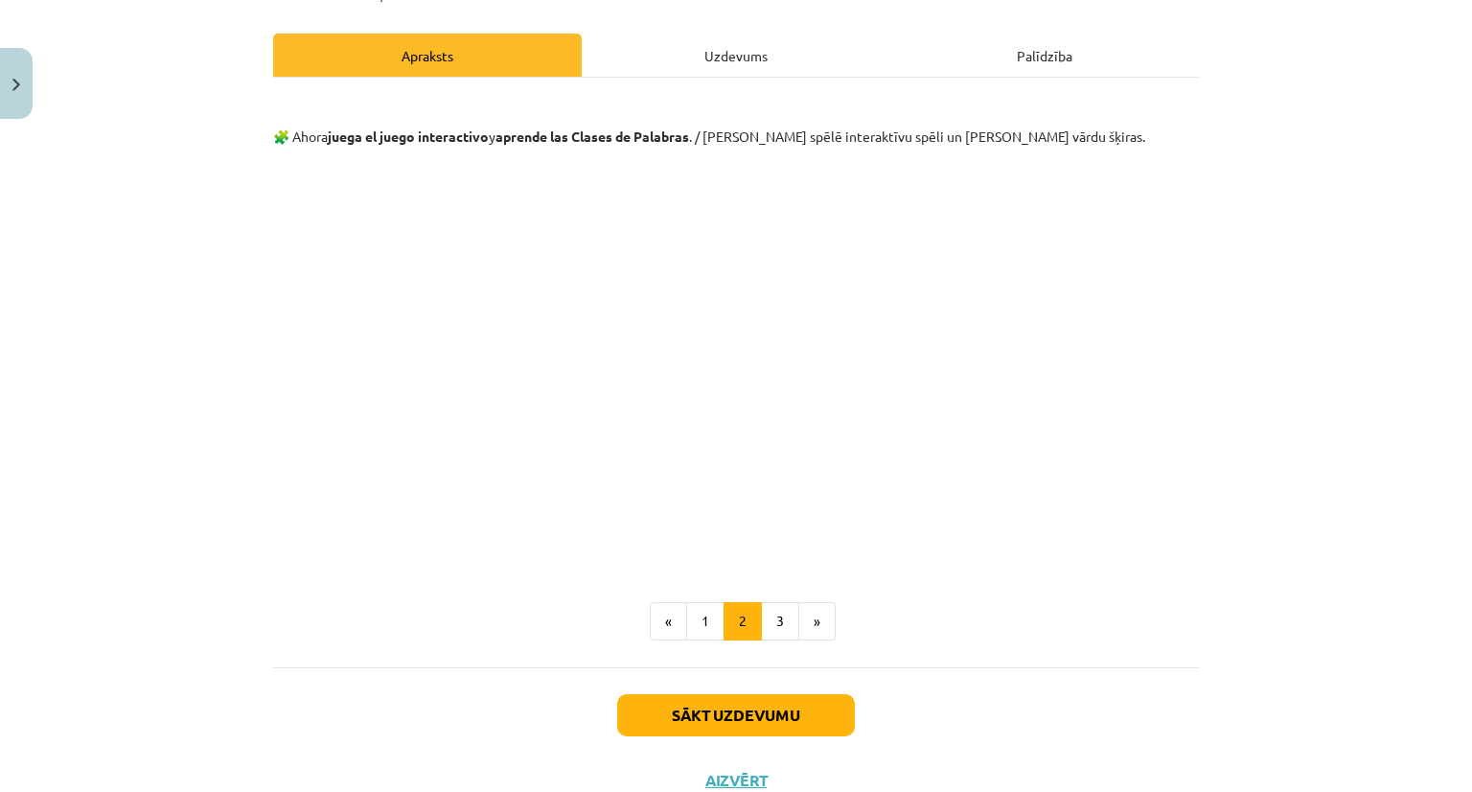
scroll to position [316, 0]
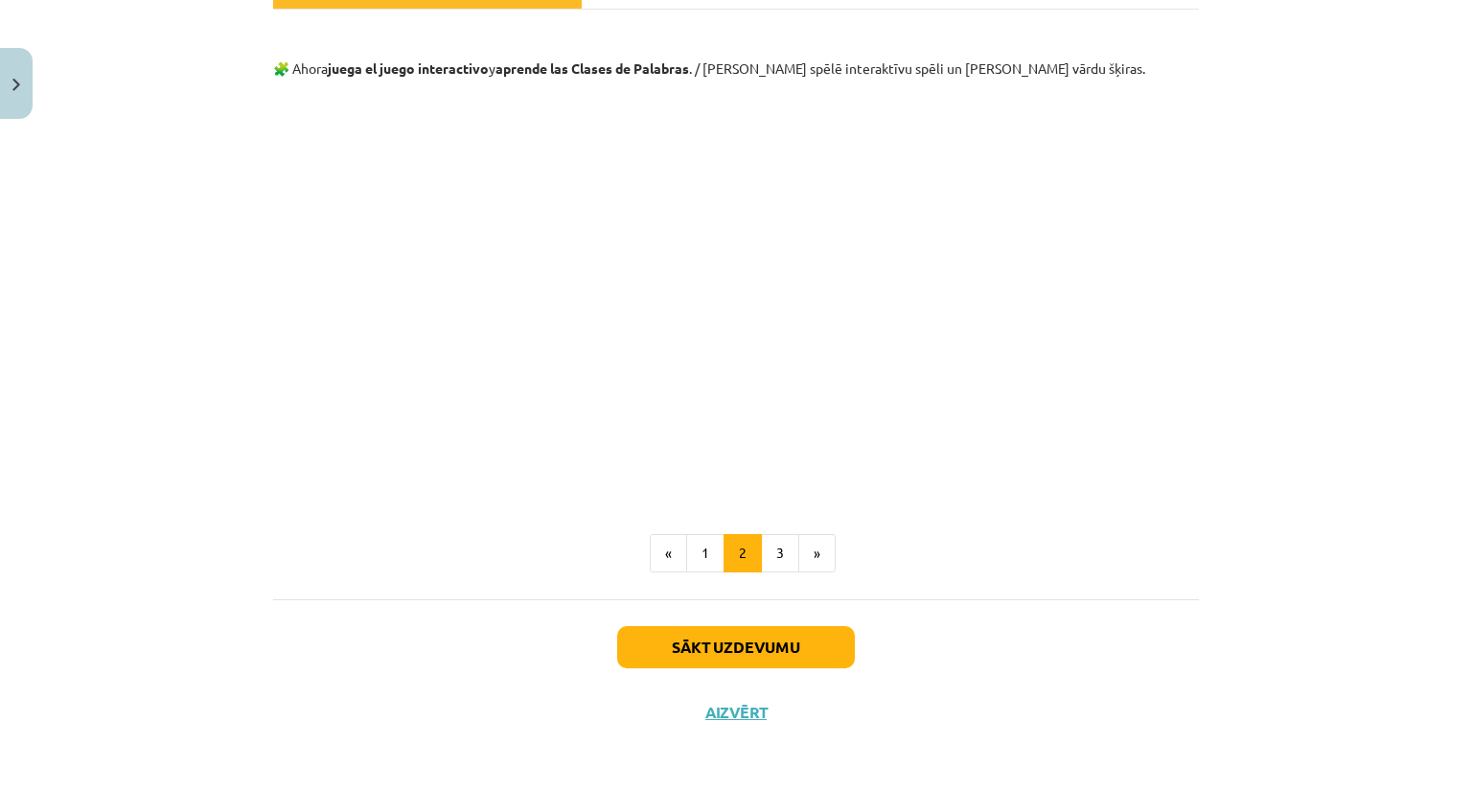
click at [769, 573] on div "🧩 Ahora juega el juego interactivo y aprende las Clases de Palabras . / Tagad s…" at bounding box center [736, 304] width 926 height 589
click at [774, 565] on button "3" at bounding box center [780, 553] width 38 height 38
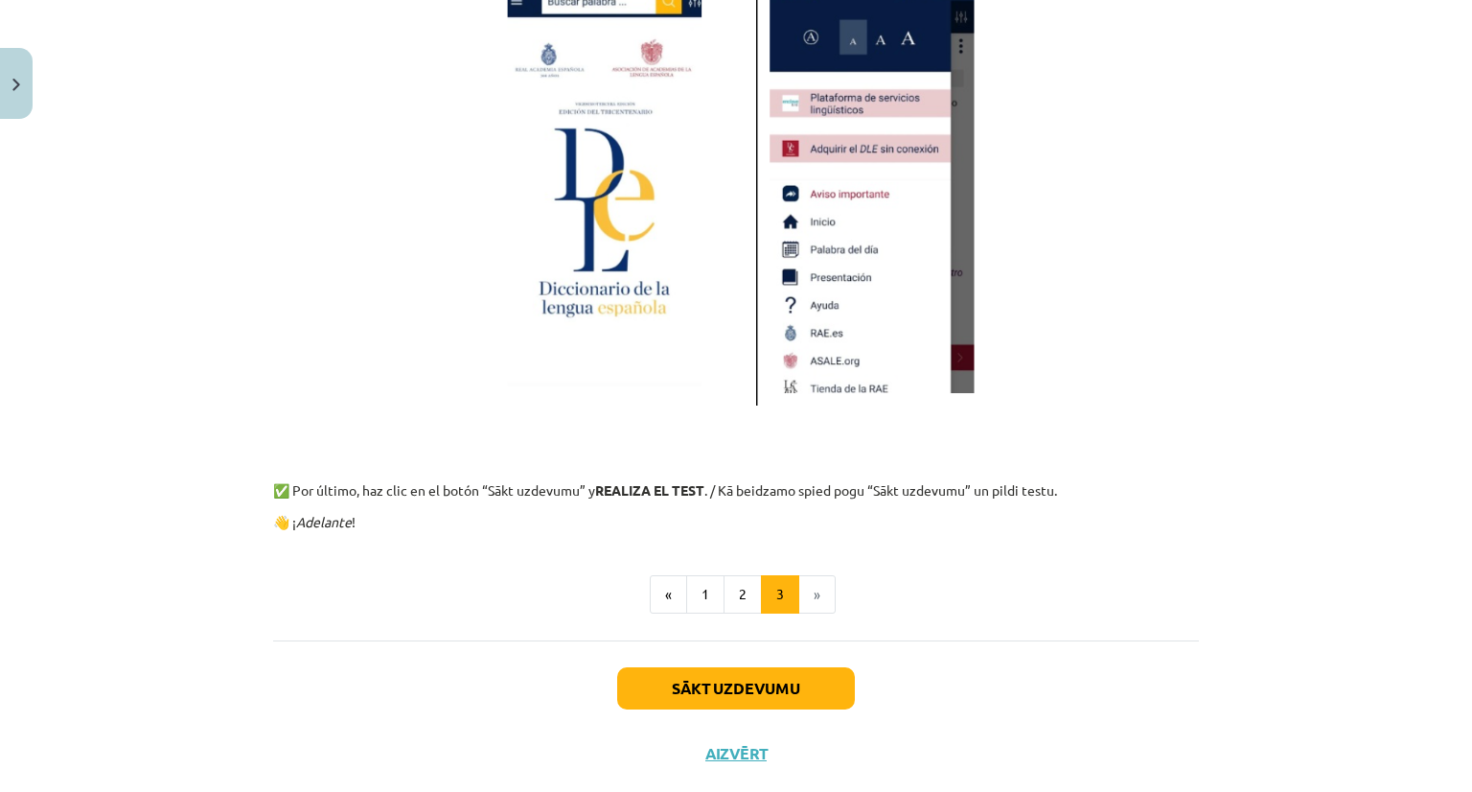
scroll to position [1251, 0]
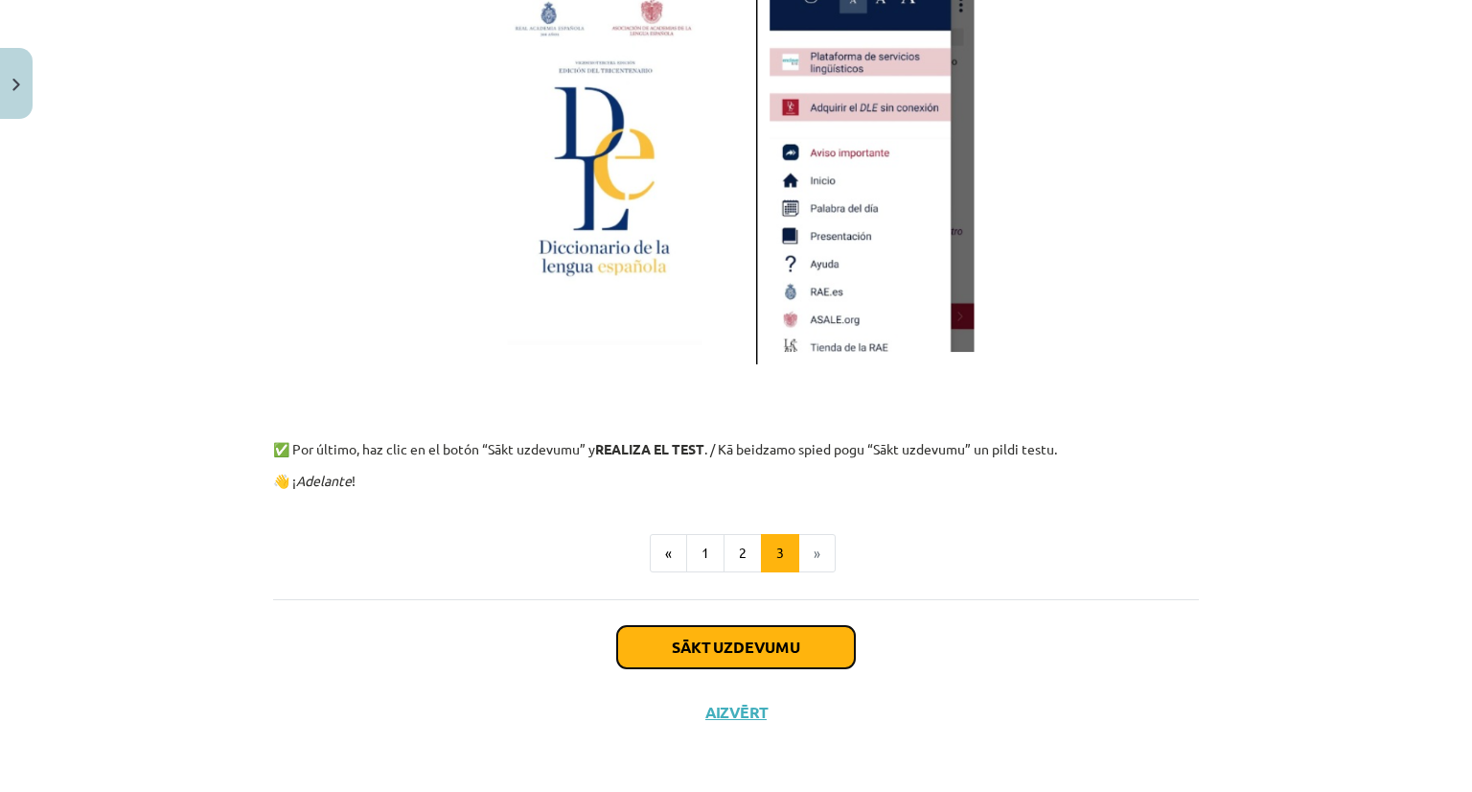
click at [763, 651] on button "Sākt uzdevumu" at bounding box center [736, 647] width 238 height 42
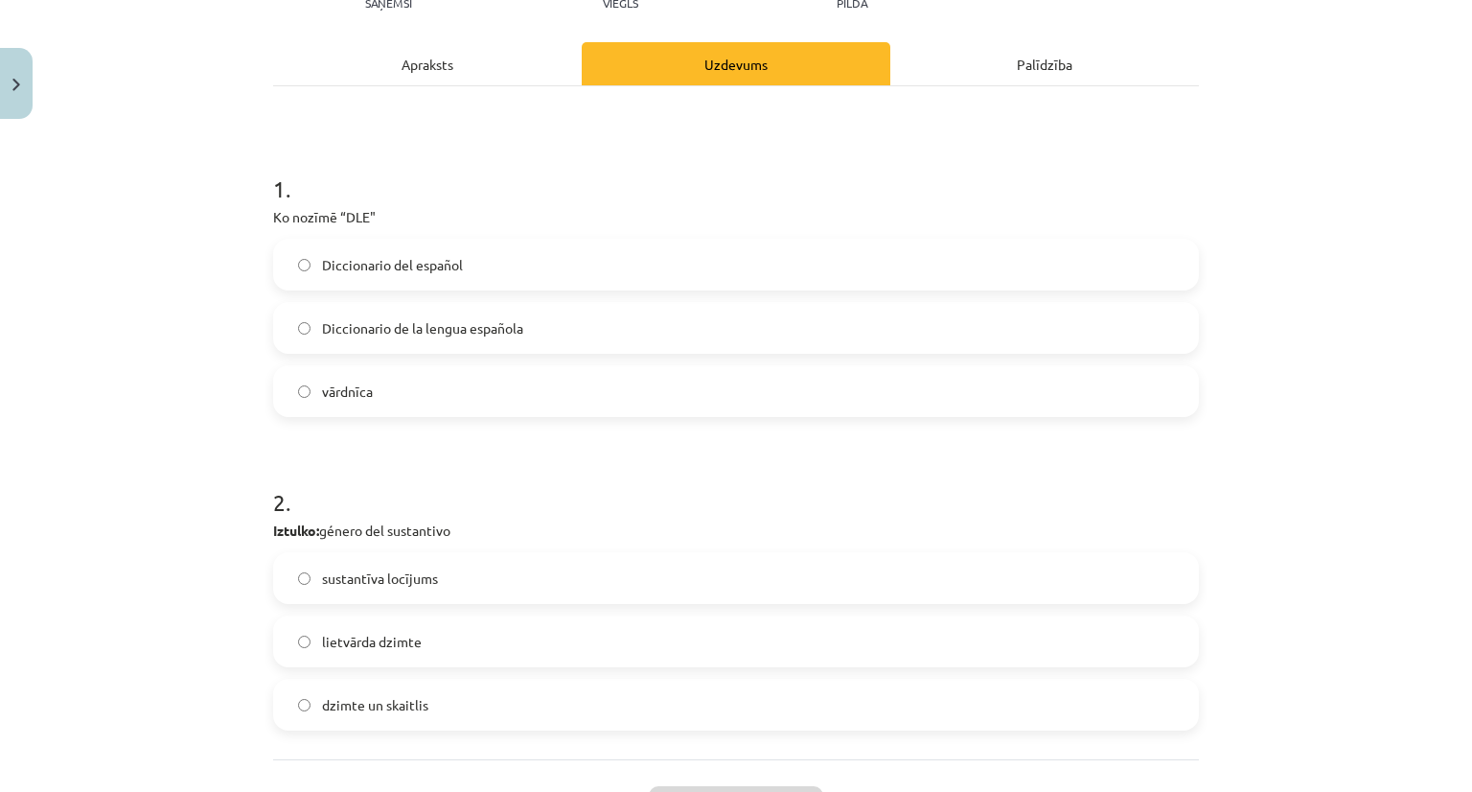
scroll to position [335, 0]
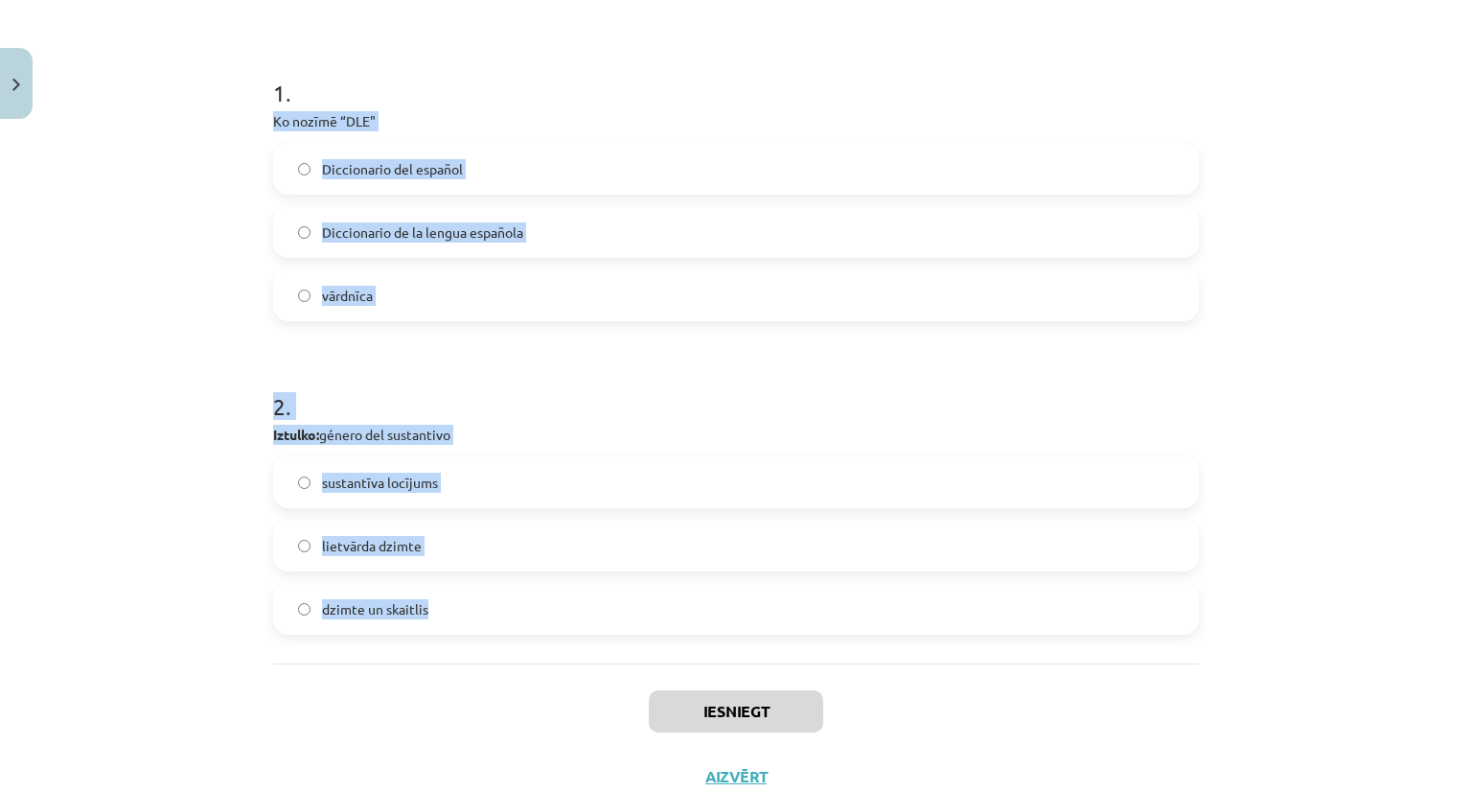
drag, startPoint x: 258, startPoint y: 125, endPoint x: 451, endPoint y: 634, distance: 544.5
click at [451, 634] on div "2 XP Saņemsi Viegls 578 pilda Apraksts Uzdevums Palīdzība 1 . Ko nozīmē “DLE" D…" at bounding box center [736, 300] width 949 height 1017
copy form "Ko nozīmē “DLE" Diccionario del español Diccionario de la lengua española vārdn…"
click at [550, 223] on label "Diccionario de la lengua española" at bounding box center [736, 232] width 922 height 48
click at [464, 557] on label "lietvārda dzimte" at bounding box center [736, 545] width 922 height 48
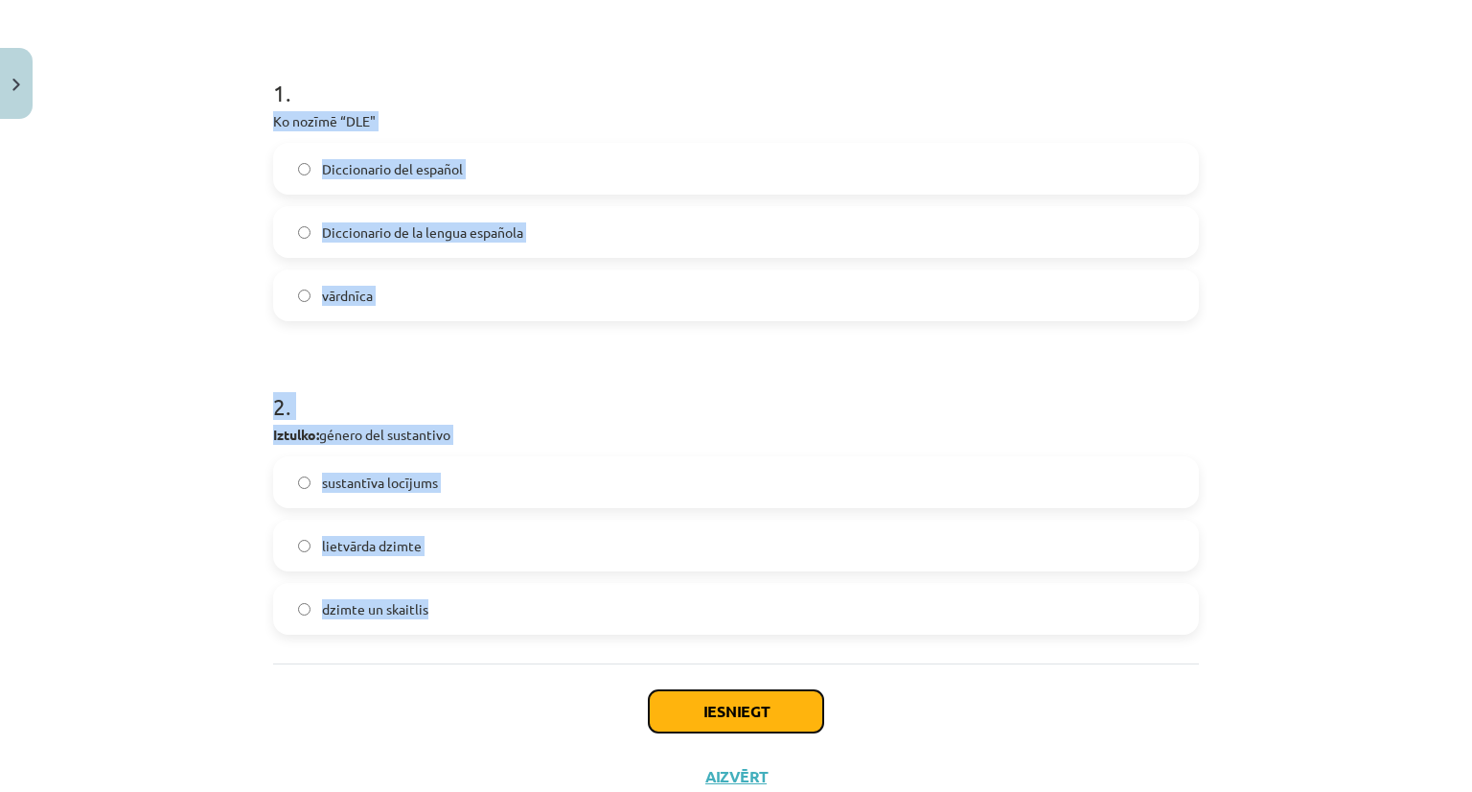
click at [707, 704] on button "Iesniegt" at bounding box center [736, 711] width 174 height 42
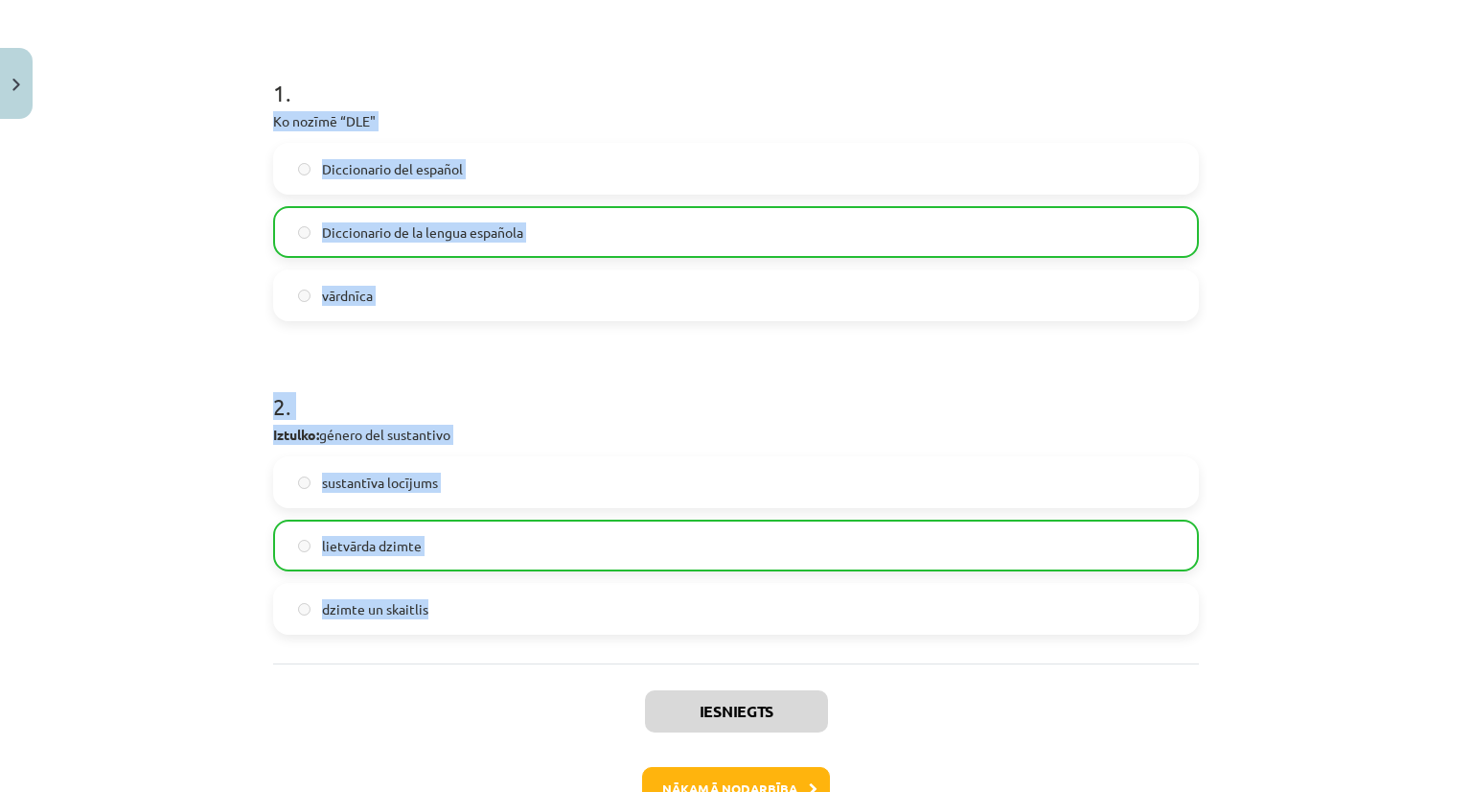
click at [717, 415] on h1 "2 ." at bounding box center [736, 388] width 926 height 59
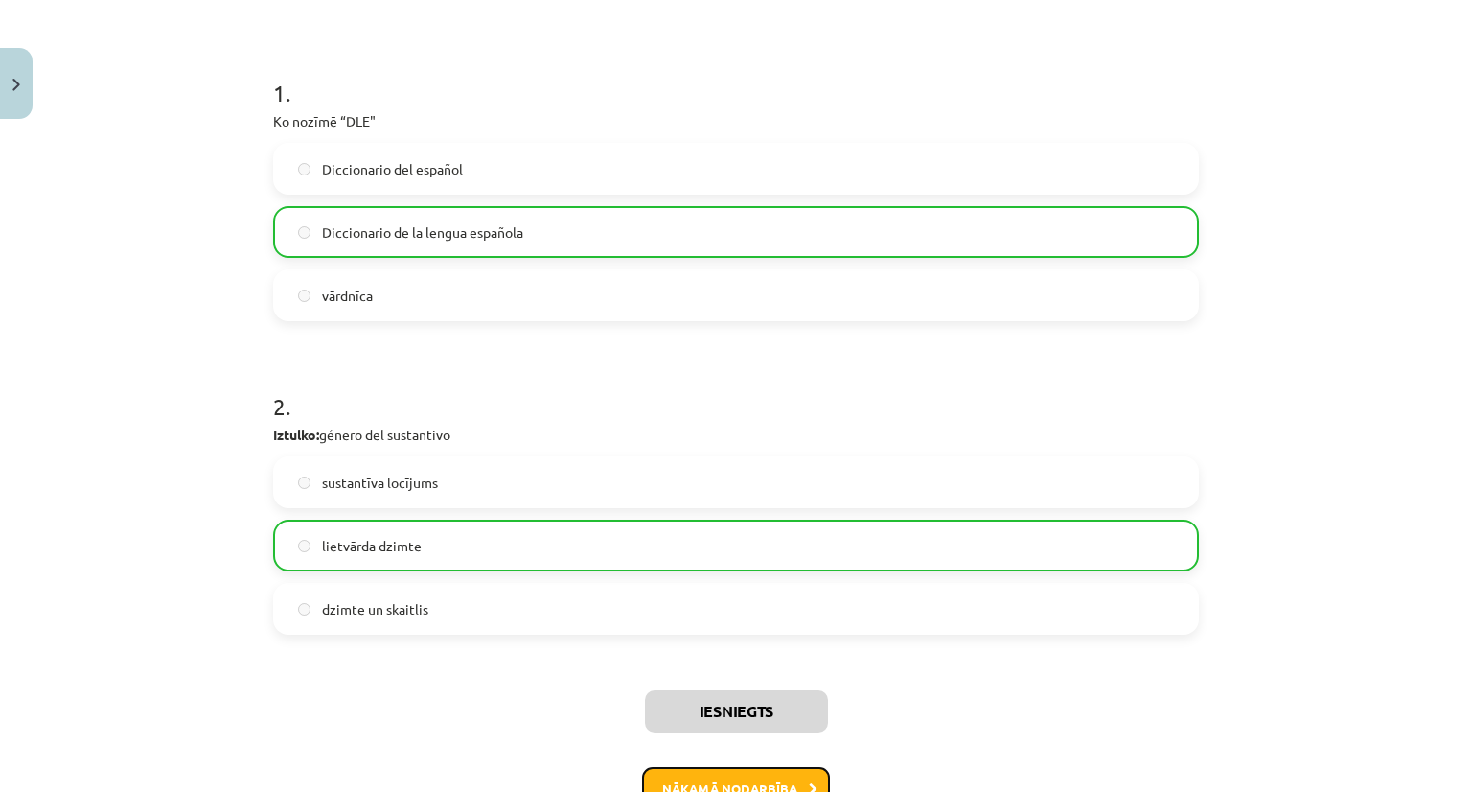
click at [777, 770] on button "Nākamā nodarbība" at bounding box center [736, 789] width 188 height 44
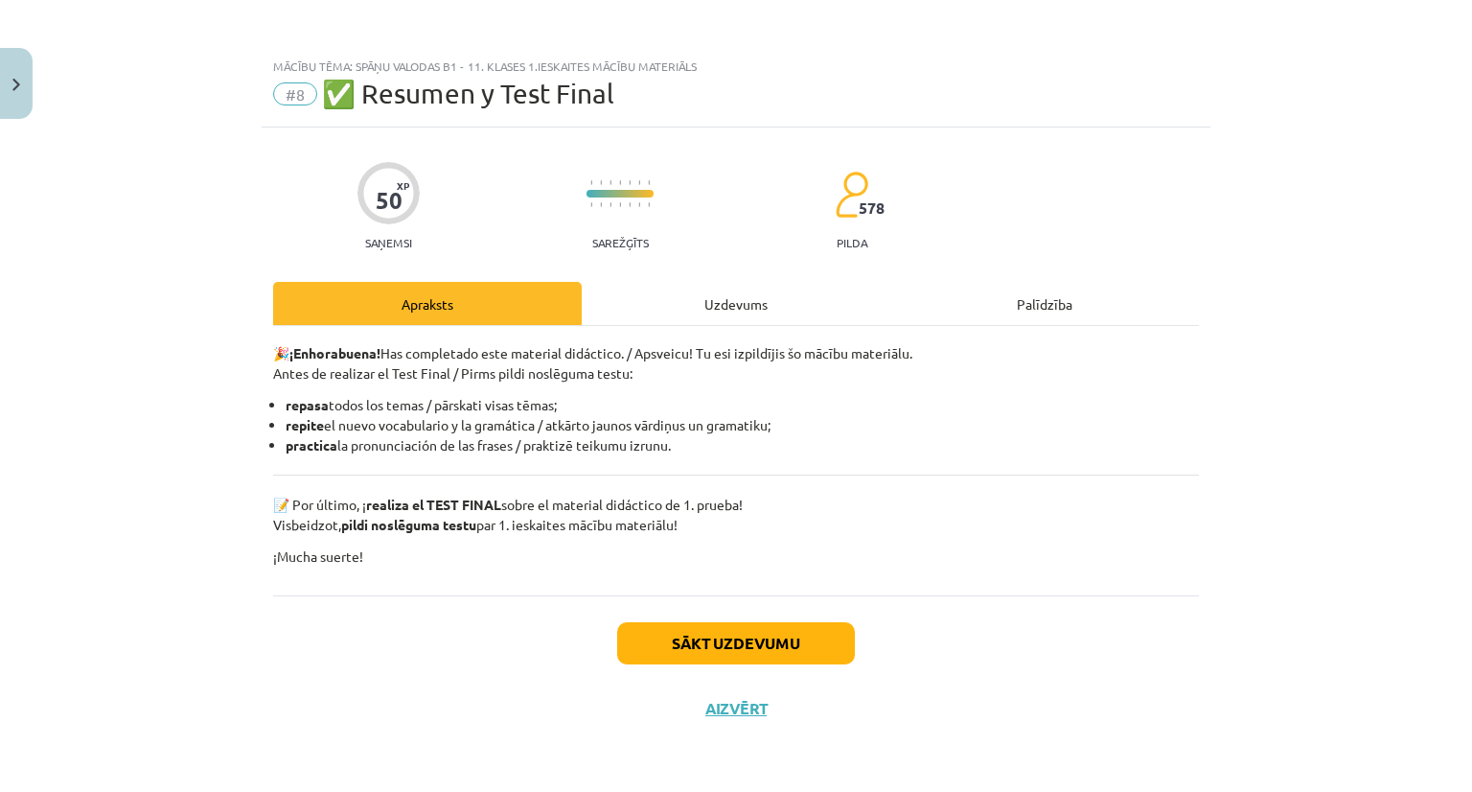
scroll to position [0, 0]
click at [726, 300] on div "Uzdevums" at bounding box center [736, 303] width 309 height 43
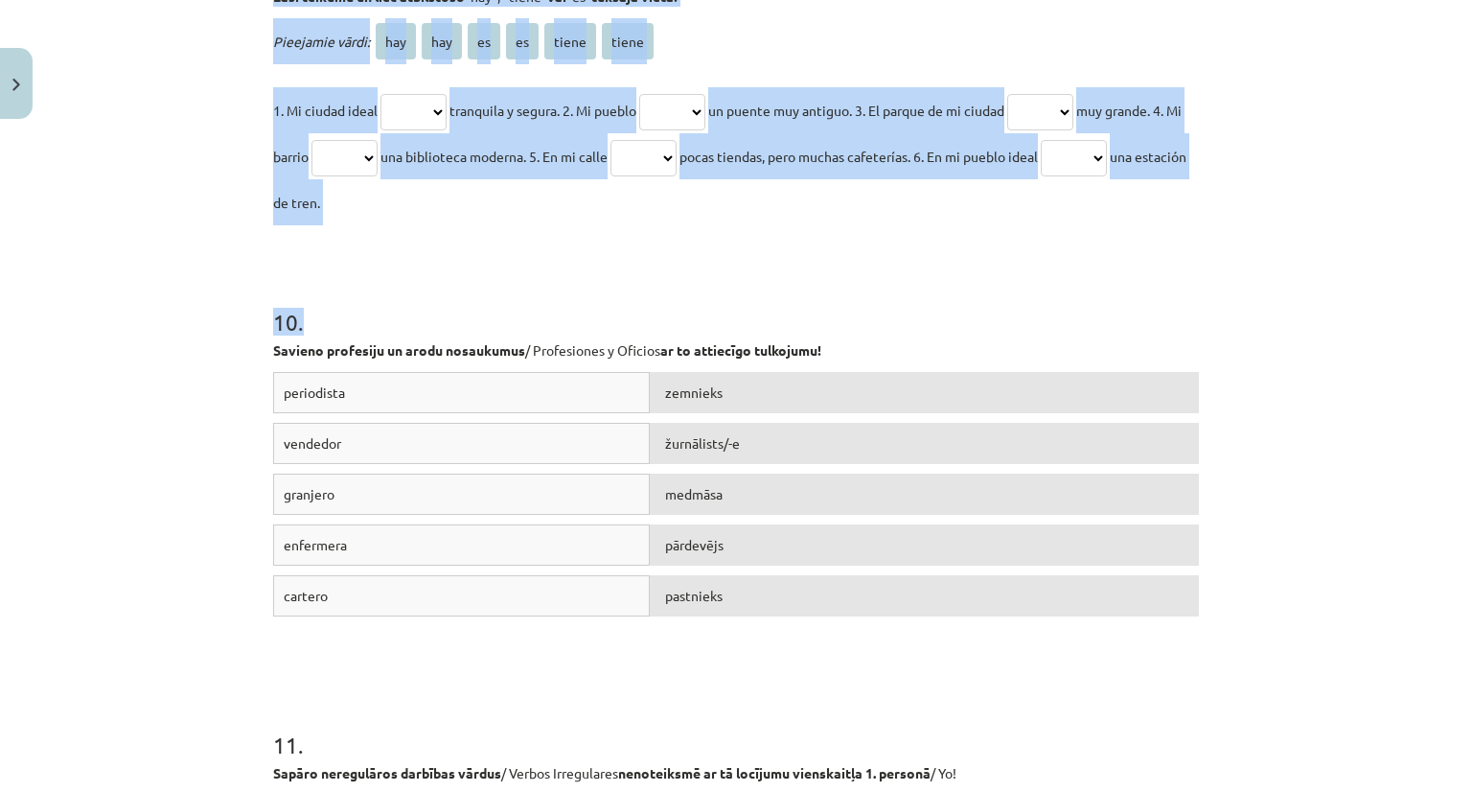
scroll to position [3536, 0]
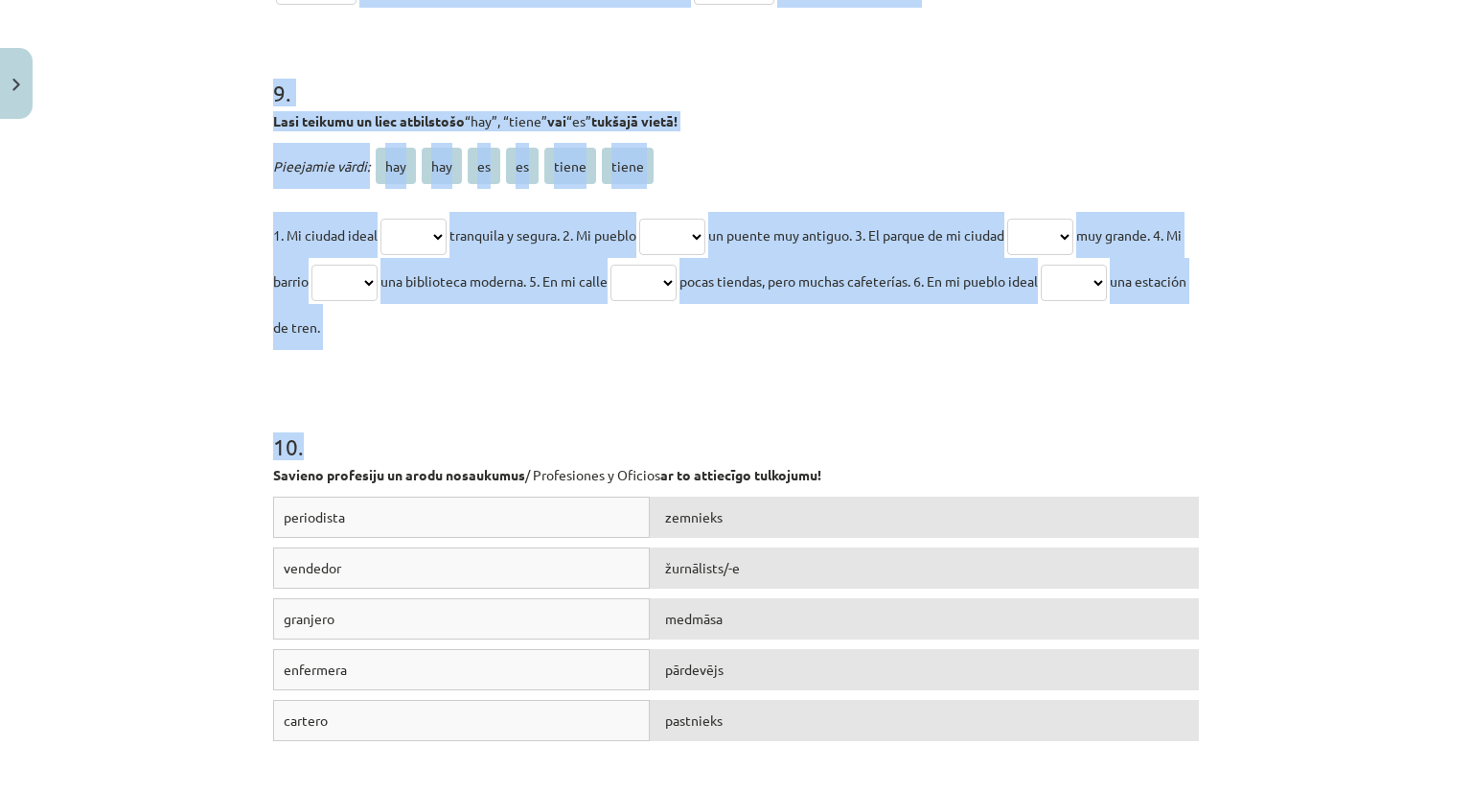
drag, startPoint x: 259, startPoint y: 361, endPoint x: 408, endPoint y: 335, distance: 151.9
copy form "Kuriem no šiem profesiju un arodu nosaukumiem / Profesiones y Oficios sieviešu …"
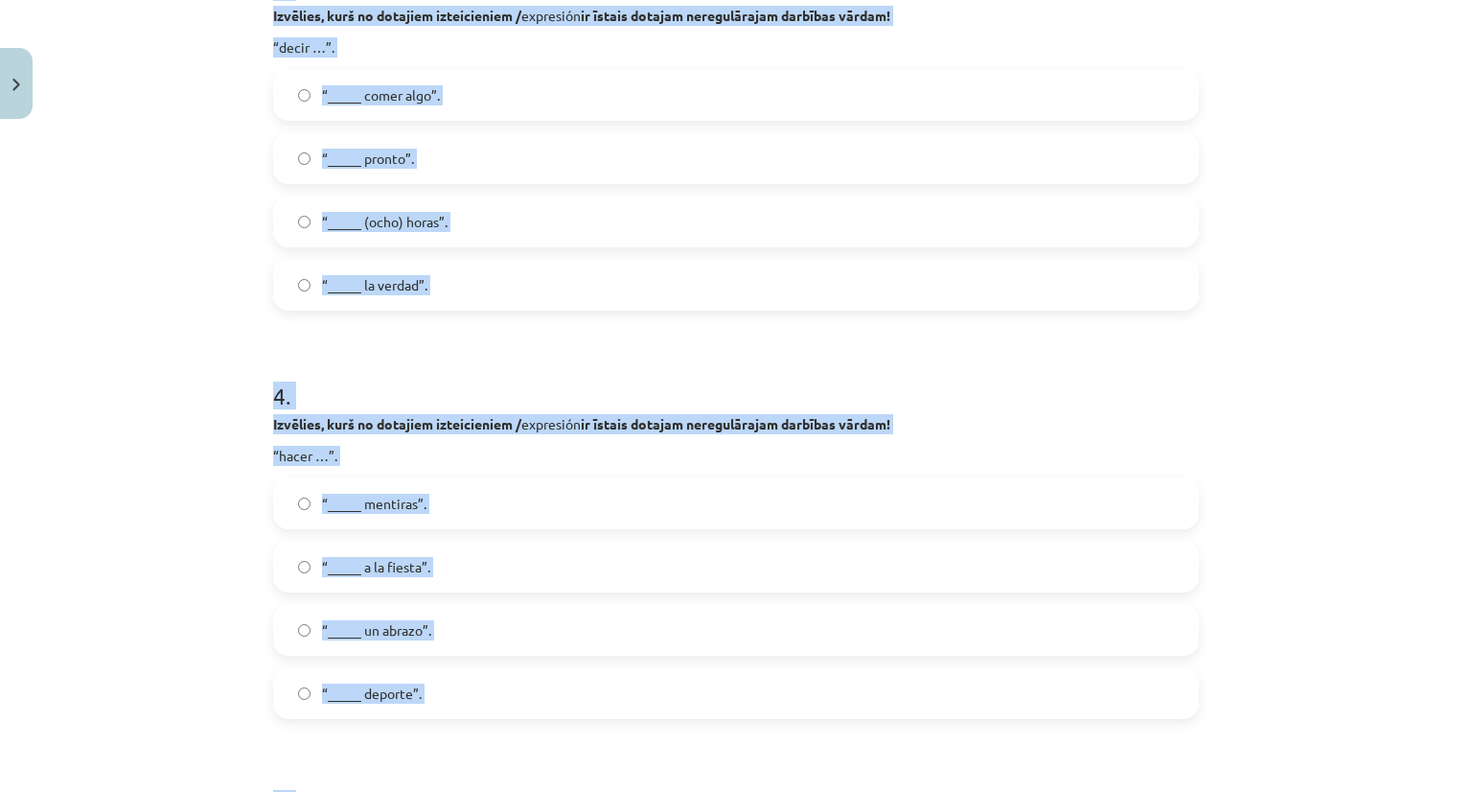
scroll to position [78, 0]
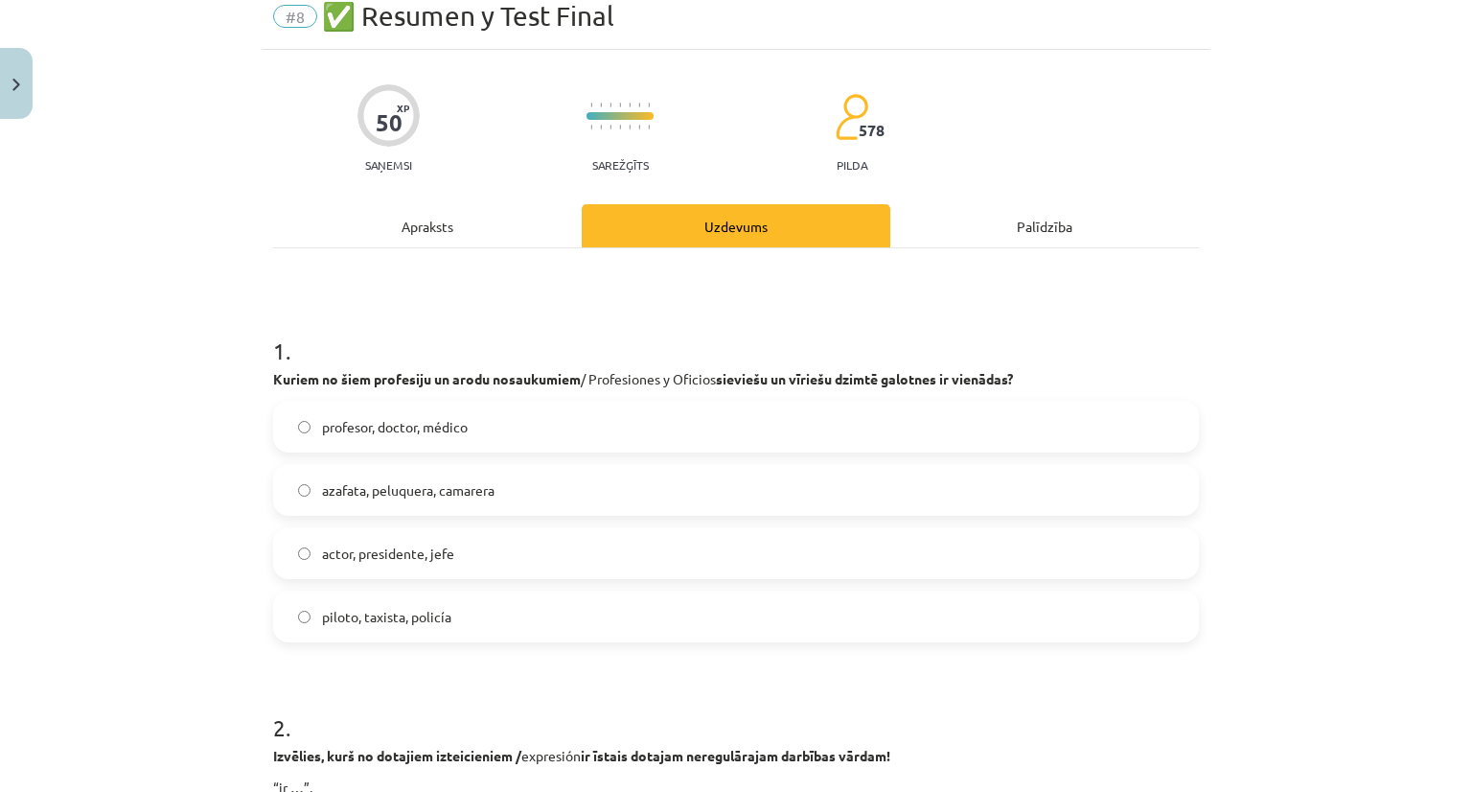
click at [1204, 319] on div "Mācību tēma: Spāņu valodas b1 - 11. klases 1.ieskaites mācību materiāls #8 ✅ Re…" at bounding box center [736, 396] width 1472 height 792
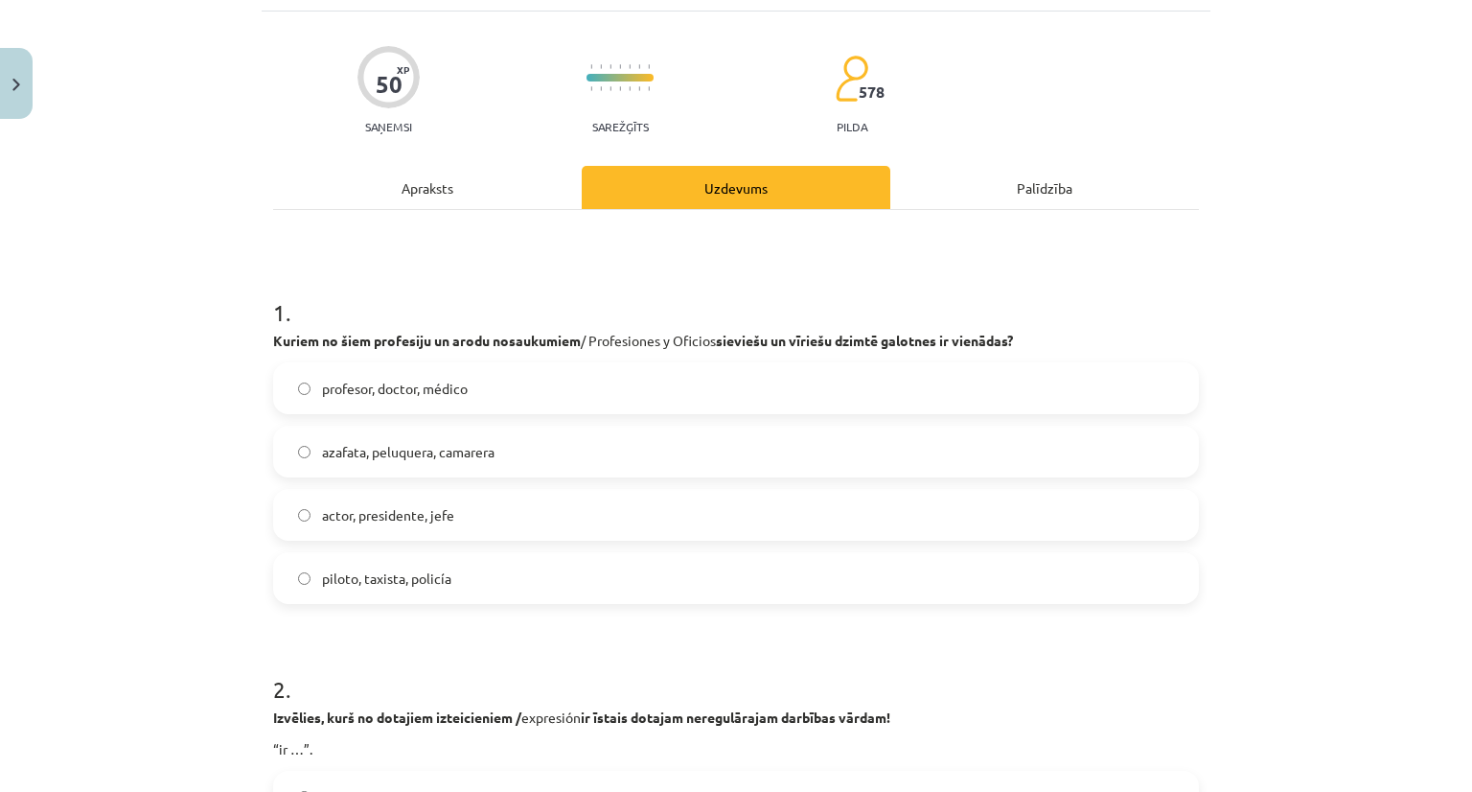
scroll to position [173, 0]
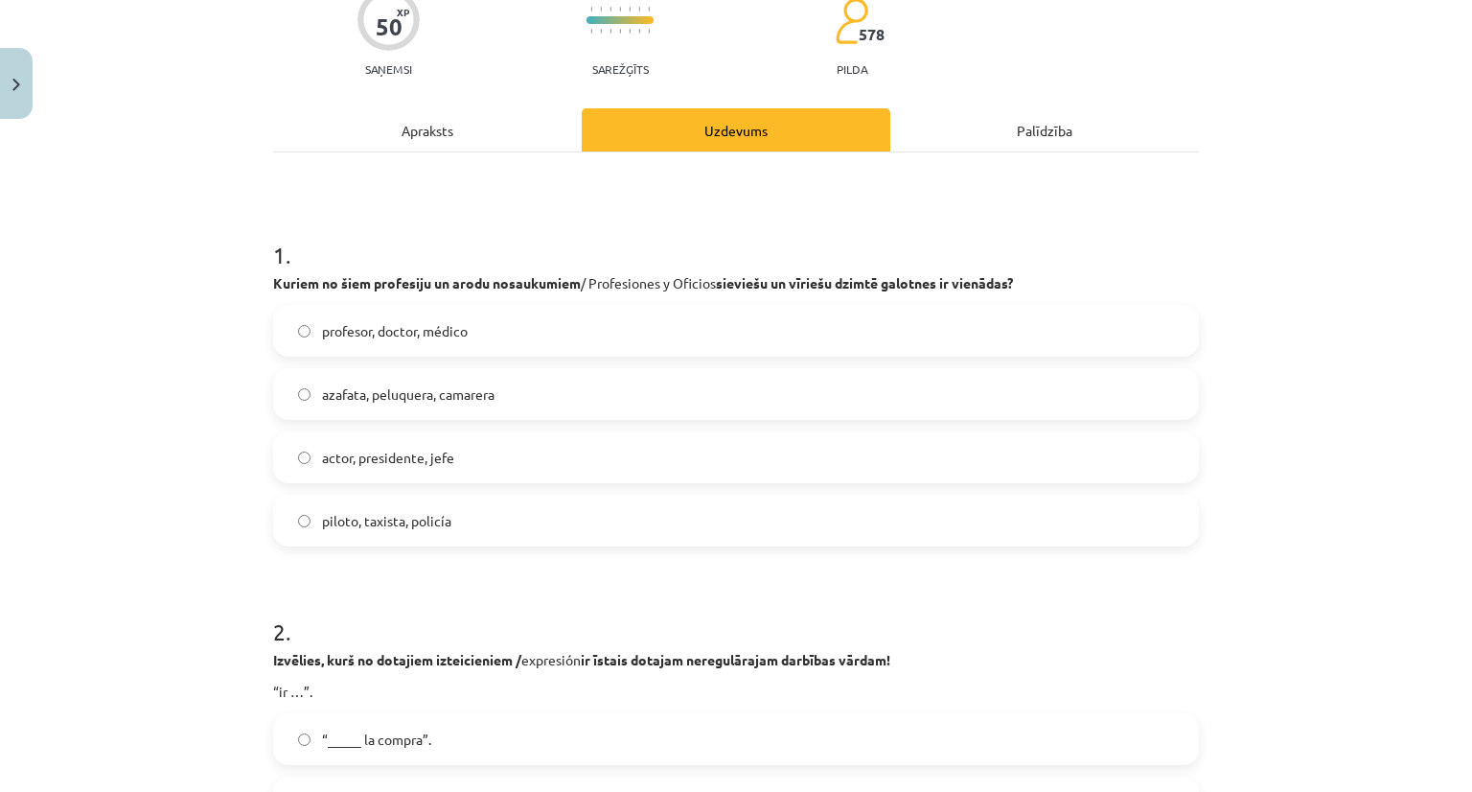
click at [426, 524] on span "piloto, taxista, policía" at bounding box center [386, 521] width 129 height 20
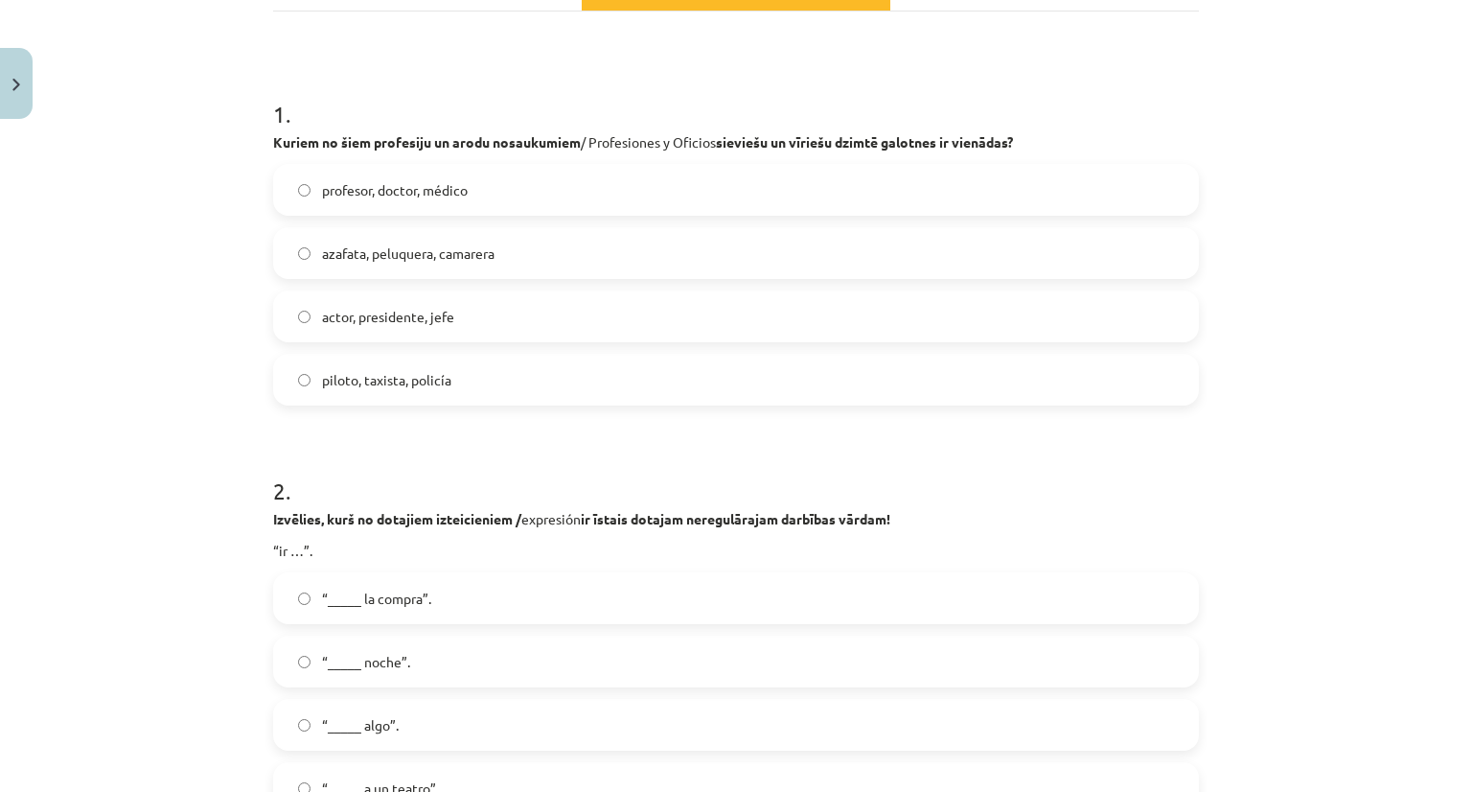
scroll to position [557, 0]
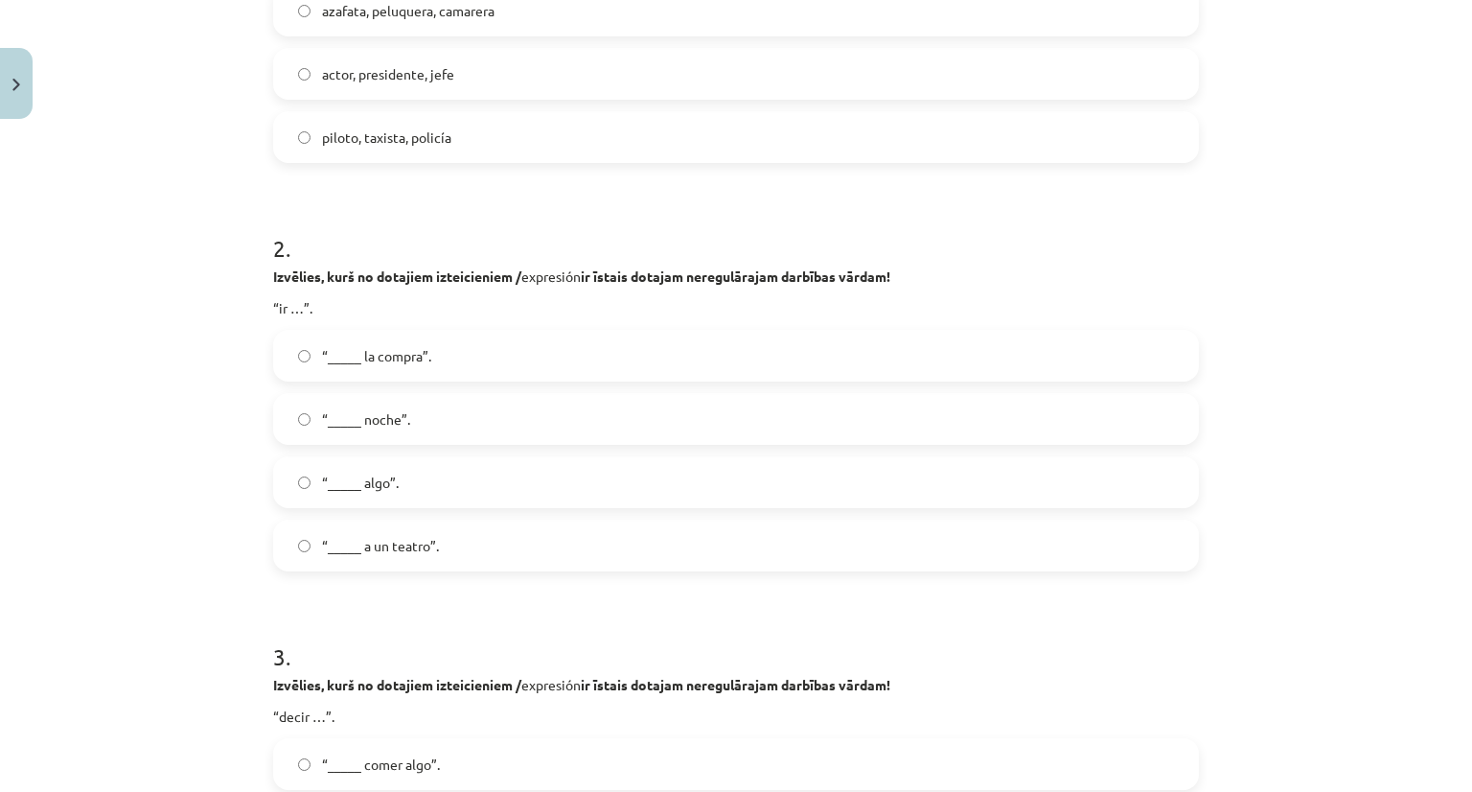
click at [426, 541] on span "“_____ a un teatro”." at bounding box center [380, 546] width 117 height 20
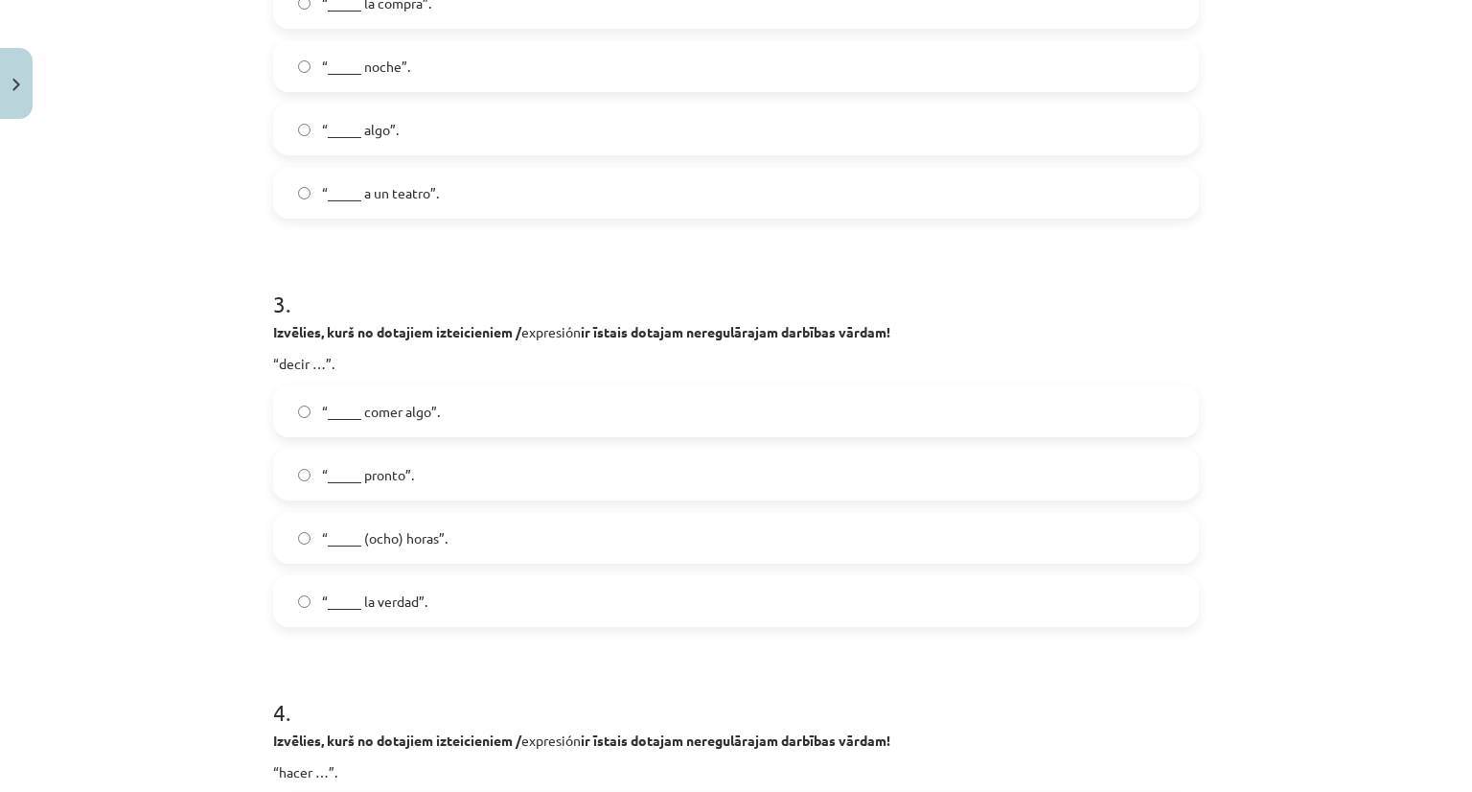
scroll to position [940, 0]
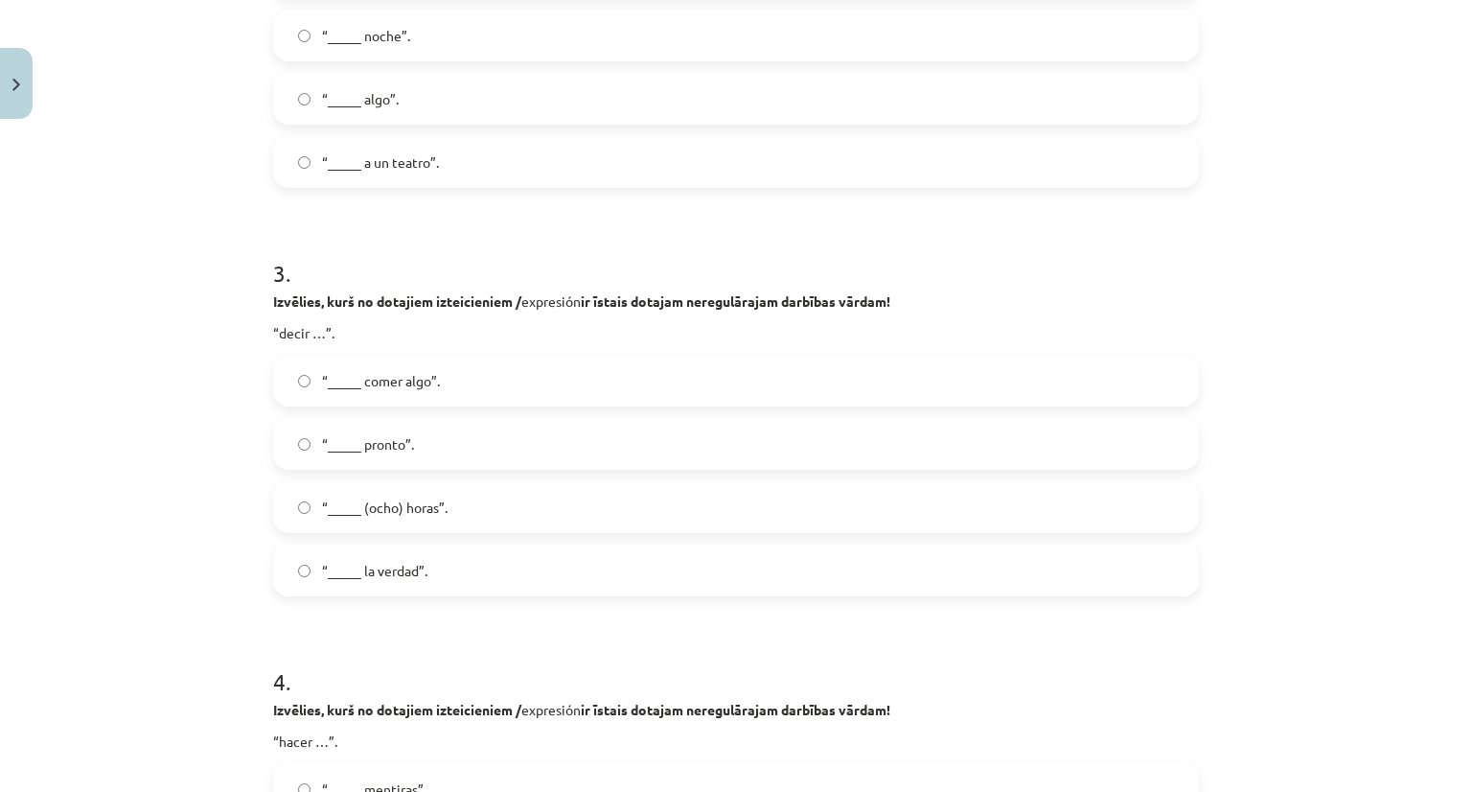
click at [353, 575] on span "“_____ la verdad”." at bounding box center [374, 571] width 105 height 20
click at [273, 565] on div "“_____ la verdad”." at bounding box center [736, 570] width 926 height 52
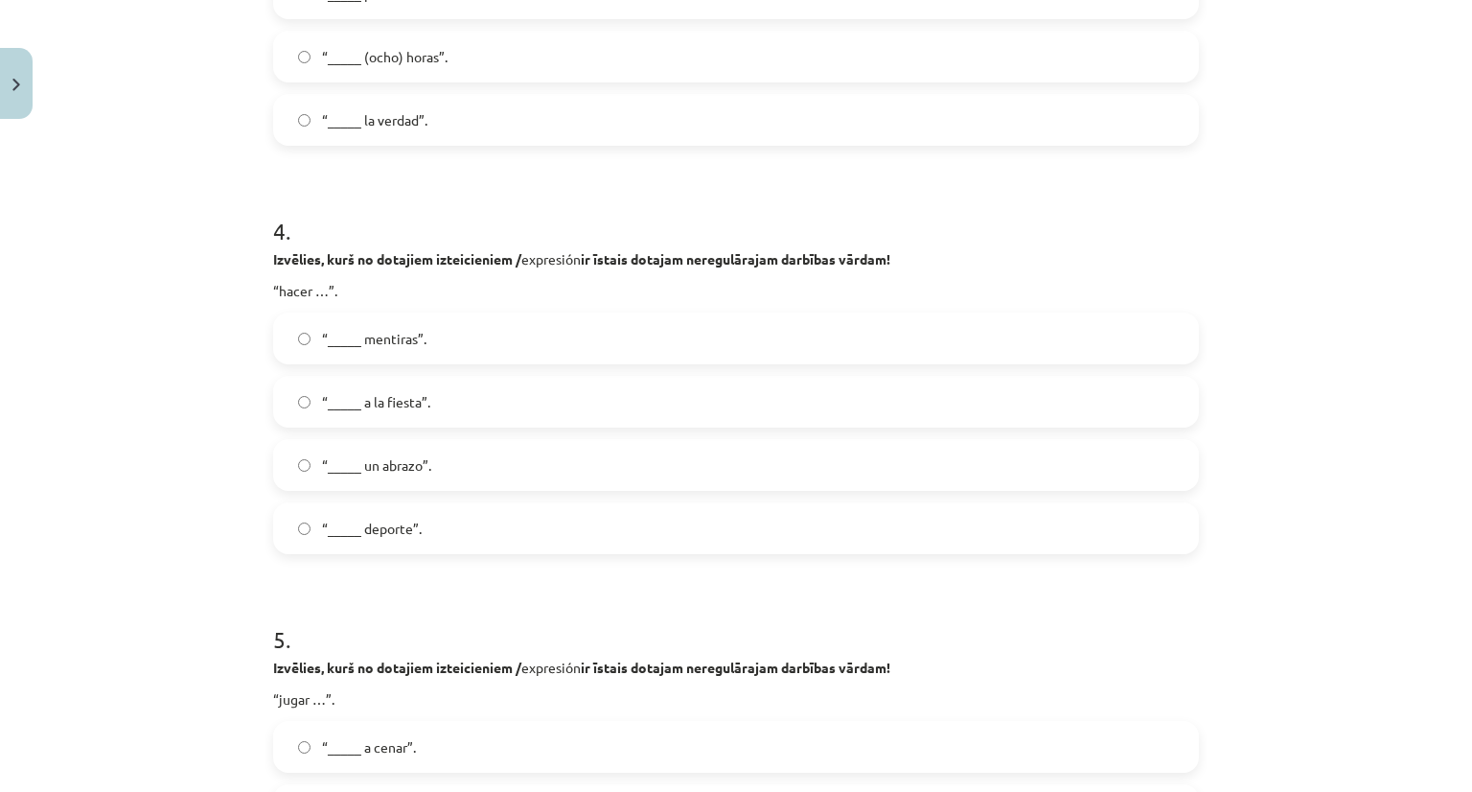
scroll to position [1515, 0]
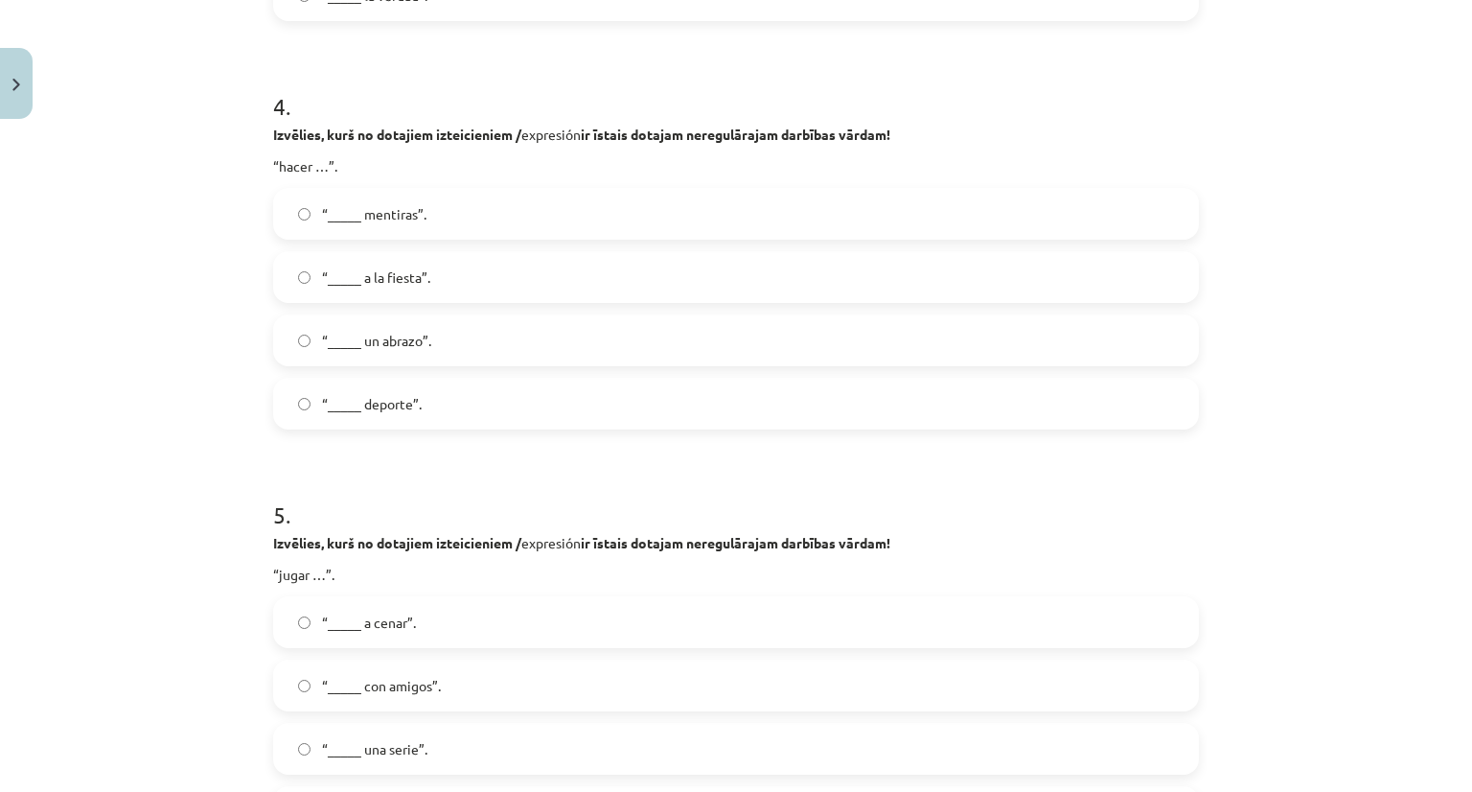
click at [409, 408] on span "“_____ deporte”." at bounding box center [372, 404] width 100 height 20
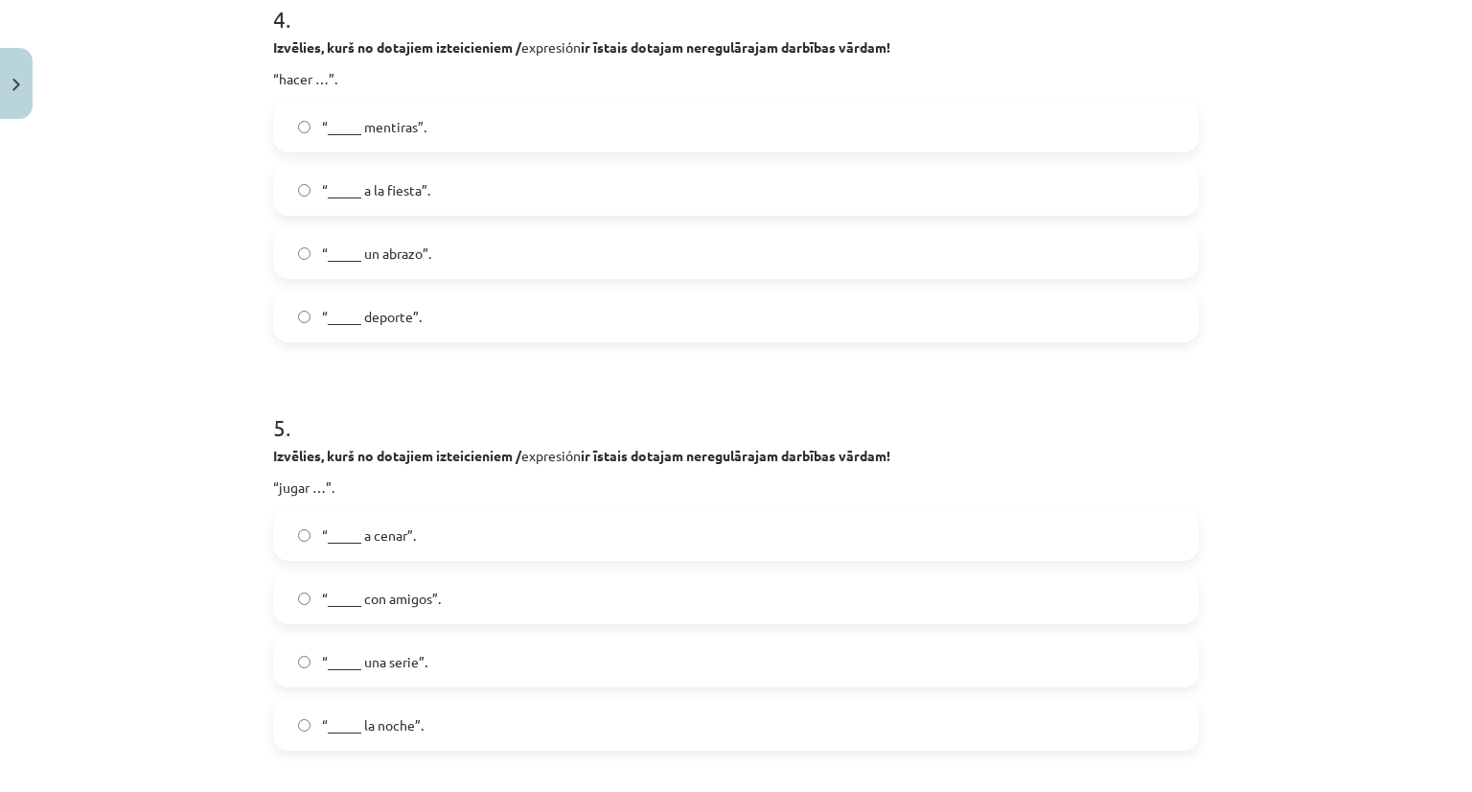
scroll to position [1899, 0]
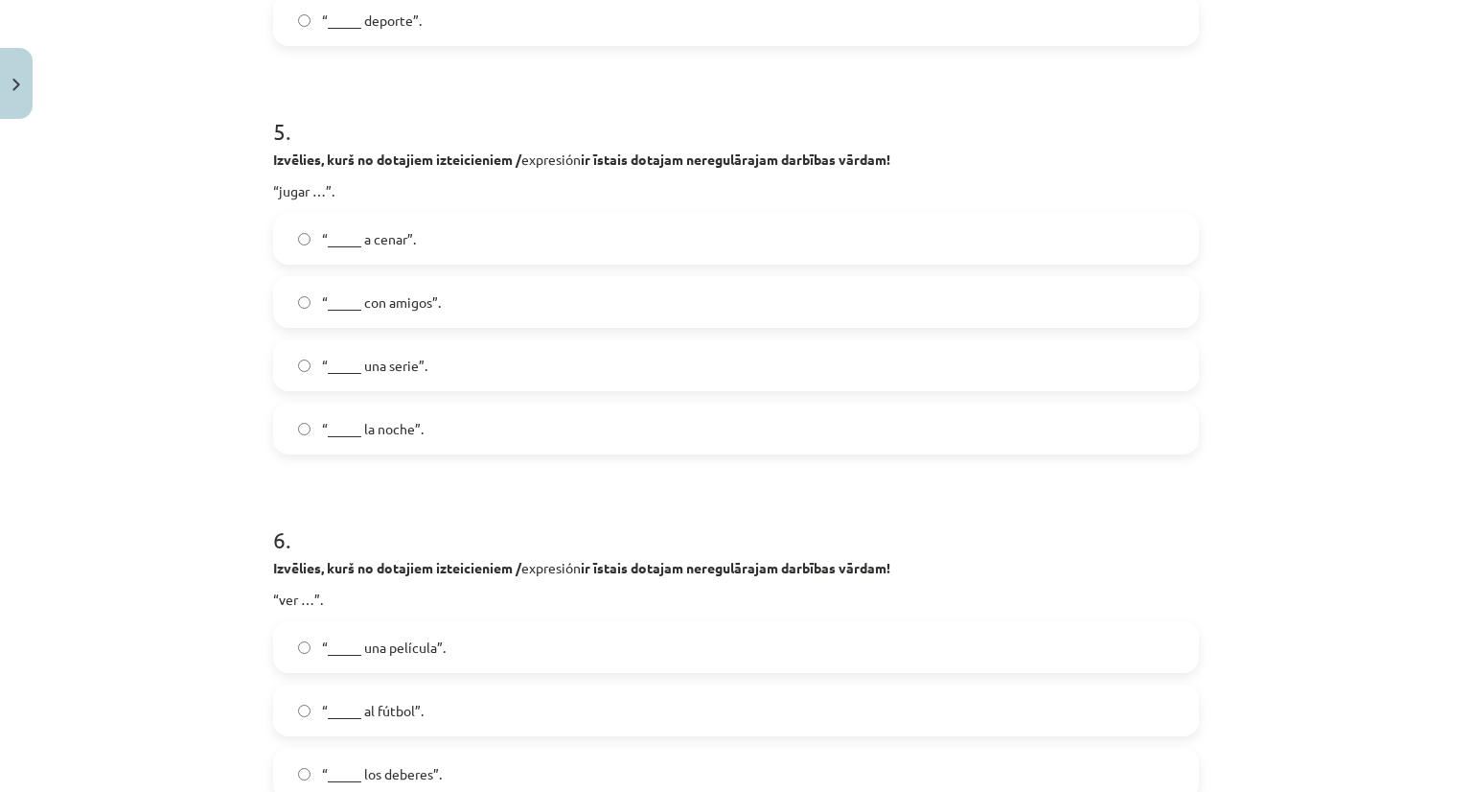
click at [429, 302] on span "“_____ con amigos”." at bounding box center [381, 302] width 119 height 20
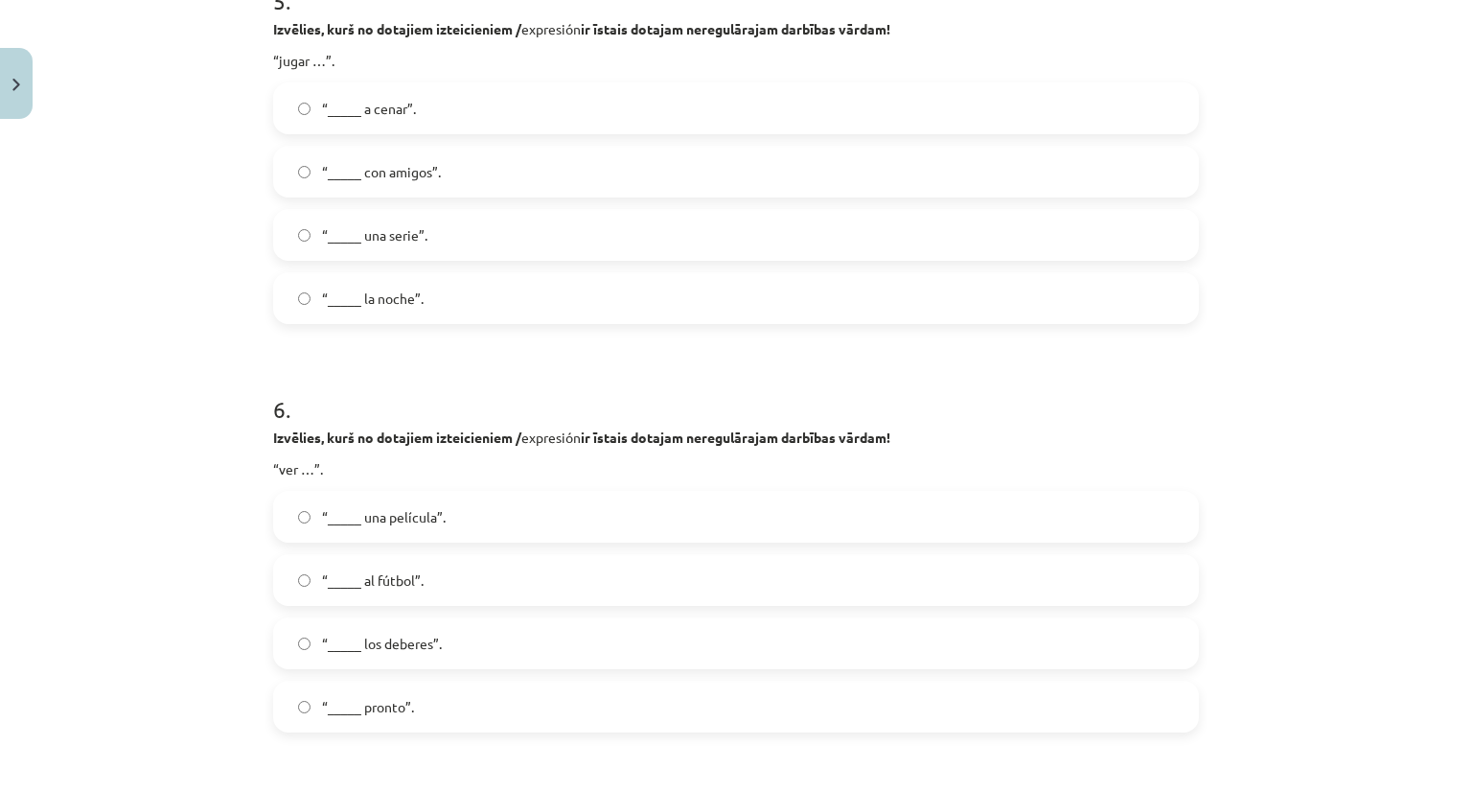
scroll to position [2090, 0]
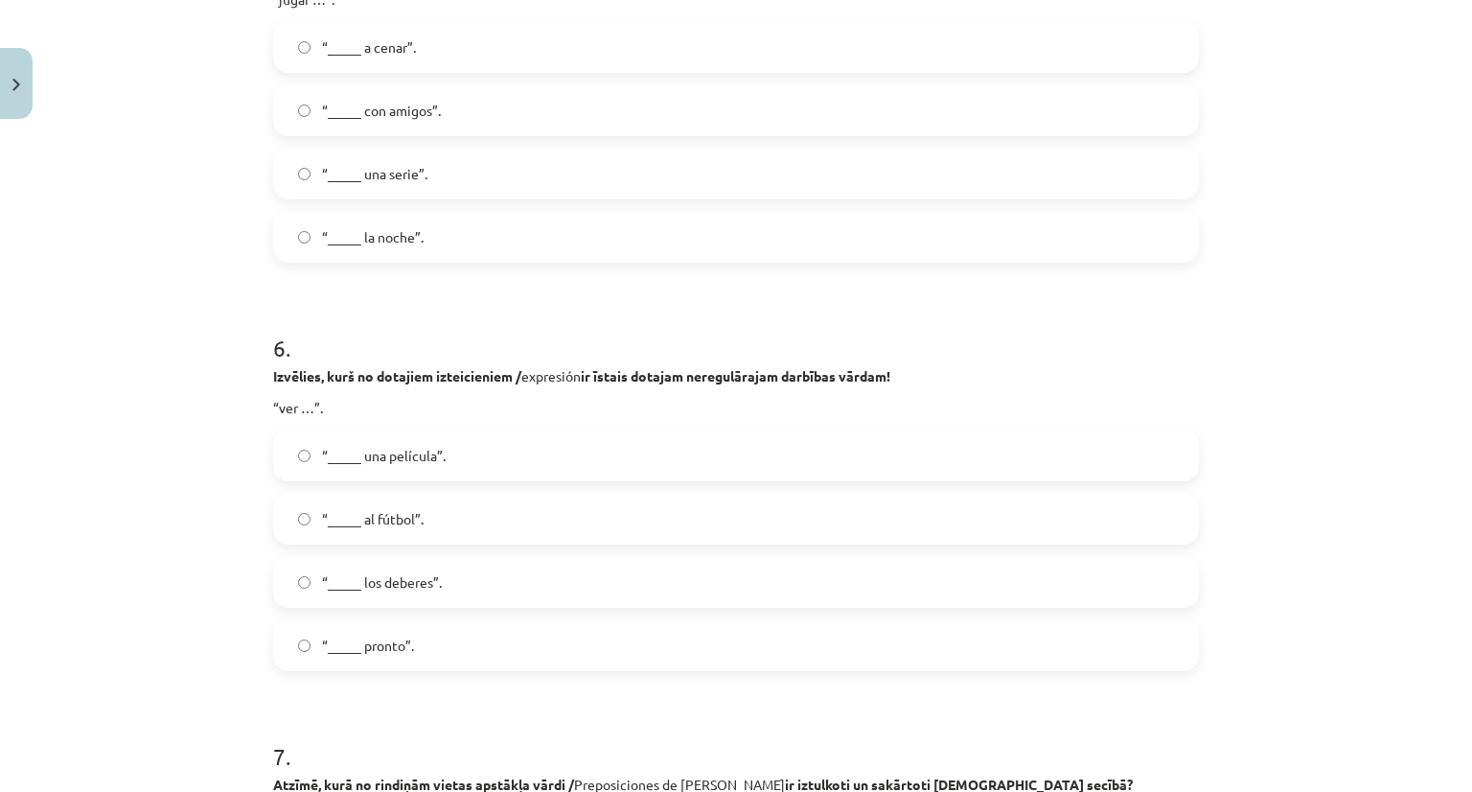
click at [407, 457] on span "“_____ una película”." at bounding box center [384, 456] width 124 height 20
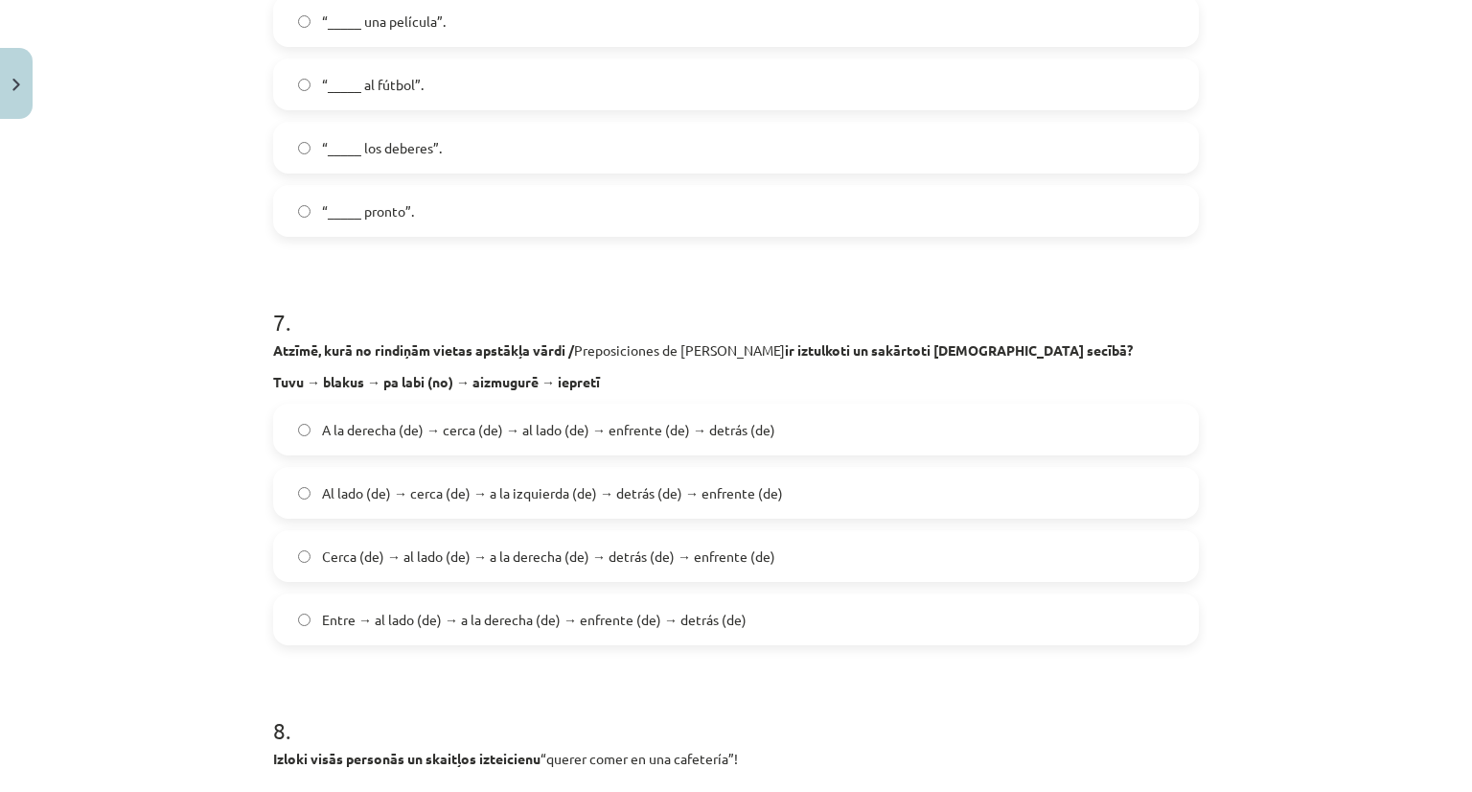
scroll to position [2570, 0]
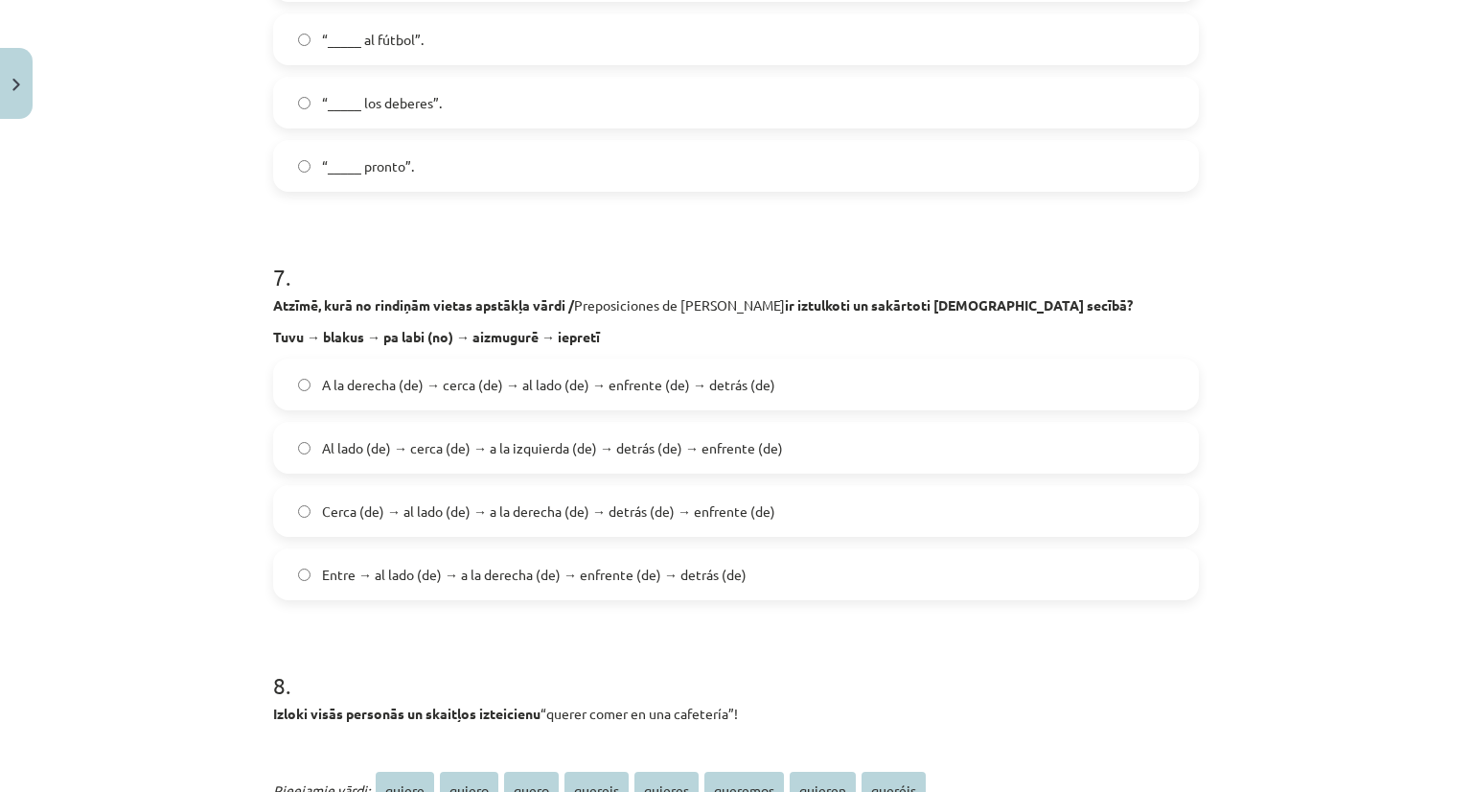
click at [482, 521] on label "Cerca (de) → al lado (de) → a la derecha (de) → detrás (de) → enfrente (de)" at bounding box center [736, 511] width 922 height 48
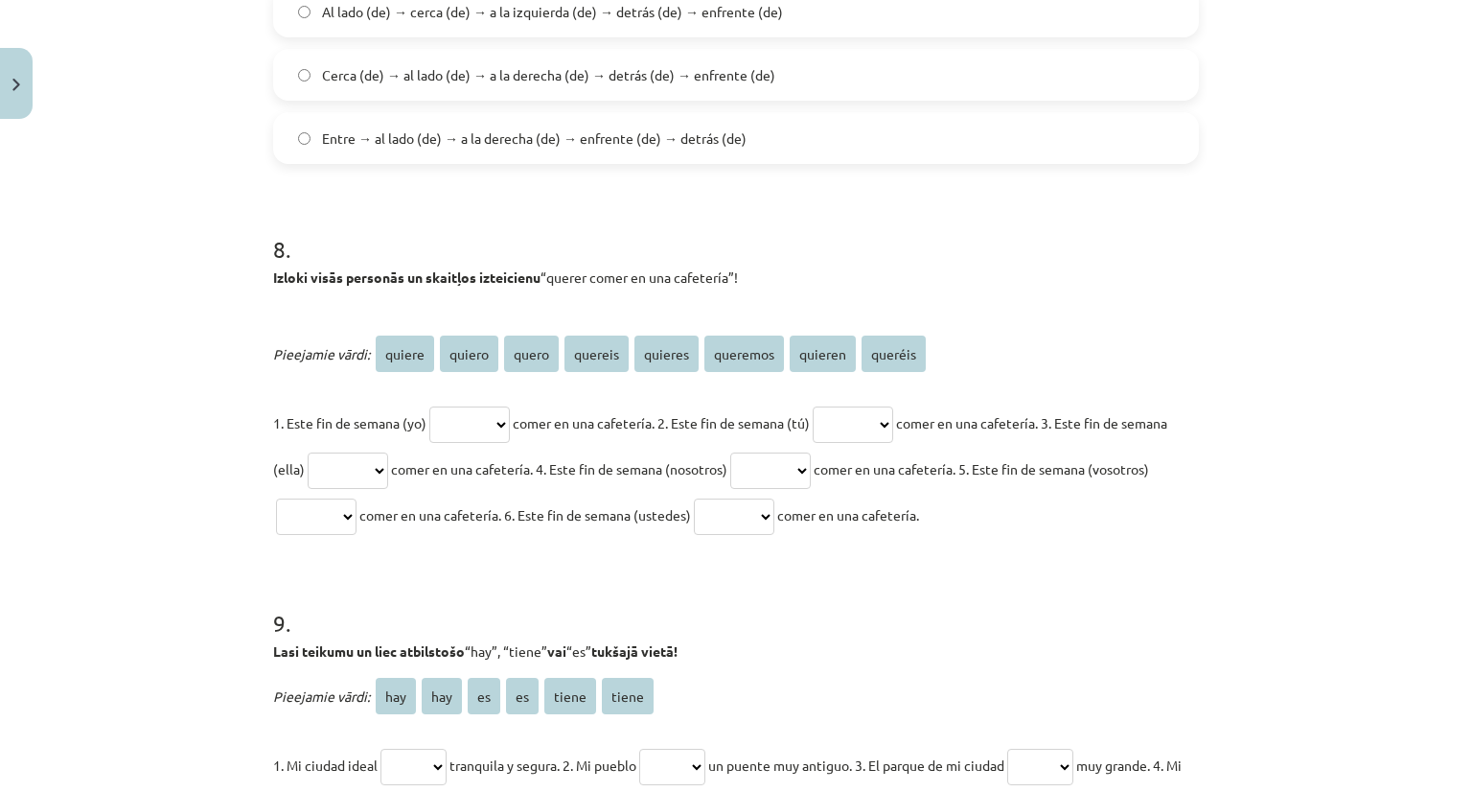
scroll to position [3049, 0]
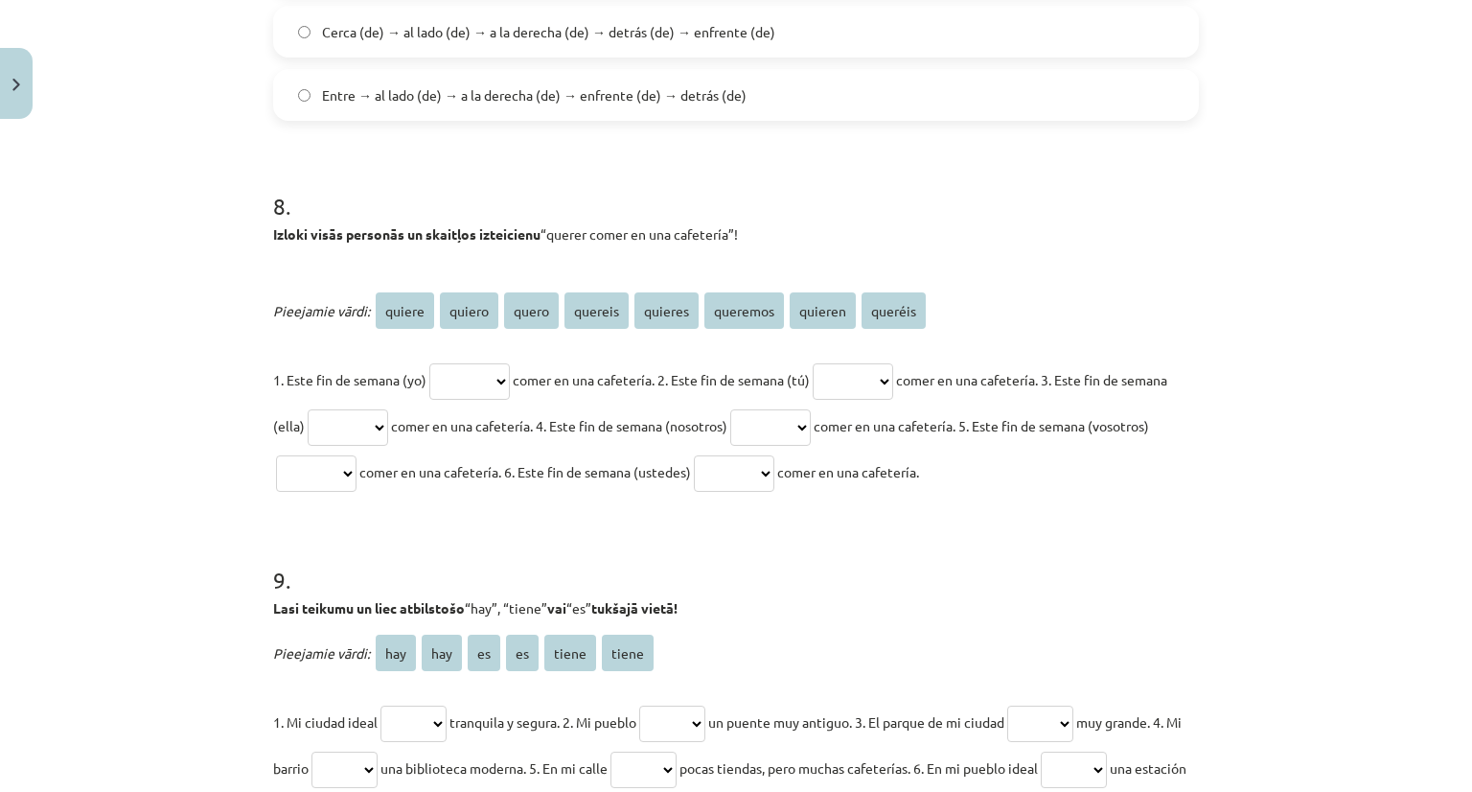
click at [476, 381] on select "****** ****** ***** ******* ******* ******** ******* *******" at bounding box center [469, 381] width 81 height 36
select select "******"
click at [429, 363] on select "****** ****** ***** ******* ******* ******** ******* *******" at bounding box center [469, 381] width 81 height 36
click at [871, 377] on select "****** ****** ***** ******* ******* ******** ******* *******" at bounding box center [853, 381] width 81 height 36
click at [893, 386] on select "****** ****** ***** ******* ******* ******** ******* *******" at bounding box center [853, 381] width 81 height 36
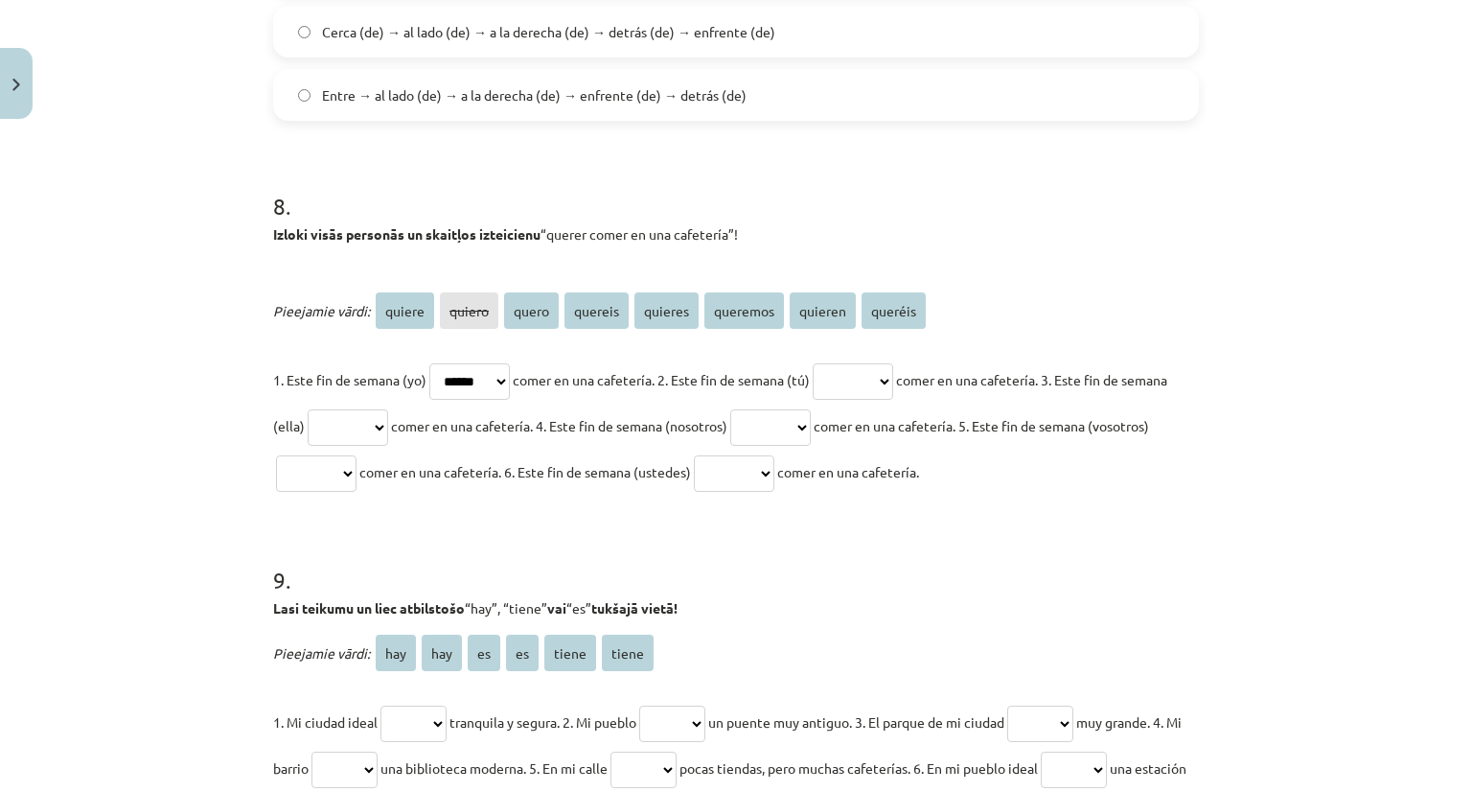
select select "*******"
click at [838, 363] on select "****** ****** ***** ******* ******* ******** ******* *******" at bounding box center [853, 381] width 81 height 36
click at [388, 433] on select "****** ****** ***** ******* ******* ******** ******* *******" at bounding box center [348, 427] width 81 height 36
select select "******"
click at [352, 409] on select "****** ****** ***** ******* ******* ******** ******* *******" at bounding box center [348, 427] width 81 height 36
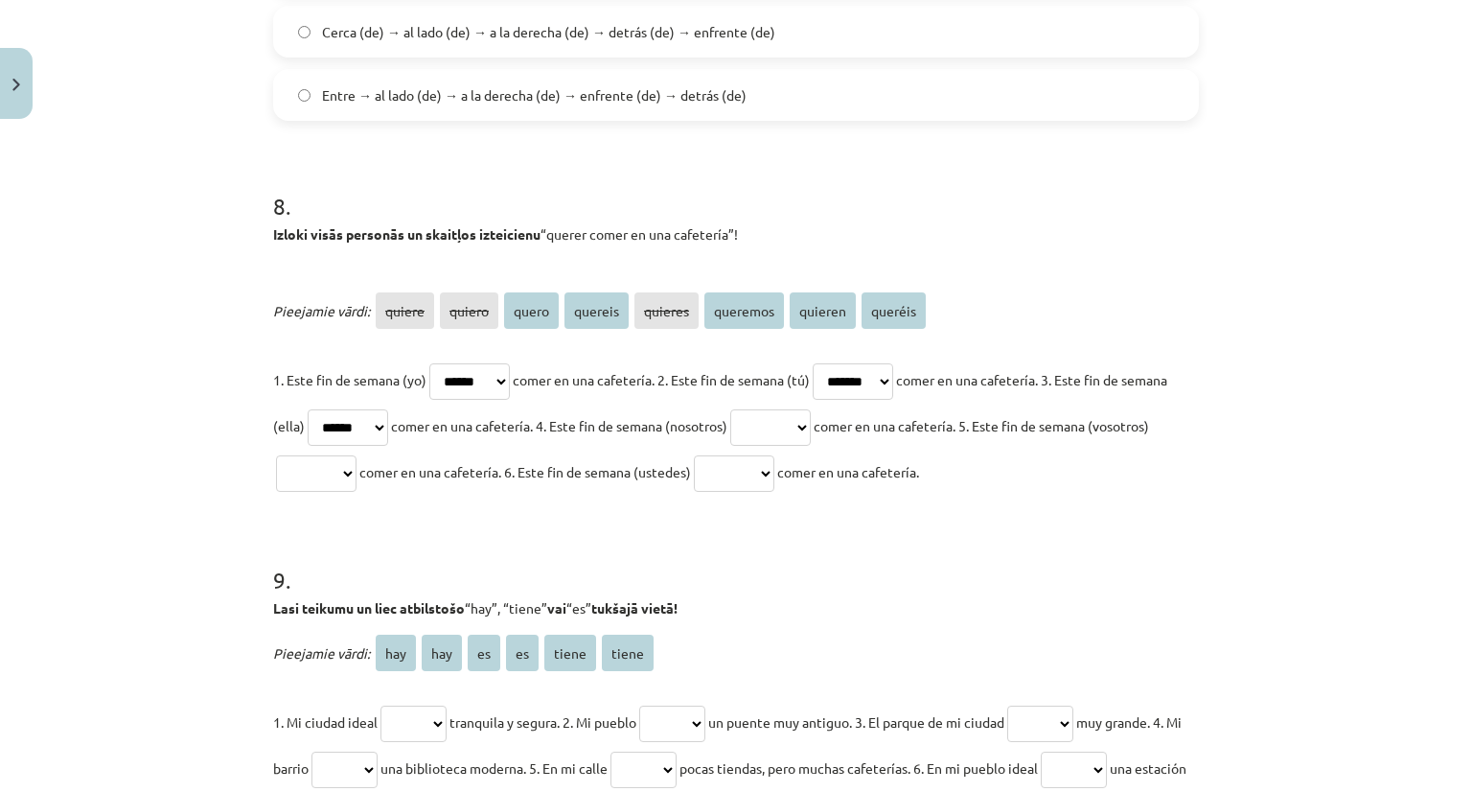
click at [811, 439] on select "****** ****** ***** ******* ******* ******** ******* *******" at bounding box center [770, 427] width 81 height 36
select select "********"
click at [804, 409] on select "****** ****** ***** ******* ******* ******** ******* *******" at bounding box center [770, 427] width 81 height 36
click at [357, 475] on select "****** ****** ***** ******* ******* ******** ******* *******" at bounding box center [316, 473] width 81 height 36
select select "*******"
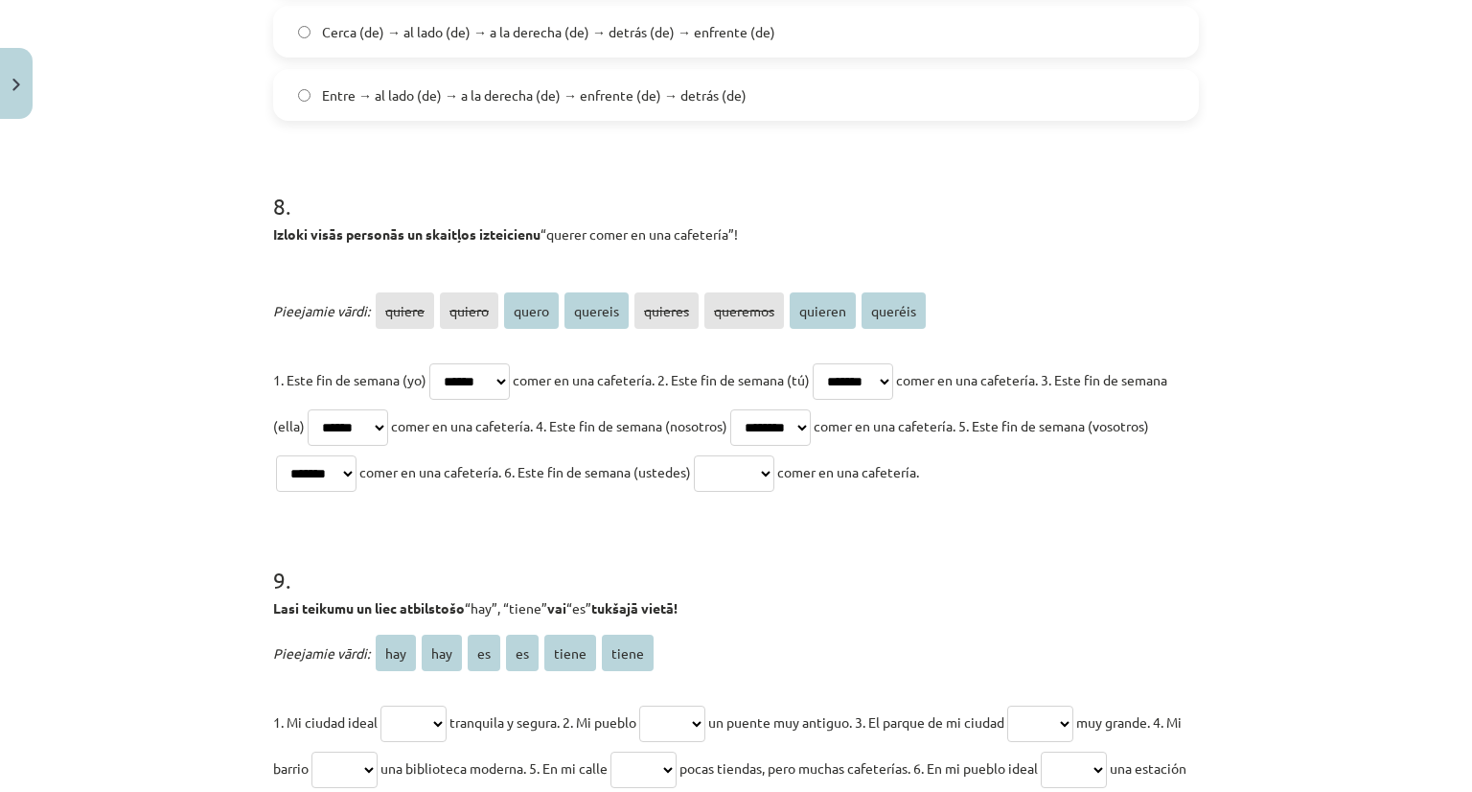
click at [333, 455] on select "****** ****** ***** ******* ******* ******** ******* *******" at bounding box center [316, 473] width 81 height 36
click at [774, 473] on select "****** ****** ***** ******* ******* ******** ******* *******" at bounding box center [734, 473] width 81 height 36
select select "*******"
click at [774, 455] on select "****** ****** ***** ******* ******* ******** ******* *******" at bounding box center [734, 473] width 81 height 36
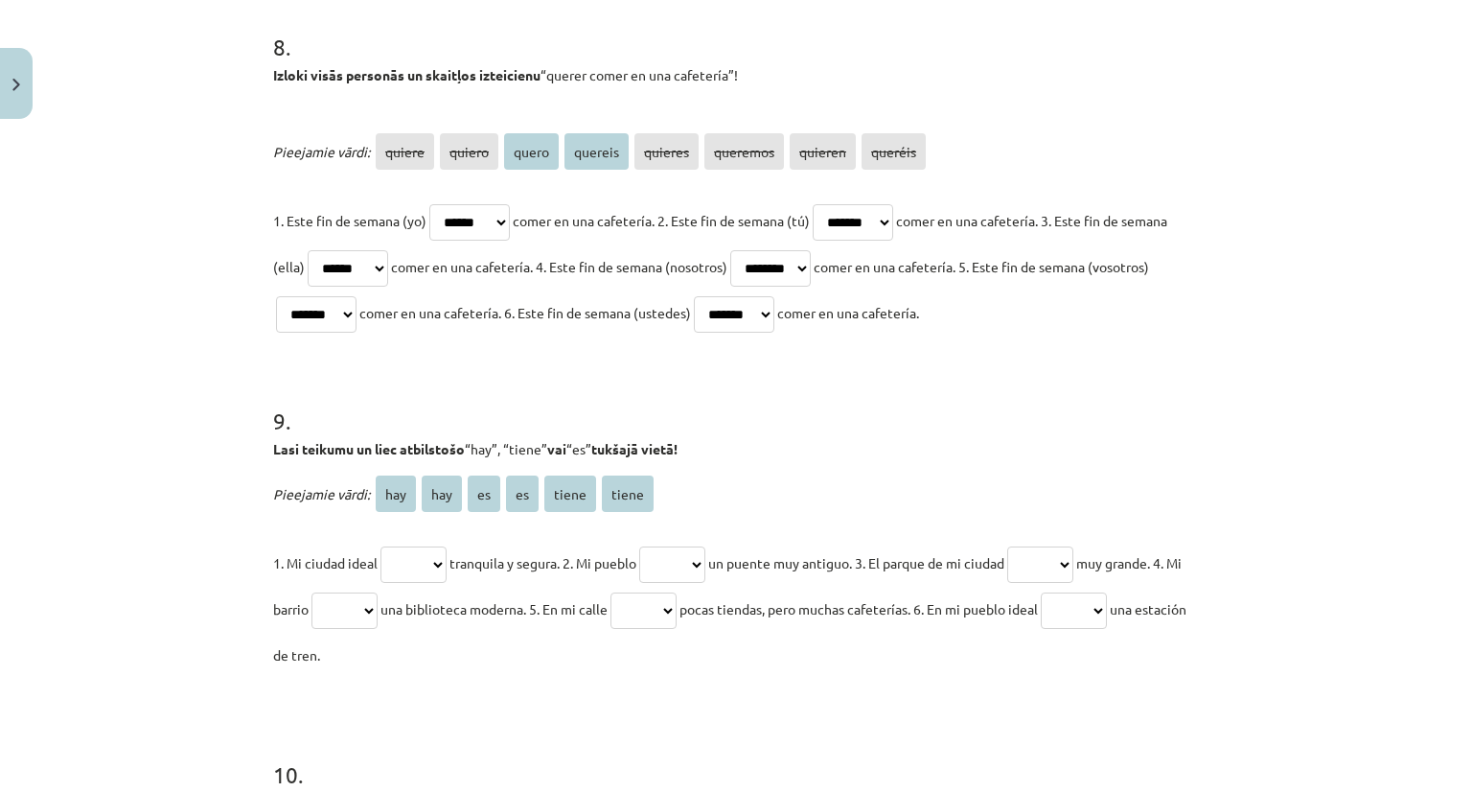
scroll to position [3241, 0]
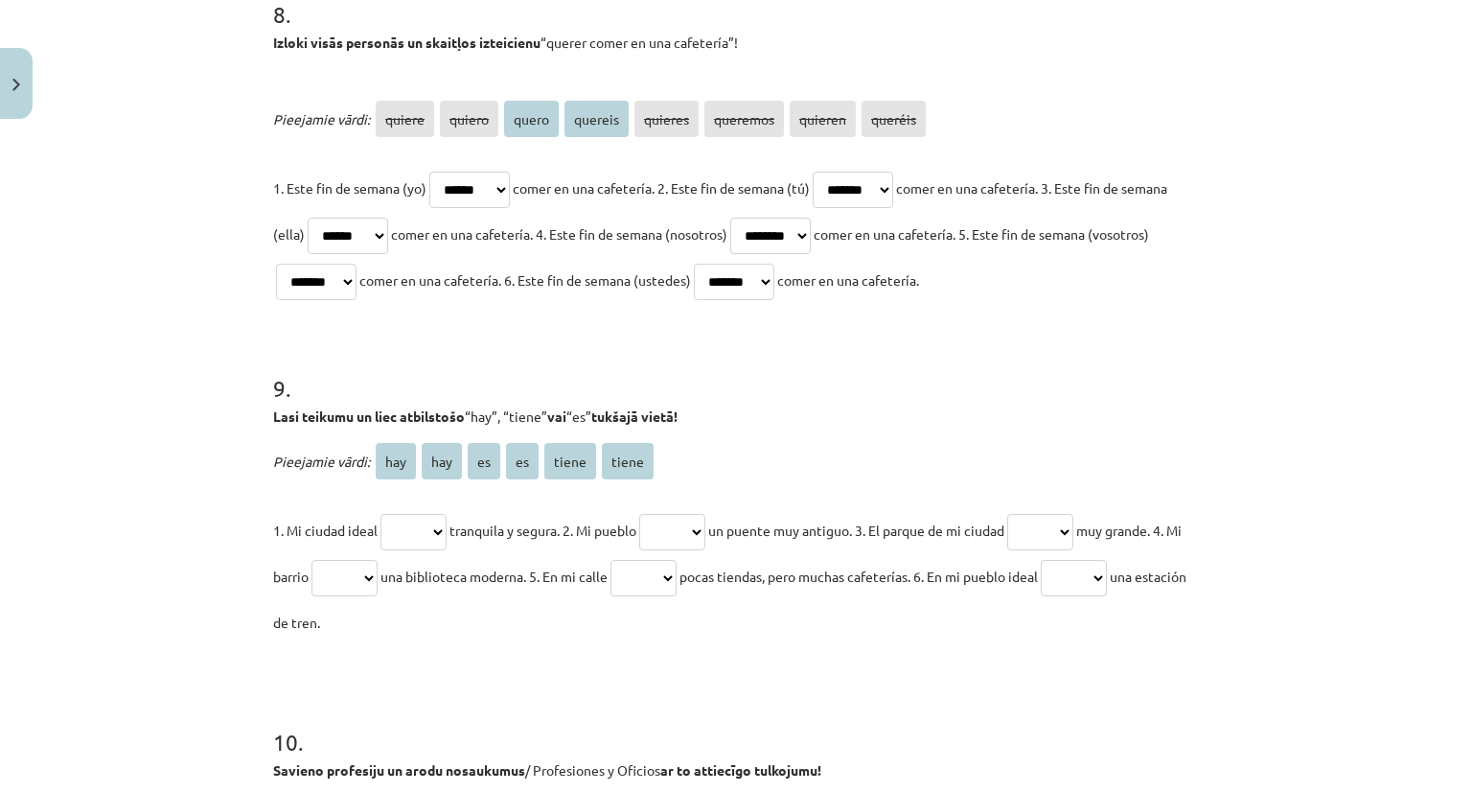
click at [422, 526] on select "*** *** ** ** ***** *****" at bounding box center [414, 532] width 66 height 36
select select "**"
click at [381, 514] on select "*** *** ** ** ***** *****" at bounding box center [414, 532] width 66 height 36
click at [683, 542] on select "*** *** ** ** ***** *****" at bounding box center [672, 532] width 66 height 36
select select "*****"
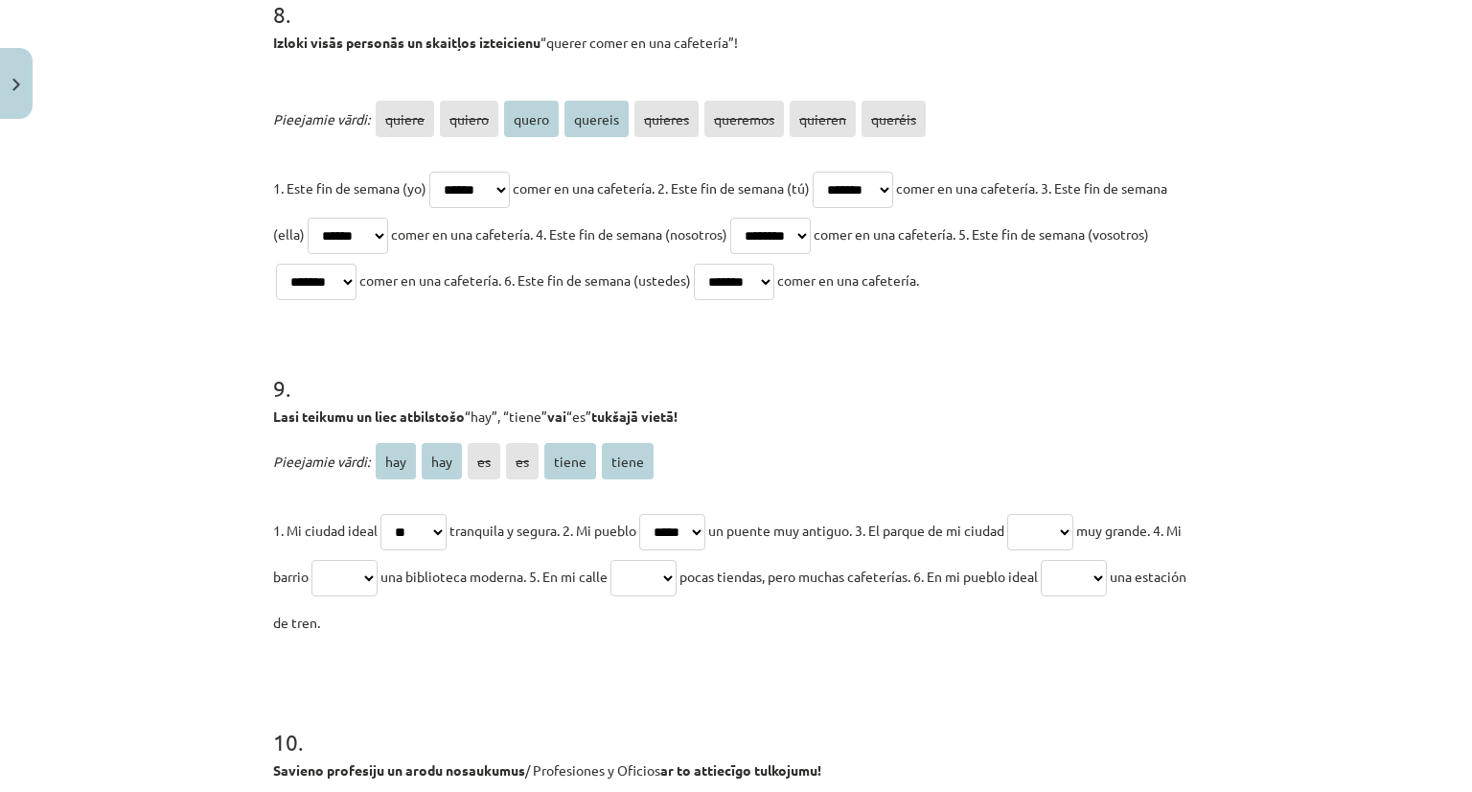
click at [651, 514] on select "*** *** ** ** ***** *****" at bounding box center [672, 532] width 66 height 36
click at [1074, 524] on select "*** *** ** ** ***** *****" at bounding box center [1040, 532] width 66 height 36
select select "**"
click at [1033, 514] on select "*** *** ** ** ***** *****" at bounding box center [1040, 532] width 66 height 36
click at [362, 580] on select "*** *** ** ** ***** *****" at bounding box center [345, 578] width 66 height 36
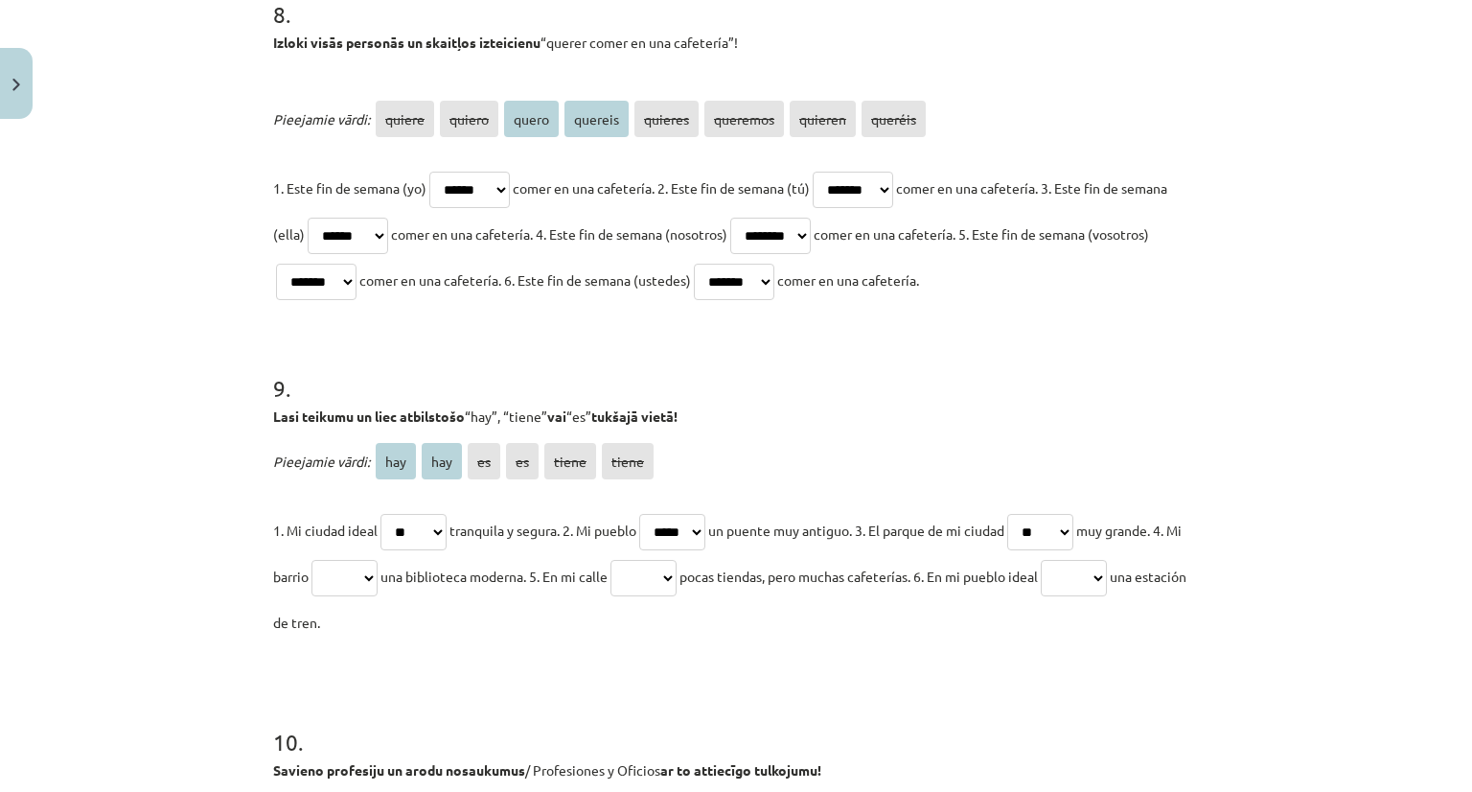
select select "*****"
click at [340, 560] on select "*** *** ** ** ***** *****" at bounding box center [345, 578] width 66 height 36
click at [677, 578] on select "*** *** ** ** ***** *****" at bounding box center [644, 578] width 66 height 36
select select "***"
click at [653, 560] on select "*** *** ** ** ***** *****" at bounding box center [644, 578] width 66 height 36
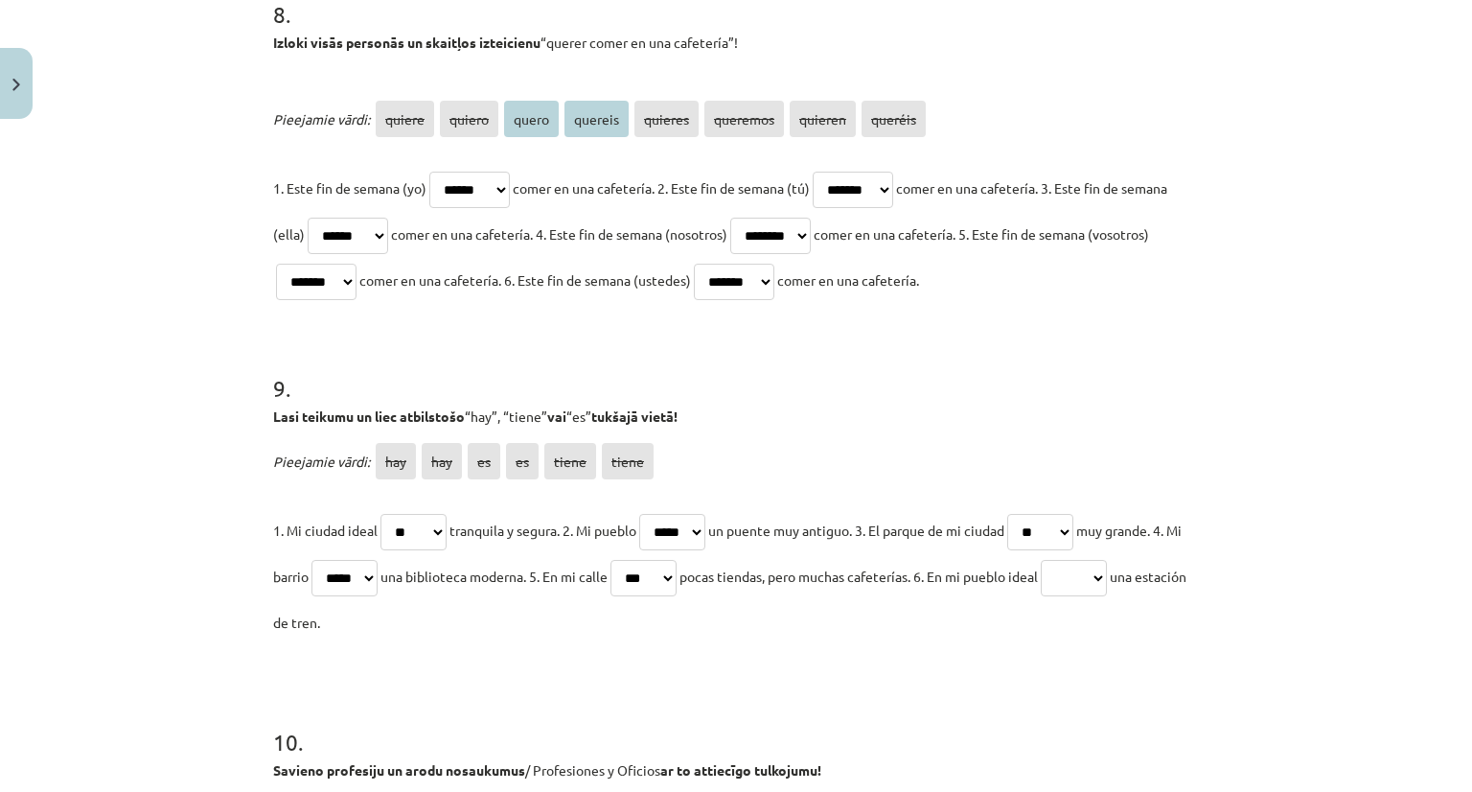
click at [1107, 579] on select "*** *** ** ** ***** *****" at bounding box center [1074, 578] width 66 height 36
select select "***"
click at [1099, 560] on select "*** *** ** ** ***** *****" at bounding box center [1074, 578] width 66 height 36
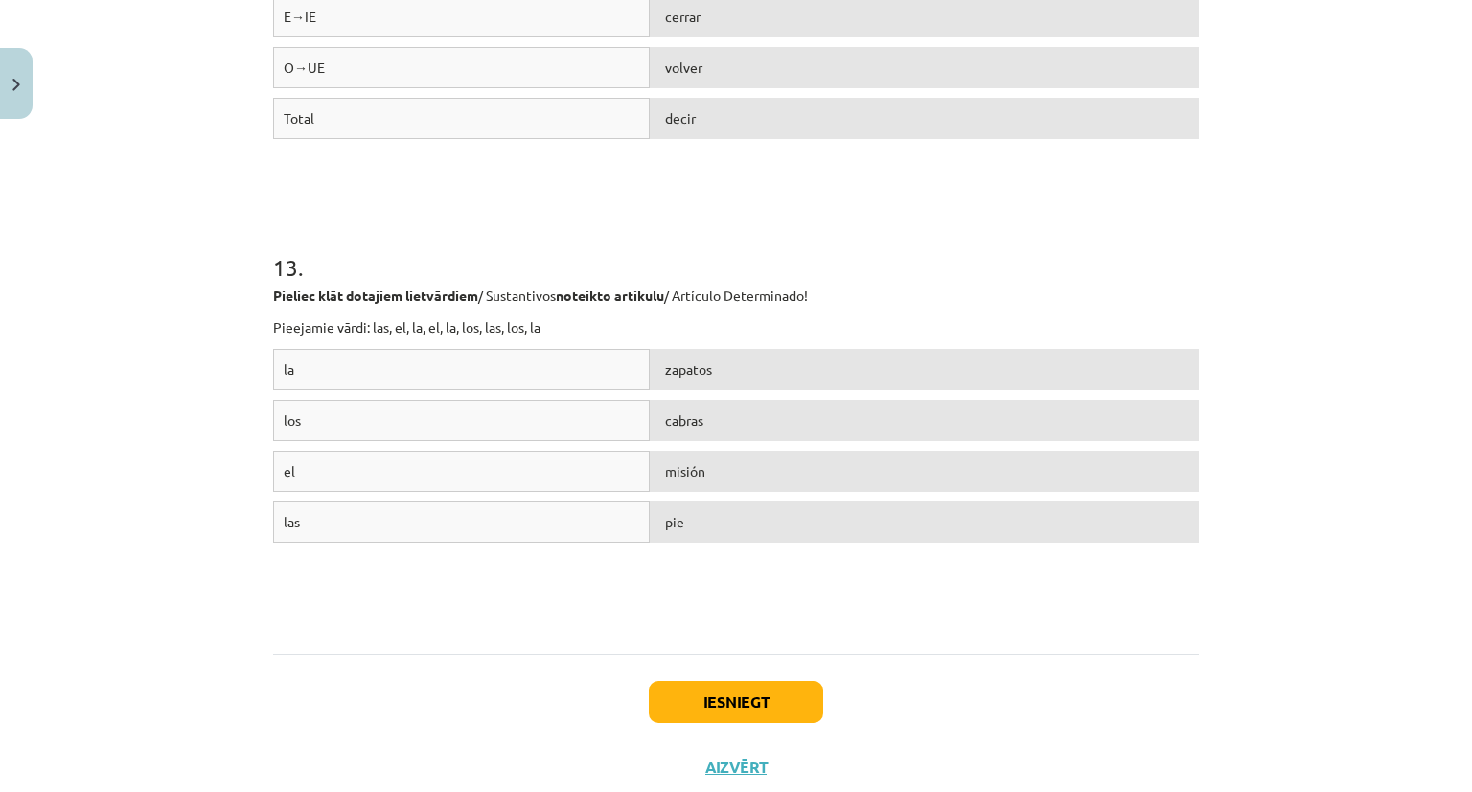
scroll to position [4919, 0]
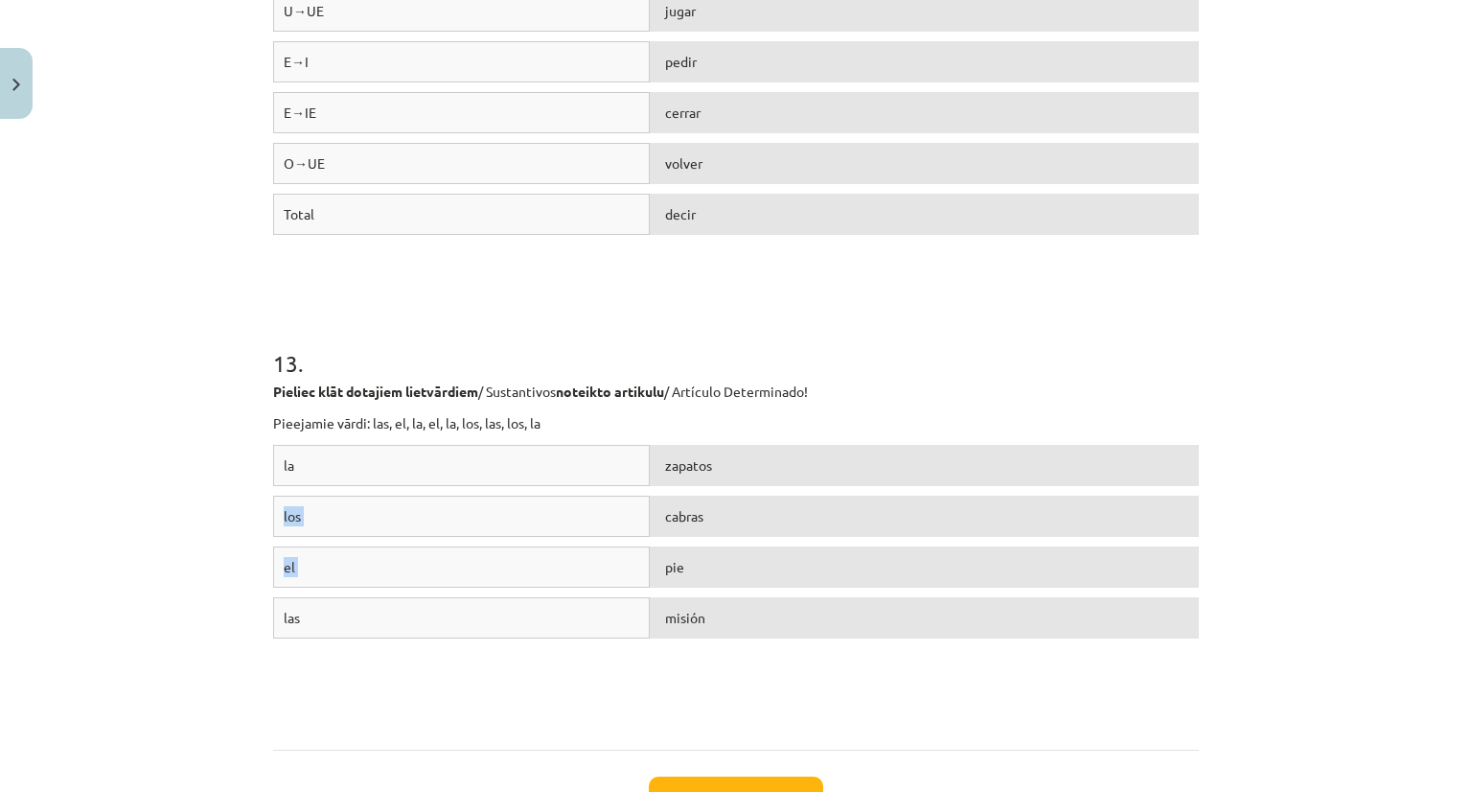
drag, startPoint x: 723, startPoint y: 545, endPoint x: 711, endPoint y: 472, distance: 74.7
click at [711, 472] on div "la zapatos los cabras el pie las misión" at bounding box center [736, 589] width 926 height 288
click at [680, 628] on div "misión" at bounding box center [924, 617] width 549 height 41
click at [575, 624] on div "las" at bounding box center [461, 617] width 377 height 41
click at [677, 541] on div "los cabras" at bounding box center [736, 521] width 926 height 51
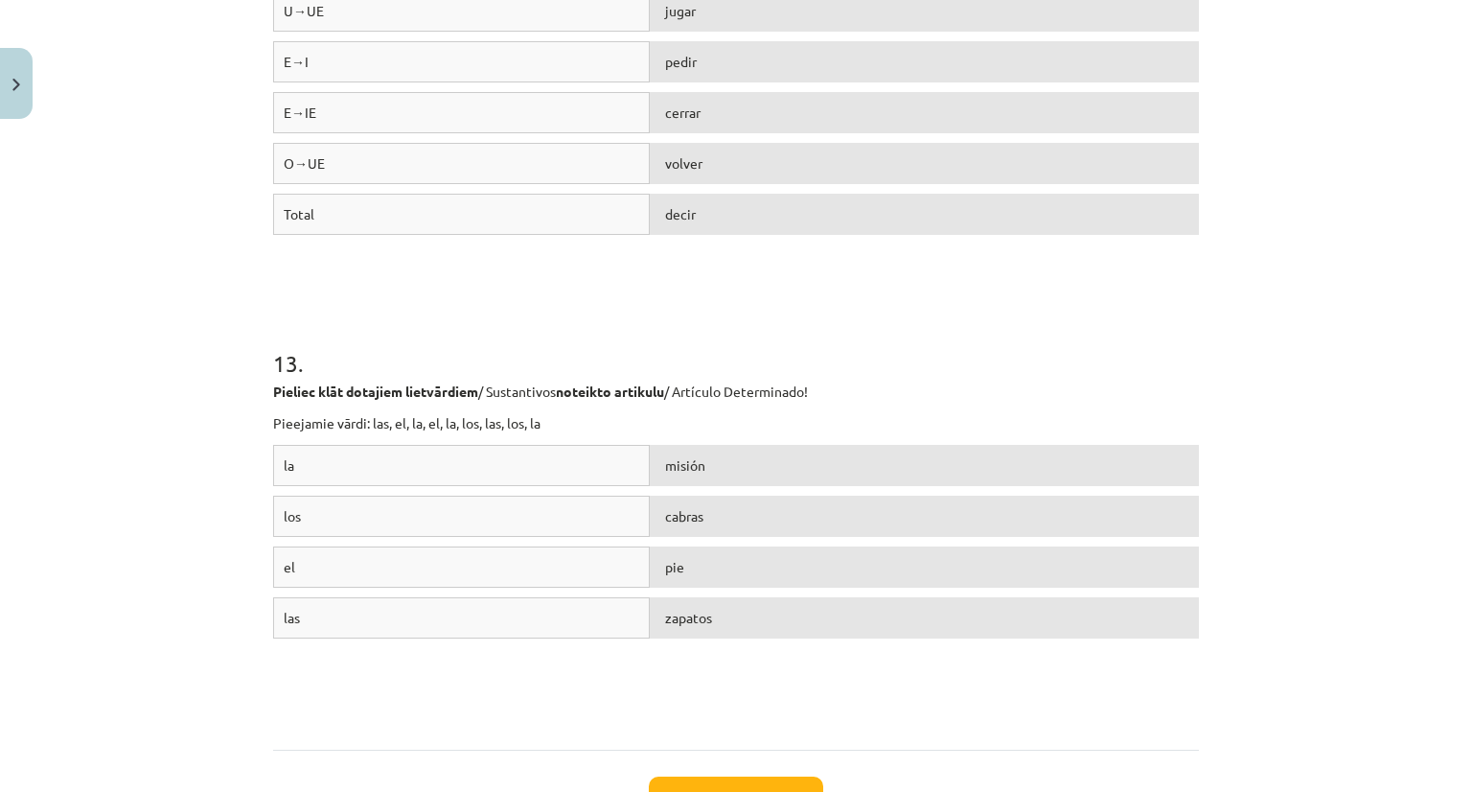
click at [686, 534] on div "cabras" at bounding box center [924, 516] width 549 height 41
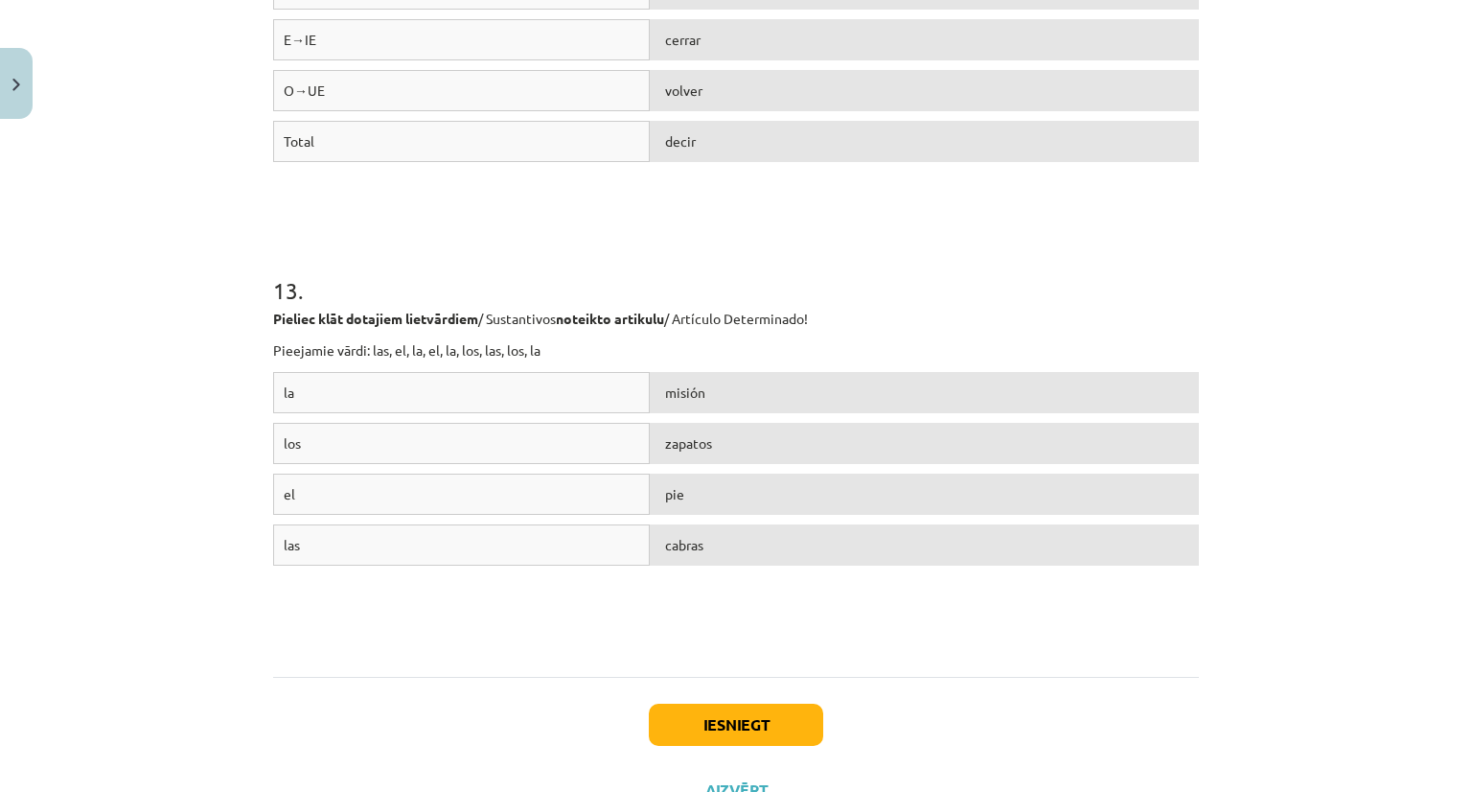
scroll to position [5069, 0]
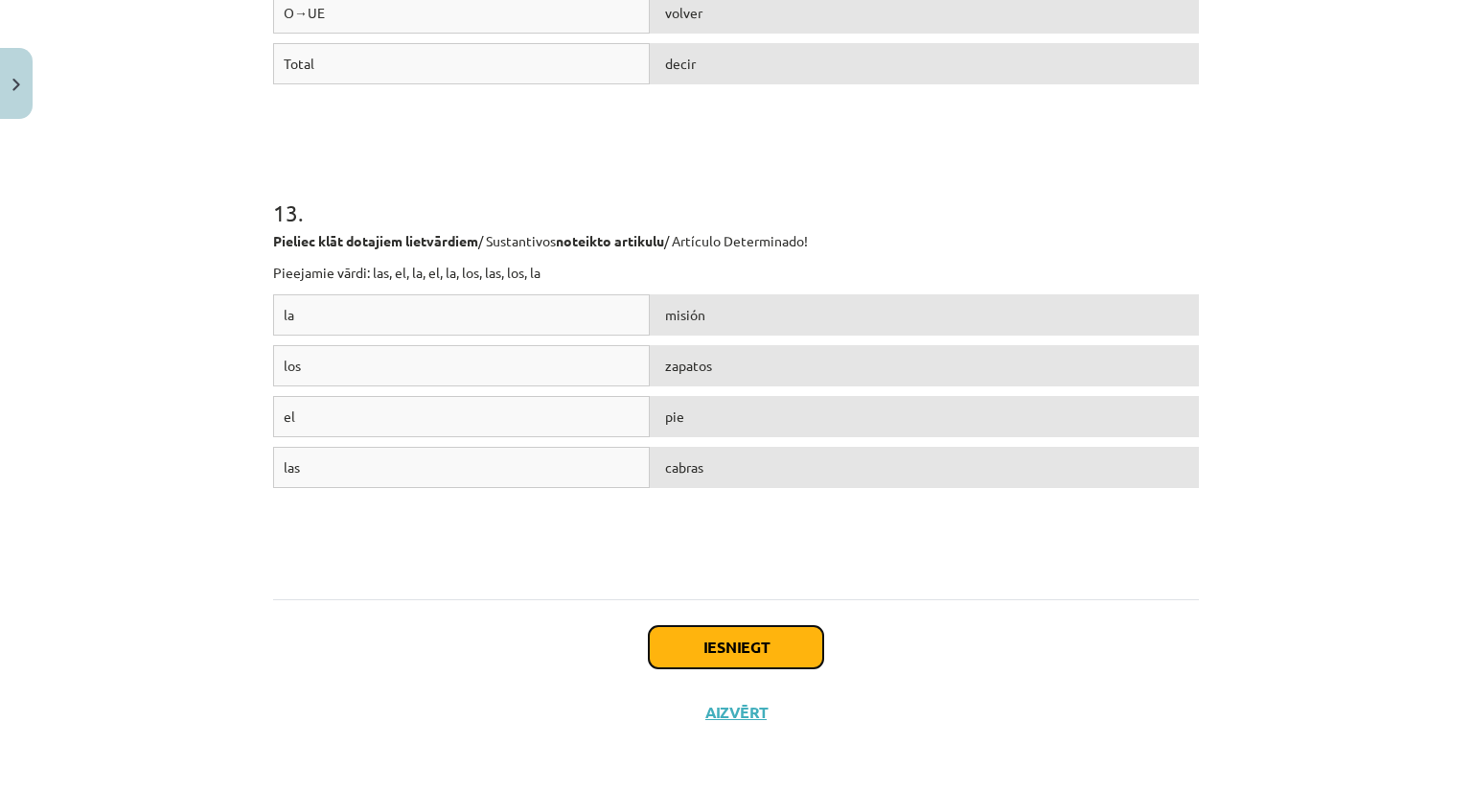
click at [736, 658] on button "Iesniegt" at bounding box center [736, 647] width 174 height 42
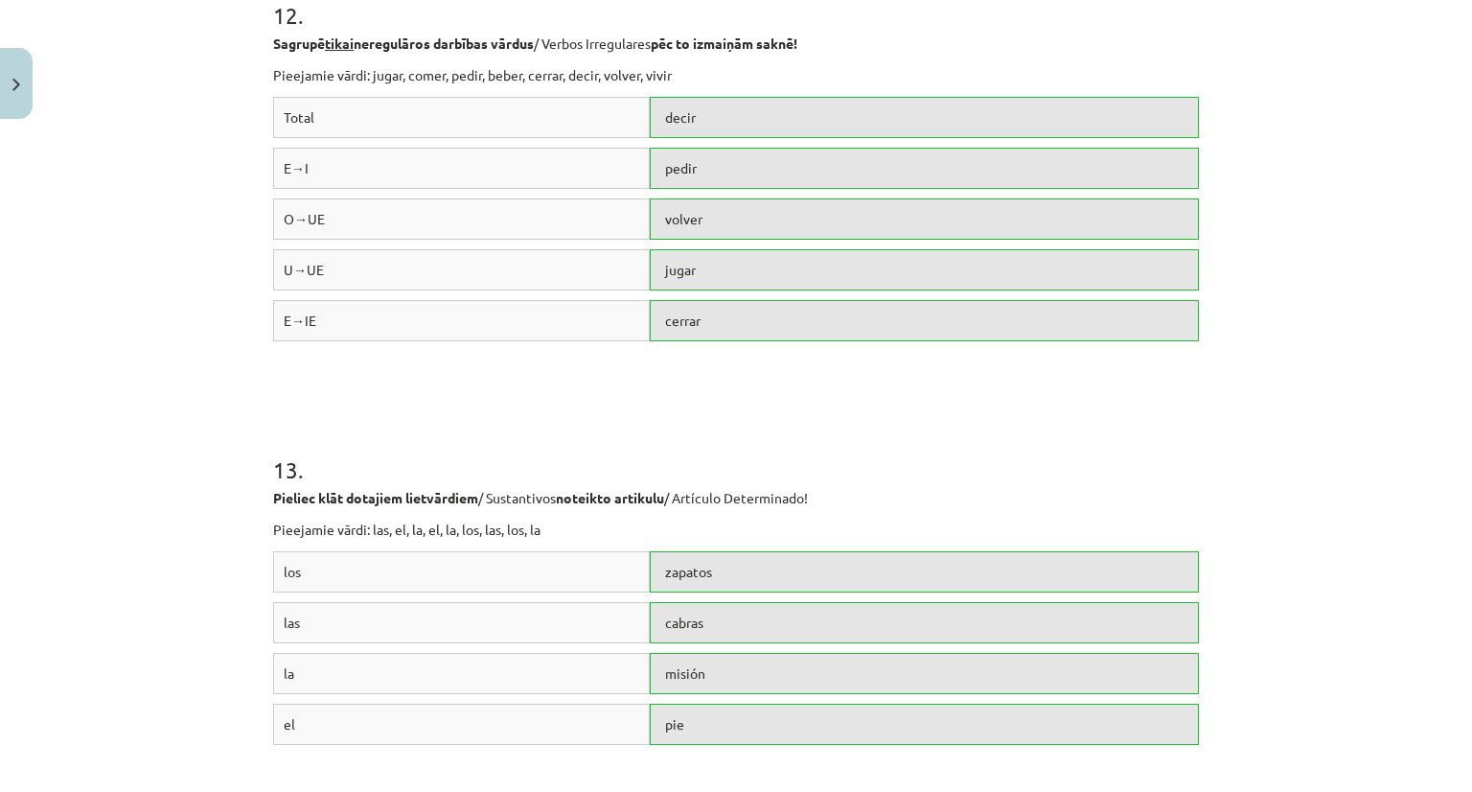
scroll to position [5130, 0]
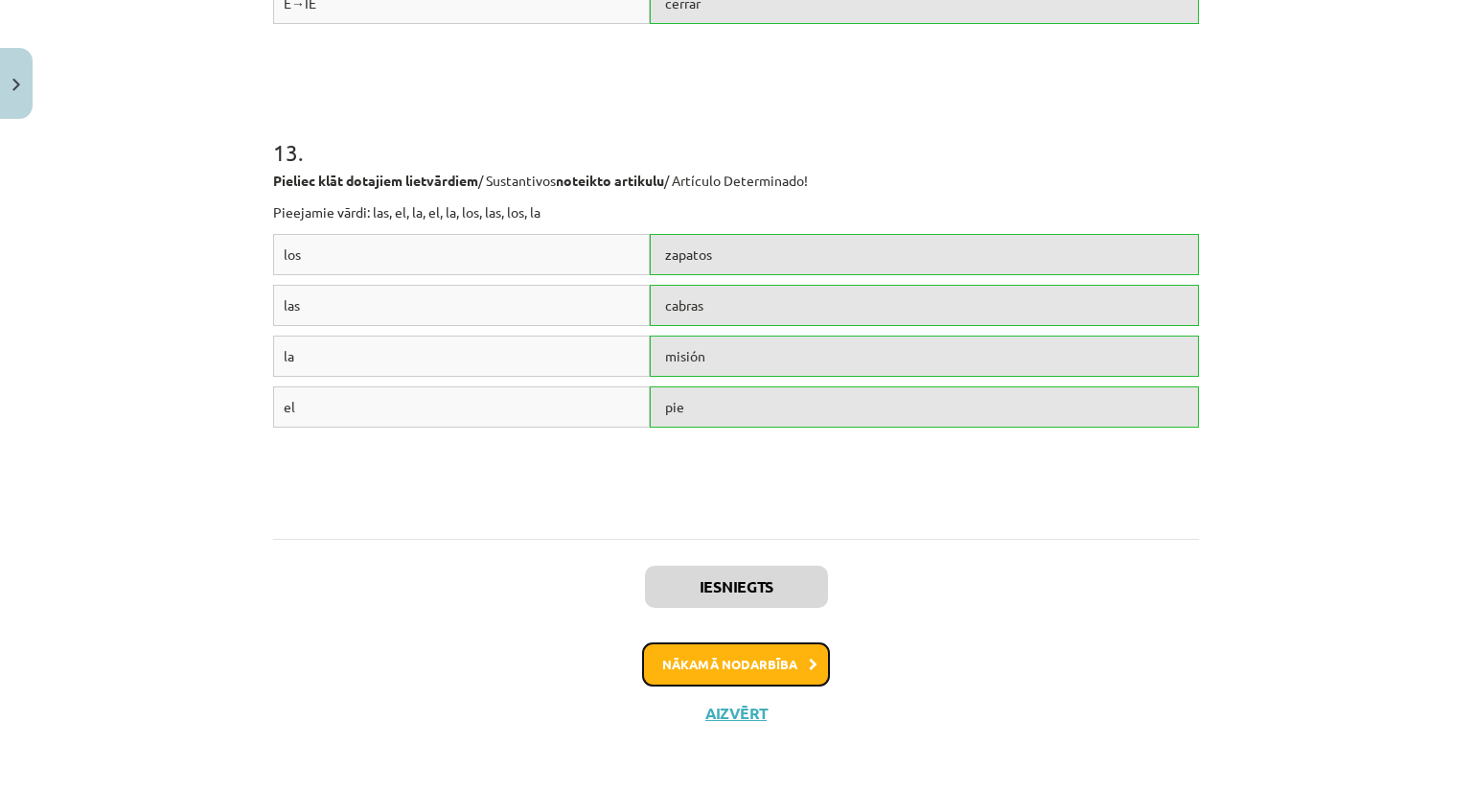
click at [762, 664] on button "Nākamā nodarbība" at bounding box center [736, 664] width 188 height 44
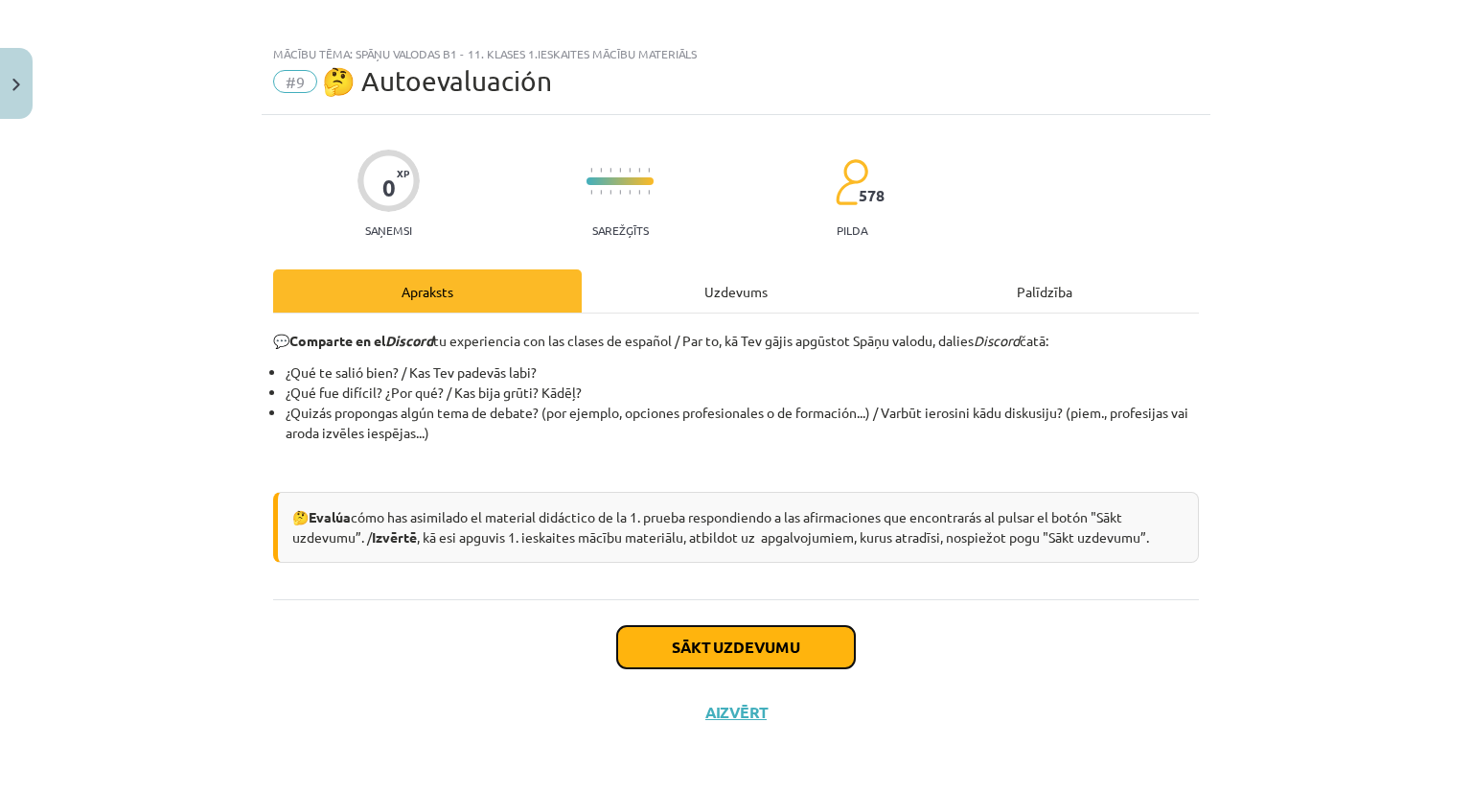
click at [747, 637] on button "Sākt uzdevumu" at bounding box center [736, 647] width 238 height 42
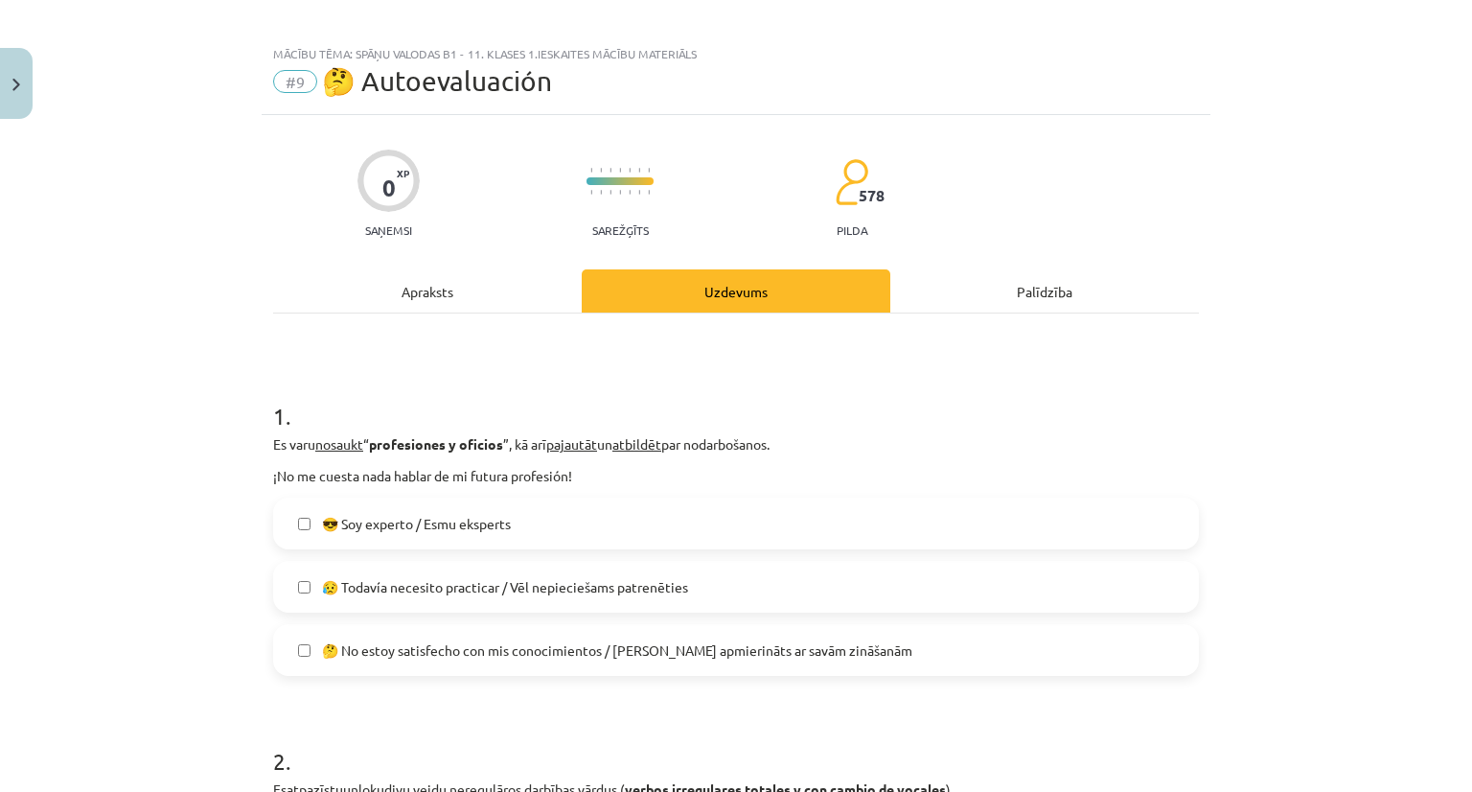
click at [681, 591] on span "😥 Todavía necesito practicar / Vēl nepieciešams patrenēties" at bounding box center [505, 587] width 366 height 20
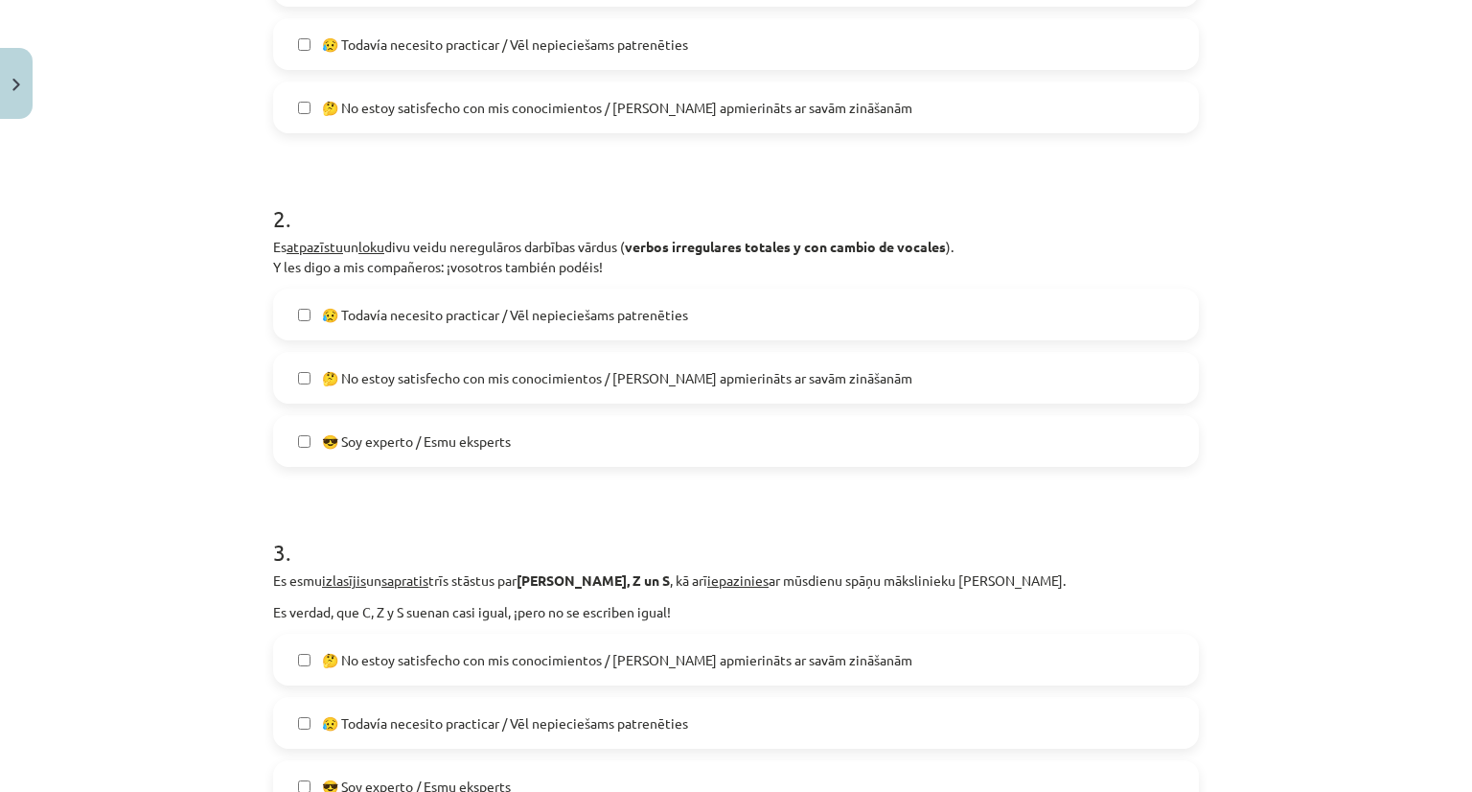
scroll to position [588, 0]
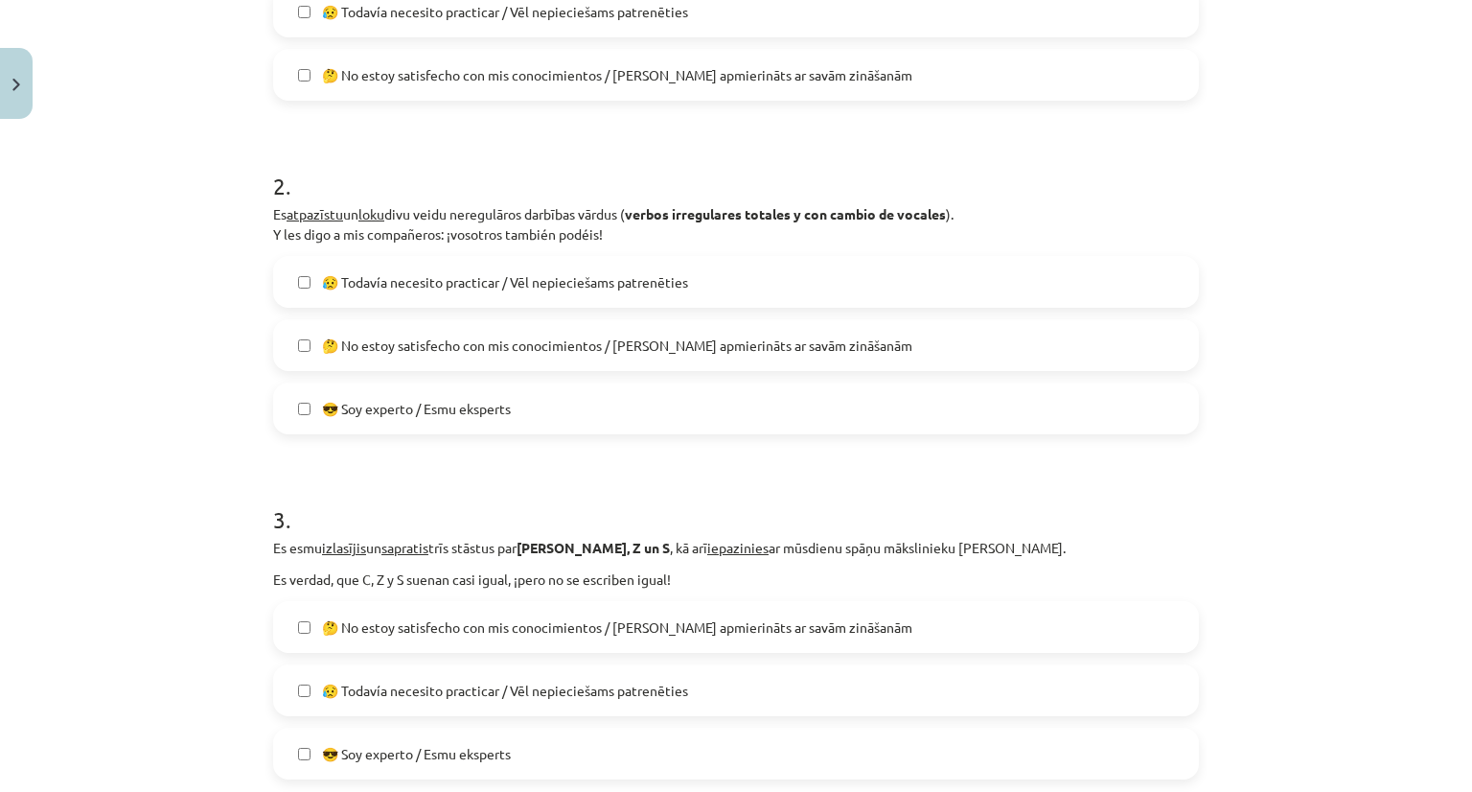
click at [727, 287] on label "😥 Todavía necesito practicar / Vēl nepieciešams patrenēties" at bounding box center [736, 282] width 922 height 48
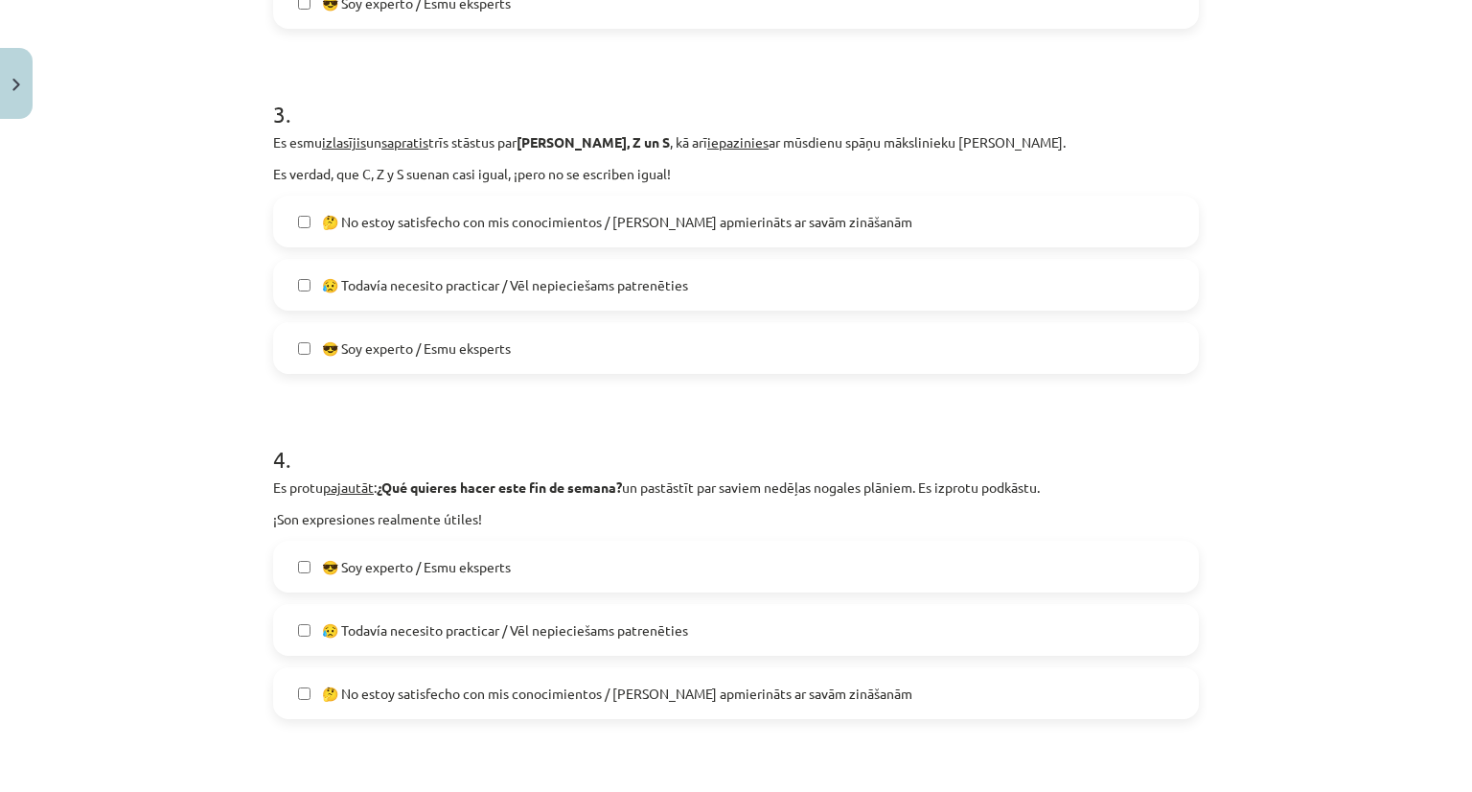
scroll to position [1067, 0]
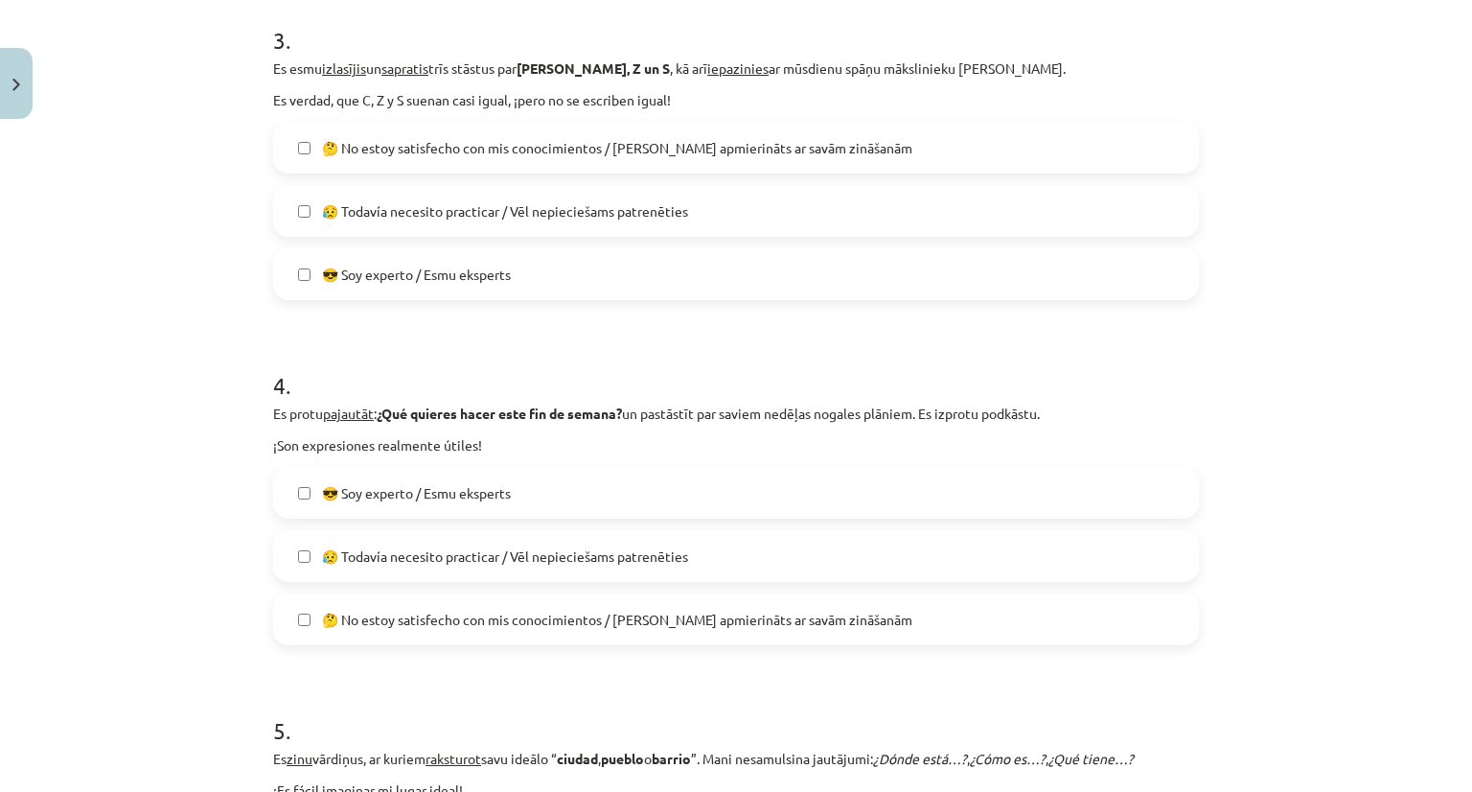
click at [659, 219] on label "😥 Todavía necesito practicar / Vēl nepieciešams patrenēties" at bounding box center [736, 211] width 922 height 48
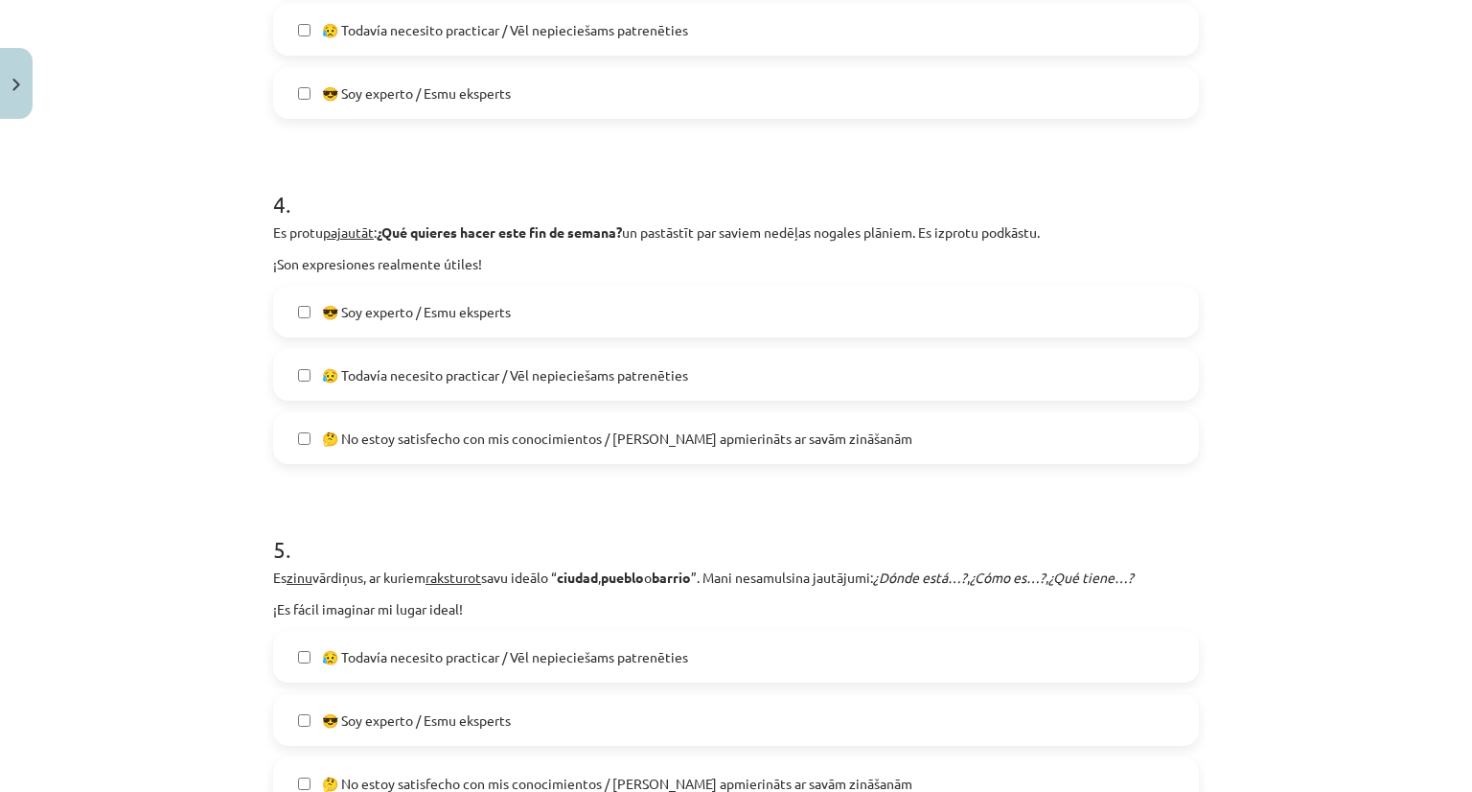
scroll to position [1259, 0]
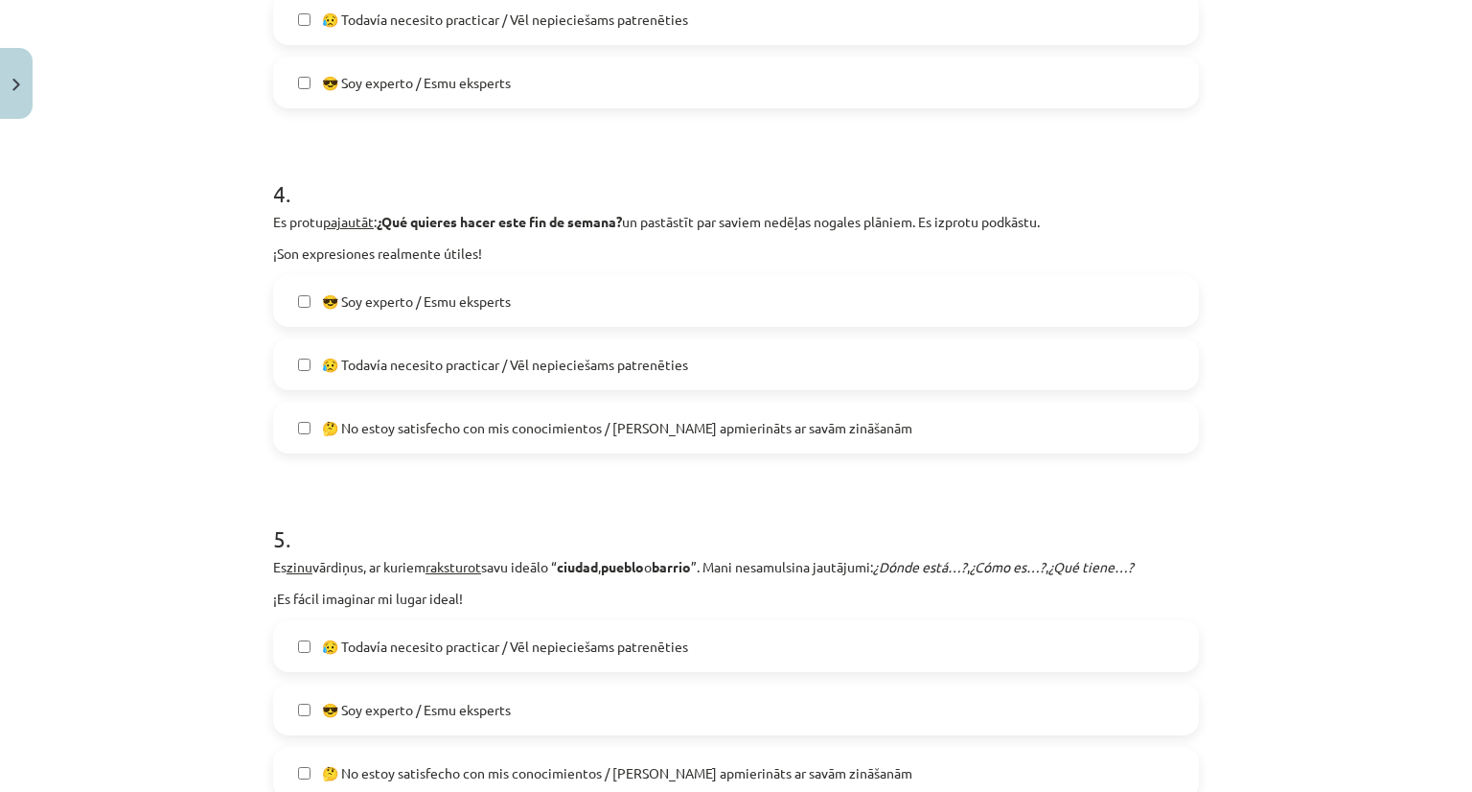
click at [584, 364] on span "😥 Todavía necesito practicar / Vēl nepieciešams patrenēties" at bounding box center [505, 365] width 366 height 20
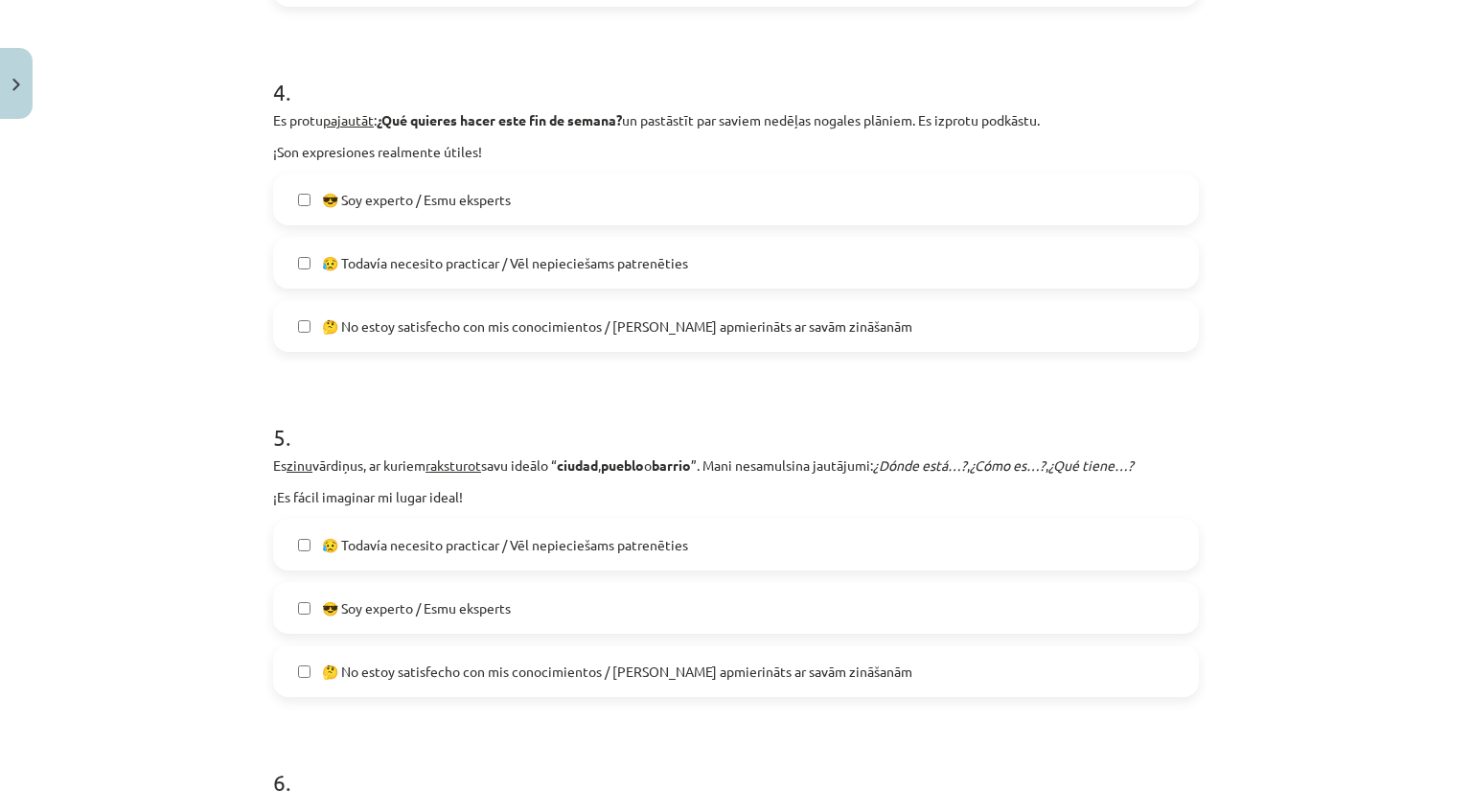
scroll to position [1546, 0]
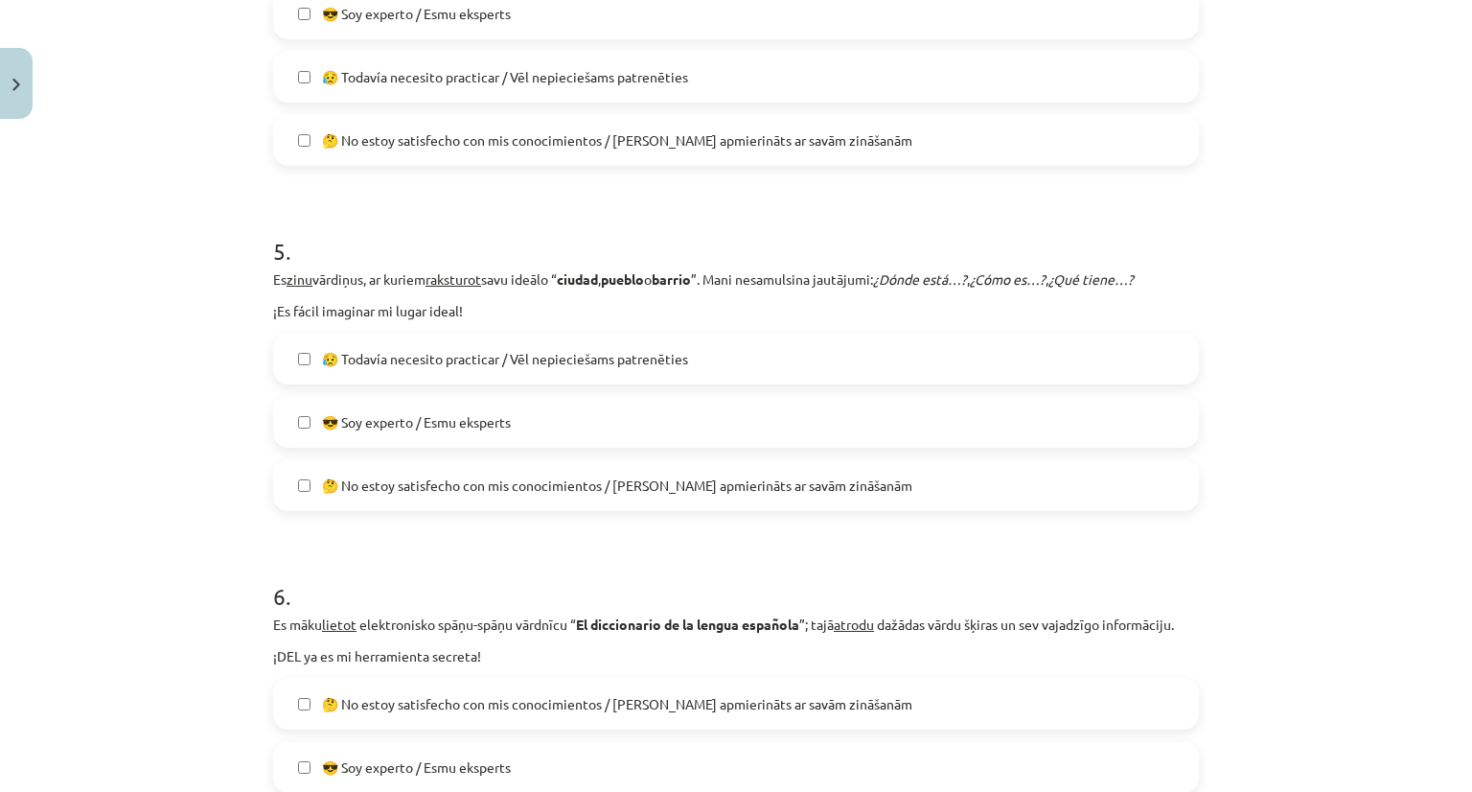
click at [582, 358] on span "😥 Todavía necesito practicar / Vēl nepieciešams patrenēties" at bounding box center [505, 359] width 366 height 20
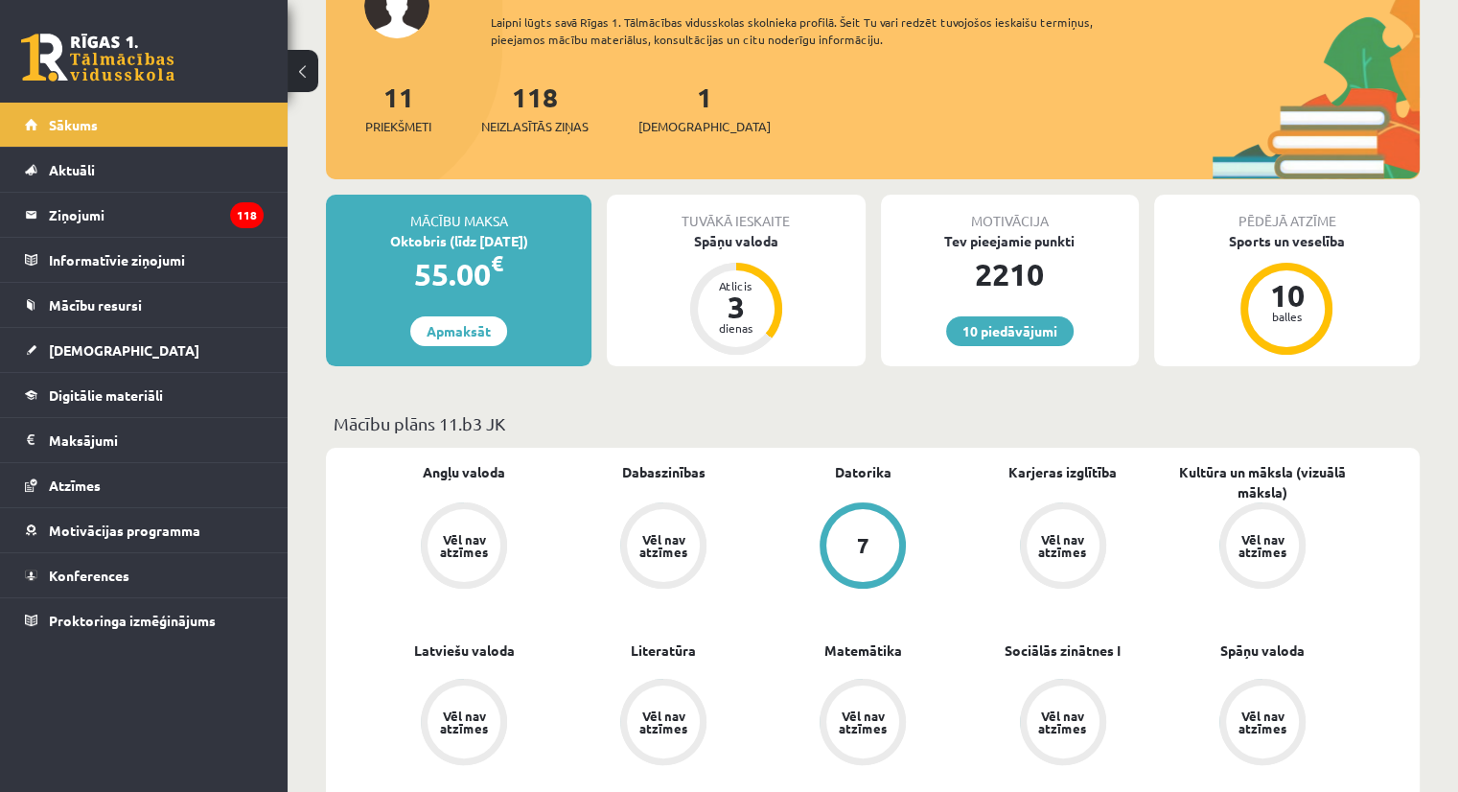
scroll to position [192, 0]
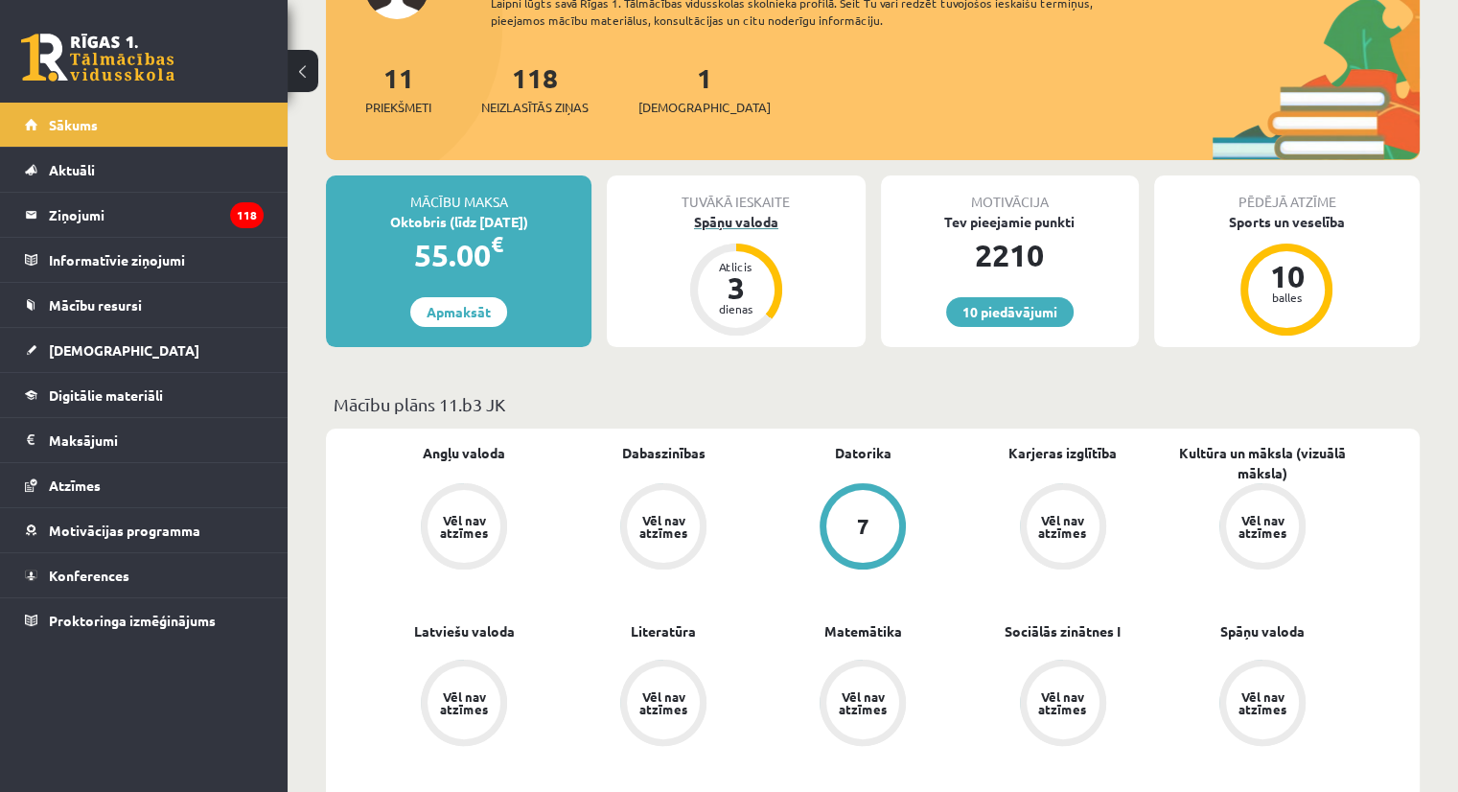
click at [742, 226] on div "Spāņu valoda" at bounding box center [736, 222] width 258 height 20
